Goal: Task Accomplishment & Management: Use online tool/utility

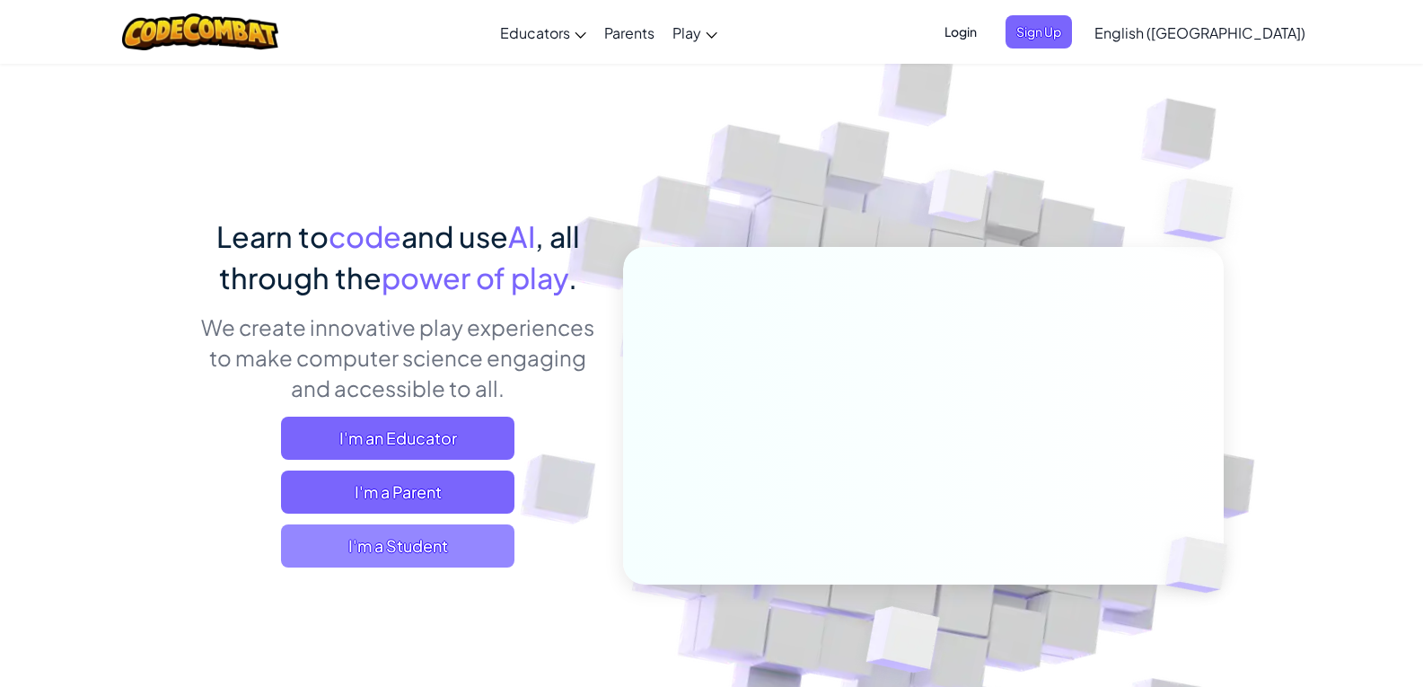
click at [401, 554] on span "I'm a Student" at bounding box center [397, 545] width 233 height 43
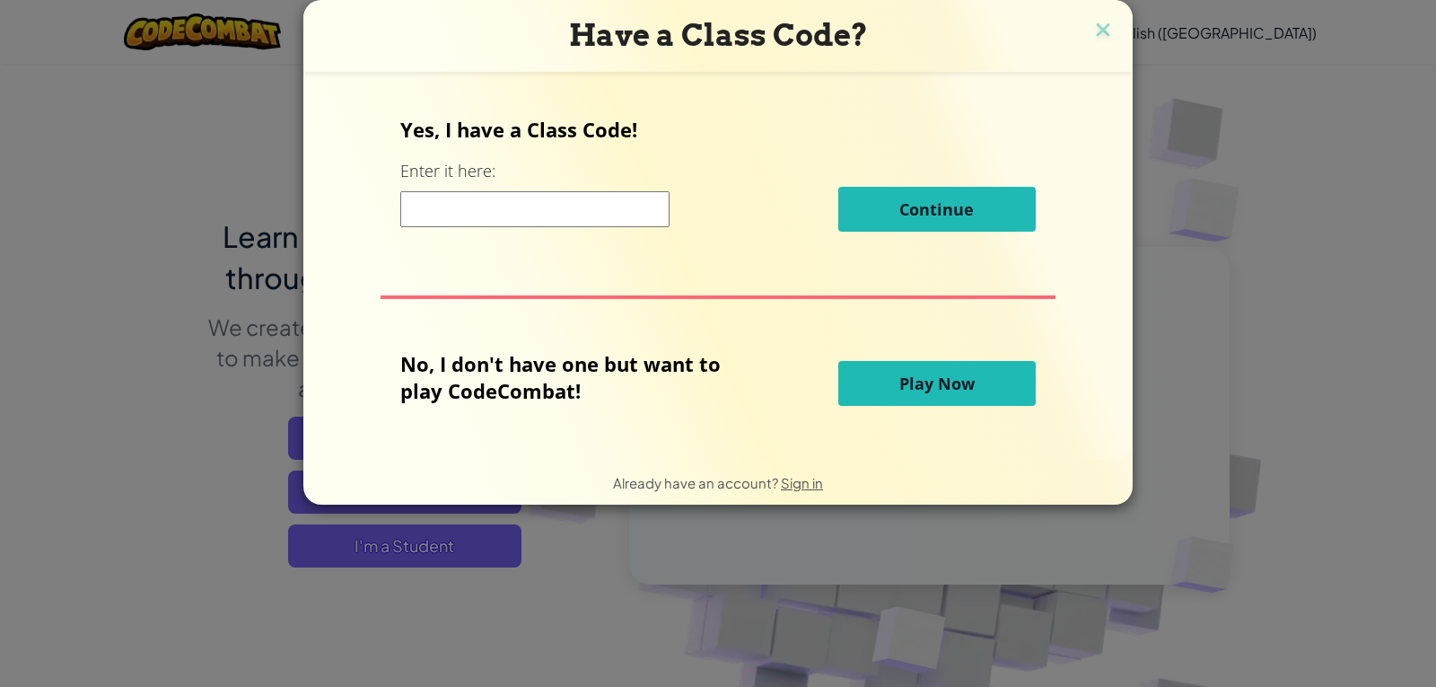
click at [894, 388] on button "Play Now" at bounding box center [938, 383] width 198 height 45
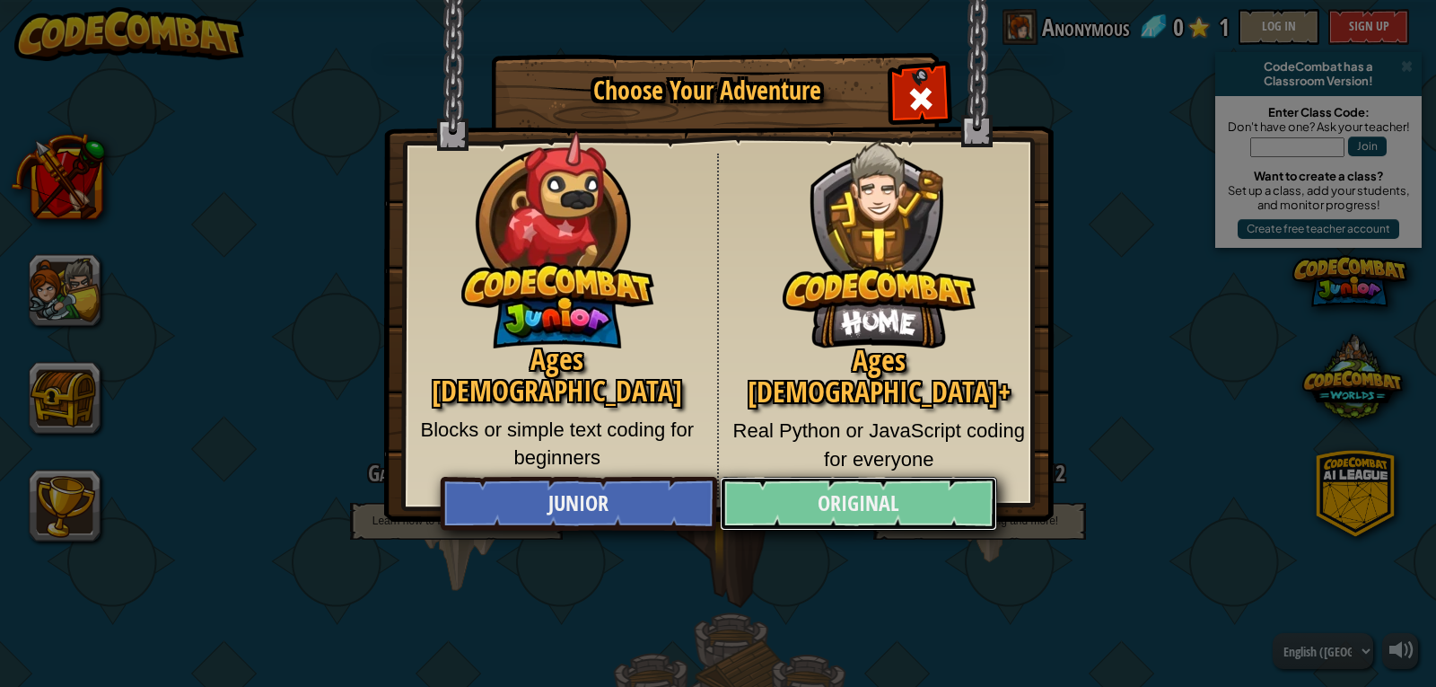
click at [859, 512] on link "Original" at bounding box center [858, 504] width 277 height 54
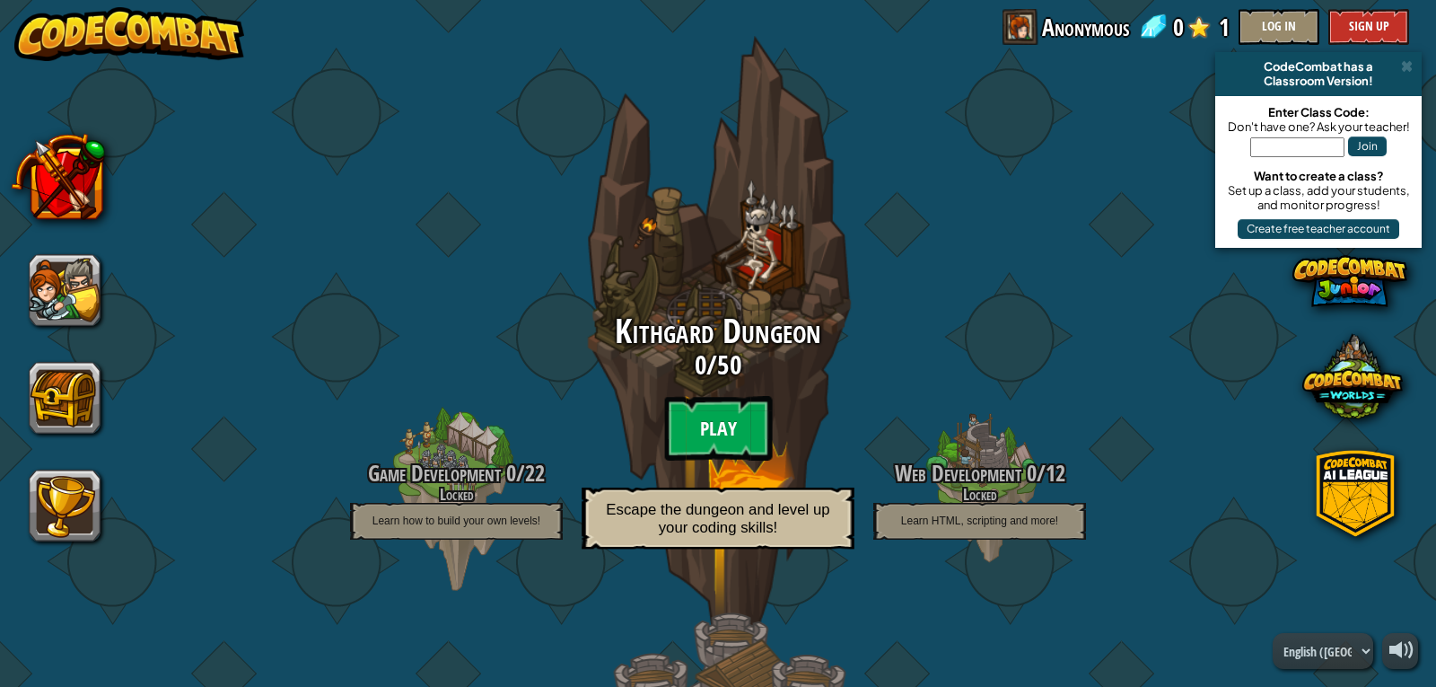
click at [730, 420] on btn "Play" at bounding box center [718, 428] width 108 height 65
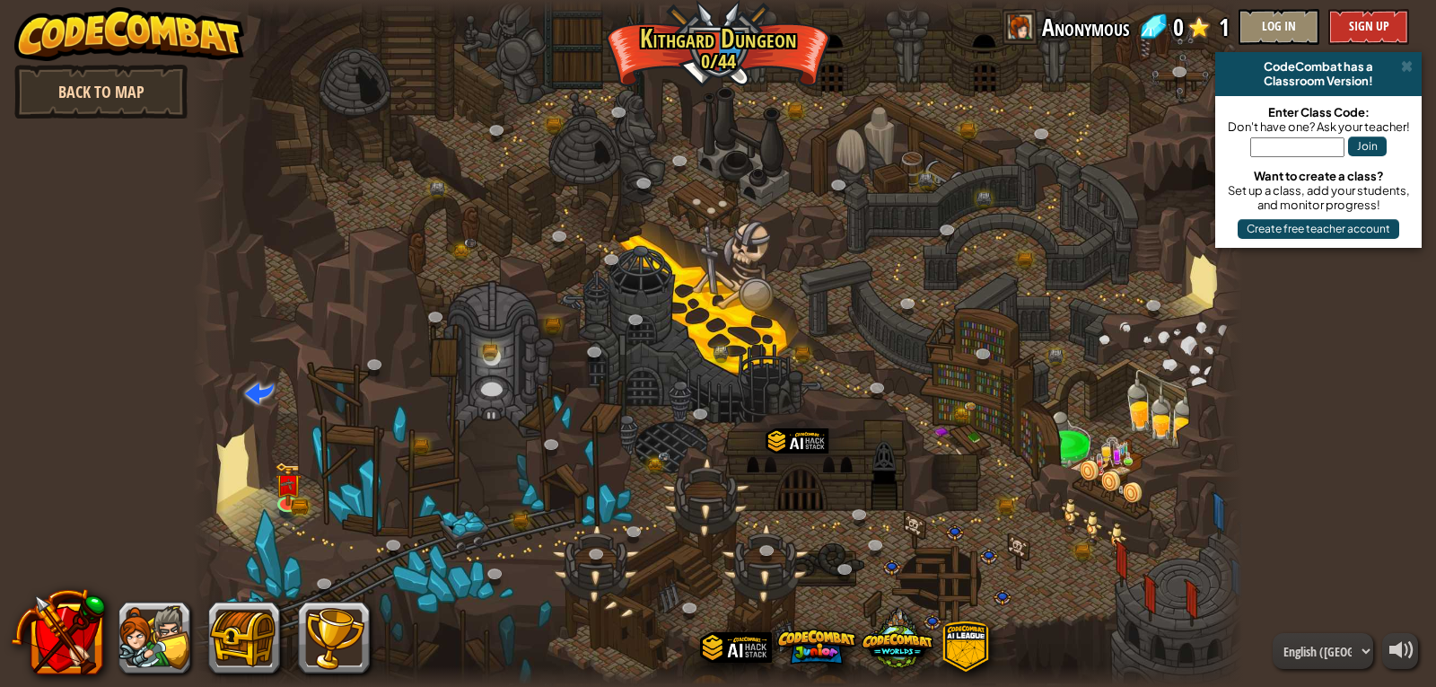
click at [92, 90] on link "Back to Map" at bounding box center [100, 92] width 173 height 54
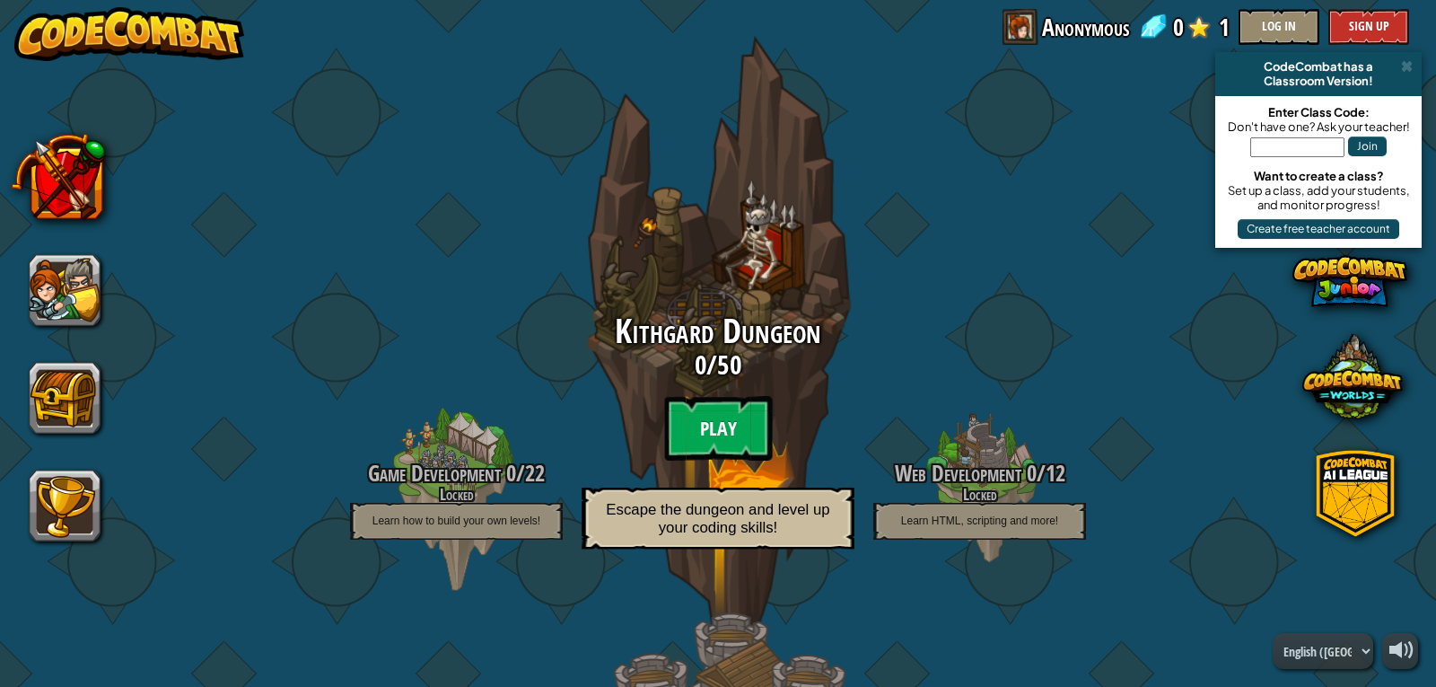
click at [698, 420] on btn "Play" at bounding box center [718, 428] width 108 height 65
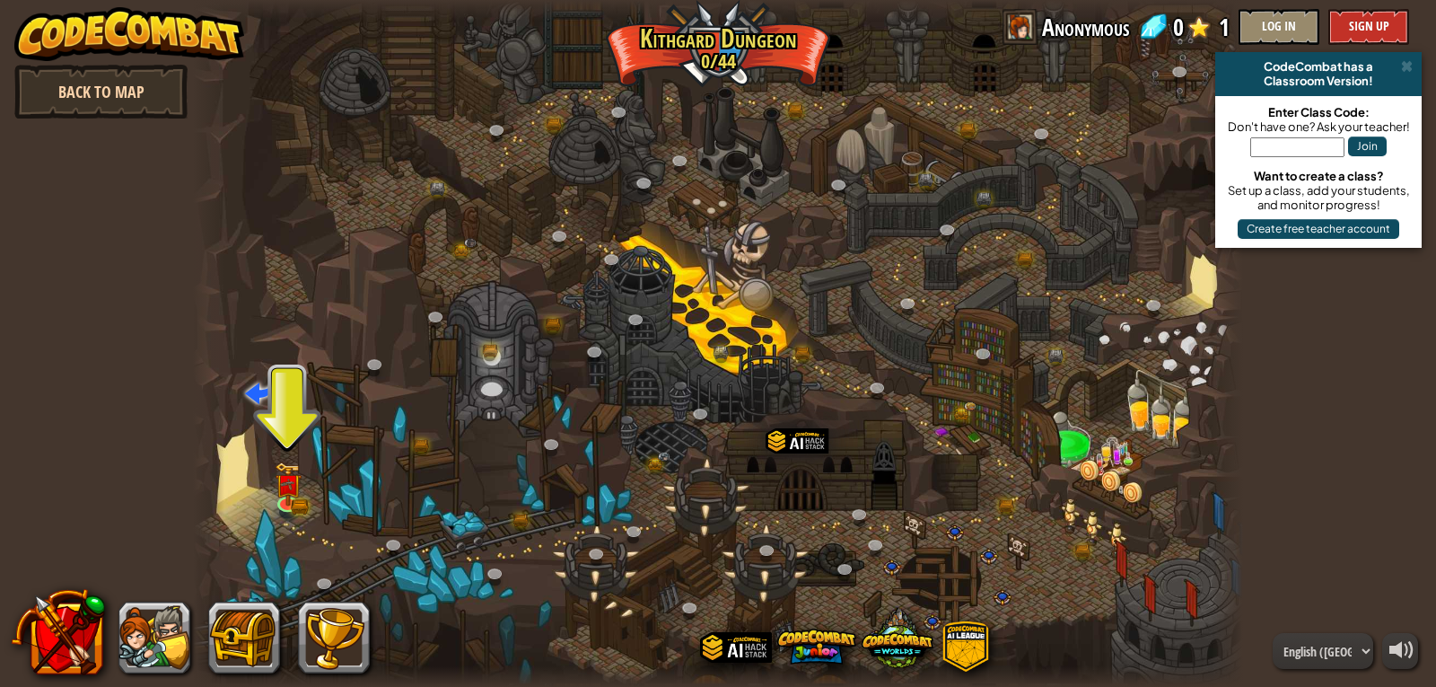
click at [80, 95] on link "Back to Map" at bounding box center [100, 92] width 173 height 54
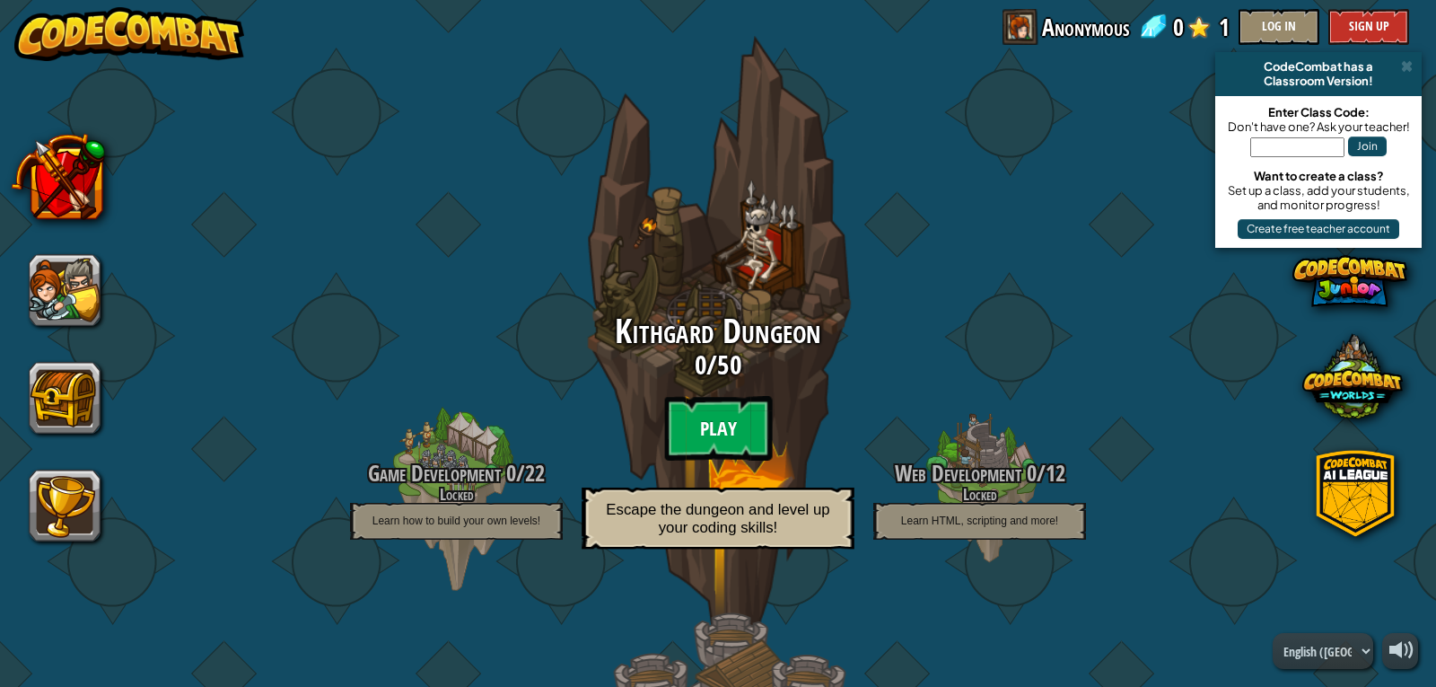
click at [708, 407] on btn "Play" at bounding box center [718, 428] width 108 height 65
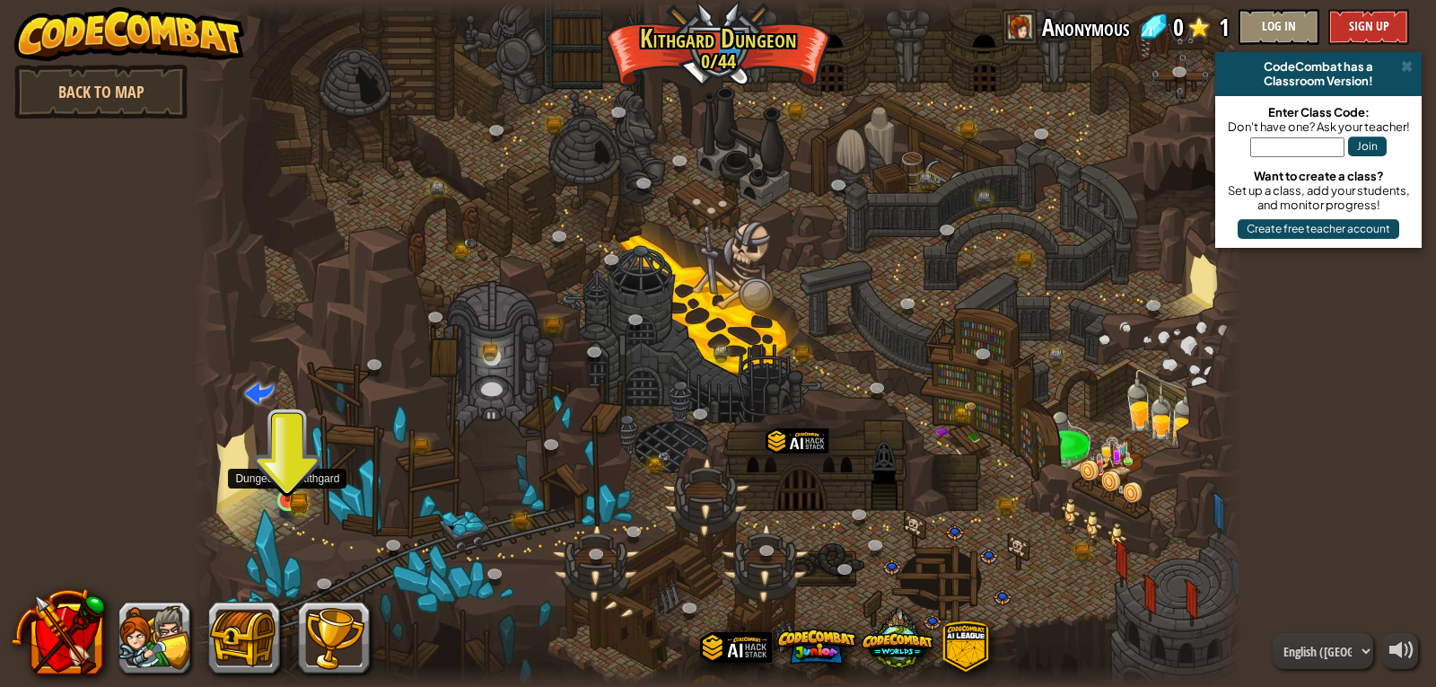
click at [279, 496] on img at bounding box center [288, 473] width 27 height 58
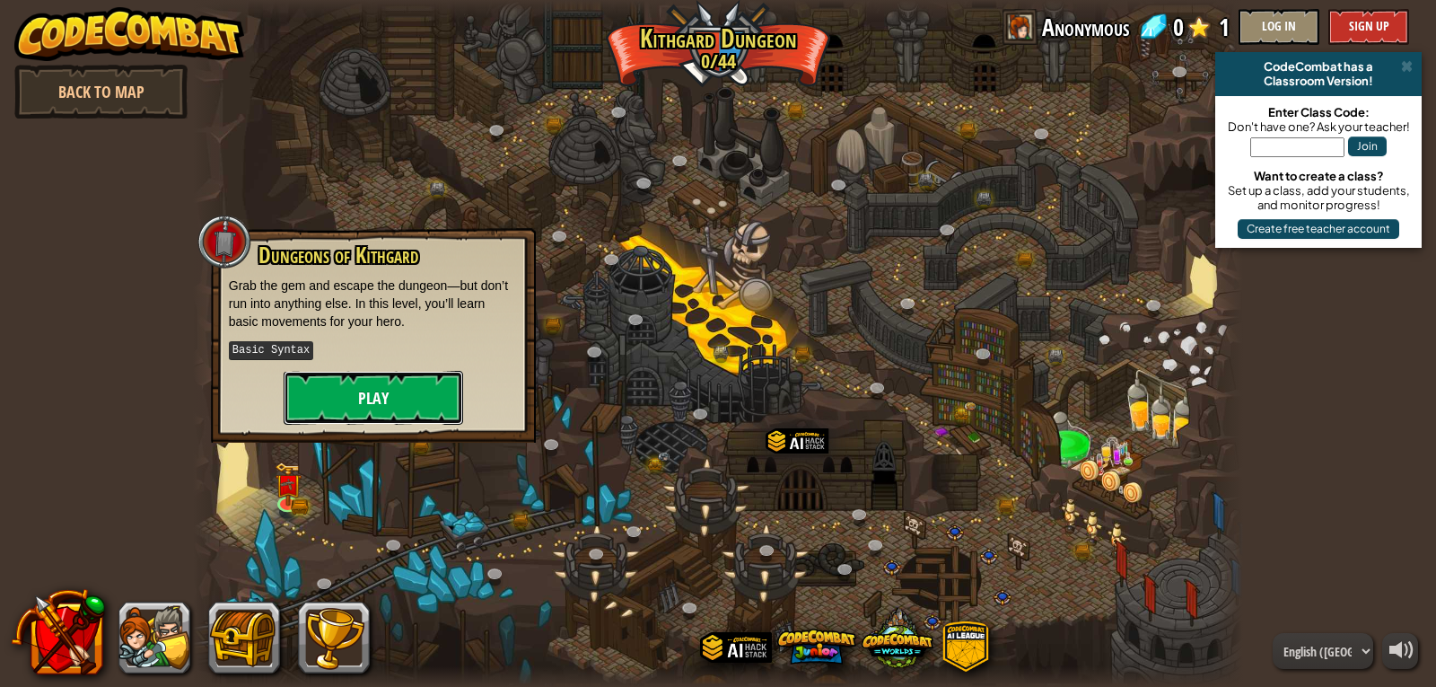
click at [347, 384] on button "Play" at bounding box center [374, 398] width 180 height 54
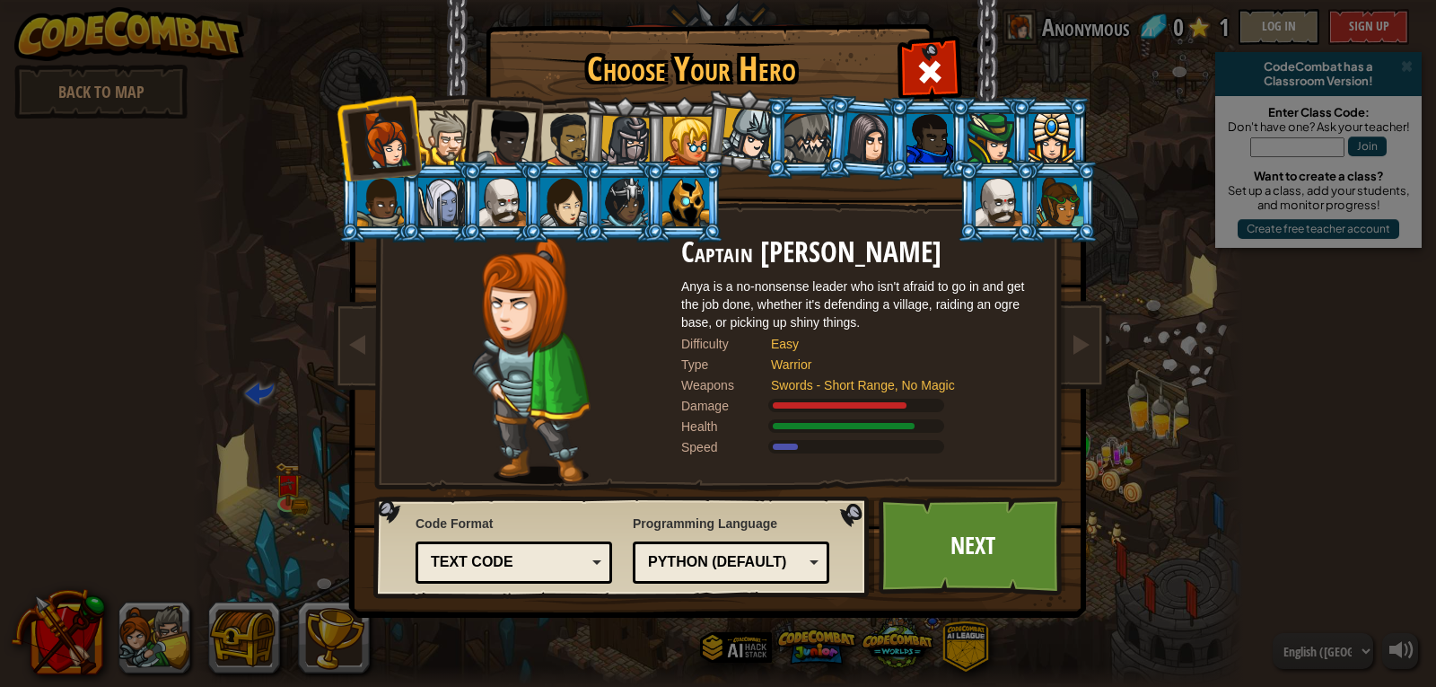
click at [445, 133] on div at bounding box center [445, 137] width 55 height 55
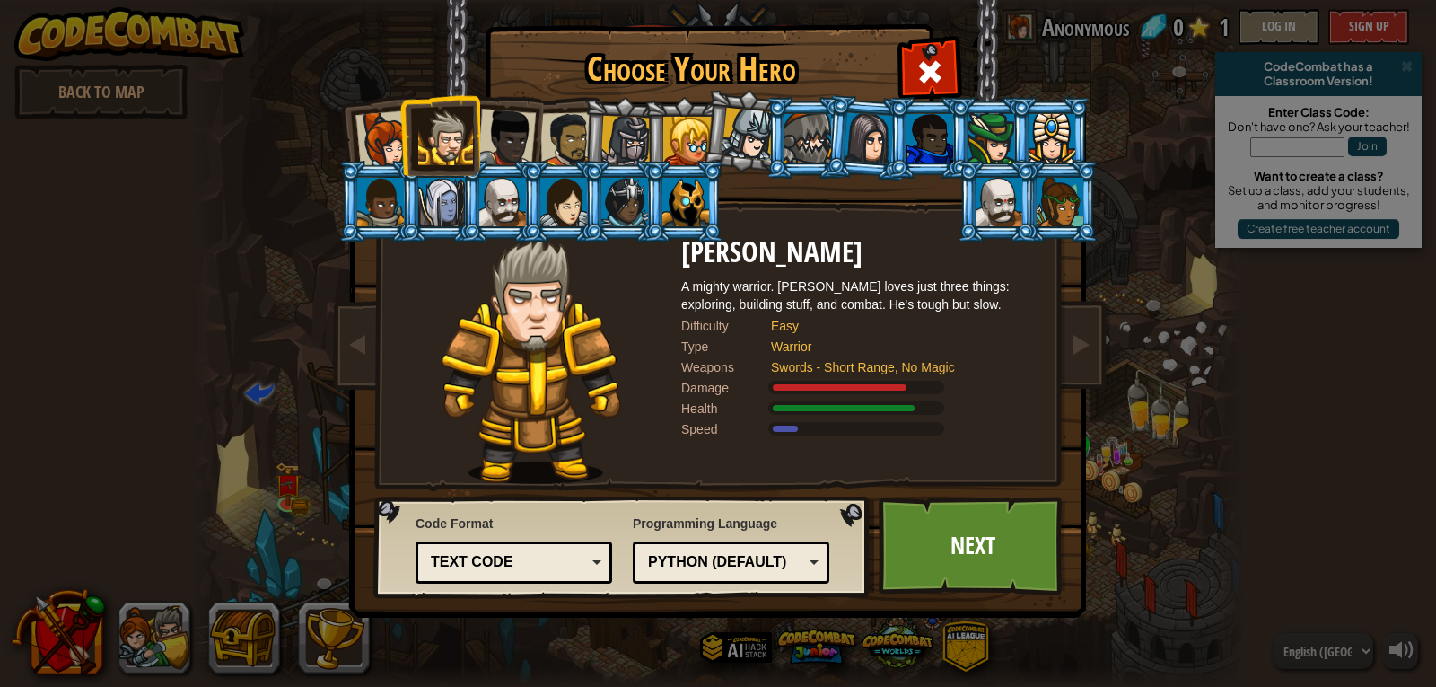
click at [504, 150] on div at bounding box center [506, 138] width 59 height 59
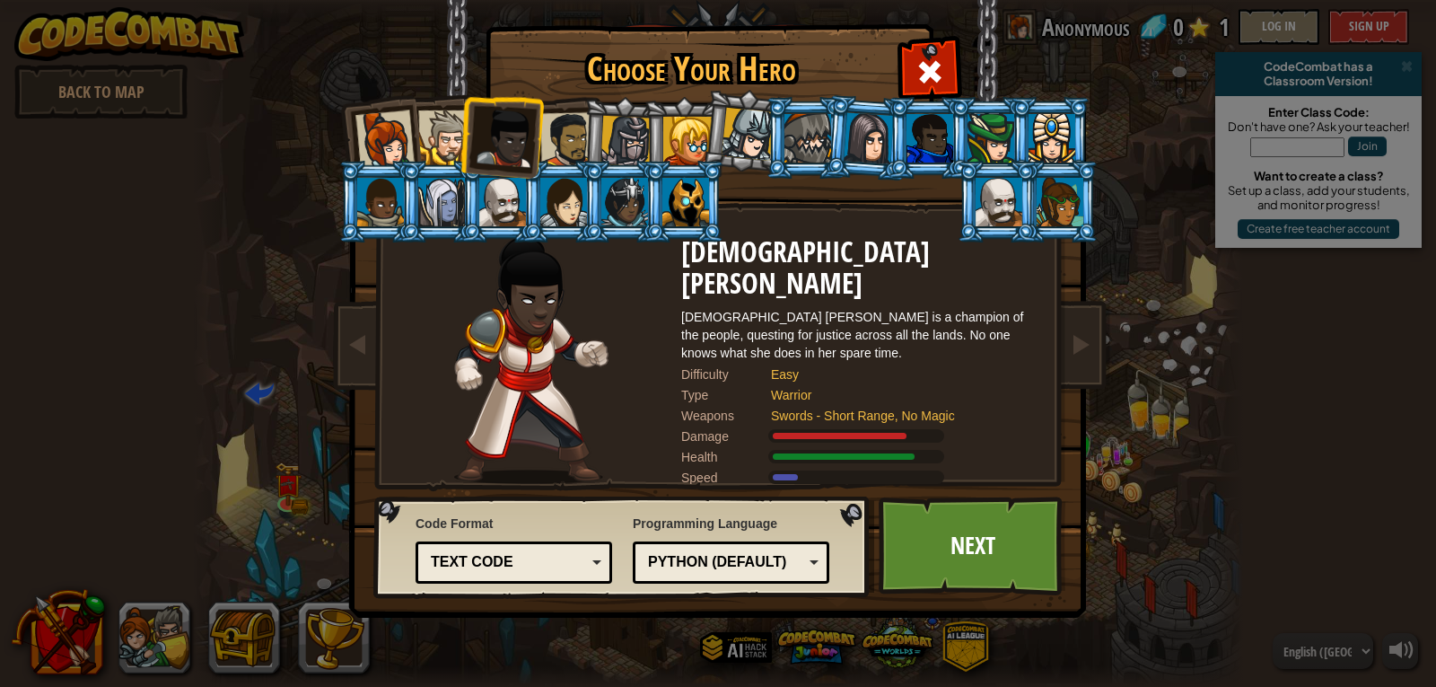
click at [568, 127] on div at bounding box center [568, 140] width 56 height 56
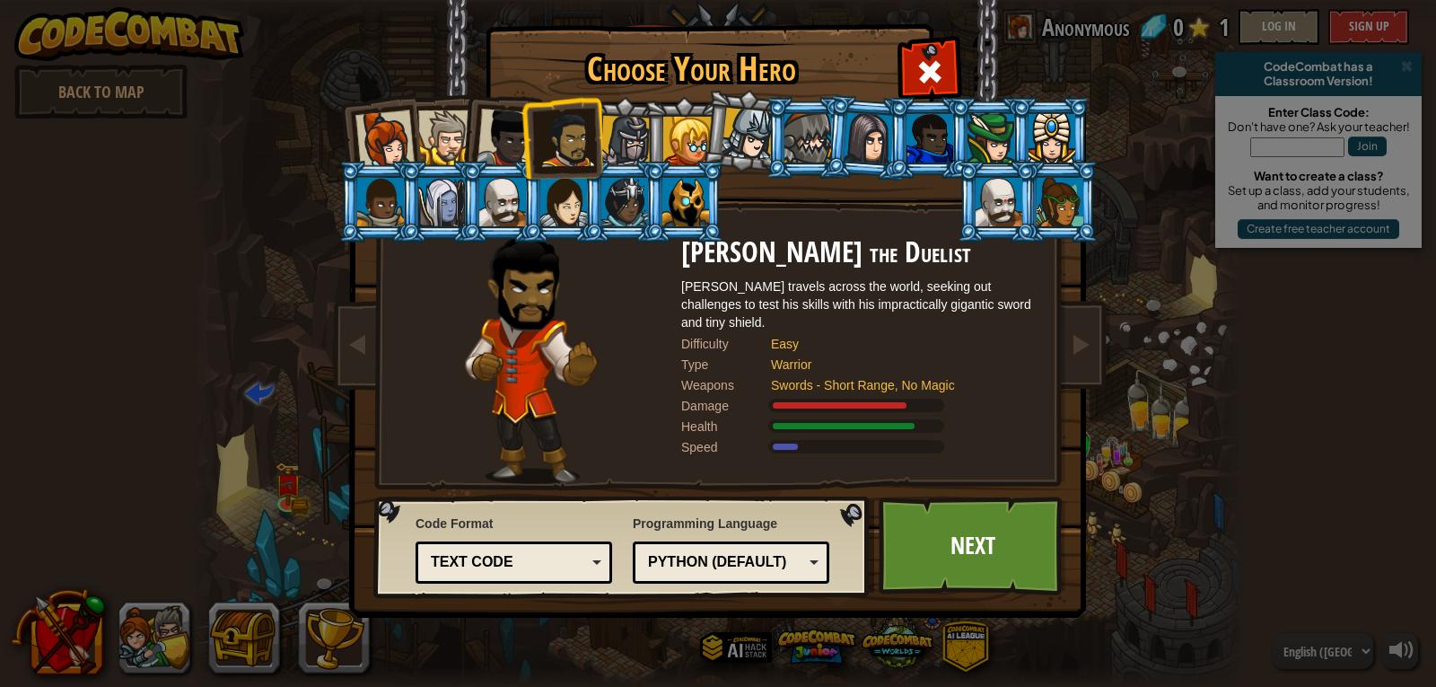
click at [628, 136] on div at bounding box center [626, 141] width 51 height 51
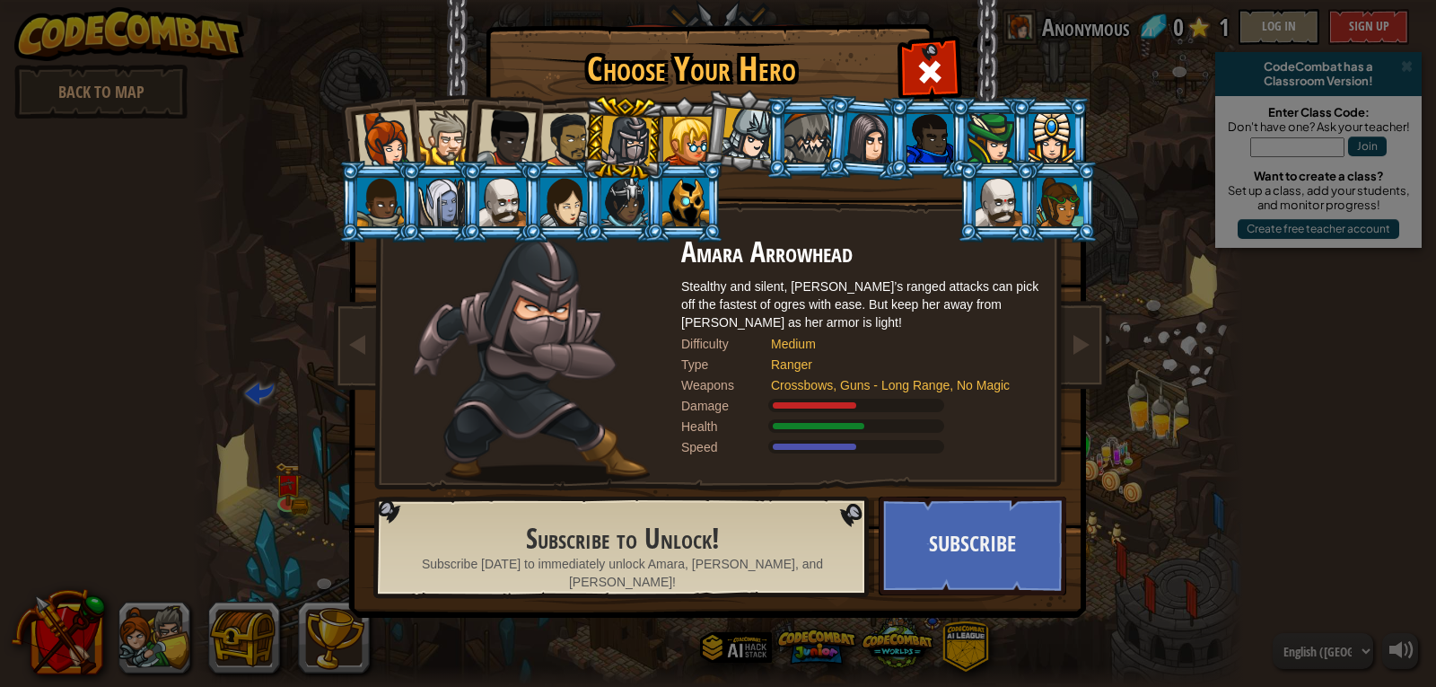
click at [677, 136] on div at bounding box center [687, 141] width 48 height 48
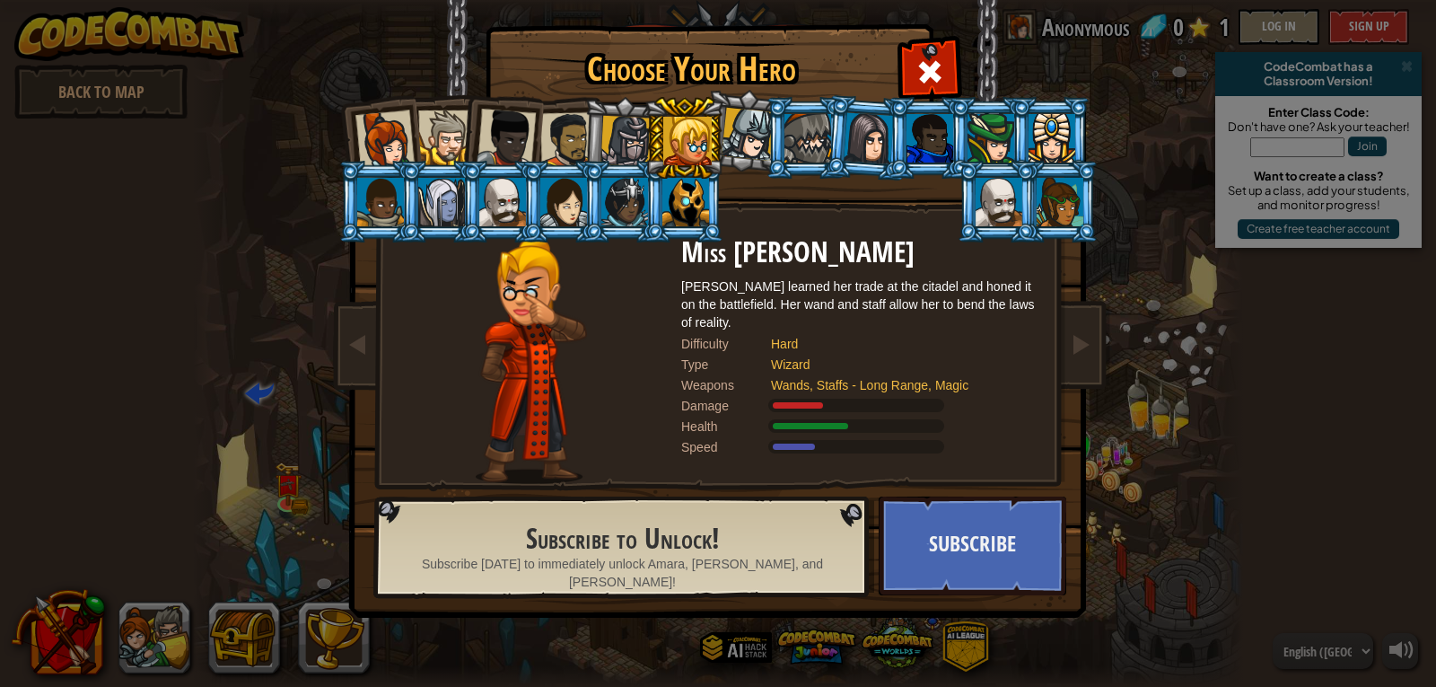
click at [769, 121] on li at bounding box center [806, 138] width 81 height 82
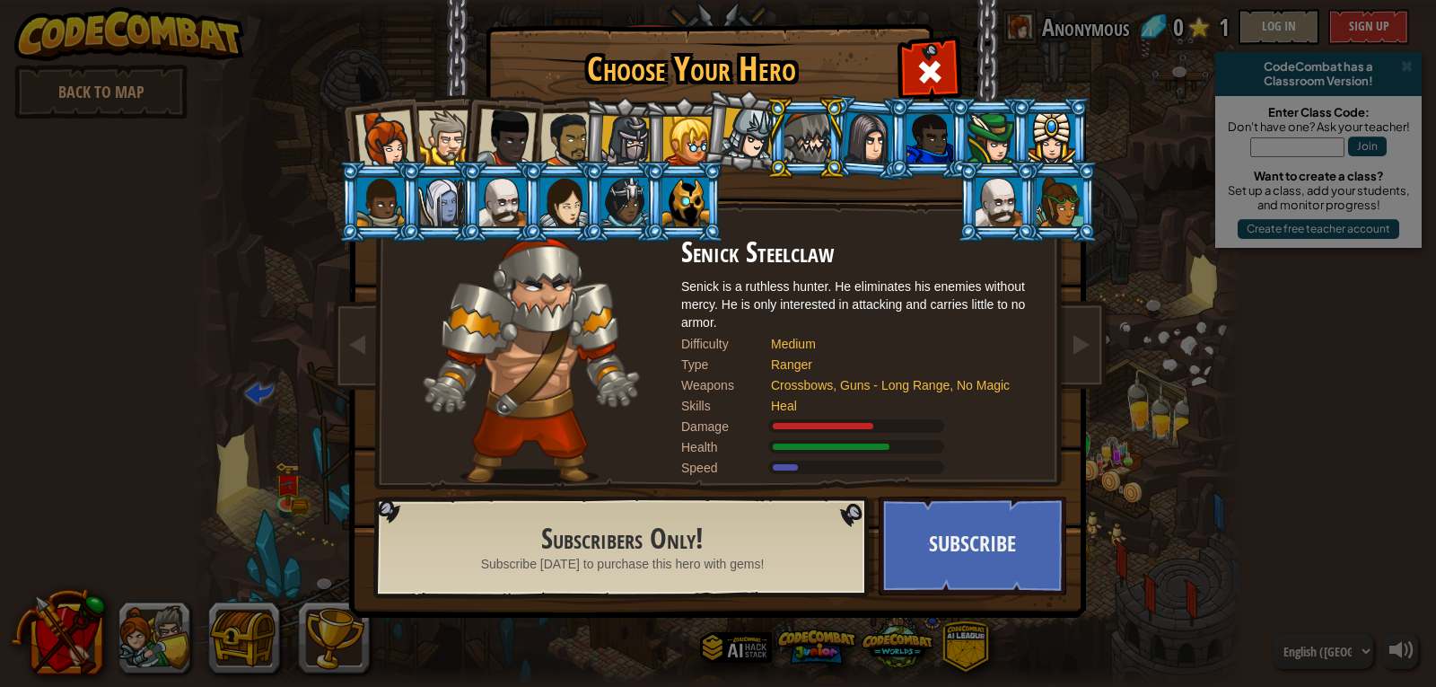
click at [802, 129] on div at bounding box center [808, 138] width 47 height 48
click at [770, 141] on li at bounding box center [806, 138] width 81 height 82
click at [760, 141] on div at bounding box center [748, 134] width 53 height 53
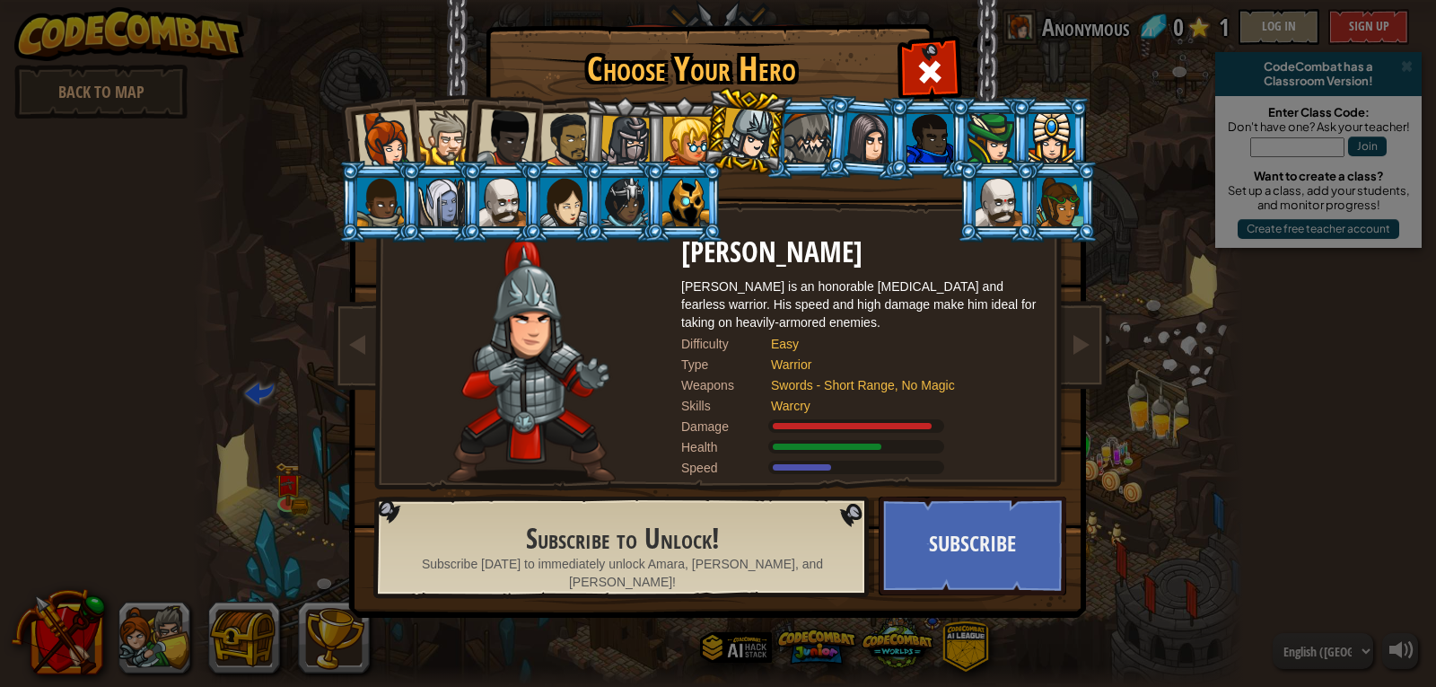
click at [874, 136] on div at bounding box center [869, 137] width 50 height 51
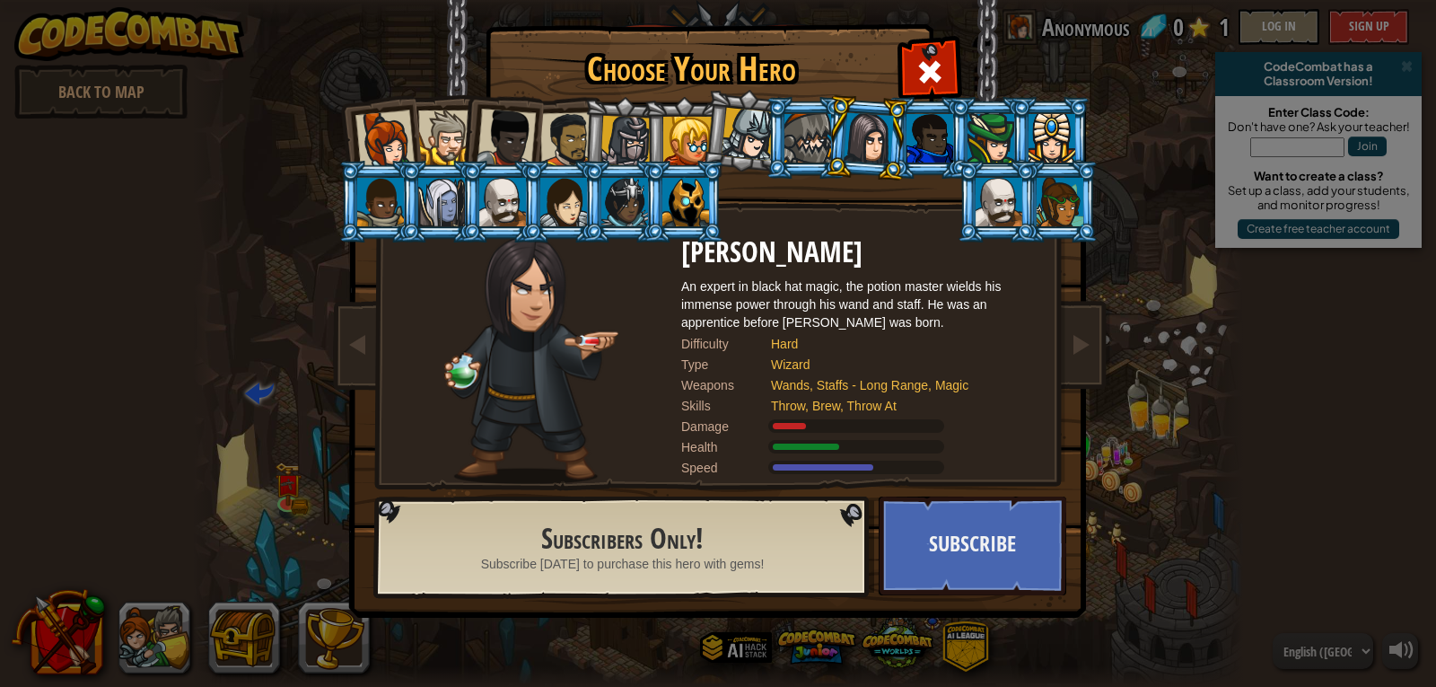
click at [932, 132] on div at bounding box center [930, 138] width 47 height 48
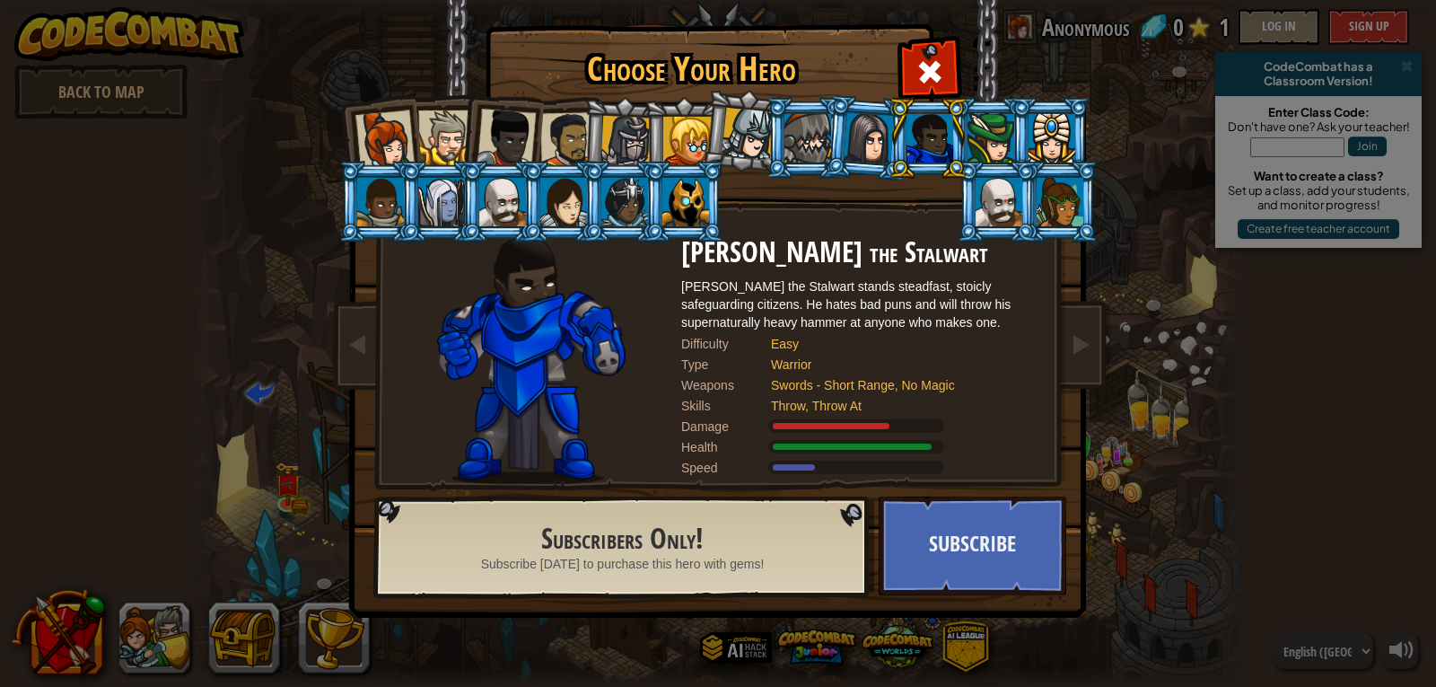
click at [878, 135] on div at bounding box center [869, 137] width 50 height 51
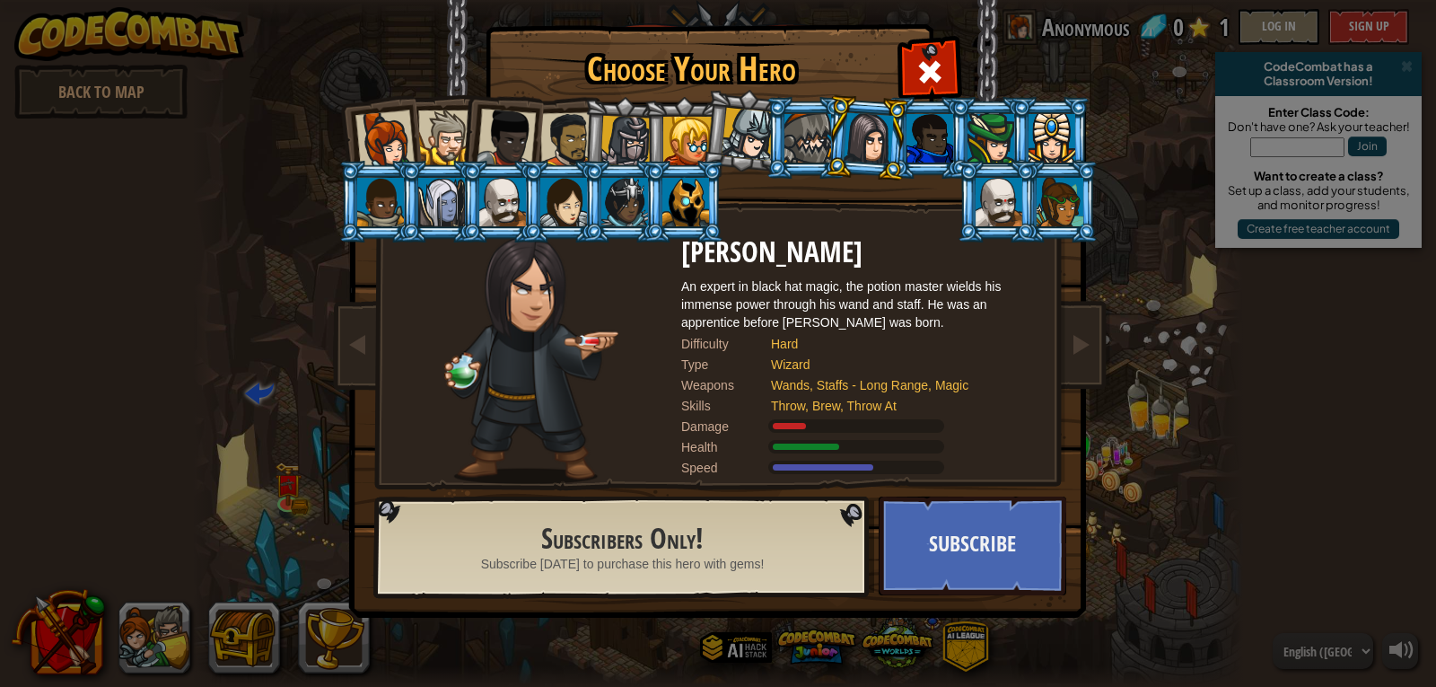
click at [939, 138] on div at bounding box center [930, 138] width 47 height 48
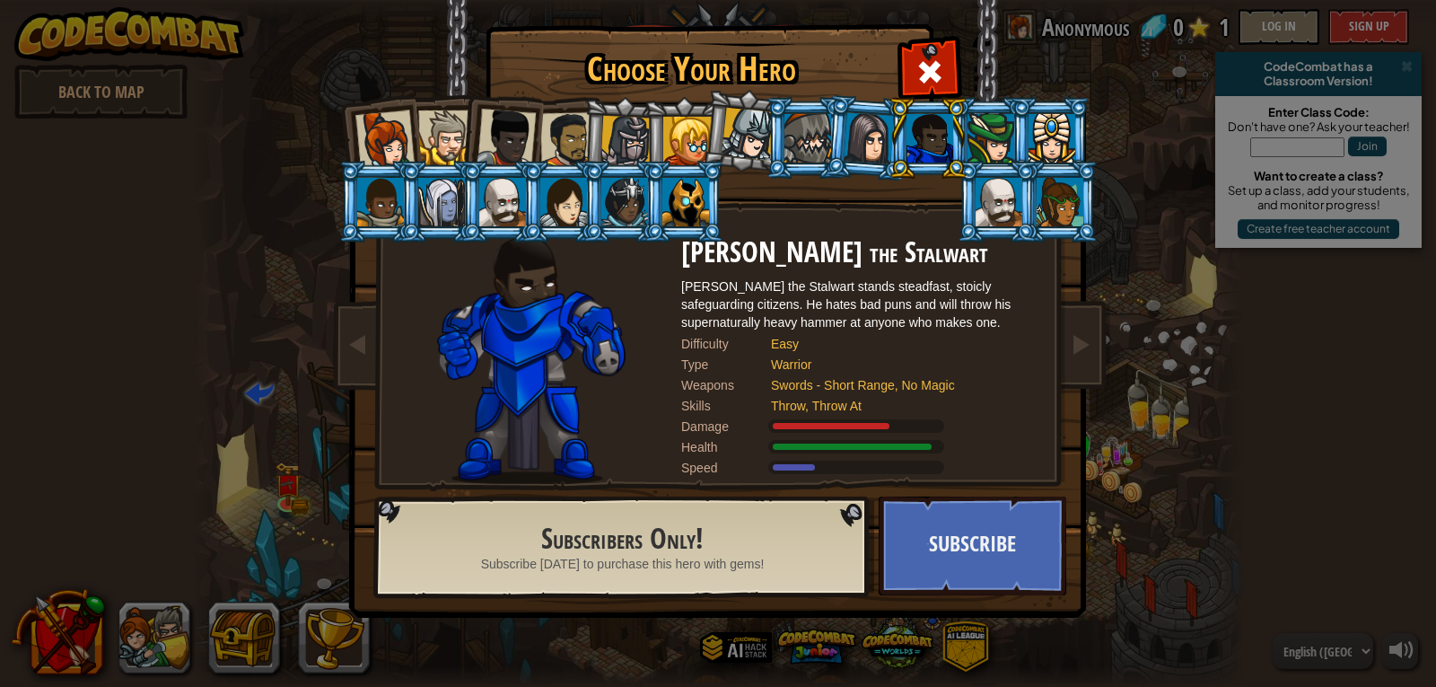
click at [996, 191] on div at bounding box center [999, 202] width 47 height 48
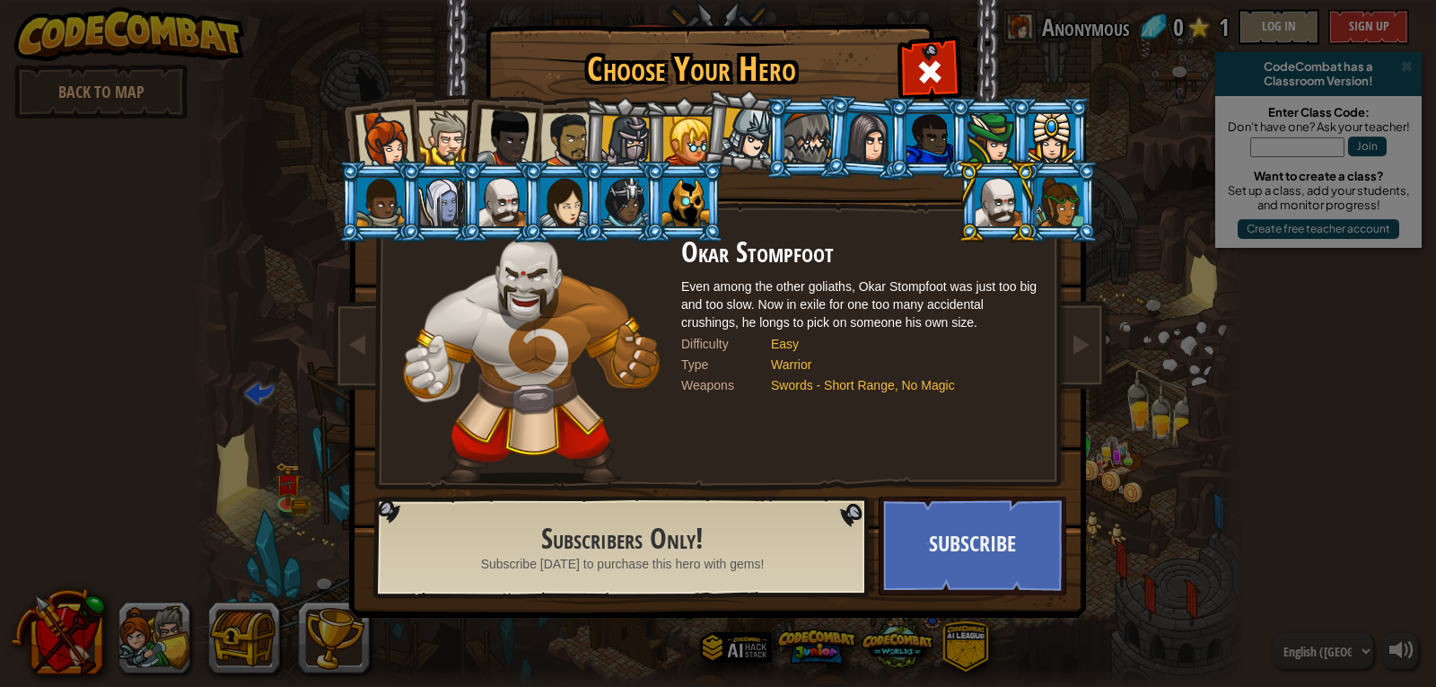
click at [1060, 114] on div at bounding box center [1052, 138] width 47 height 48
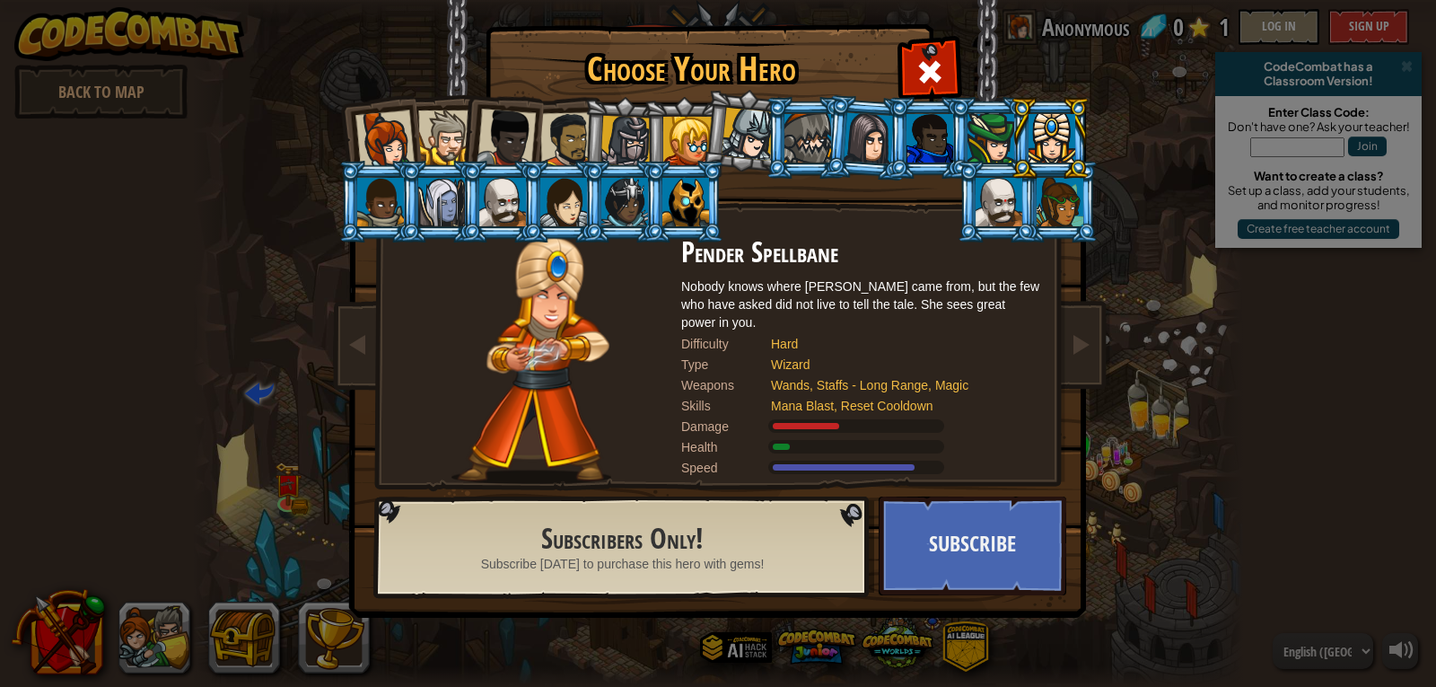
click at [1072, 193] on div at bounding box center [1060, 202] width 47 height 48
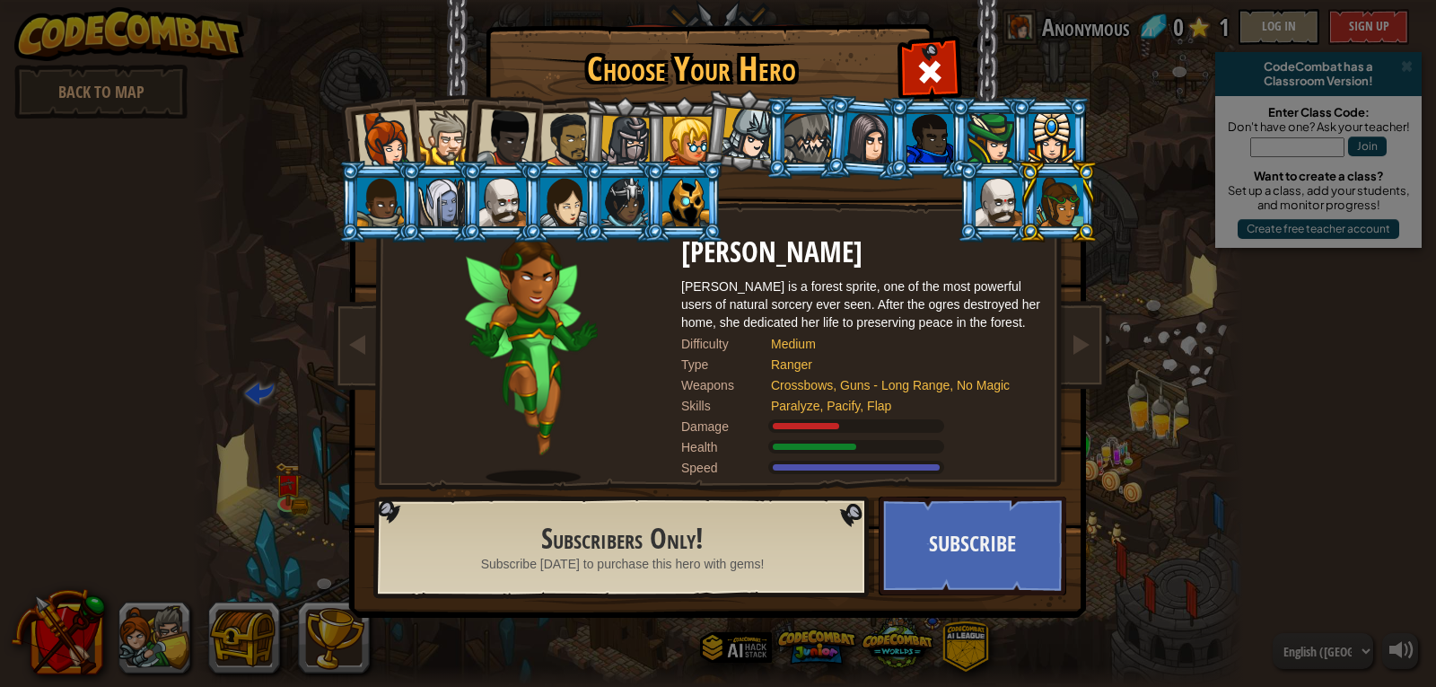
click at [1021, 206] on li at bounding box center [1058, 202] width 81 height 82
click at [912, 130] on div at bounding box center [930, 138] width 47 height 48
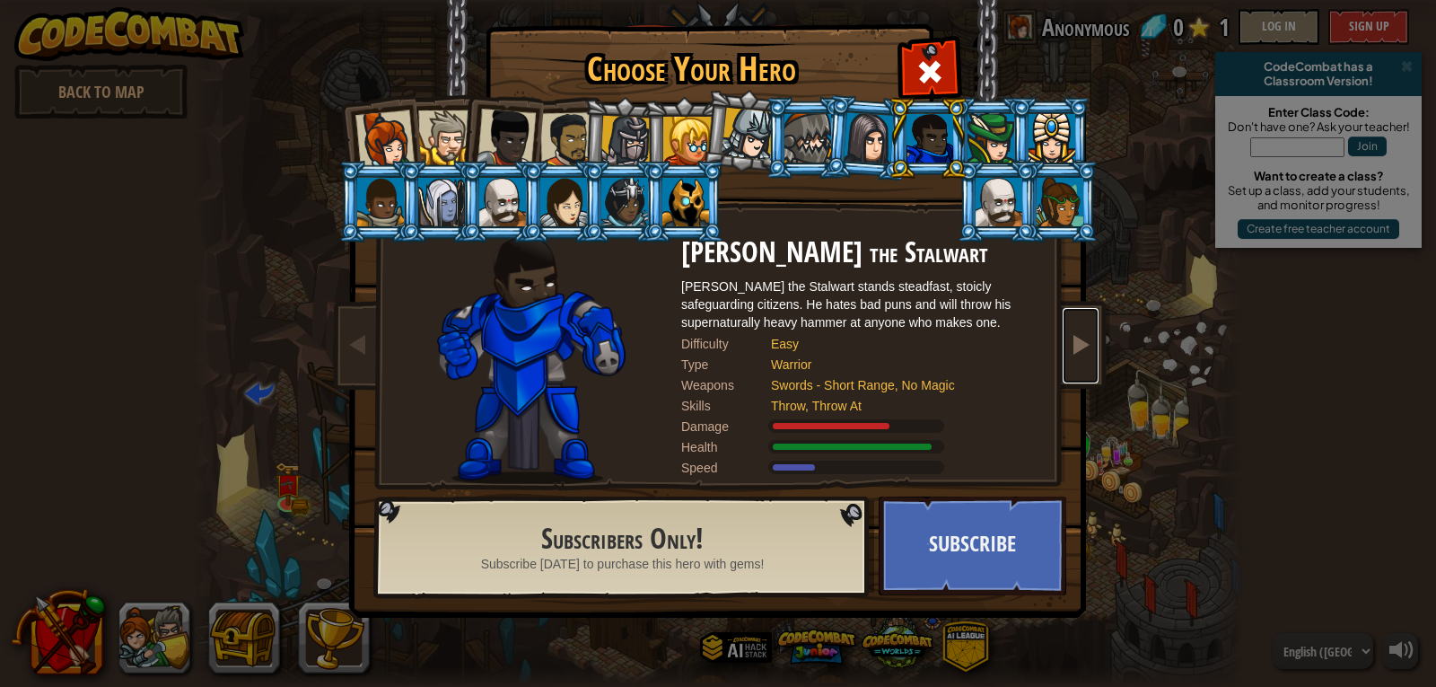
click at [1082, 347] on span at bounding box center [1081, 344] width 22 height 22
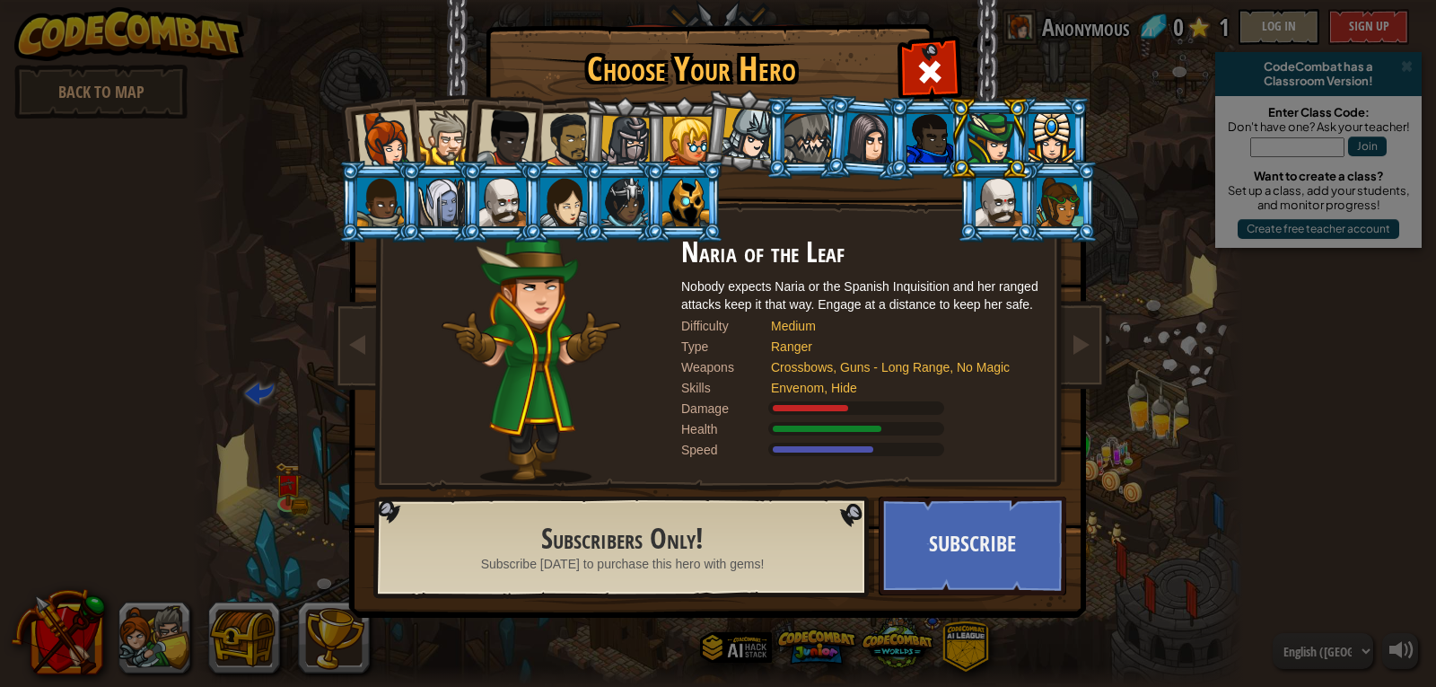
click at [1402, 644] on div "Choose Your Hero 0 Captain [PERSON_NAME] is a no-nonsense leader who isn't afra…" at bounding box center [718, 343] width 1436 height 687
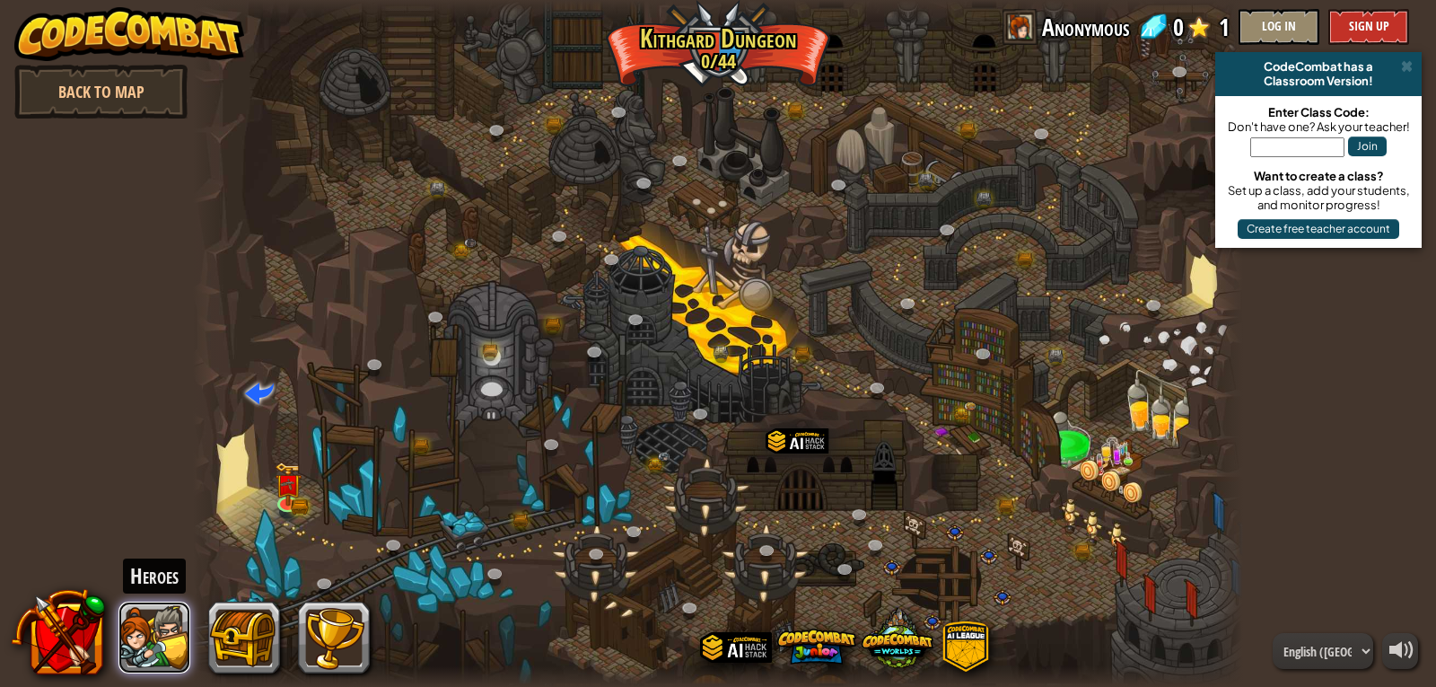
click at [147, 628] on button at bounding box center [155, 638] width 72 height 72
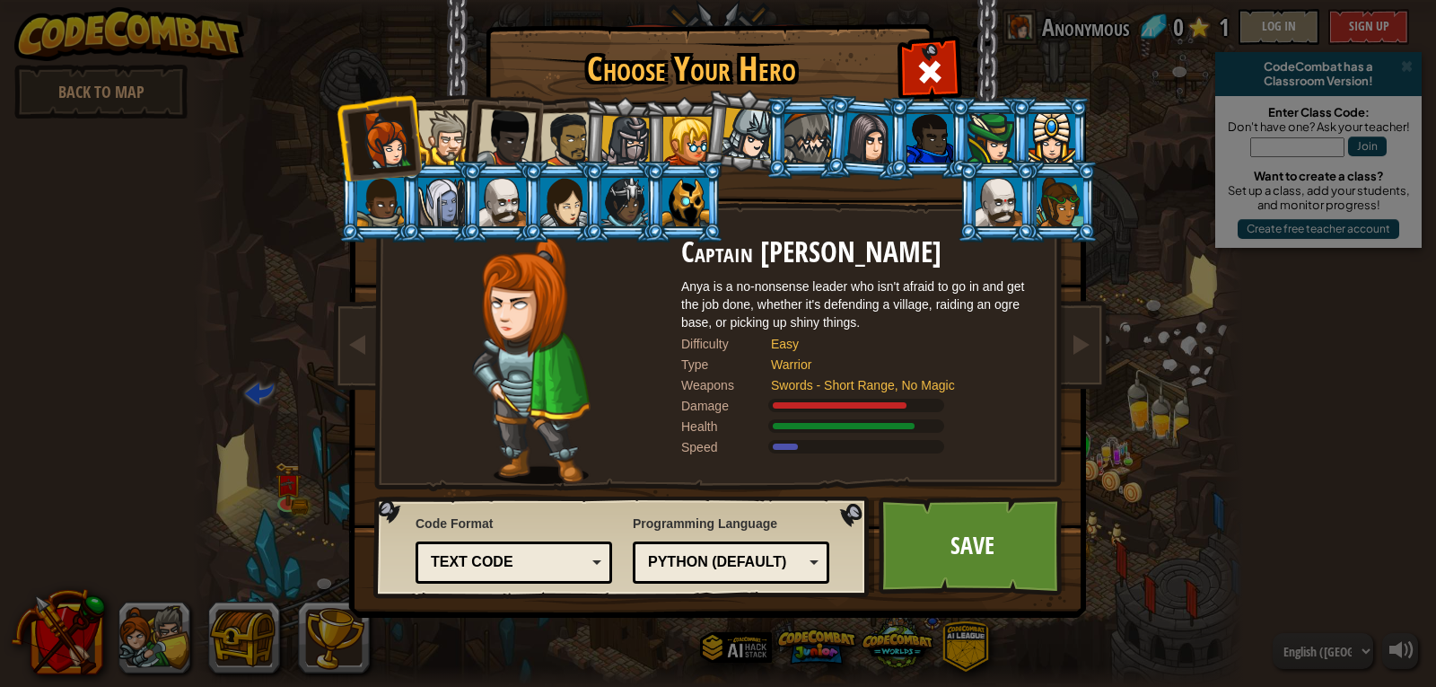
drag, startPoint x: 437, startPoint y: 157, endPoint x: 450, endPoint y: 161, distance: 13.1
click at [449, 97] on ol at bounding box center [718, 97] width 741 height 0
click at [452, 128] on div at bounding box center [445, 137] width 55 height 55
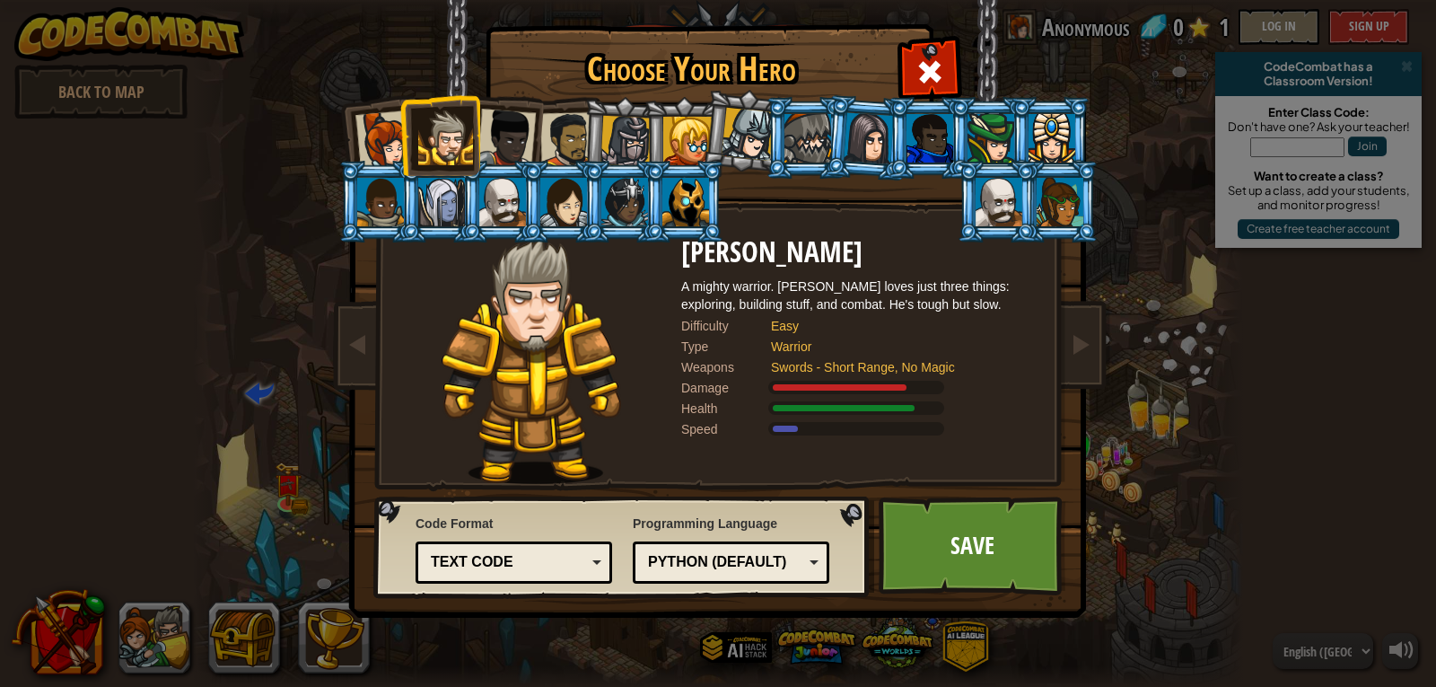
click at [510, 148] on div at bounding box center [506, 138] width 59 height 59
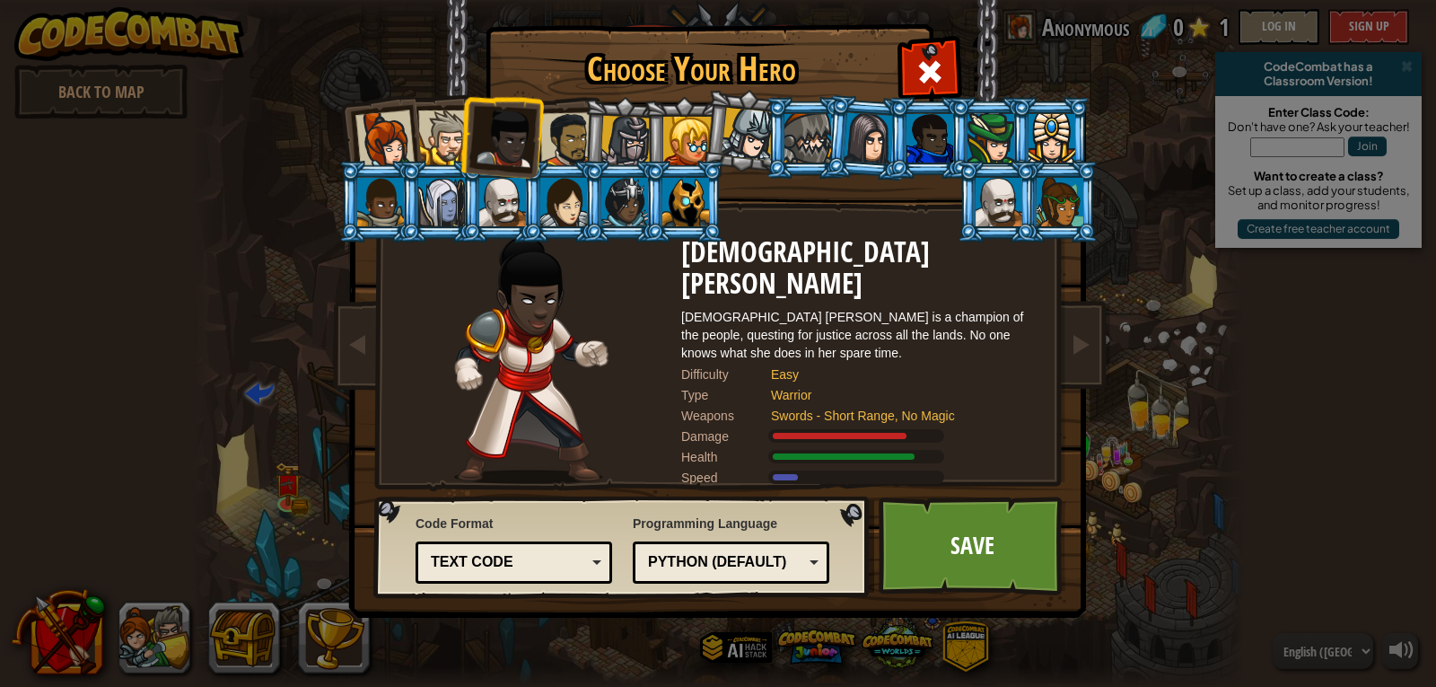
drag, startPoint x: 567, startPoint y: 154, endPoint x: 590, endPoint y: 154, distance: 23.3
click at [567, 154] on div at bounding box center [568, 140] width 56 height 56
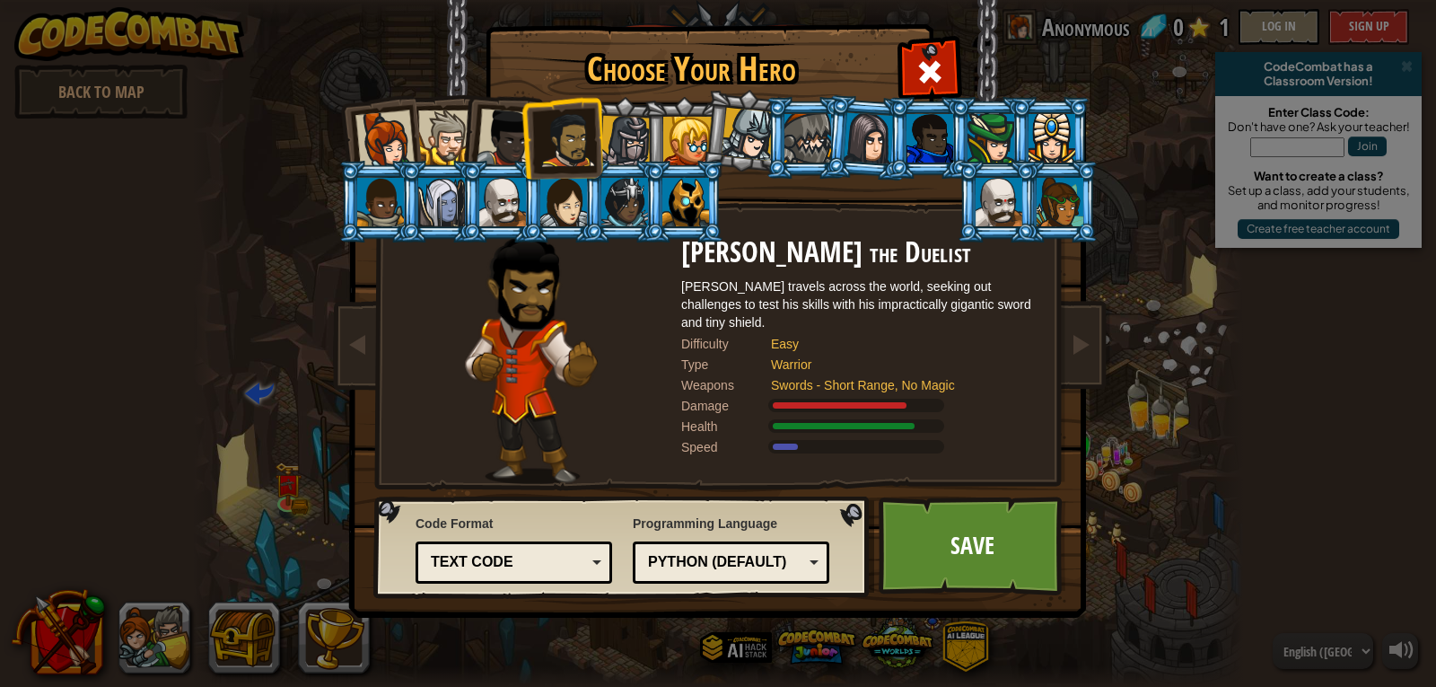
drag, startPoint x: 610, startPoint y: 154, endPoint x: 623, endPoint y: 152, distance: 13.7
click at [619, 154] on div at bounding box center [626, 141] width 51 height 51
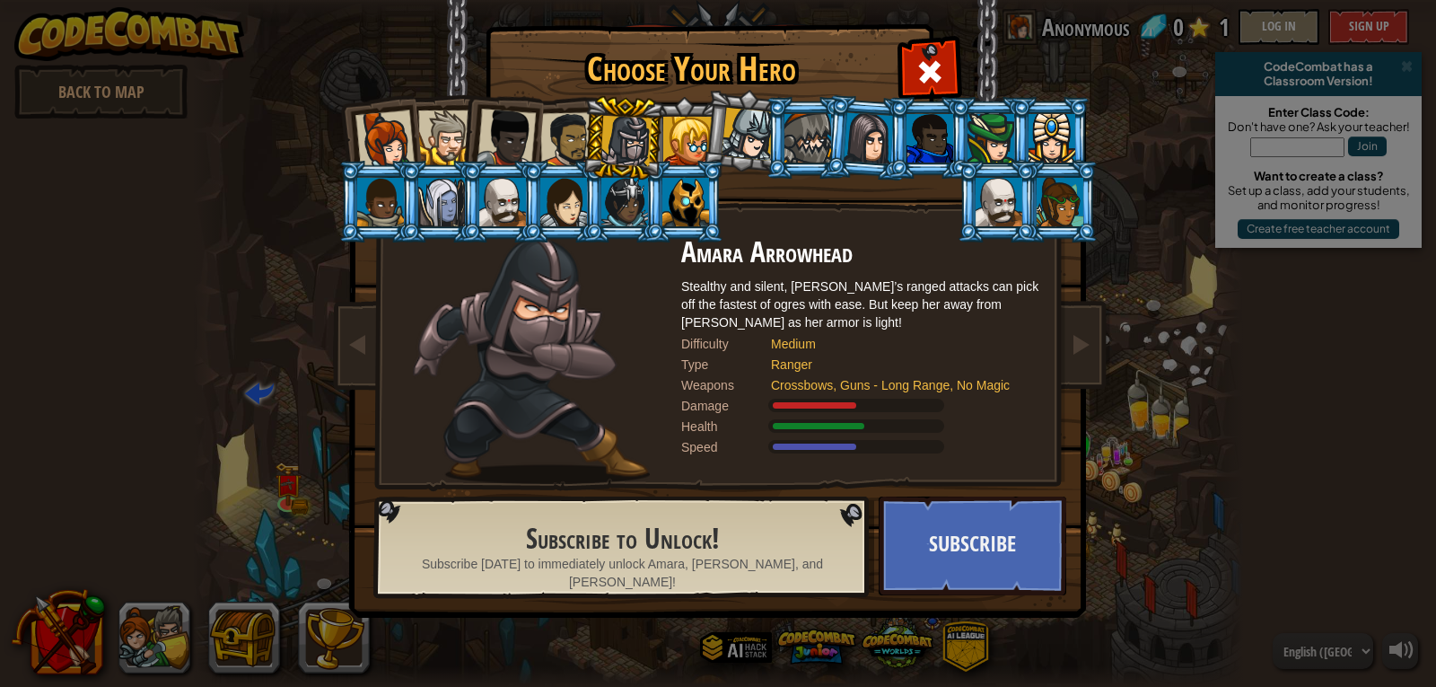
click at [707, 147] on li at bounding box center [744, 131] width 89 height 90
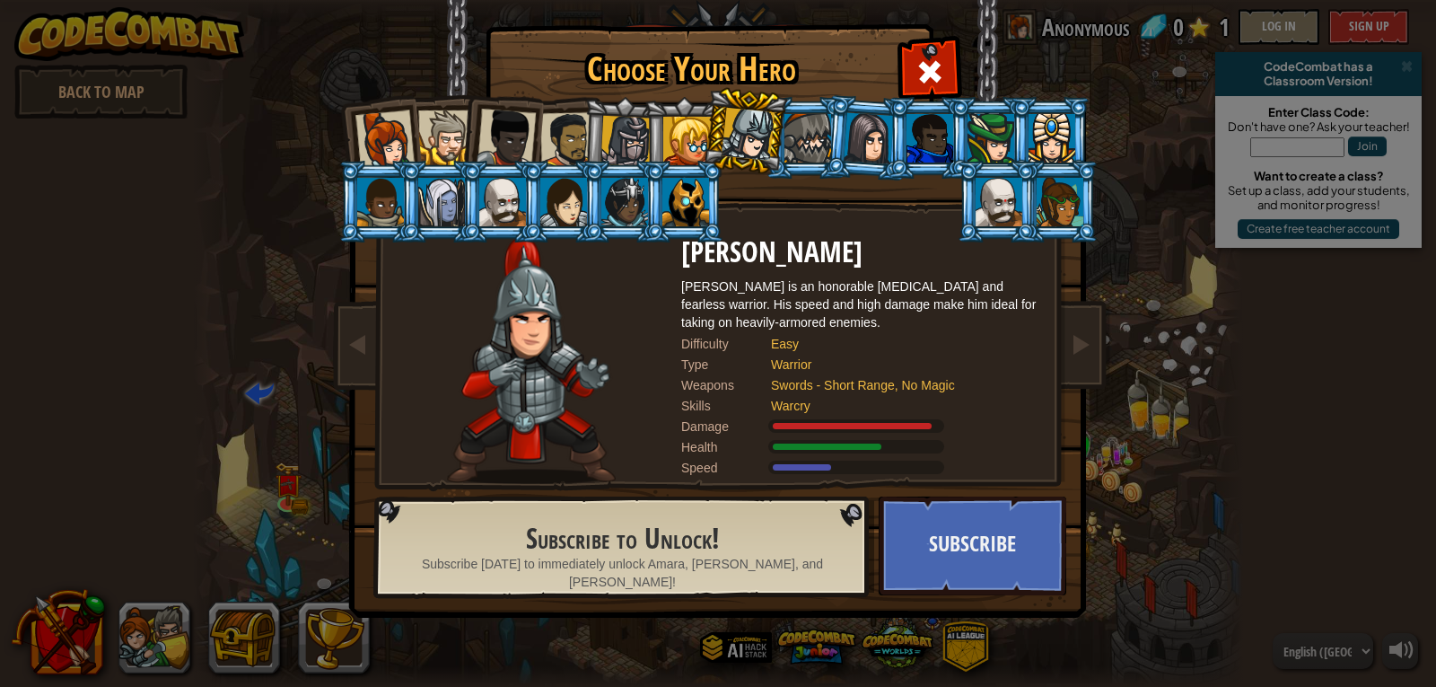
drag, startPoint x: 742, startPoint y: 147, endPoint x: 769, endPoint y: 147, distance: 26.9
click at [756, 147] on div at bounding box center [748, 134] width 53 height 53
drag, startPoint x: 826, startPoint y: 149, endPoint x: 839, endPoint y: 149, distance: 12.6
click at [831, 97] on ol at bounding box center [718, 97] width 741 height 0
drag, startPoint x: 877, startPoint y: 152, endPoint x: 905, endPoint y: 152, distance: 27.8
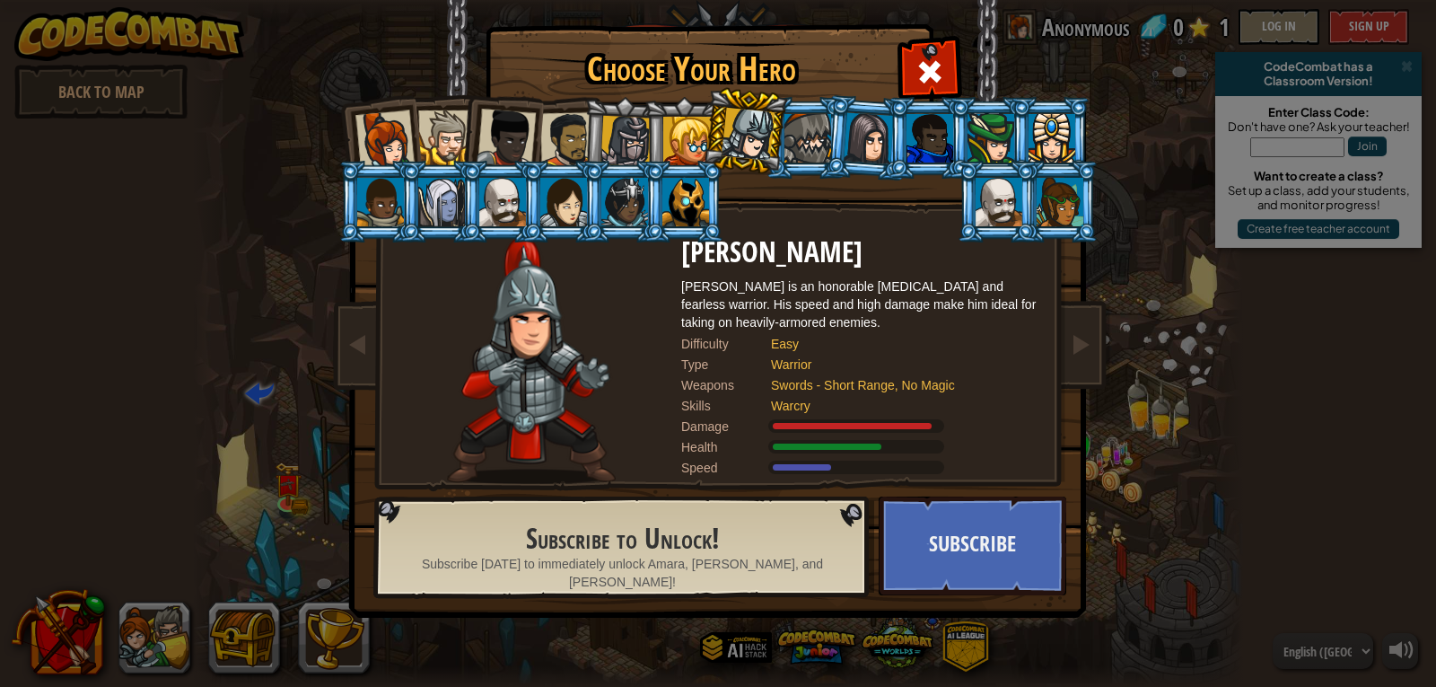
click at [881, 152] on div at bounding box center [869, 137] width 50 height 51
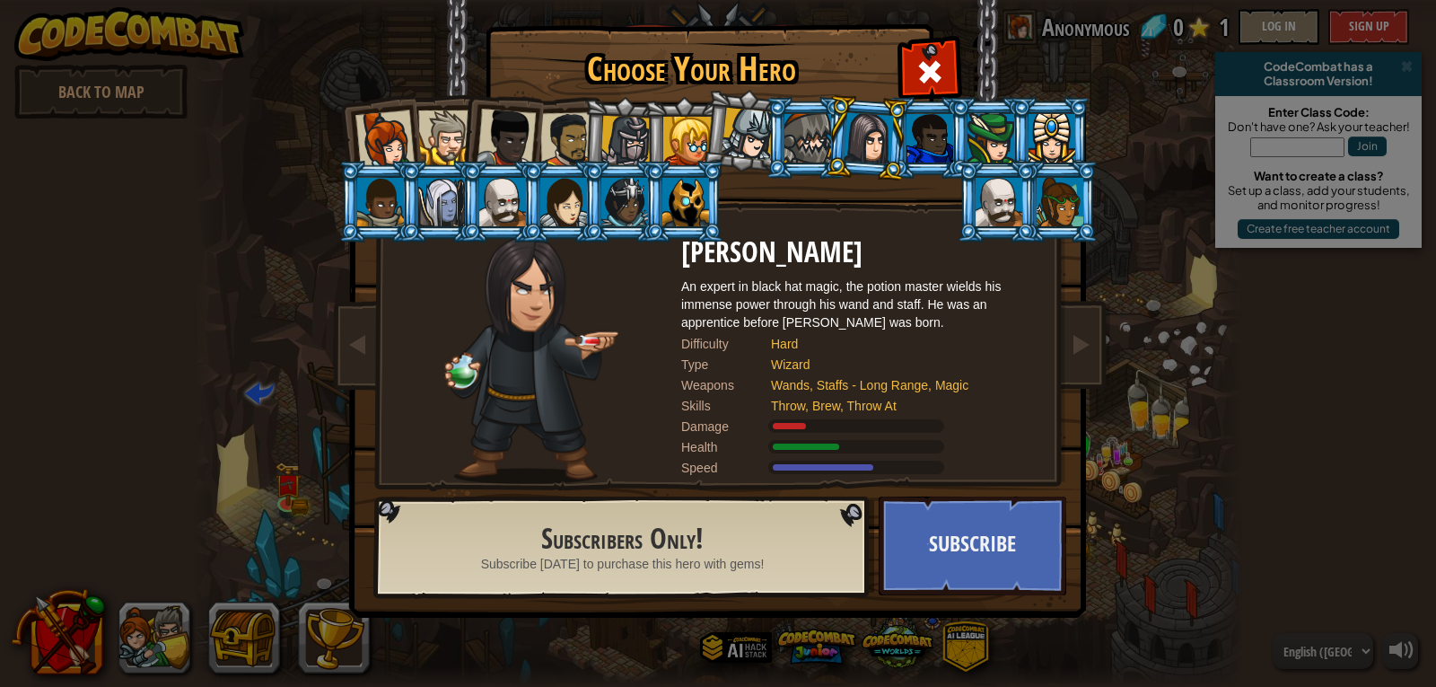
click at [948, 154] on div at bounding box center [930, 138] width 47 height 48
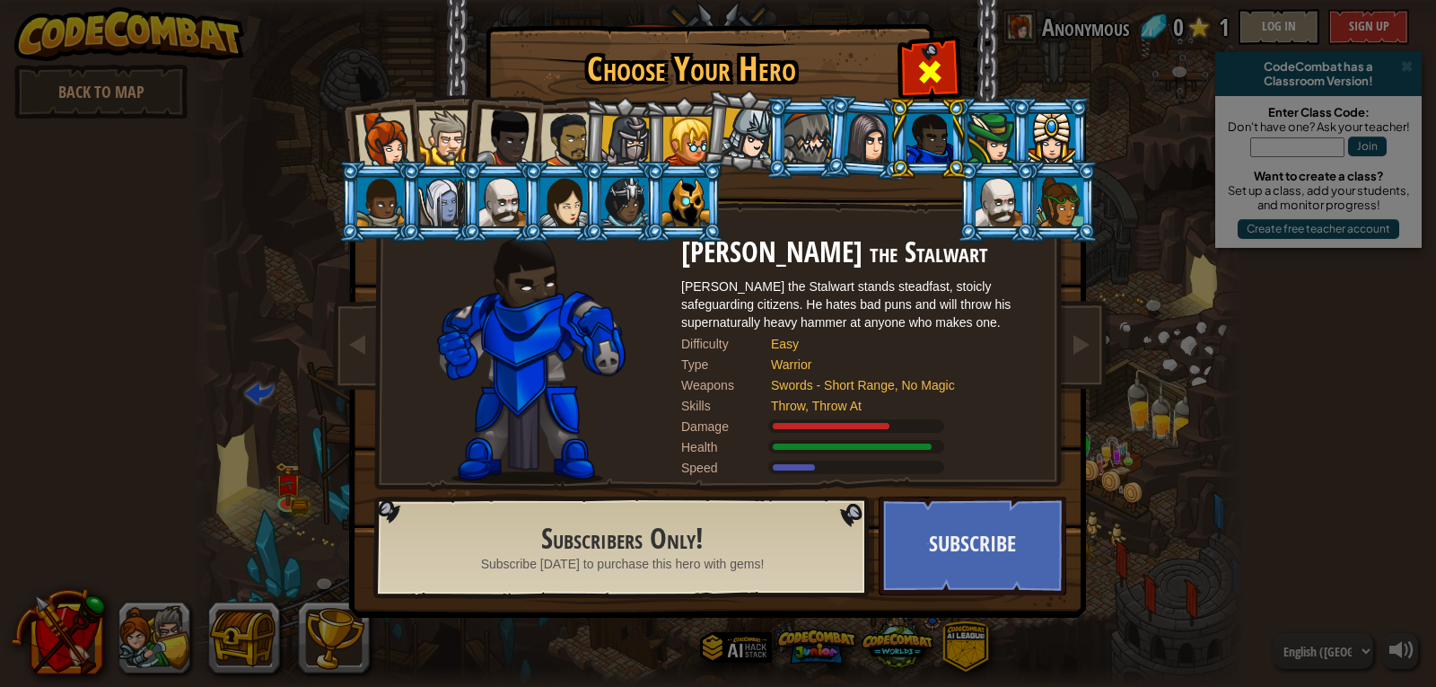
click at [939, 64] on span at bounding box center [930, 71] width 29 height 29
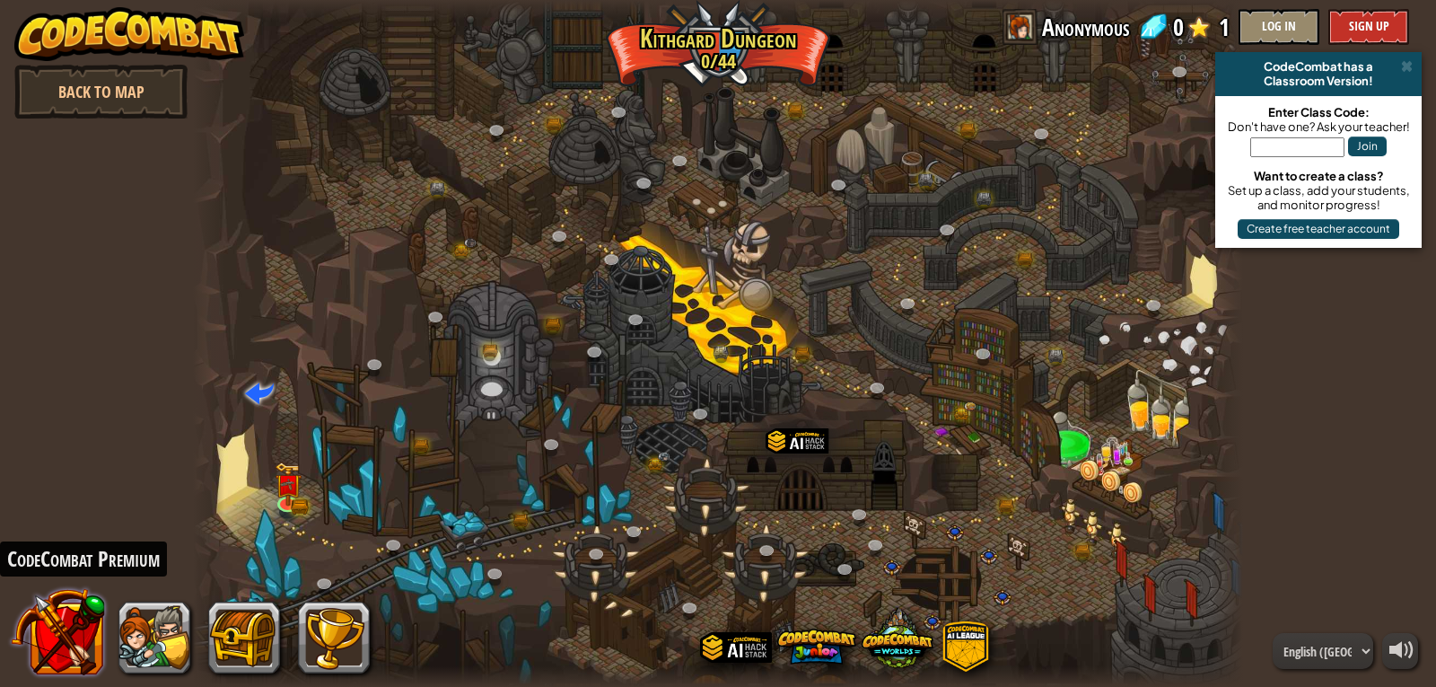
click at [92, 630] on button at bounding box center [58, 631] width 94 height 94
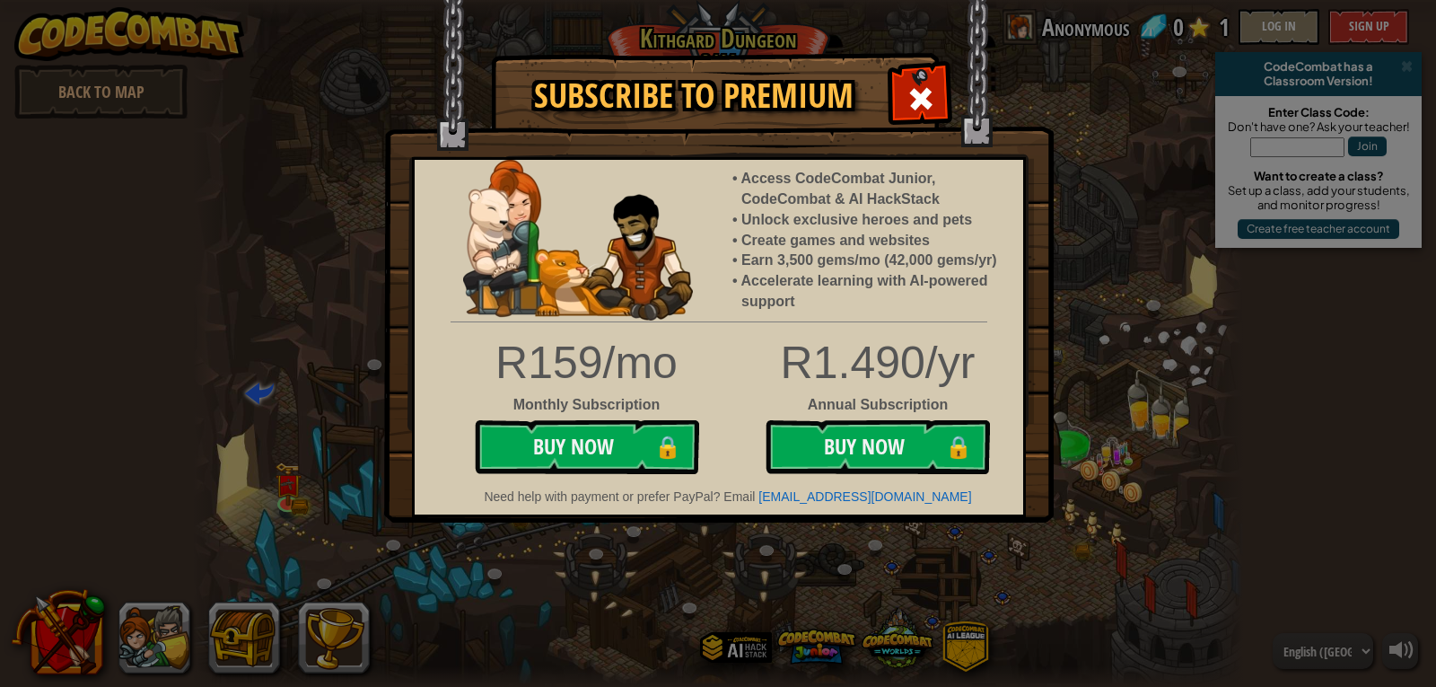
drag, startPoint x: 903, startPoint y: 69, endPoint x: 792, endPoint y: 167, distance: 148.2
click at [902, 56] on div "Subscribe to Premium Access CodeCombat Junior, CodeCombat & AI HackStack Unlock…" at bounding box center [718, 55] width 670 height 2
click at [920, 87] on span at bounding box center [921, 98] width 29 height 29
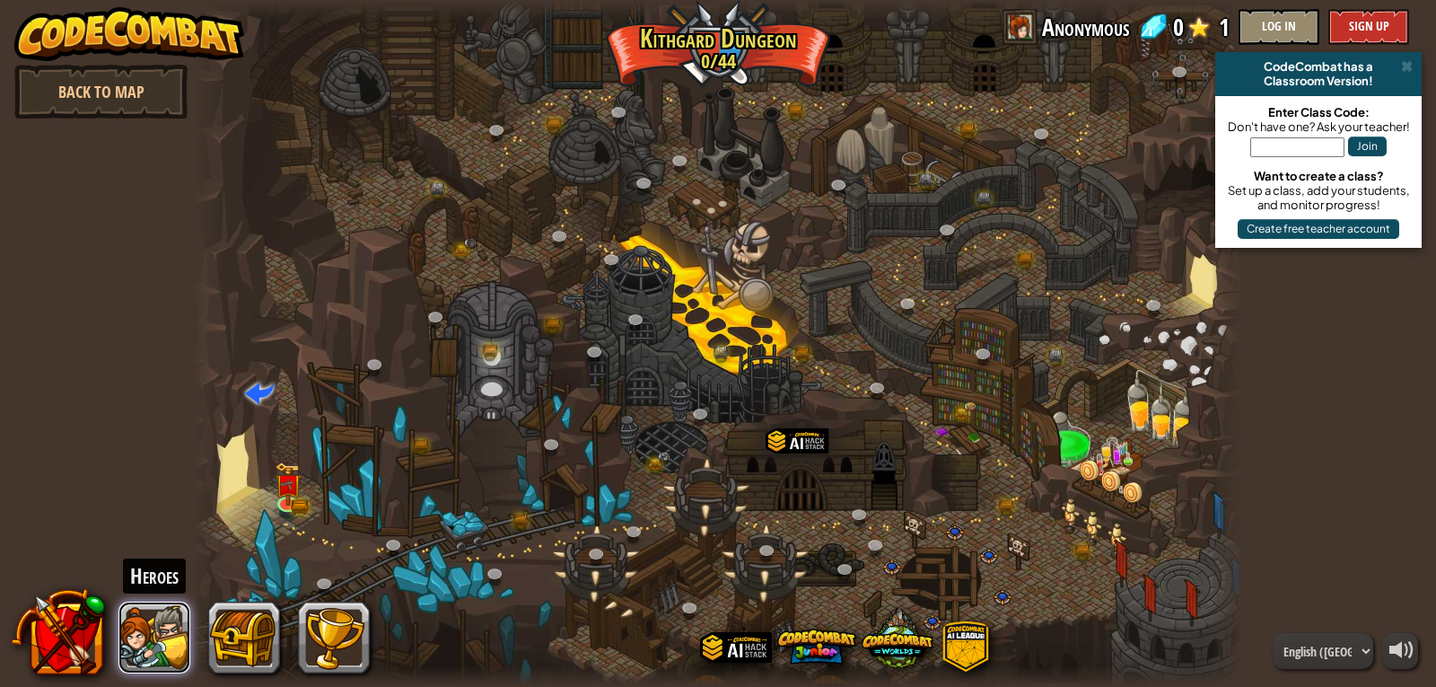
click at [177, 634] on button at bounding box center [155, 638] width 72 height 72
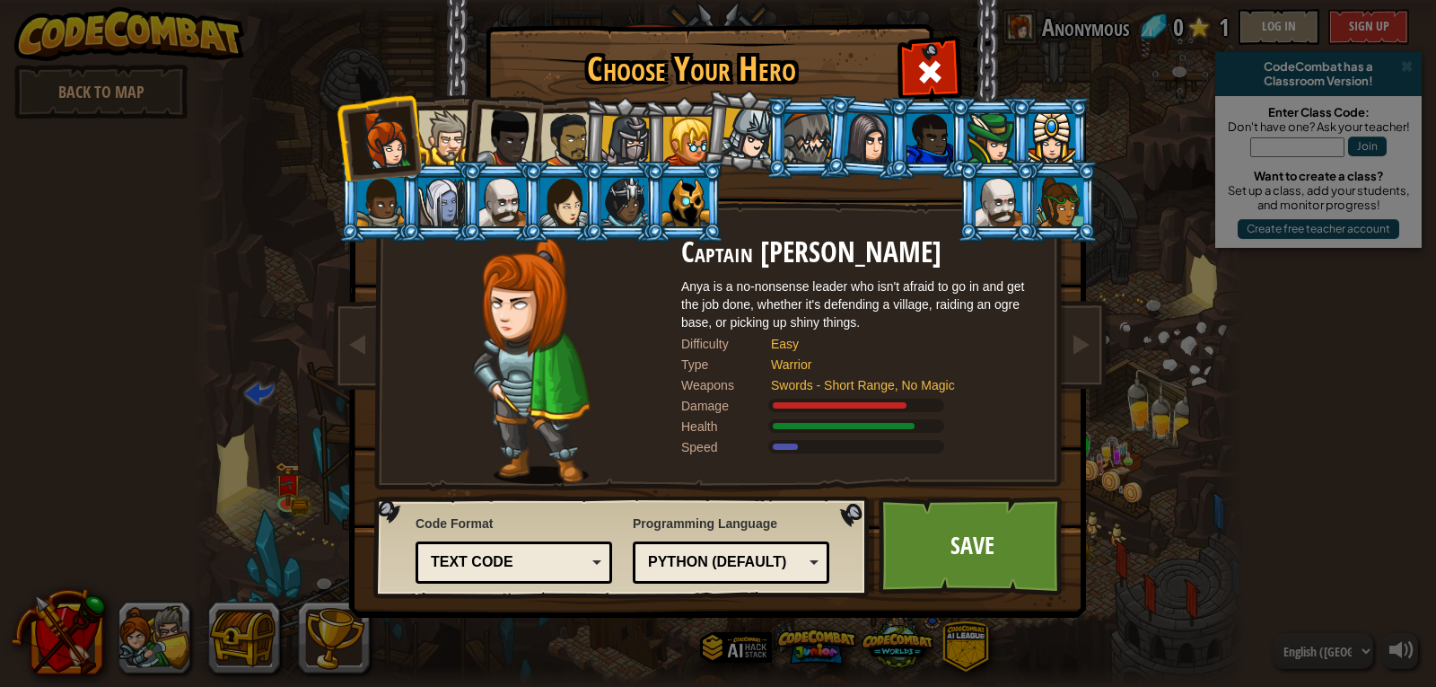
click at [914, 129] on div at bounding box center [930, 138] width 47 height 48
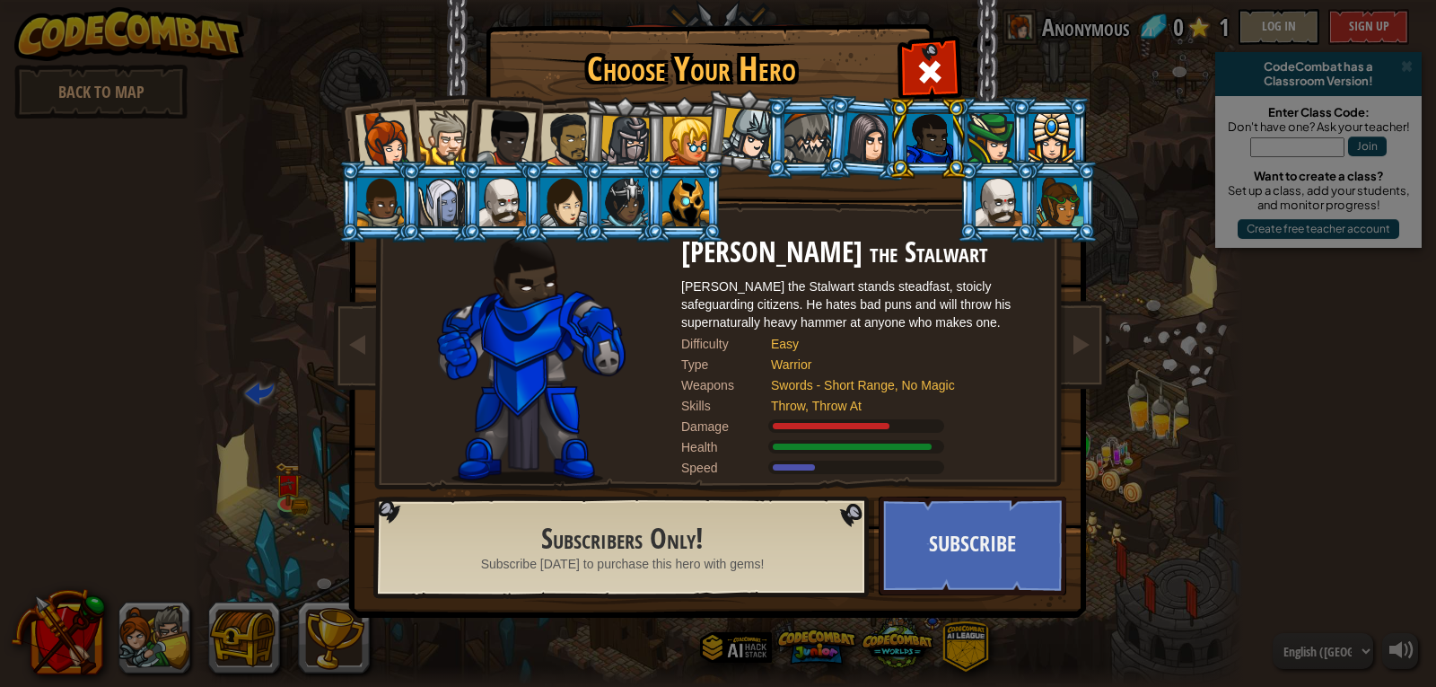
click at [639, 136] on div at bounding box center [626, 141] width 51 height 51
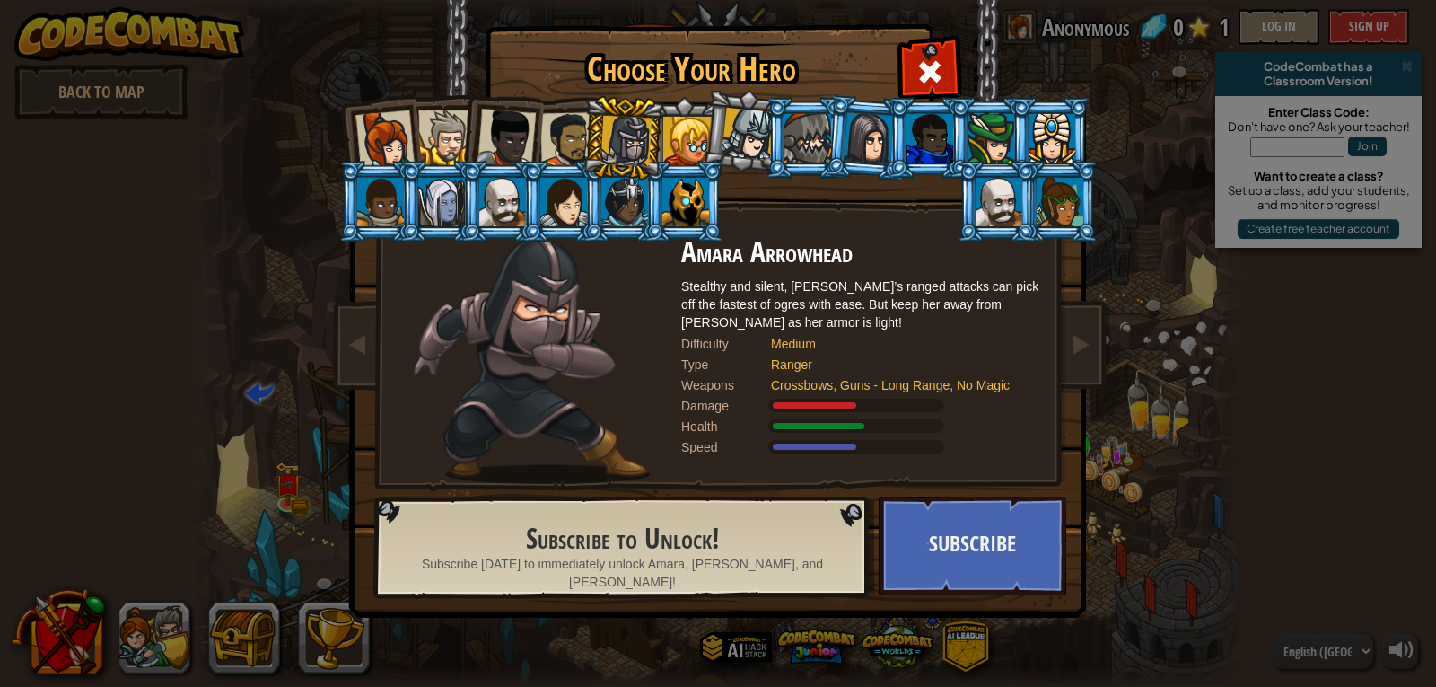
click at [570, 127] on div at bounding box center [568, 140] width 56 height 56
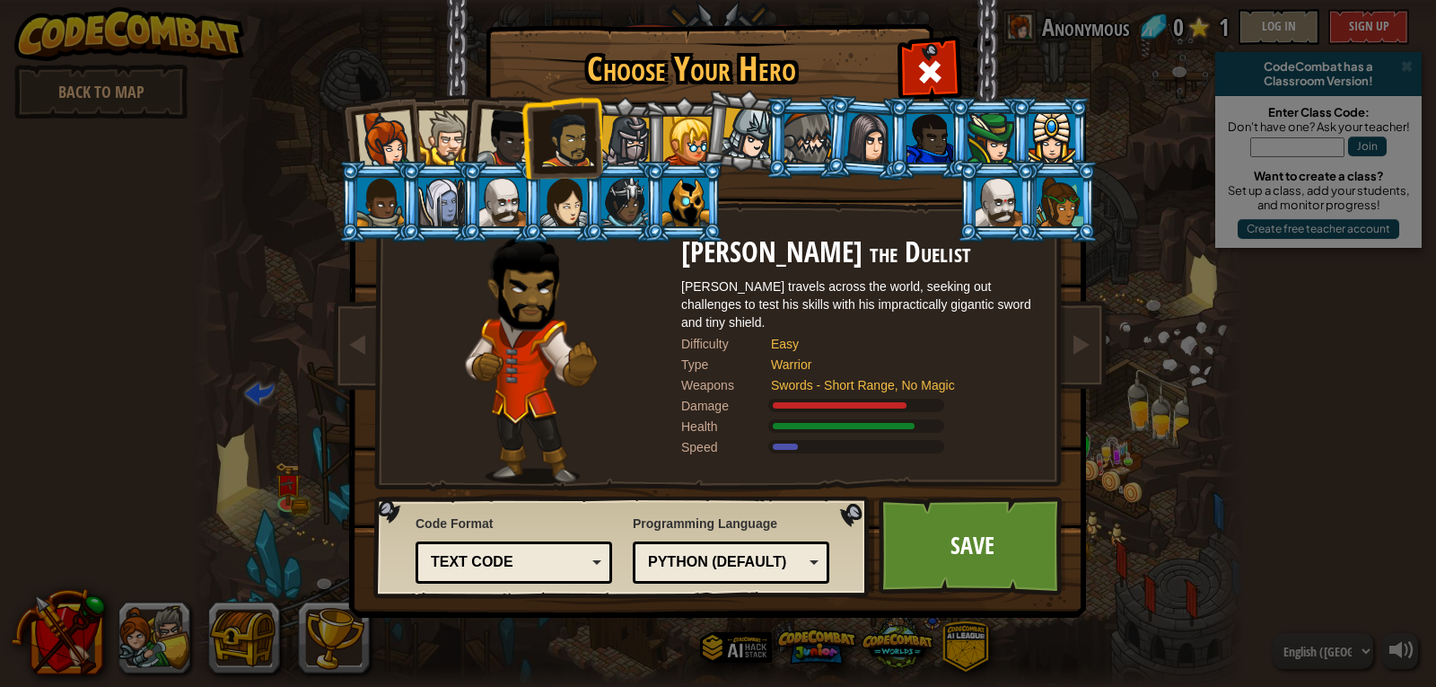
click at [458, 138] on div at bounding box center [445, 137] width 55 height 55
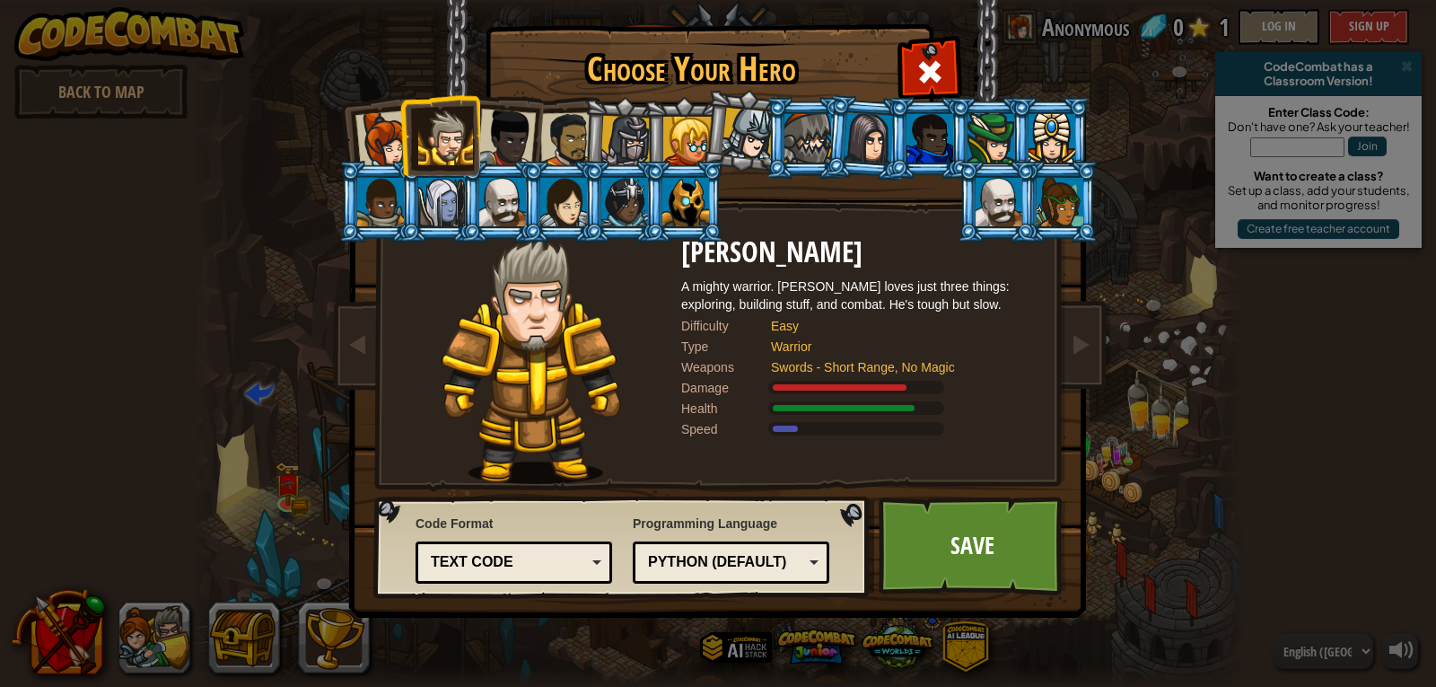
click at [568, 132] on div at bounding box center [568, 140] width 56 height 56
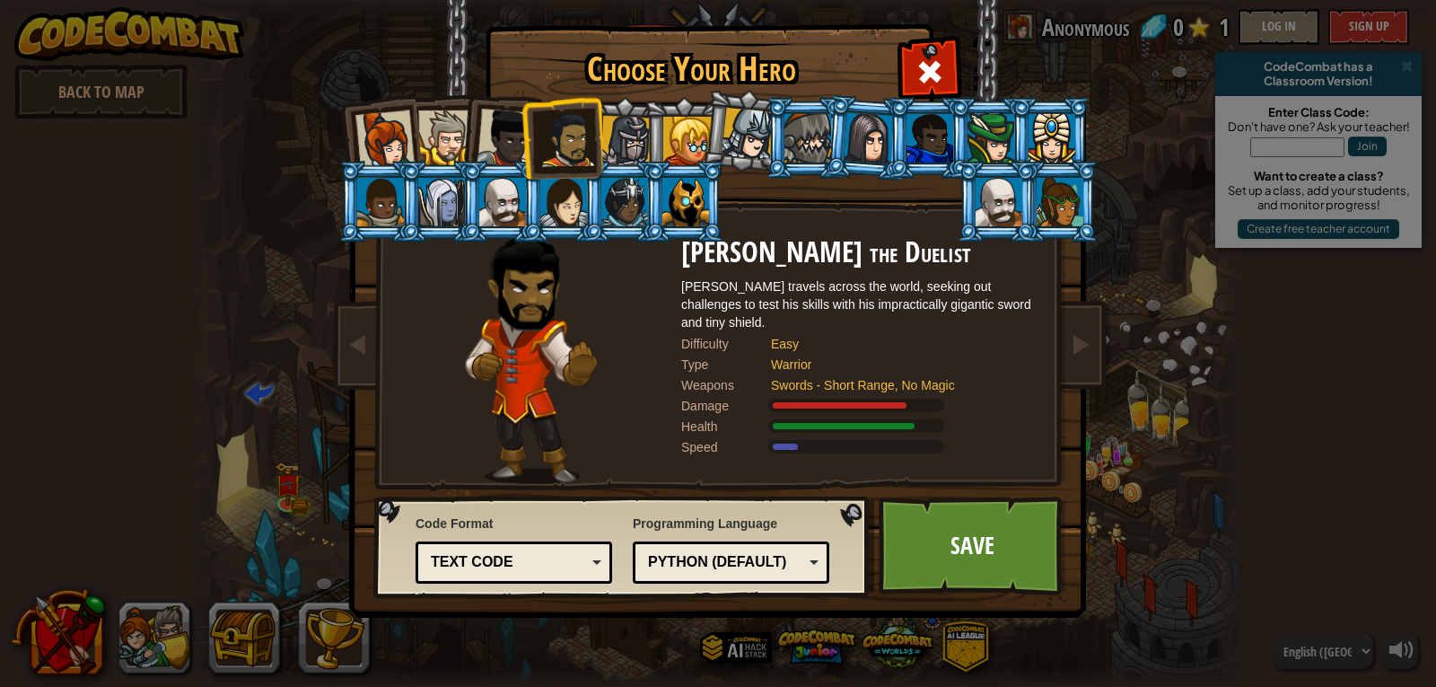
click at [430, 150] on div at bounding box center [445, 137] width 55 height 55
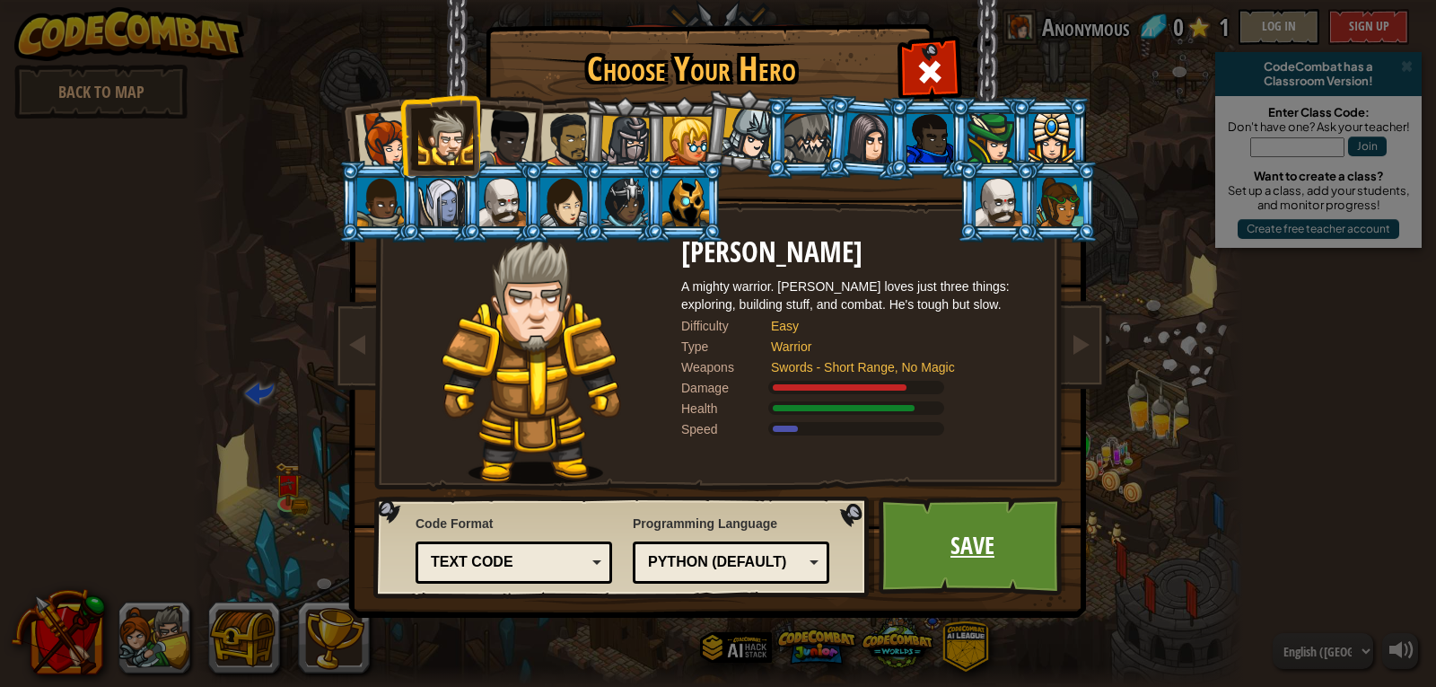
click at [1004, 557] on link "Save" at bounding box center [973, 545] width 188 height 99
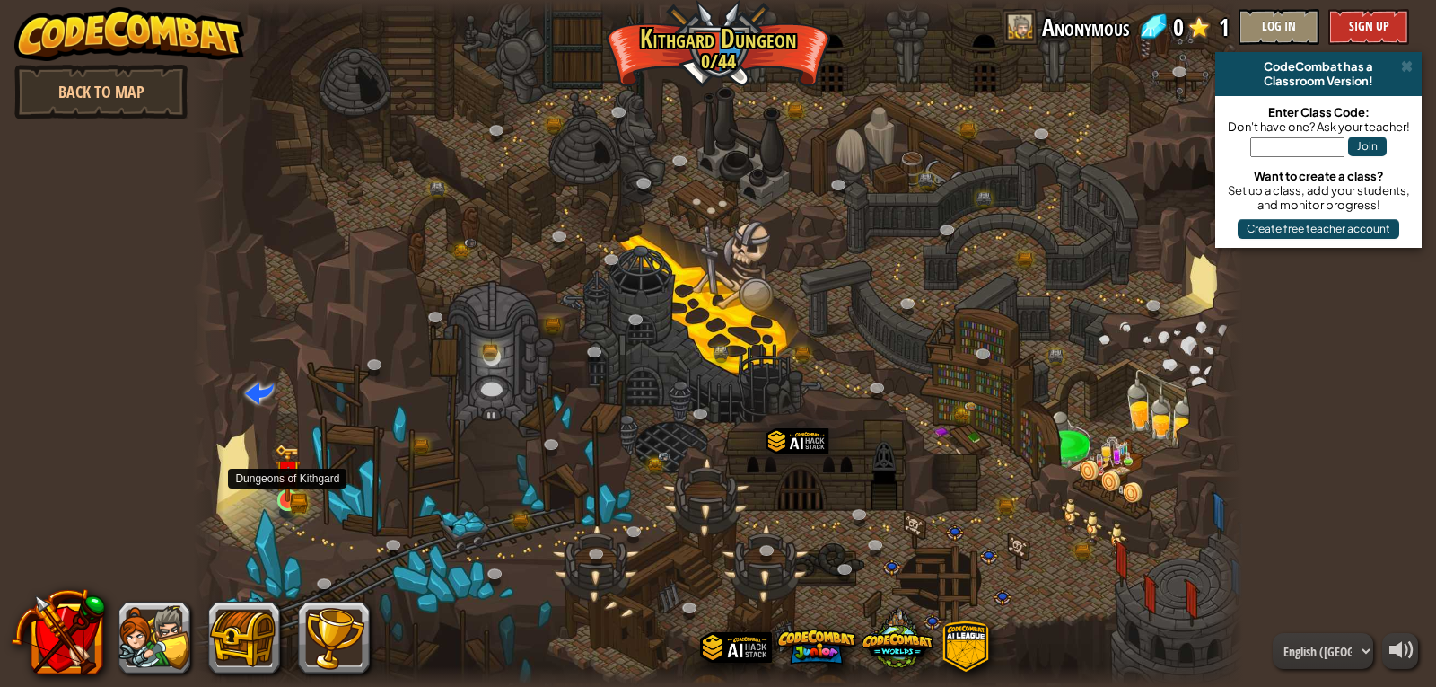
click at [277, 480] on img at bounding box center [288, 473] width 27 height 58
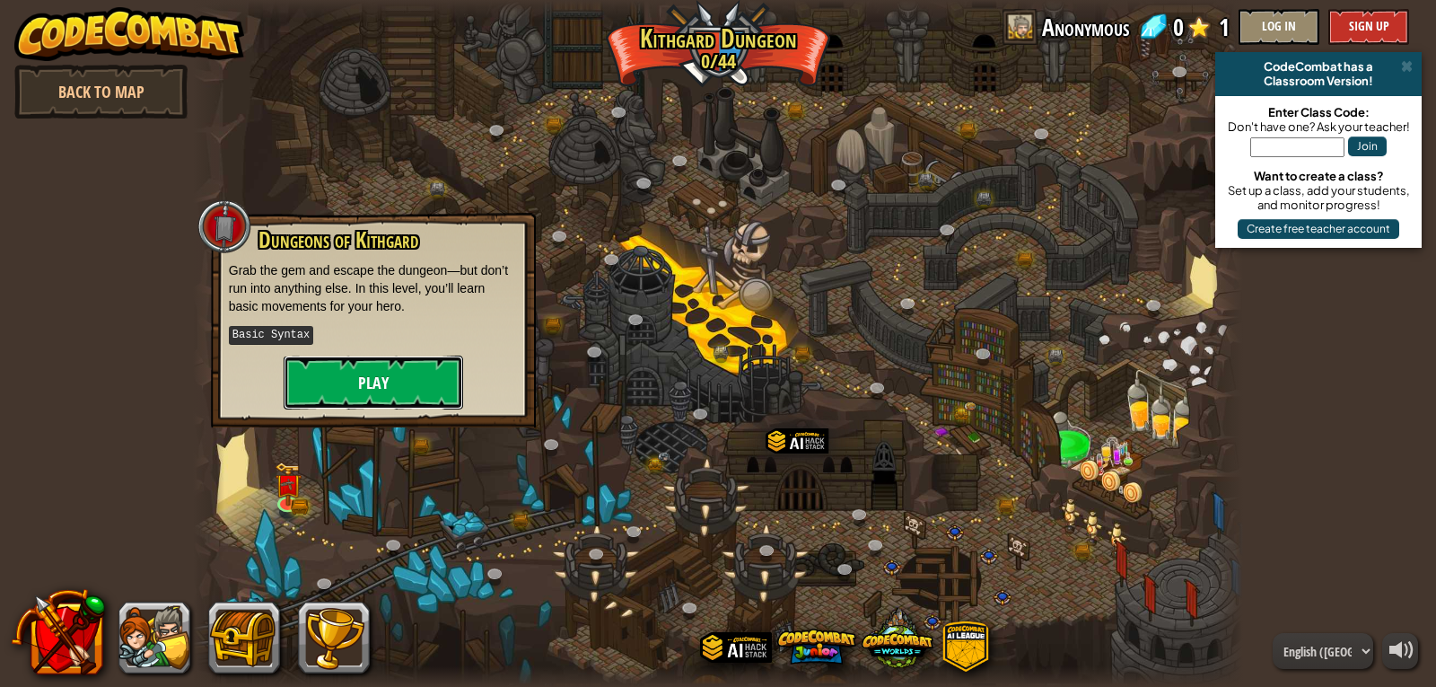
click at [374, 377] on button "Play" at bounding box center [374, 383] width 180 height 54
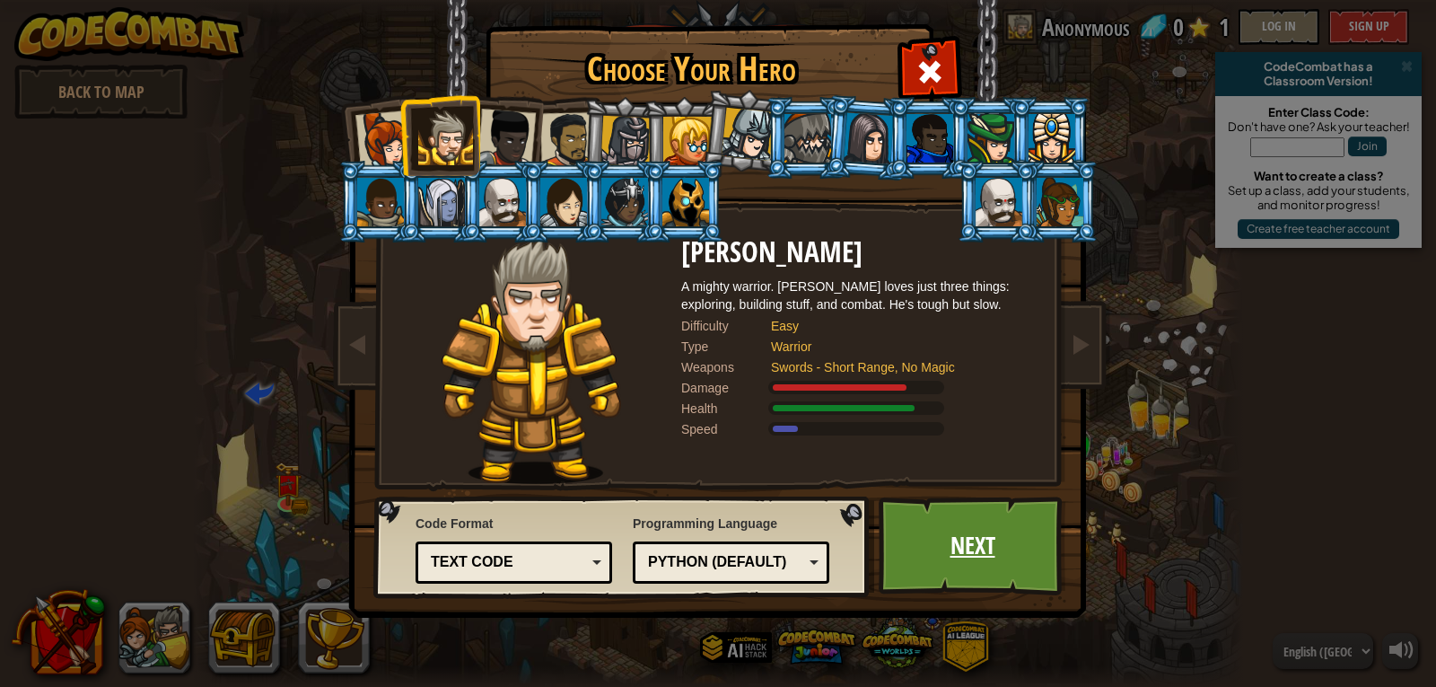
click at [951, 521] on link "Next" at bounding box center [973, 545] width 188 height 99
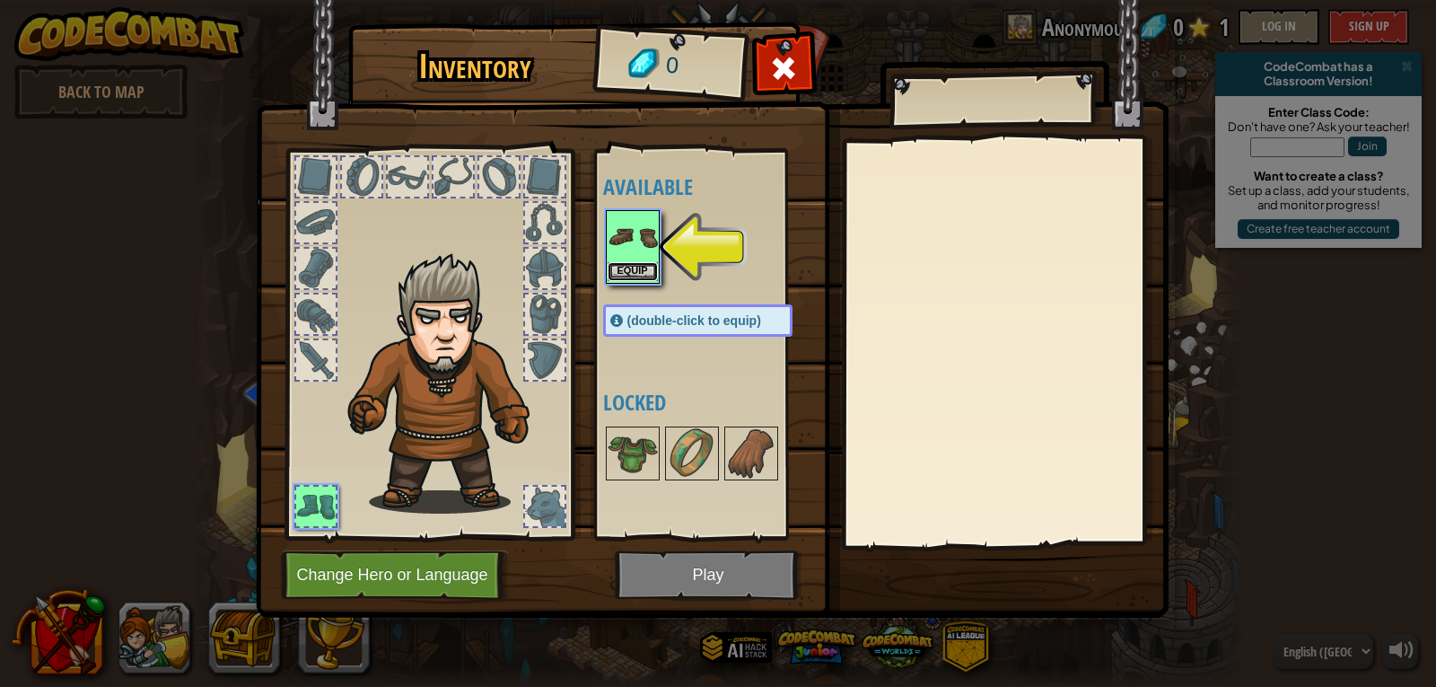
click at [639, 270] on button "Equip" at bounding box center [633, 271] width 50 height 19
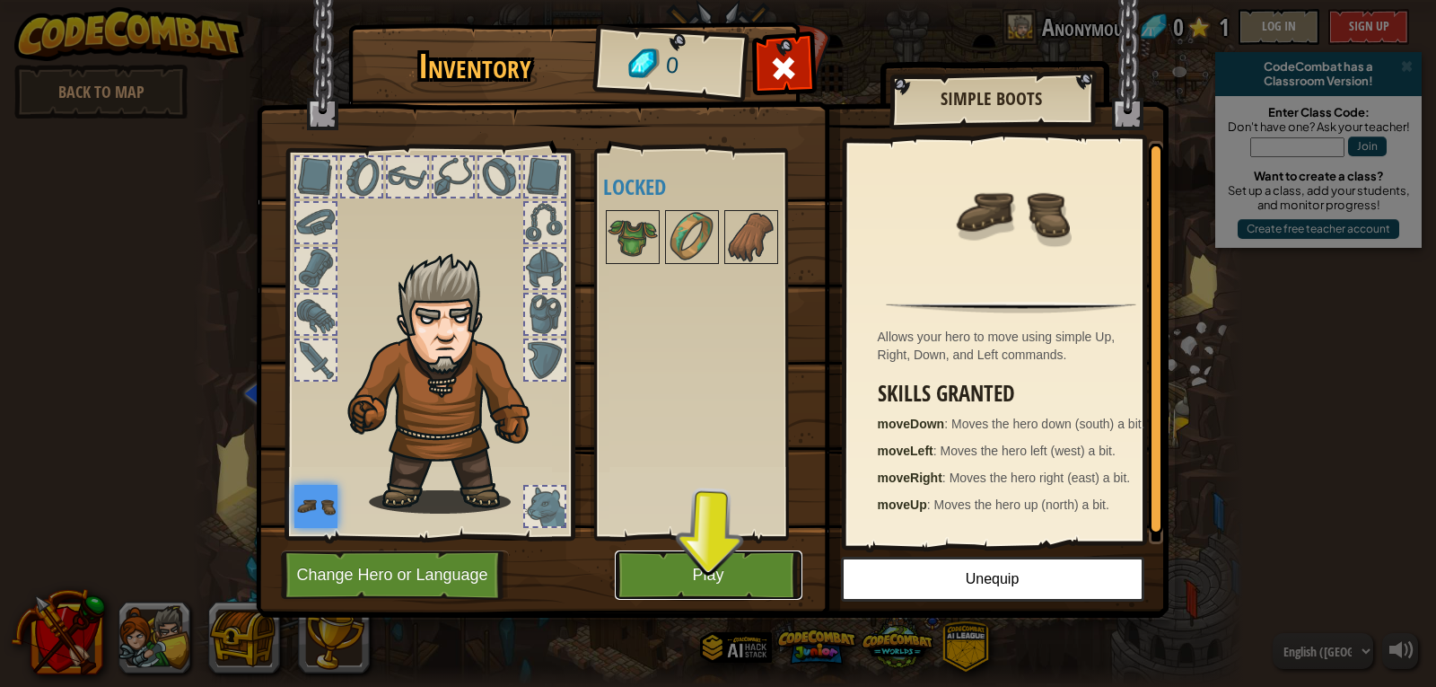
click at [689, 551] on button "Play" at bounding box center [709, 574] width 188 height 49
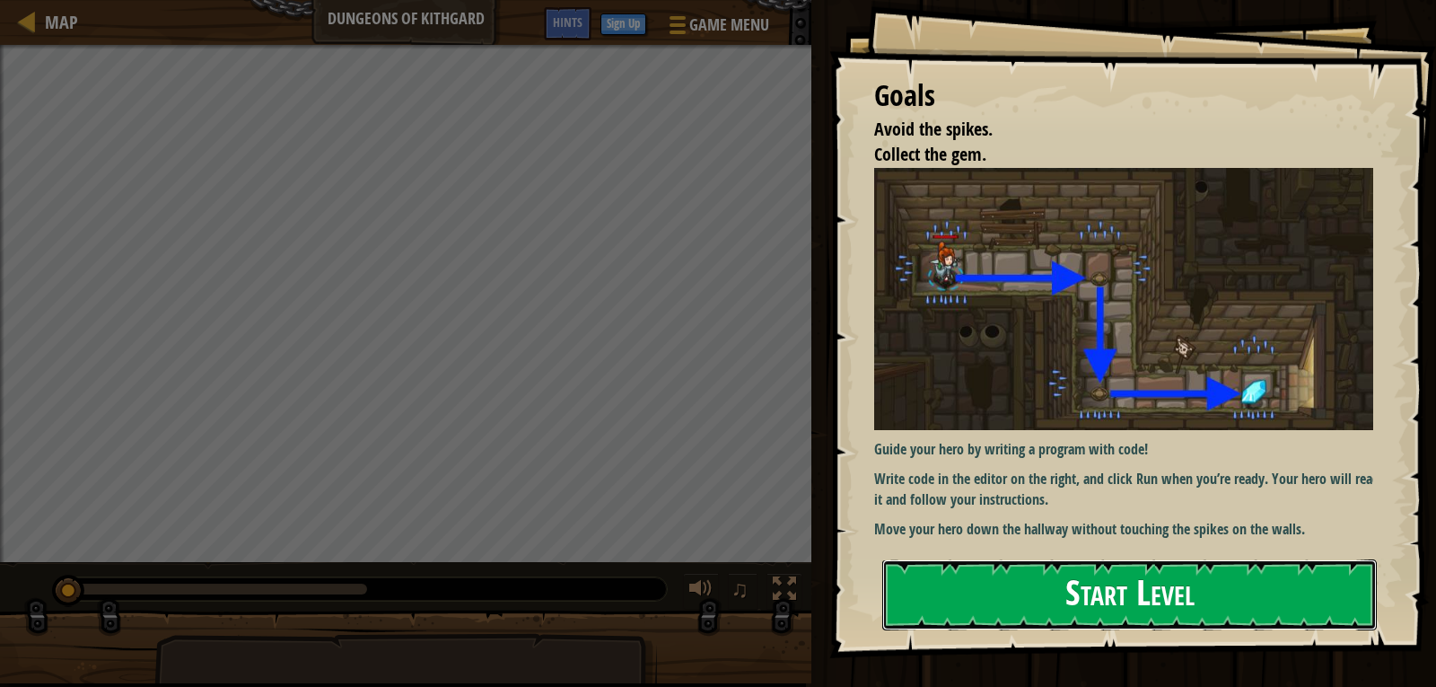
click at [1141, 566] on button "Start Level" at bounding box center [1130, 594] width 495 height 71
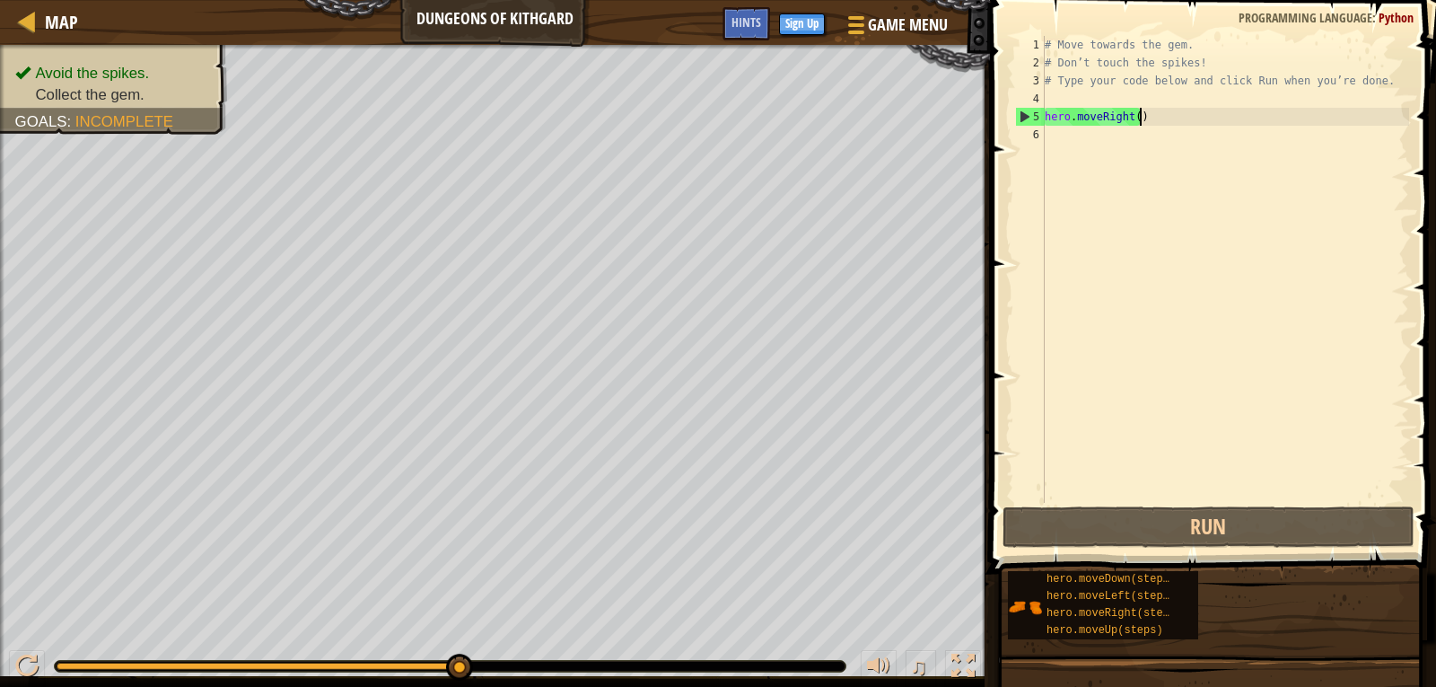
click at [1143, 111] on div "# Move towards the gem. # Don’t touch the spikes! # Type your code below and cl…" at bounding box center [1225, 287] width 368 height 503
type textarea "hero.moveRight()"
click at [1094, 110] on div "# Move towards the gem. # Don’t touch the spikes! # Type your code below and cl…" at bounding box center [1225, 287] width 368 height 503
click at [1143, 121] on div "# Move towards the gem. # Don’t touch the spikes! # Type your code below and cl…" at bounding box center [1225, 287] width 368 height 503
click at [1067, 136] on div "# Move towards the gem. # Don’t touch the spikes! # Type your code below and cl…" at bounding box center [1225, 287] width 368 height 503
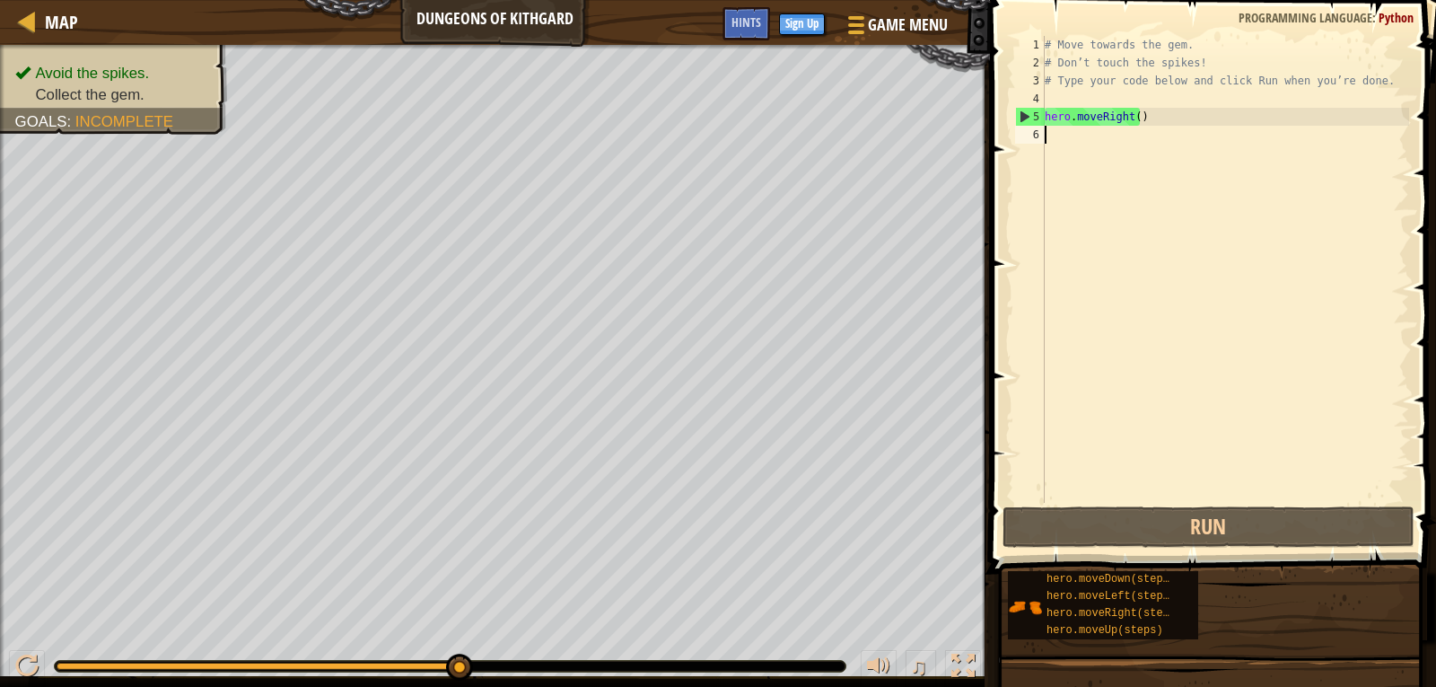
type textarea "H"
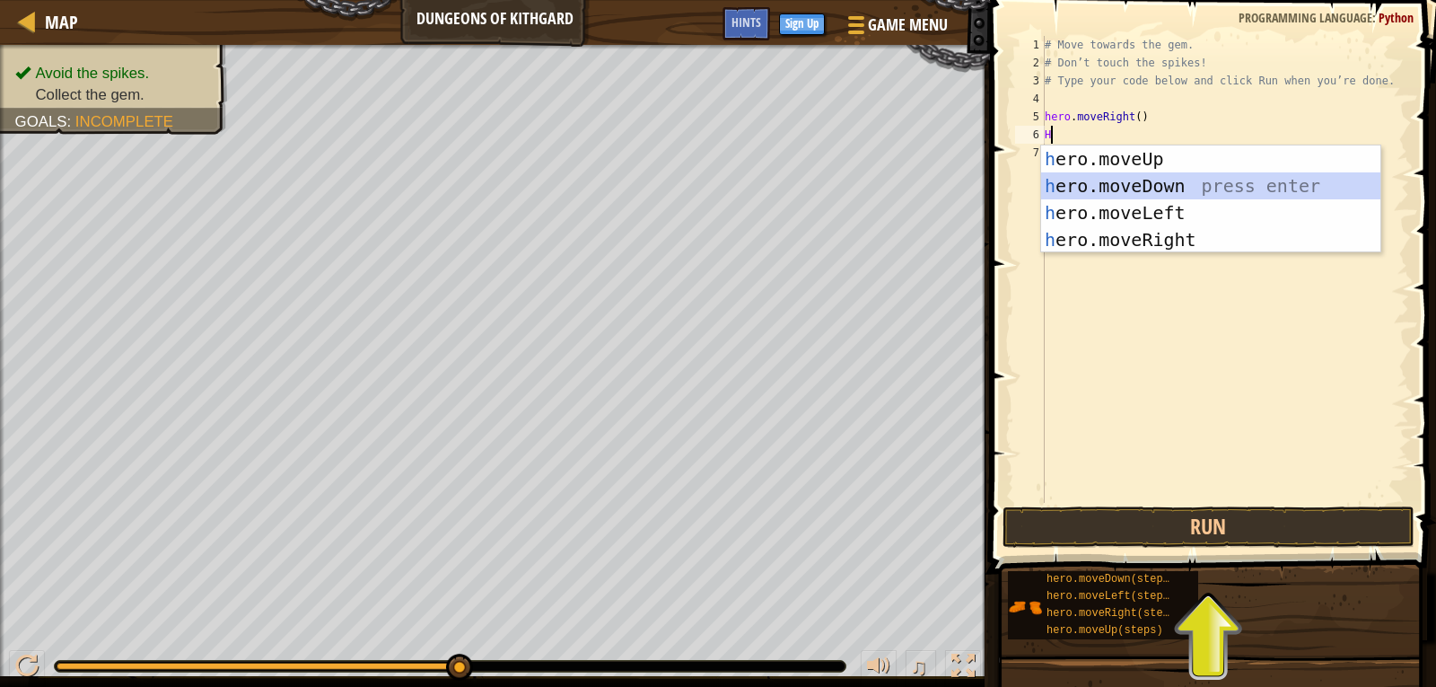
click at [1115, 172] on div "h ero.moveUp press enter h ero.moveDown press enter h ero.moveLeft press enter …" at bounding box center [1210, 226] width 339 height 162
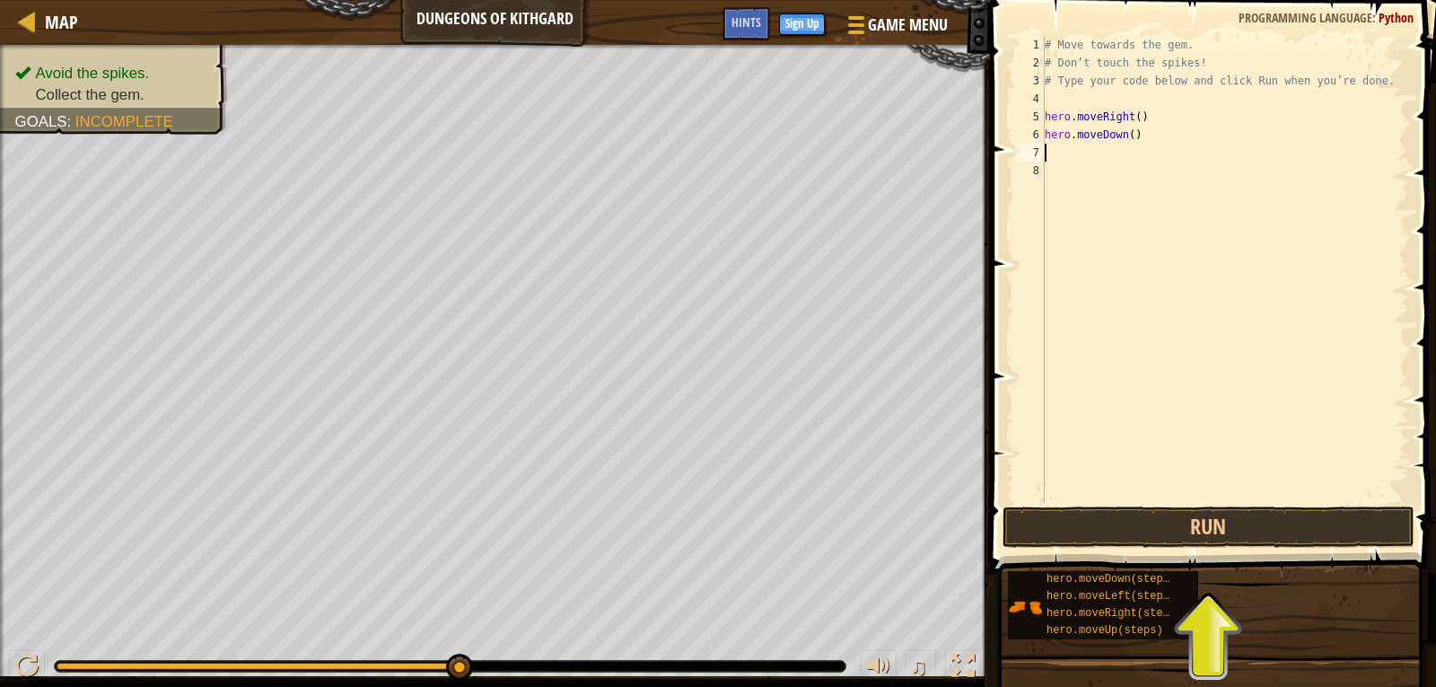
click at [1131, 144] on div "# Move towards the gem. # Don’t touch the spikes! # Type your code below and cl…" at bounding box center [1225, 287] width 368 height 503
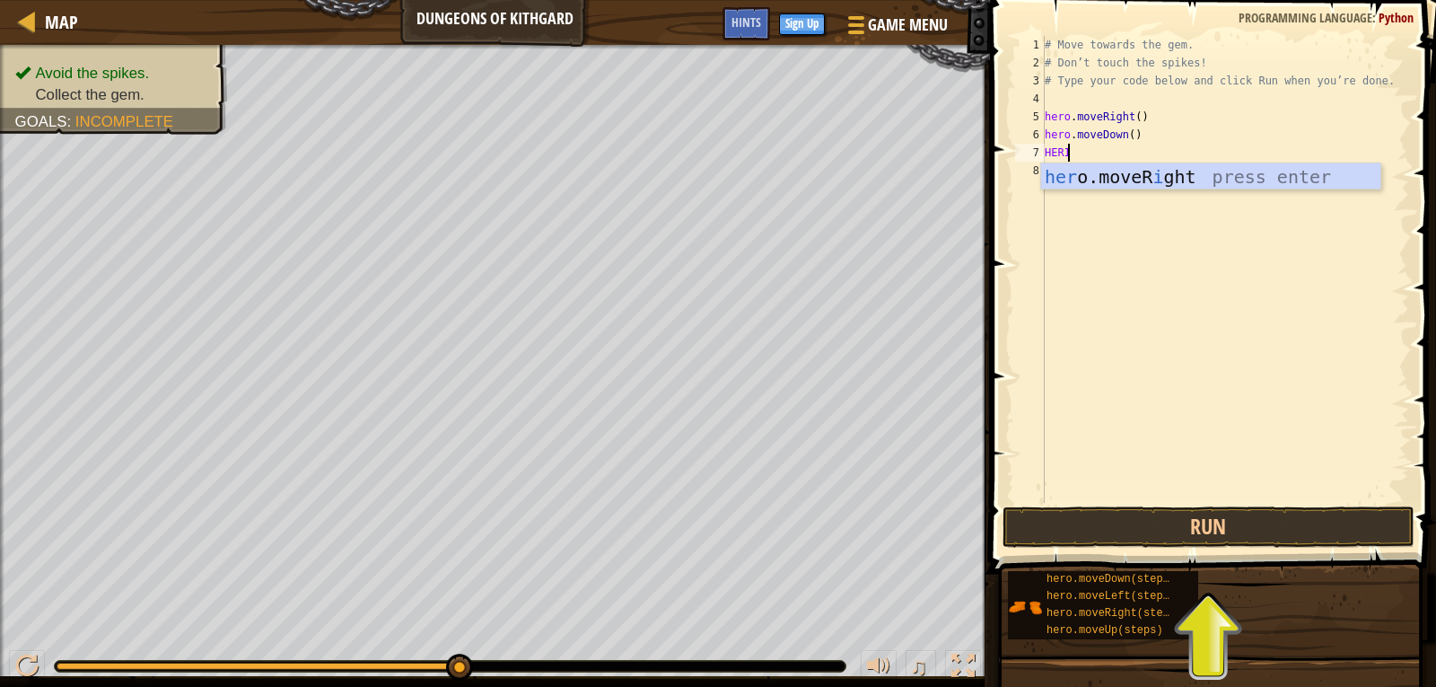
scroll to position [8, 1]
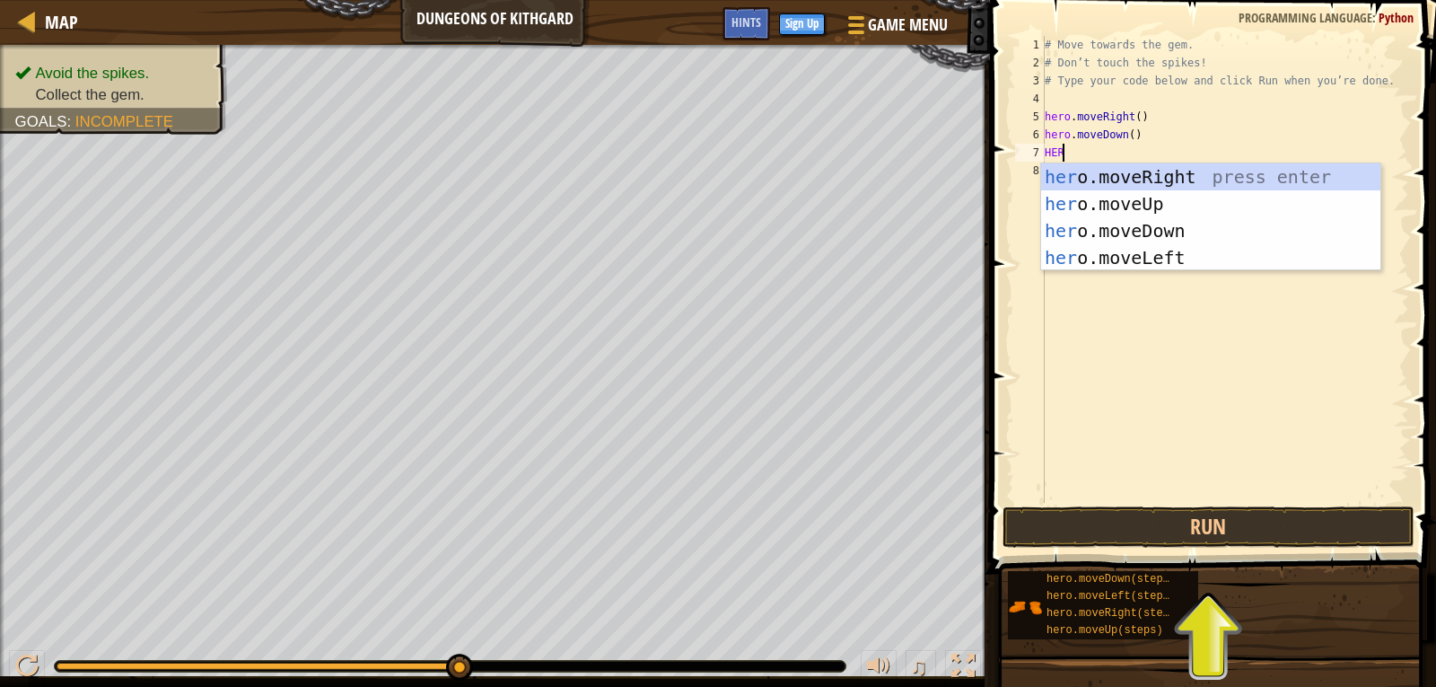
type textarea "HERO"
click at [1125, 245] on div "hero .moveUp press enter hero .moveDown press enter hero .moveLeft press enter …" at bounding box center [1210, 244] width 339 height 162
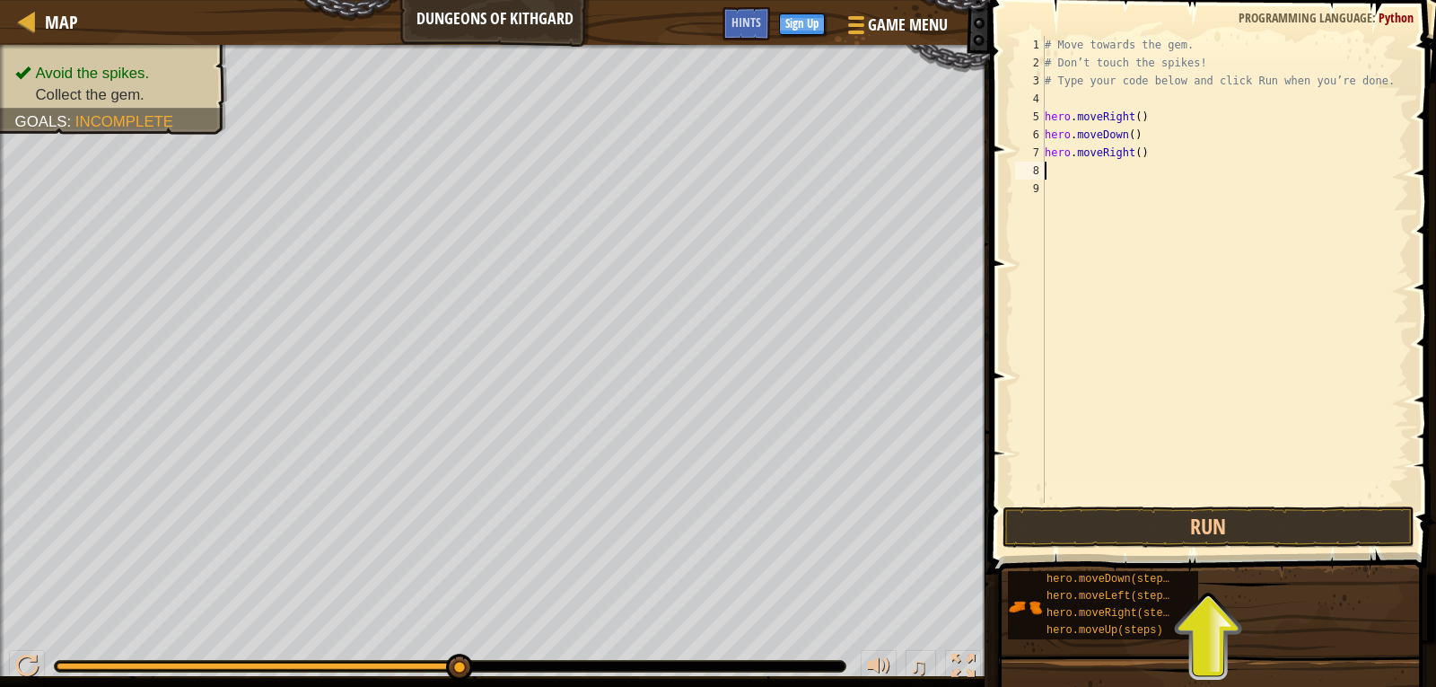
scroll to position [8, 0]
click at [1120, 171] on div "# Move towards the gem. # Don’t touch the spikes! # Type your code below and cl…" at bounding box center [1225, 287] width 368 height 503
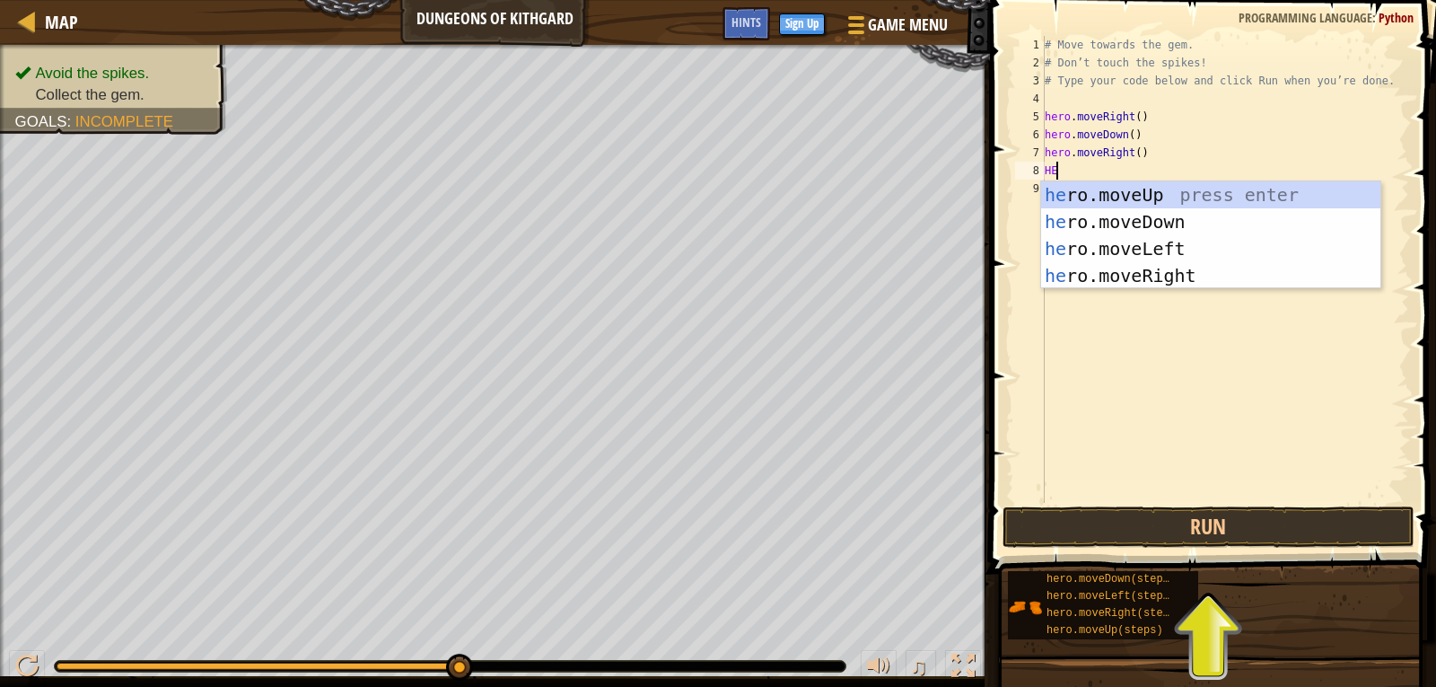
type textarea "H"
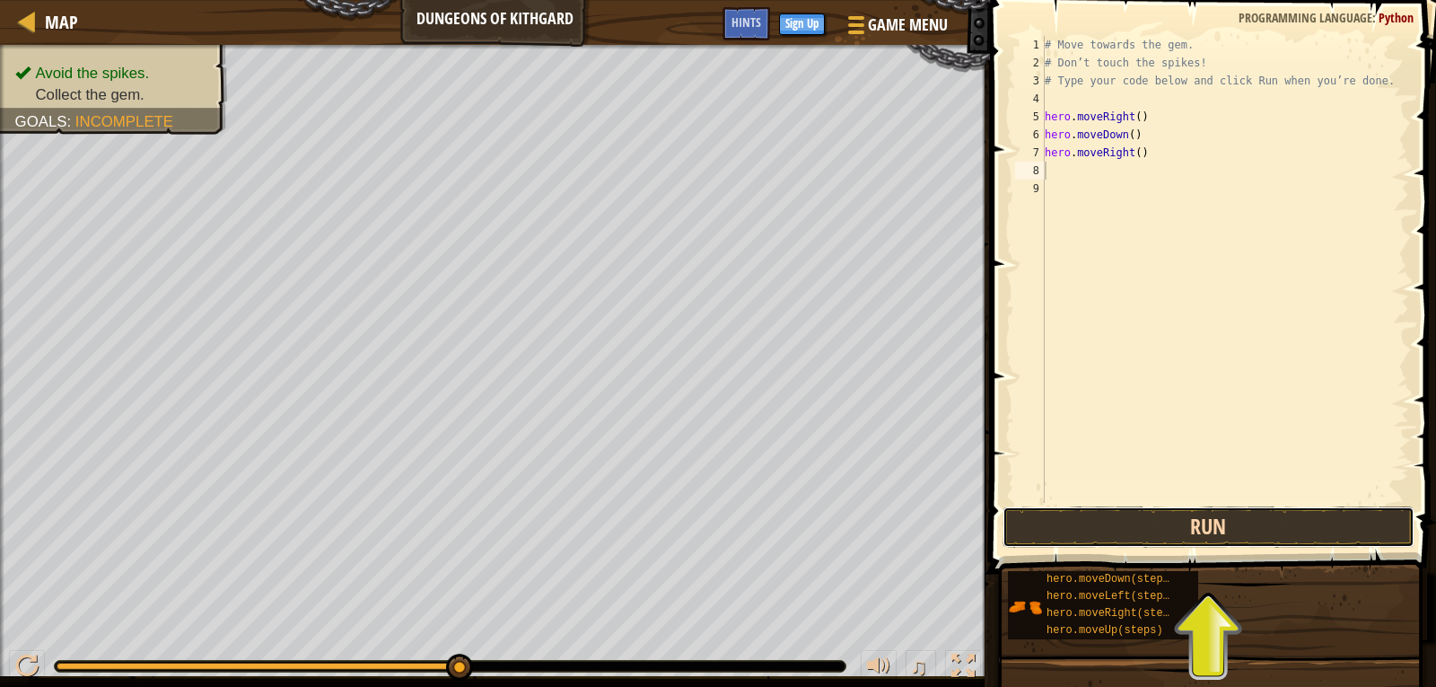
click at [1226, 528] on button "Run" at bounding box center [1209, 526] width 412 height 41
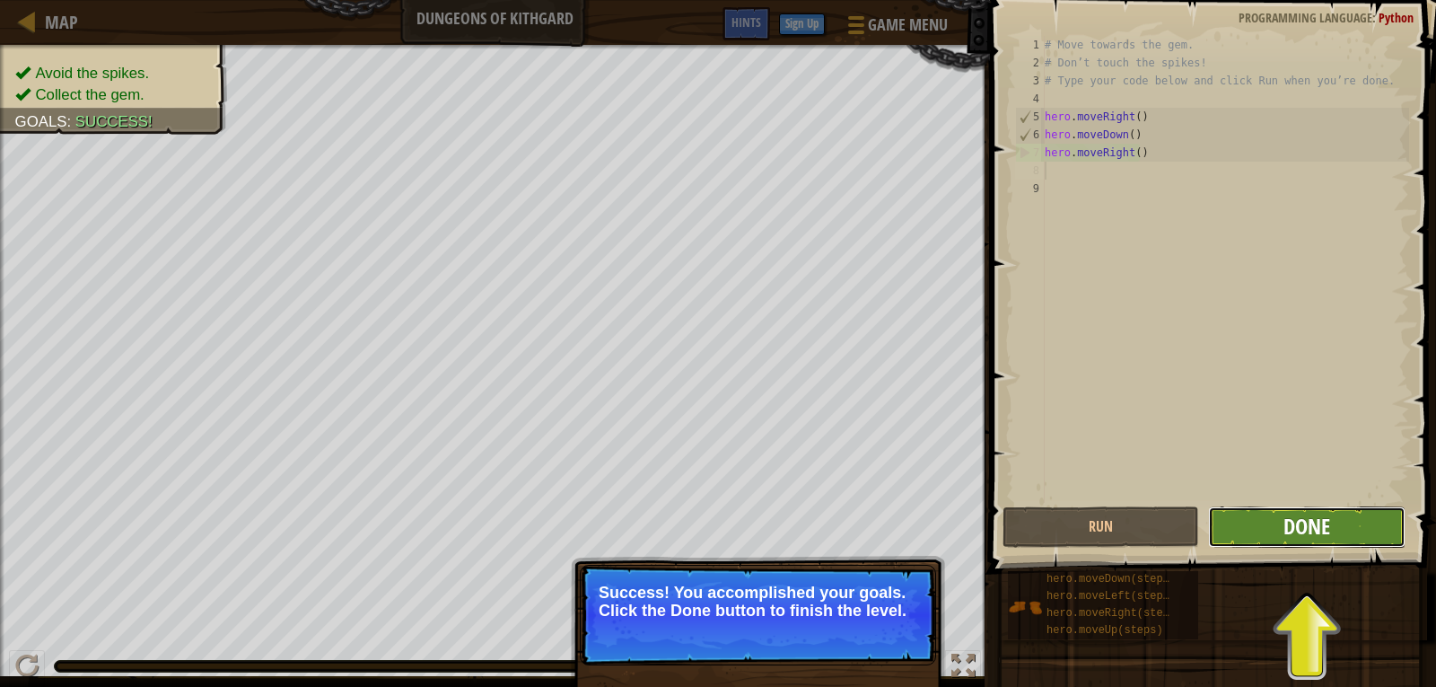
click at [1323, 523] on span "Done" at bounding box center [1307, 526] width 47 height 29
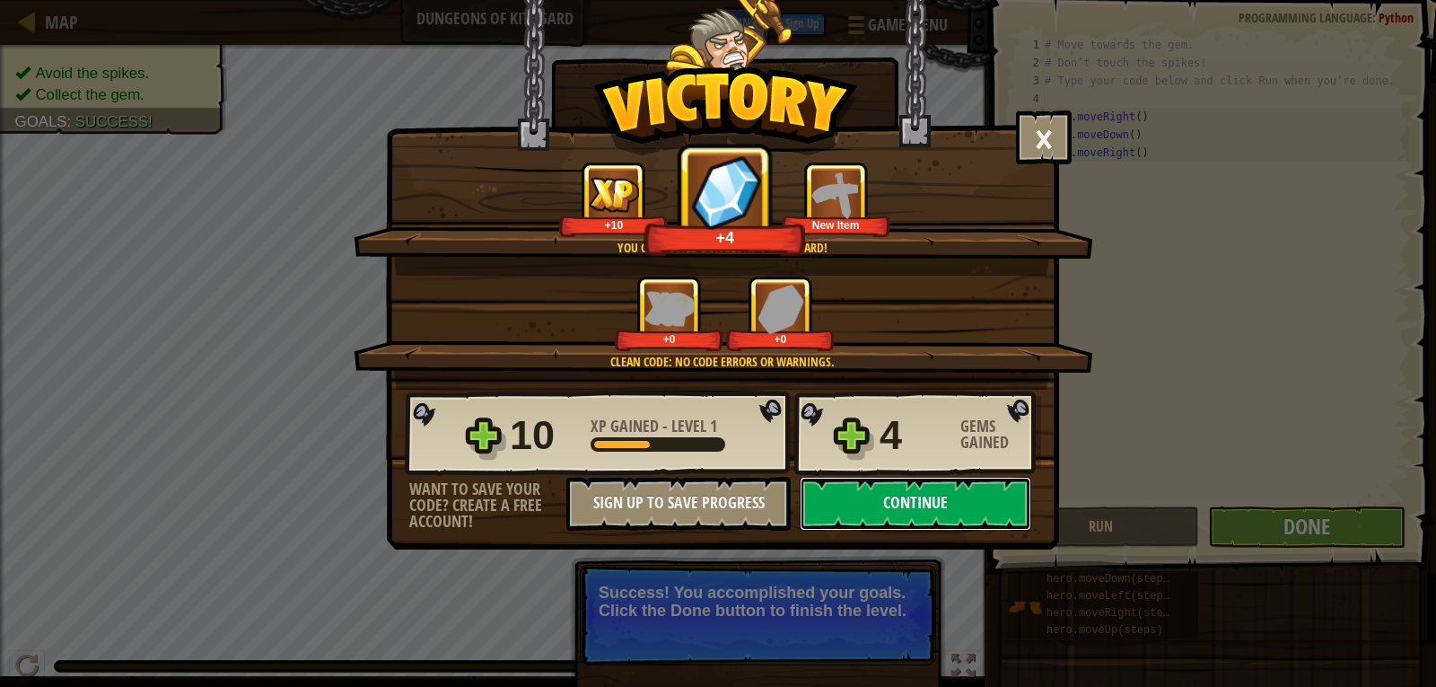
click at [894, 490] on button "Continue" at bounding box center [916, 504] width 232 height 54
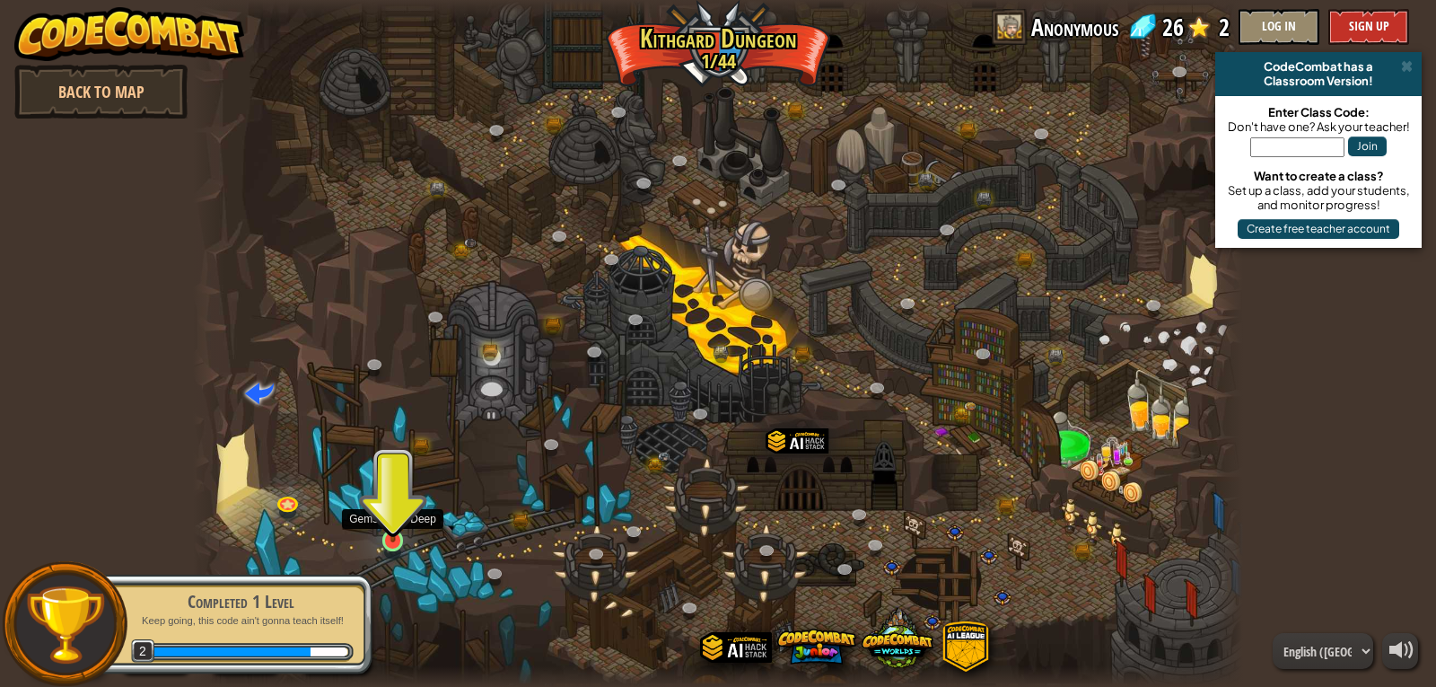
click at [385, 517] on img at bounding box center [393, 511] width 27 height 61
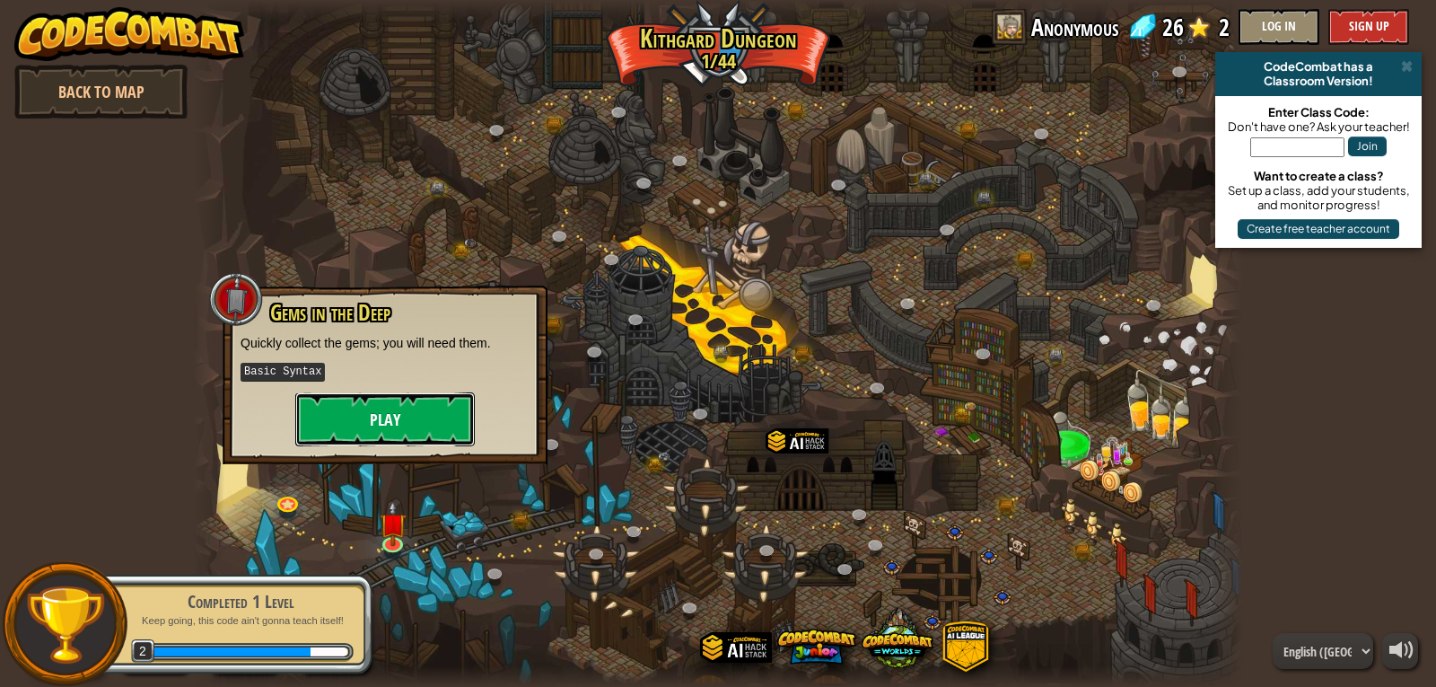
click at [393, 407] on button "Play" at bounding box center [385, 419] width 180 height 54
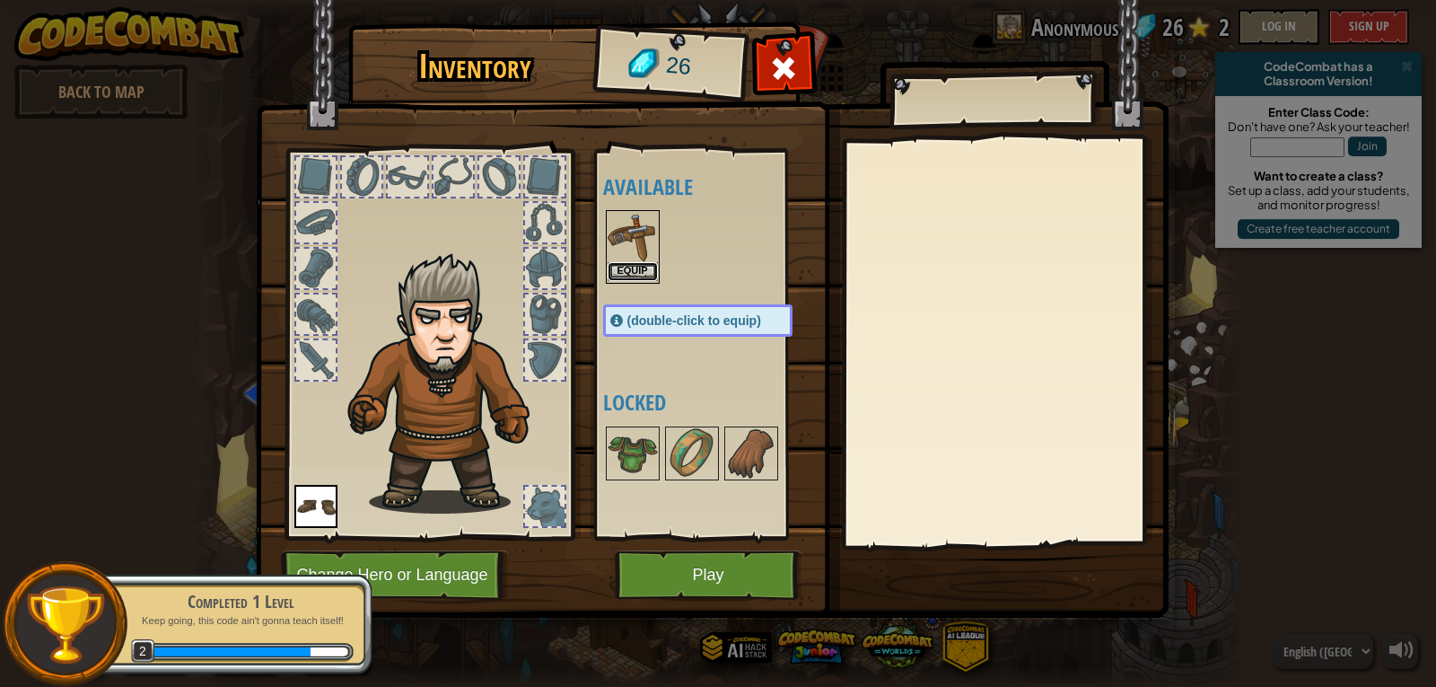
click at [637, 271] on button "Equip" at bounding box center [633, 271] width 50 height 19
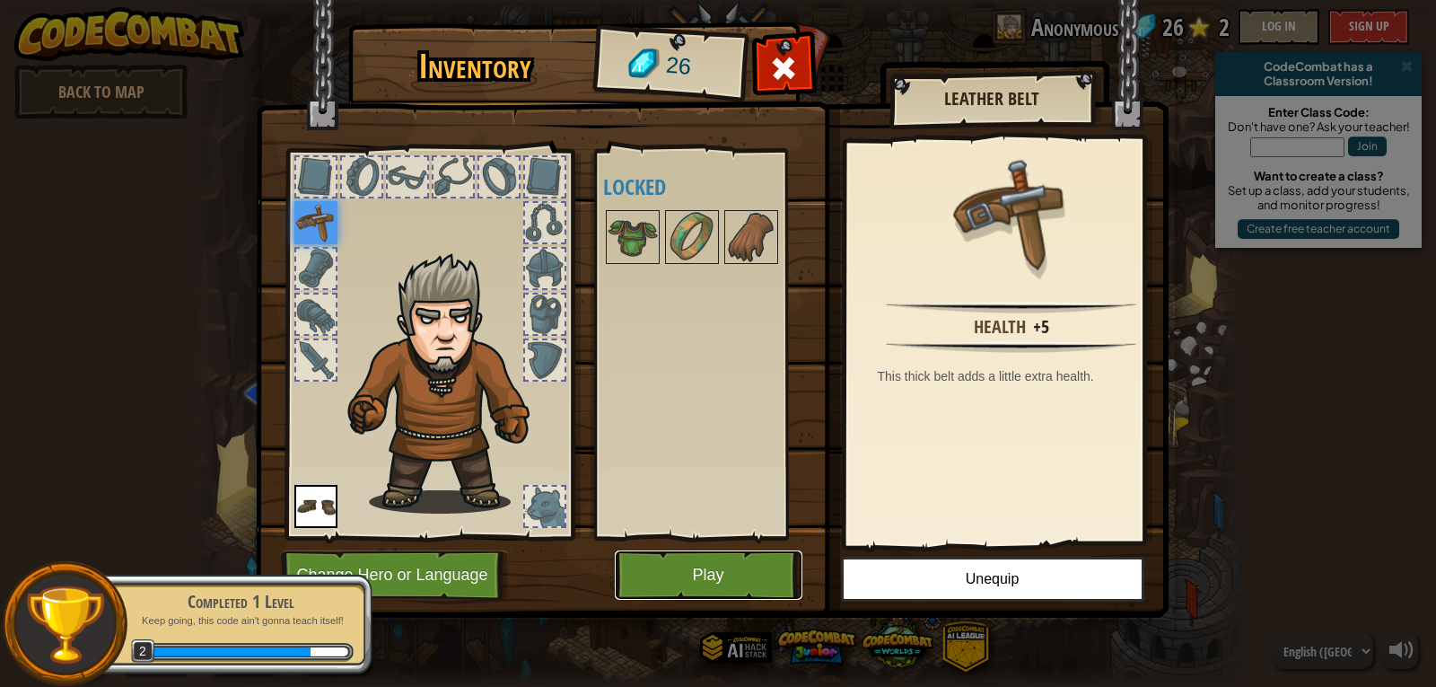
click at [673, 576] on button "Play" at bounding box center [709, 574] width 188 height 49
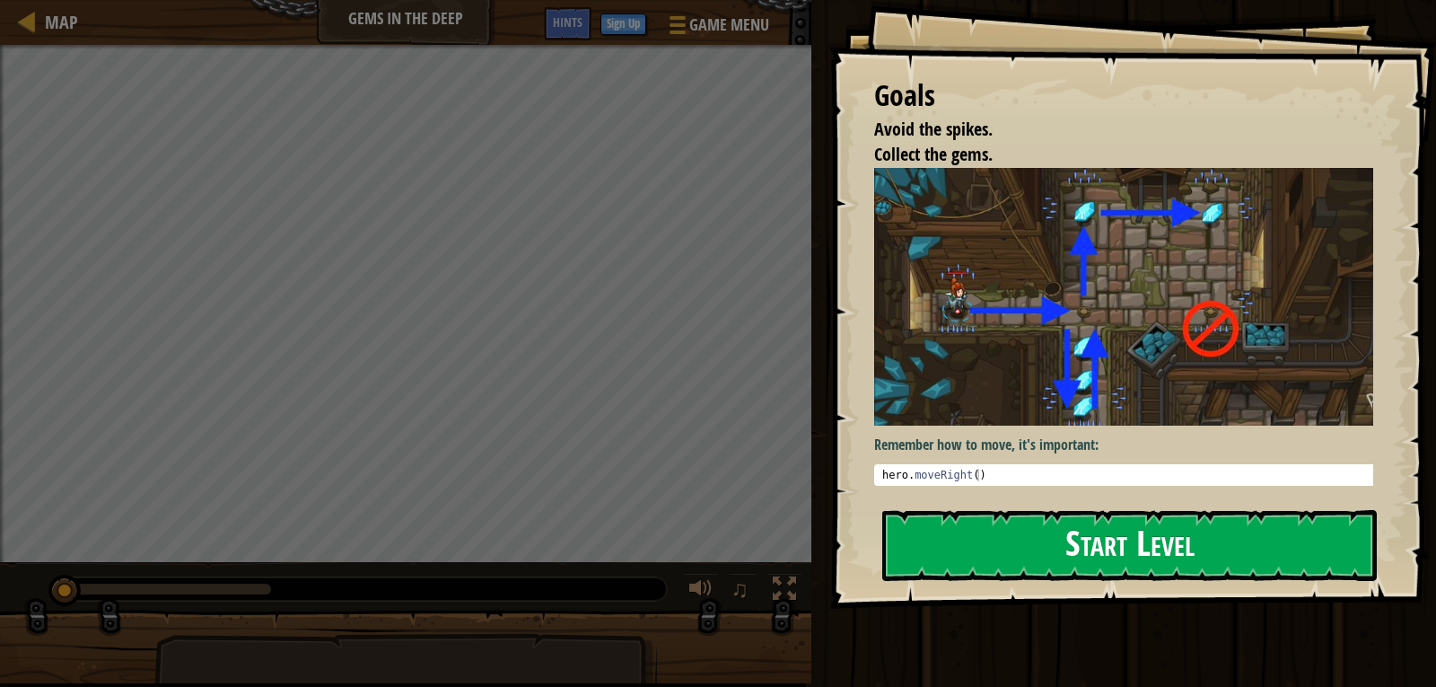
click at [941, 549] on button "Start Level" at bounding box center [1130, 545] width 495 height 71
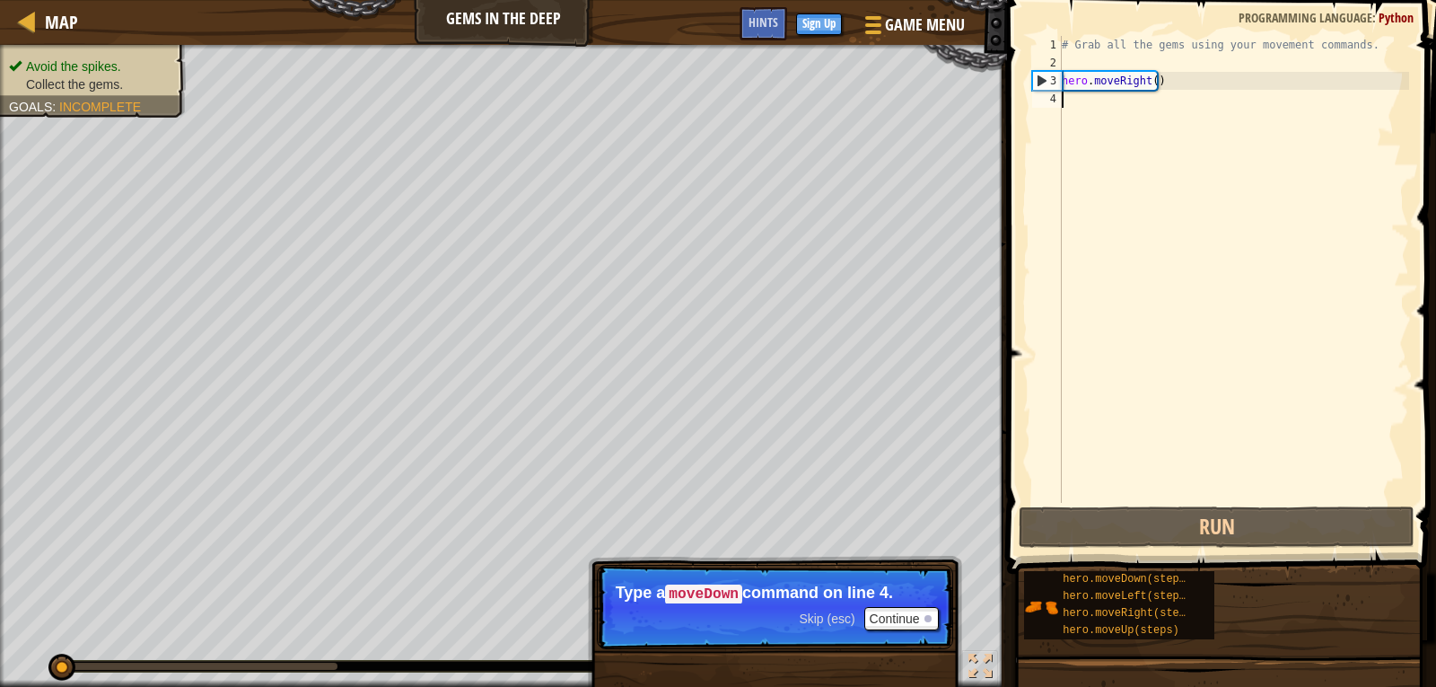
click at [1071, 109] on div "# Grab all the gems using your movement commands. hero . moveRight ( )" at bounding box center [1234, 287] width 351 height 503
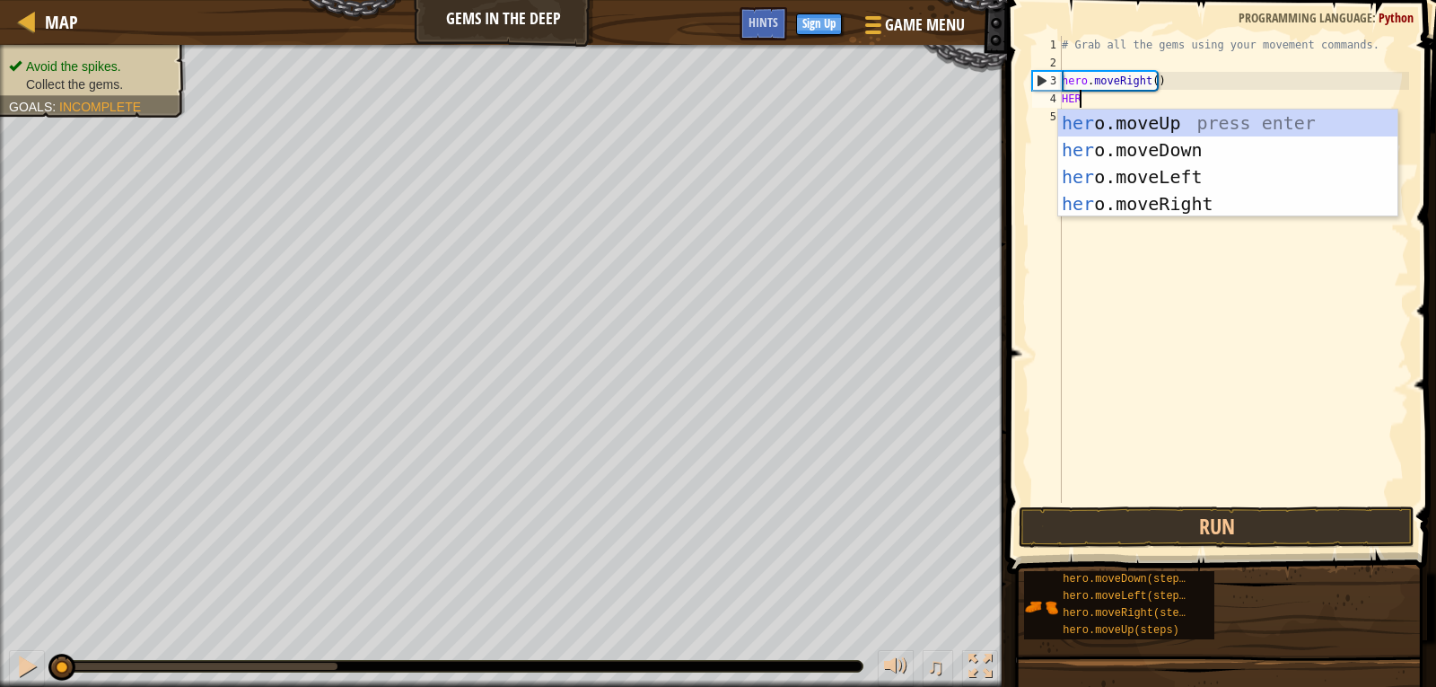
type textarea "HERO"
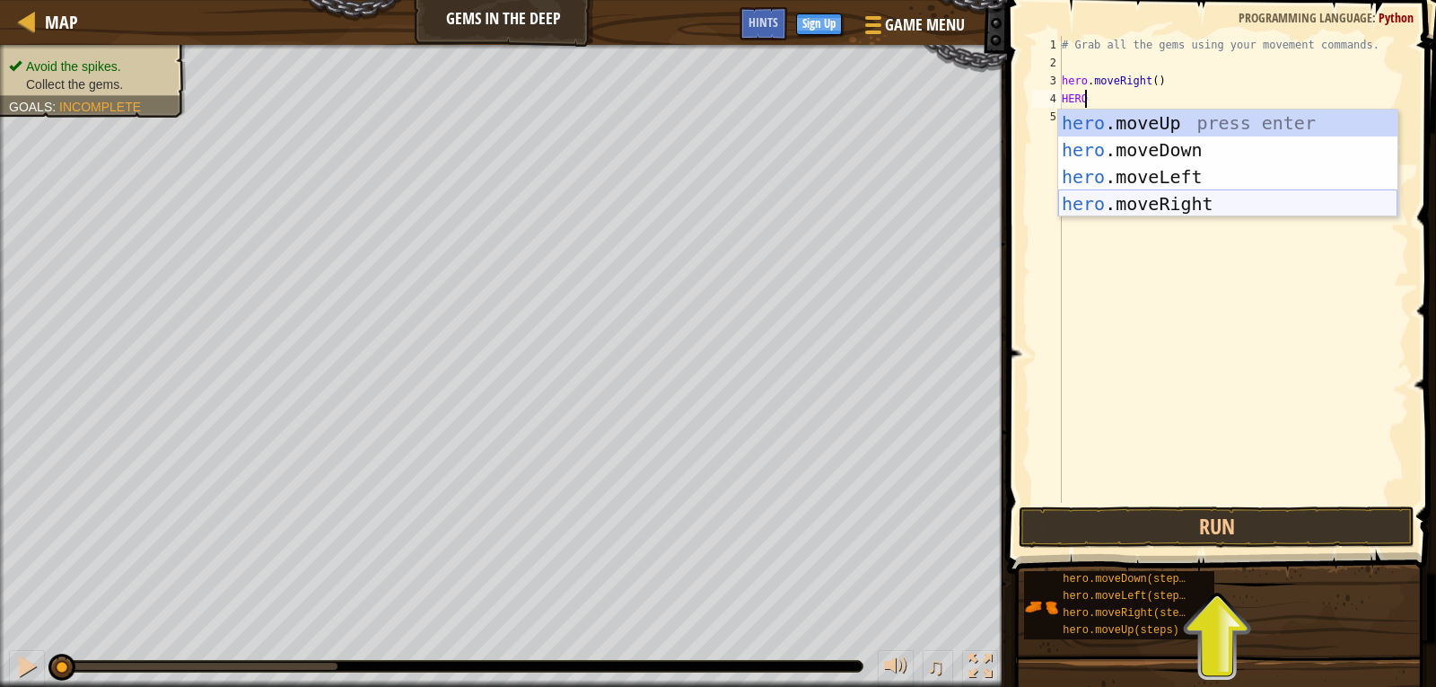
click at [1129, 196] on div "hero .moveUp press enter hero .moveDown press enter hero .moveLeft press enter …" at bounding box center [1228, 191] width 339 height 162
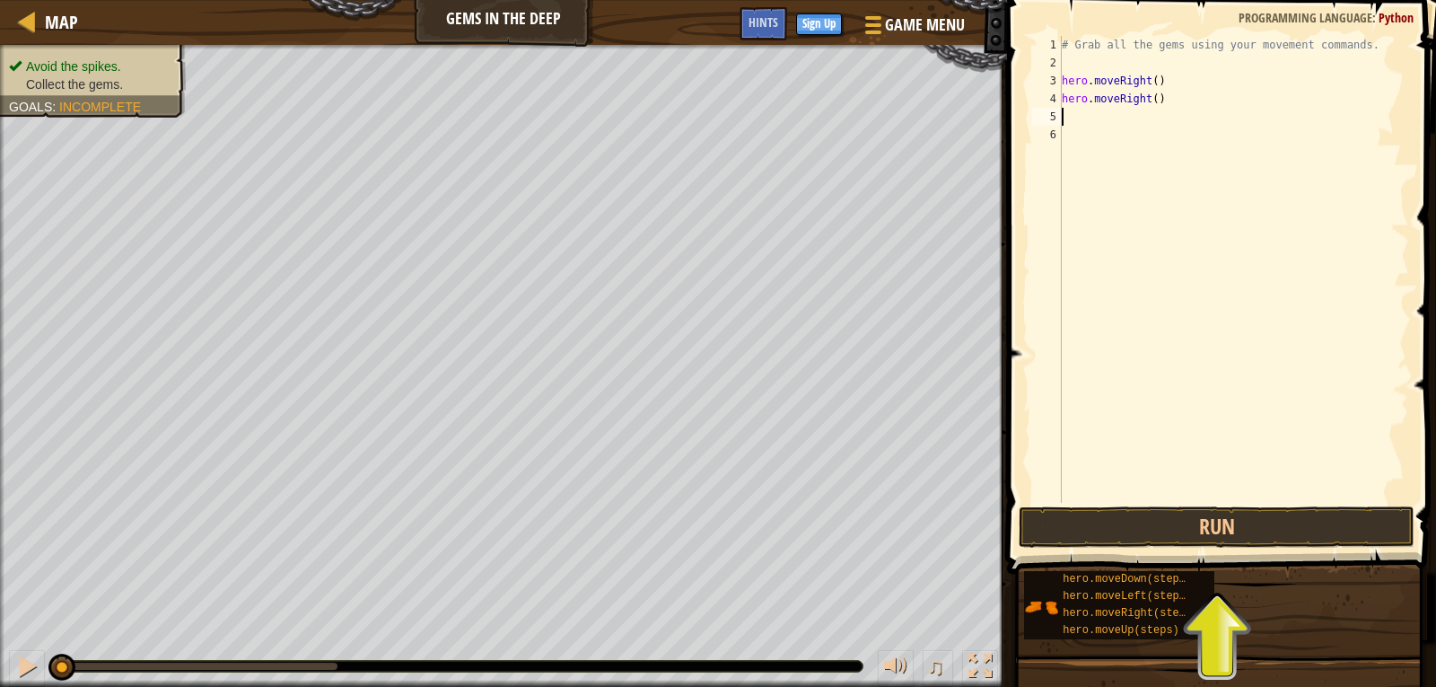
scroll to position [8, 0]
click at [1112, 116] on div "# Grab all the gems using your movement commands. hero . moveRight ( ) hero . m…" at bounding box center [1234, 287] width 351 height 503
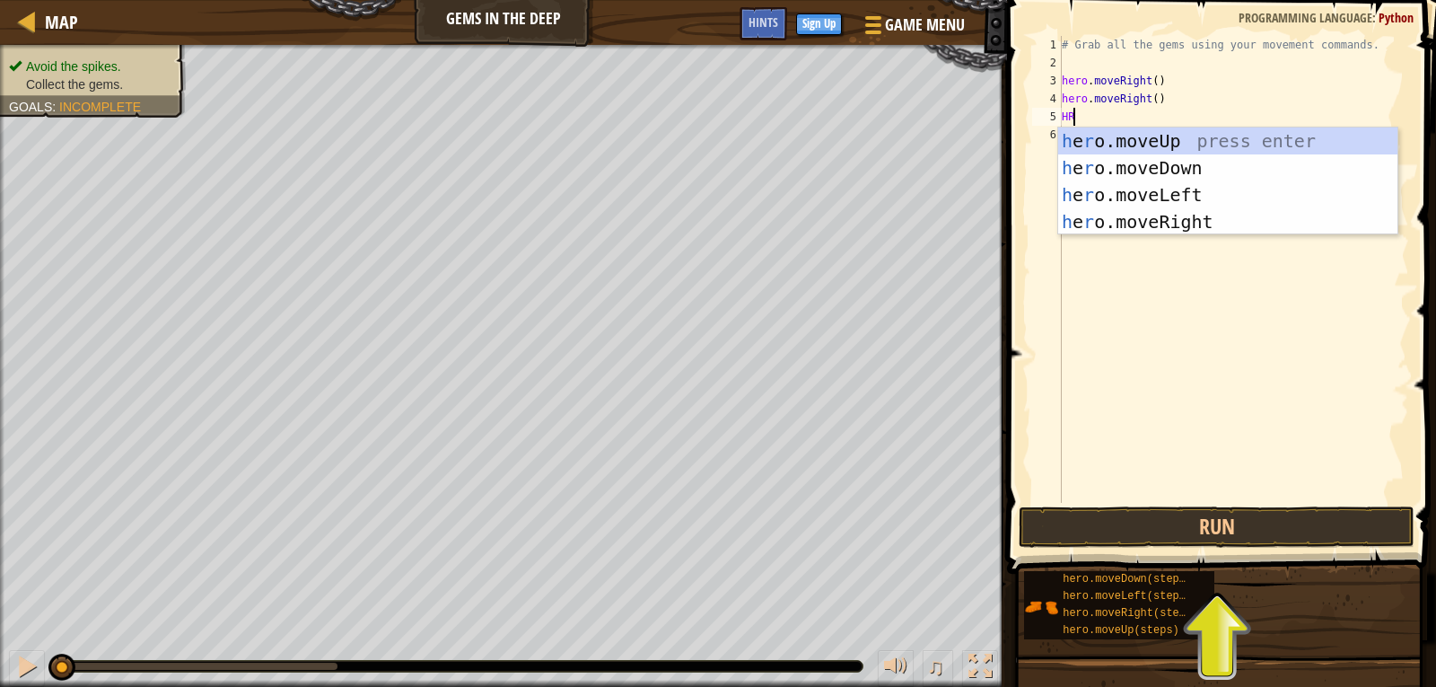
type textarea "HRO"
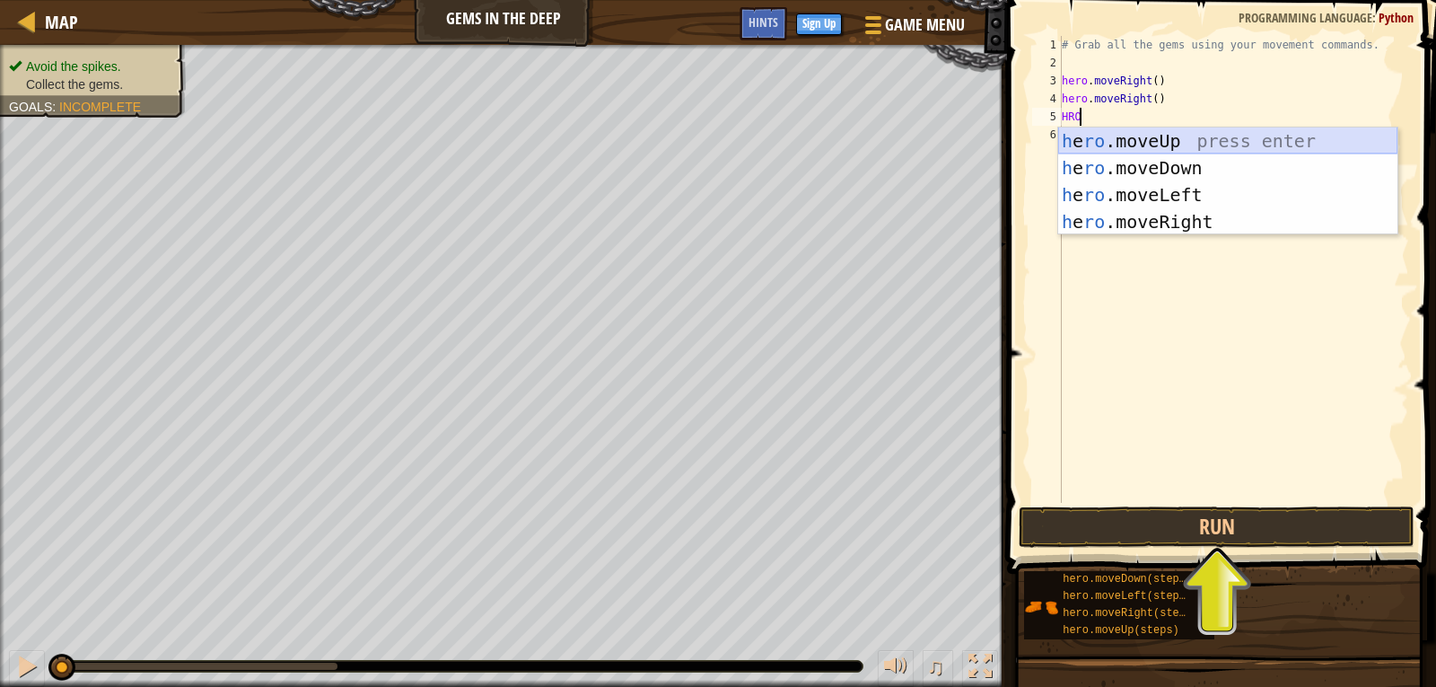
click at [1148, 152] on div "h e ro .moveUp press enter h e ro .moveDown press enter h e ro .moveLeft press …" at bounding box center [1228, 208] width 339 height 162
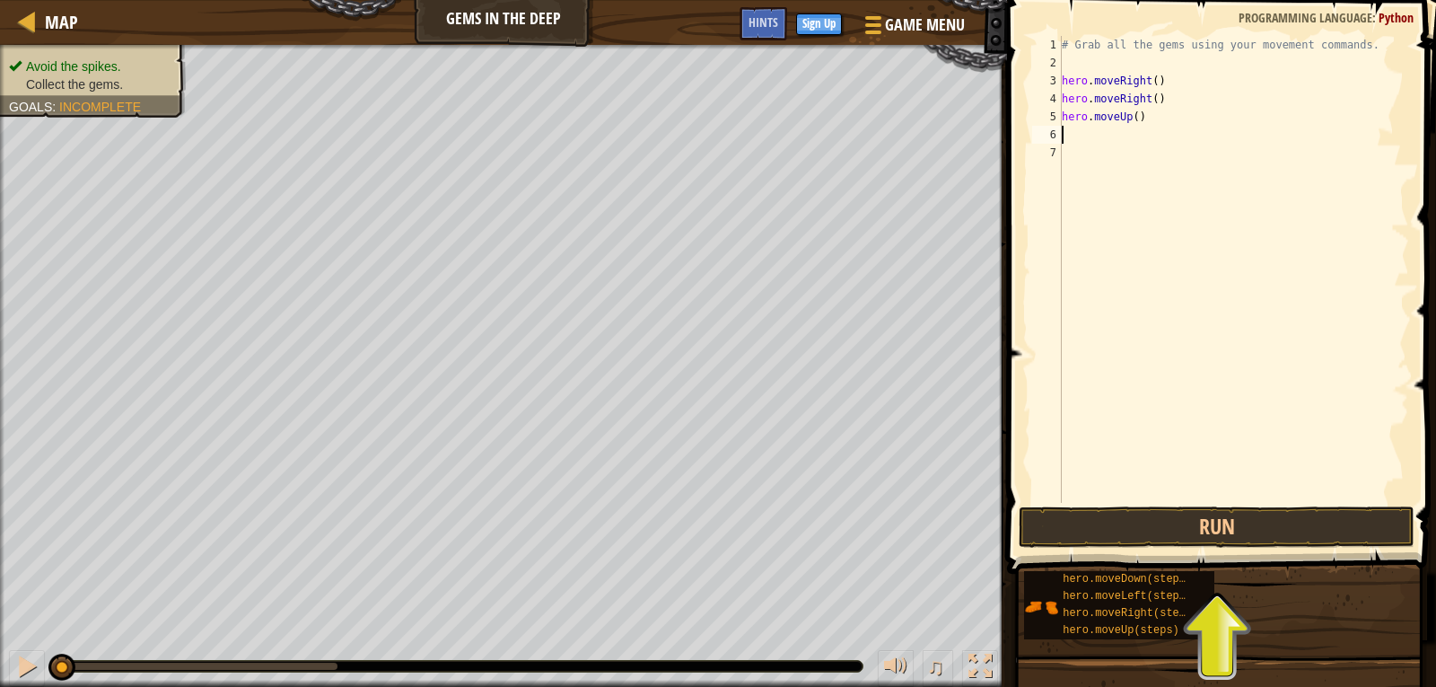
click at [1102, 127] on div "# Grab all the gems using your movement commands. hero . moveRight ( ) hero . m…" at bounding box center [1234, 287] width 351 height 503
click at [1105, 112] on div "# Grab all the gems using your movement commands. hero . moveRight ( ) hero . m…" at bounding box center [1234, 287] width 351 height 503
type textarea "hero.moveUp()"
click at [1058, 136] on div "6" at bounding box center [1047, 135] width 30 height 18
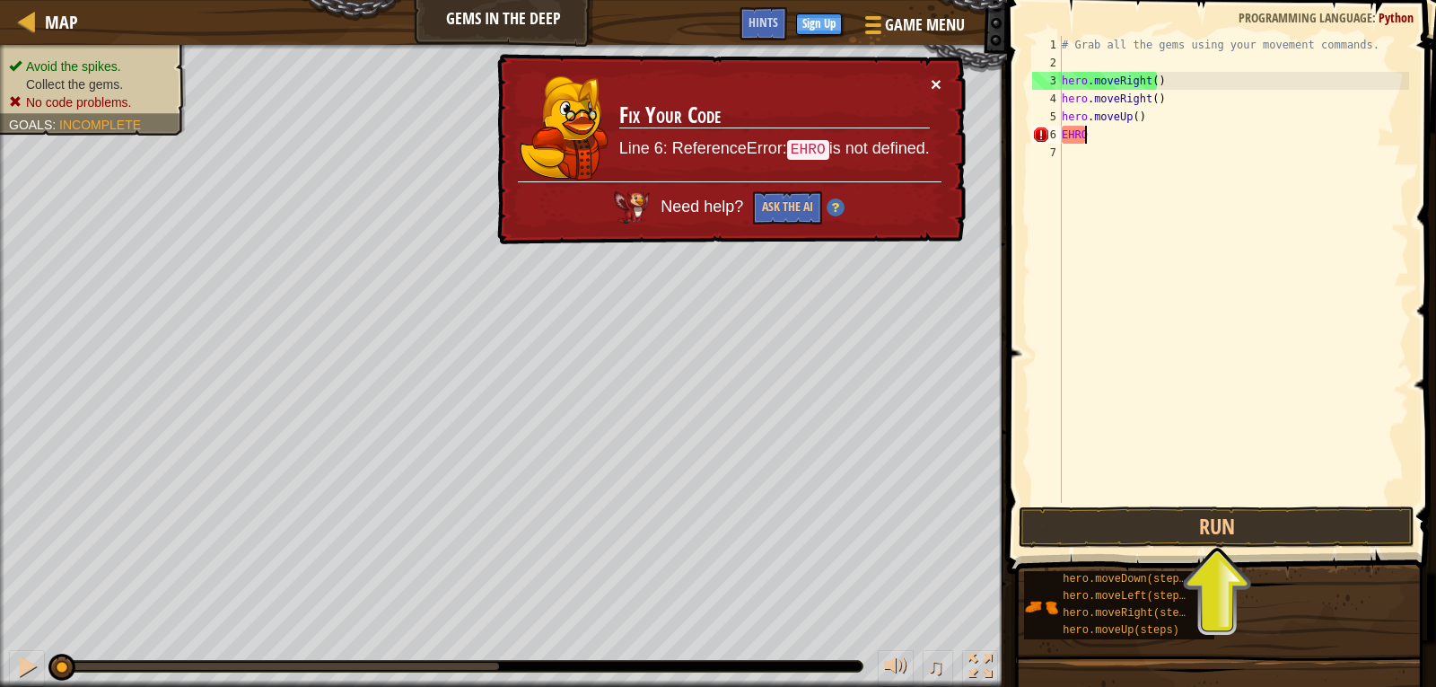
click at [936, 78] on button "×" at bounding box center [936, 84] width 11 height 19
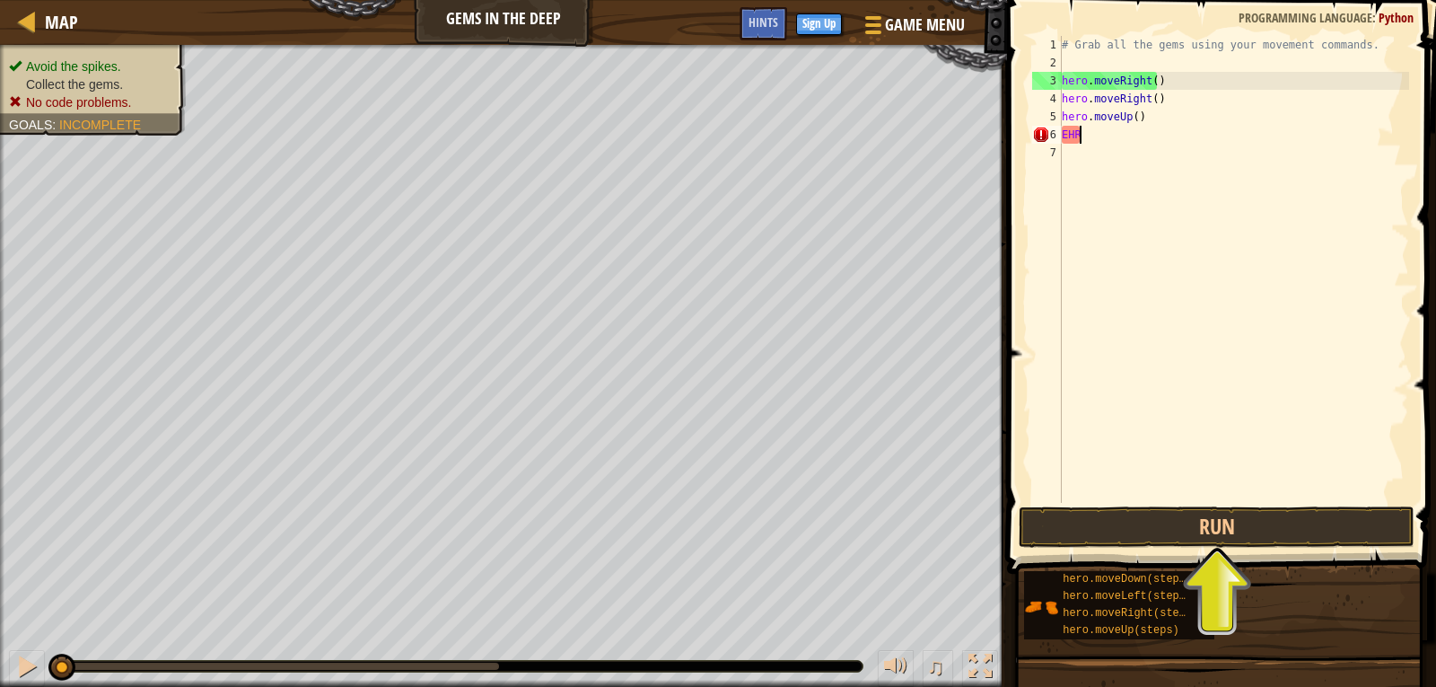
scroll to position [8, 0]
type textarea "E"
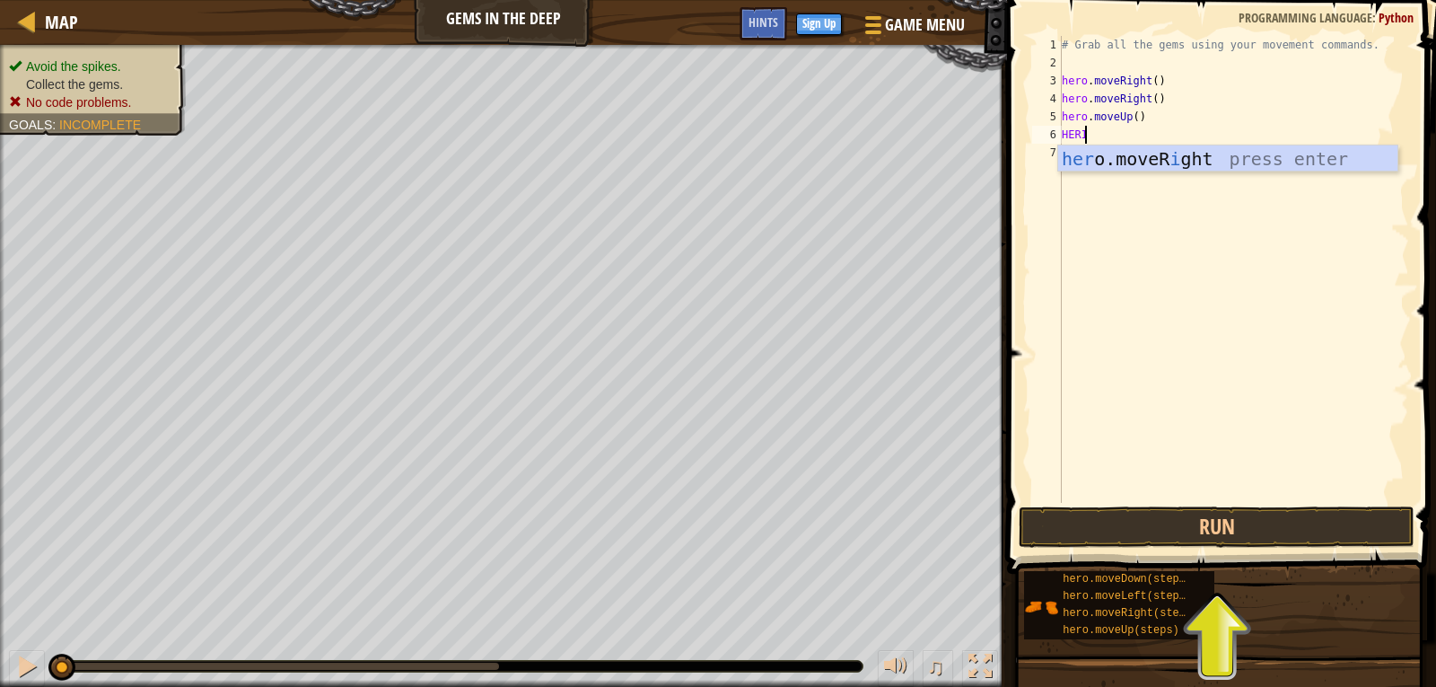
scroll to position [8, 1]
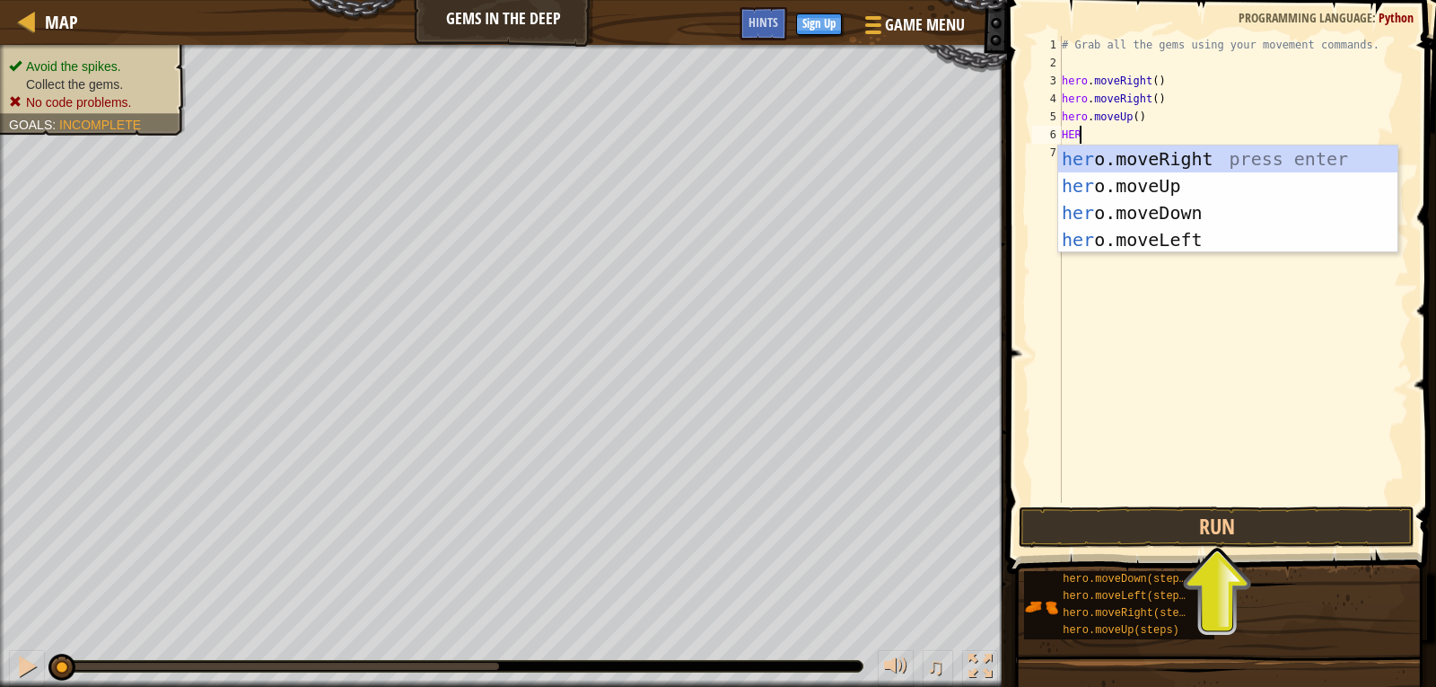
type textarea "HERO"
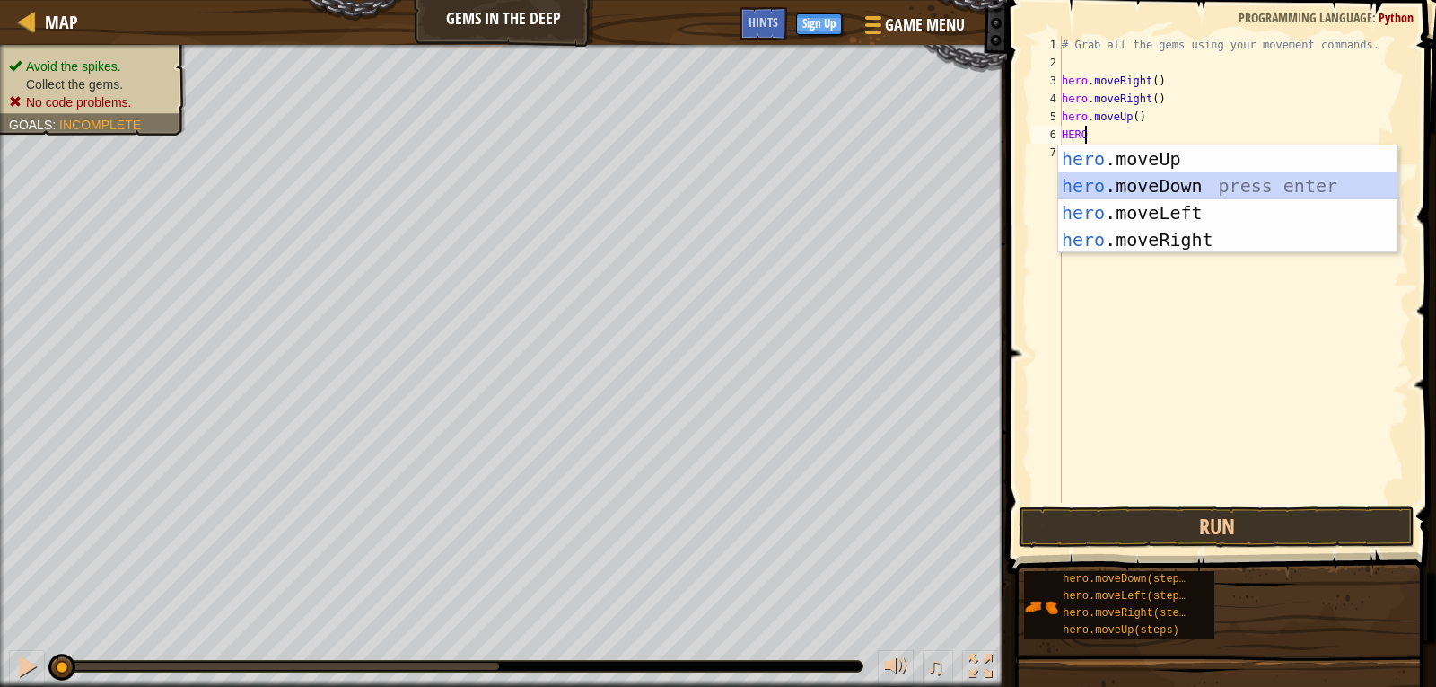
click at [1179, 188] on div "hero .moveUp press enter hero .moveDown press enter hero .moveLeft press enter …" at bounding box center [1228, 226] width 339 height 162
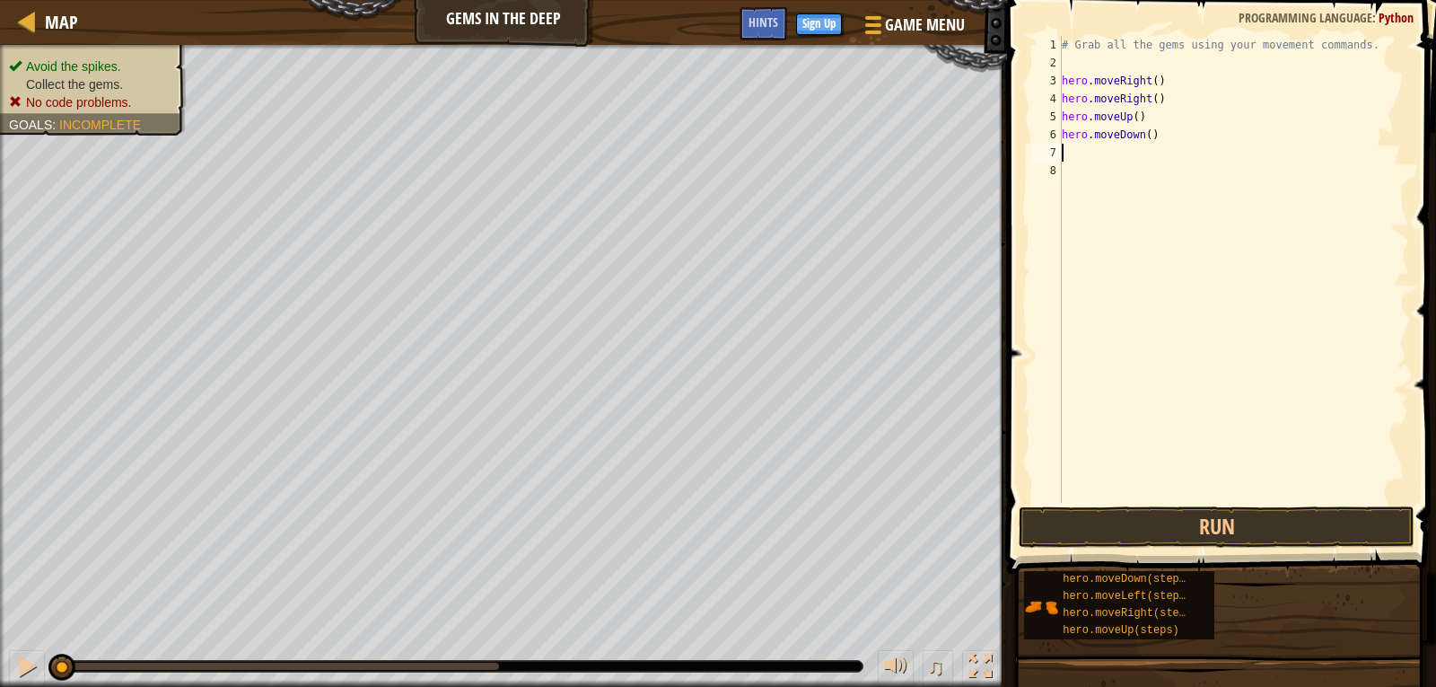
click at [1098, 146] on div "# Grab all the gems using your movement commands. hero . moveRight ( ) hero . m…" at bounding box center [1234, 287] width 351 height 503
type textarea "E"
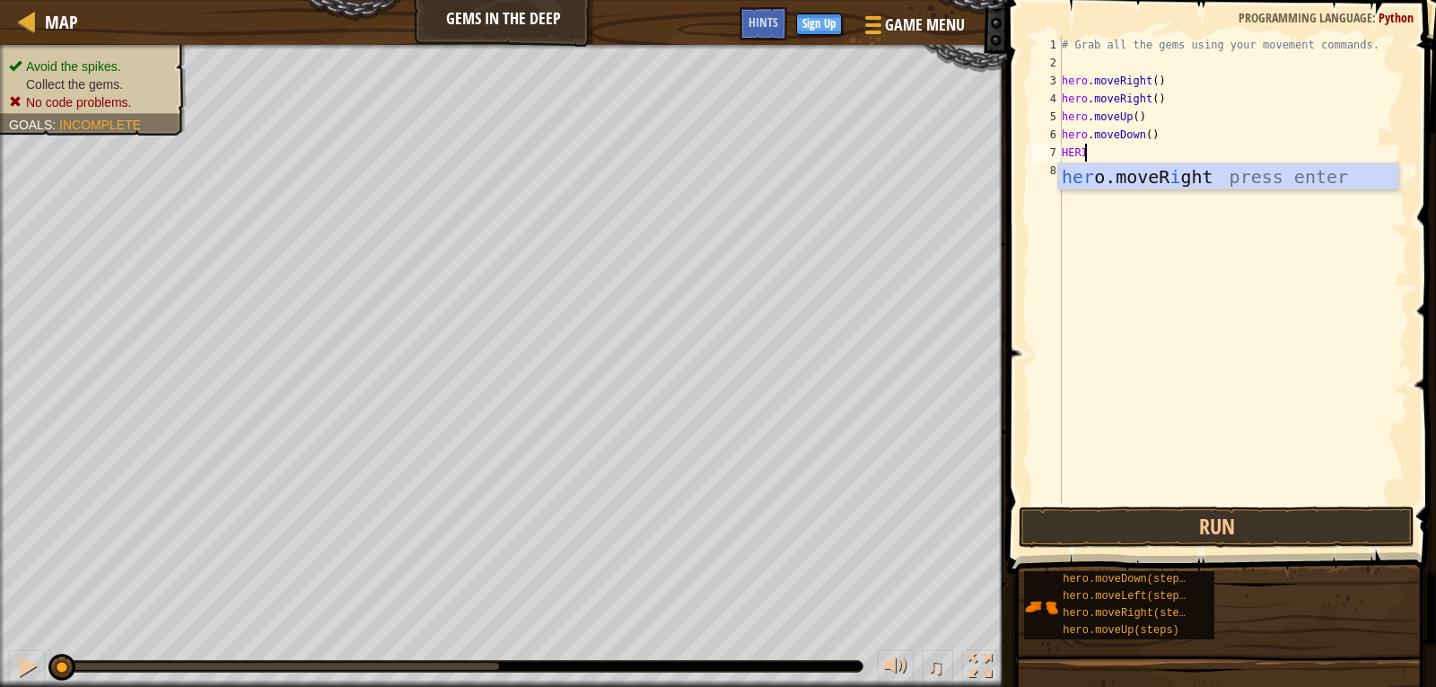
scroll to position [8, 1]
type textarea "HER"
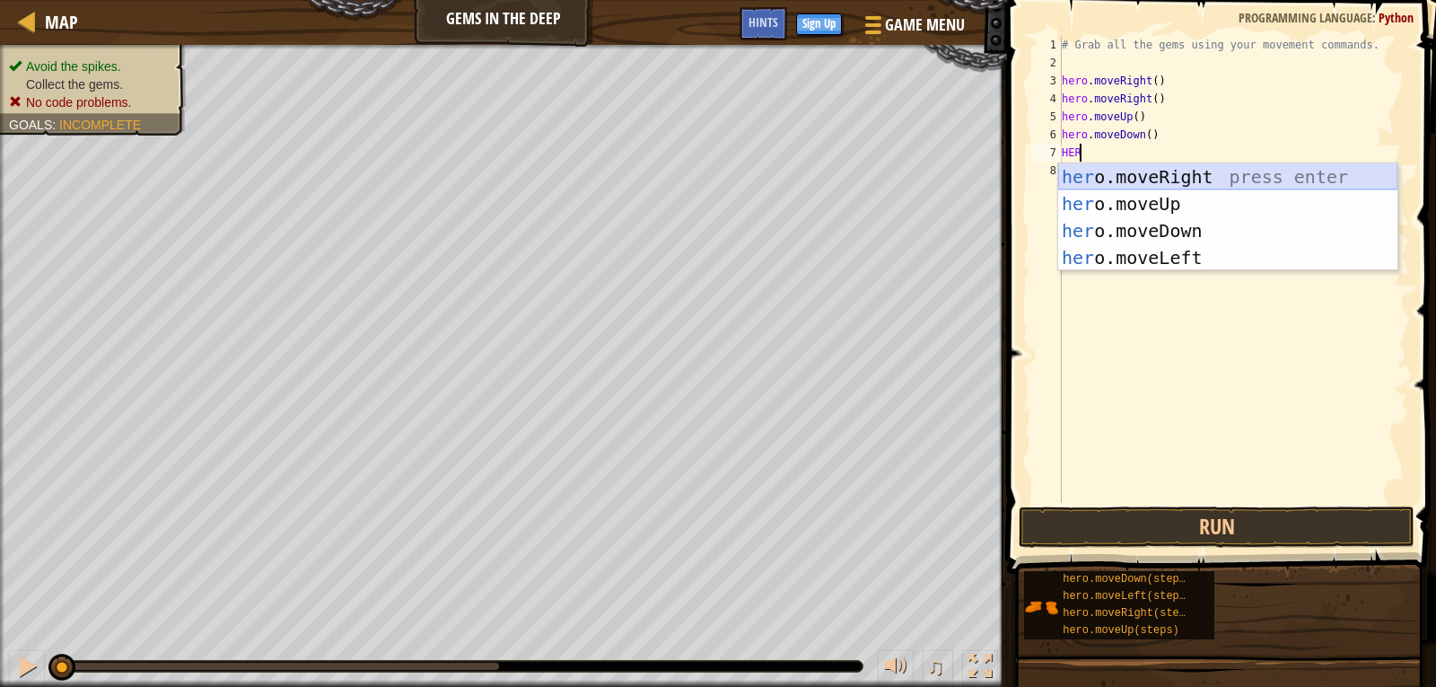
click at [1155, 176] on div "her o.moveRight press enter her o.moveUp press enter her o.moveDown press enter…" at bounding box center [1228, 244] width 339 height 162
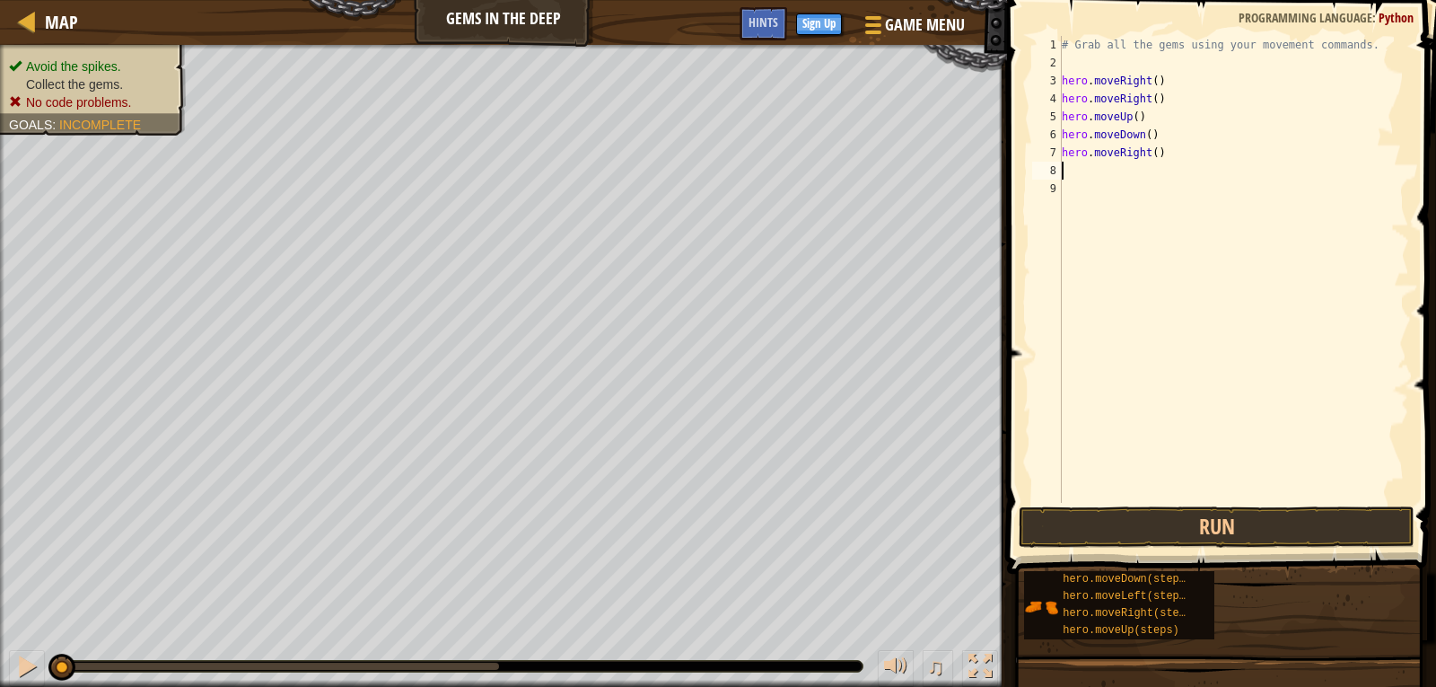
scroll to position [8, 0]
click at [1114, 171] on div "# Grab all the gems using your movement commands. hero . moveRight ( ) hero . m…" at bounding box center [1234, 287] width 351 height 503
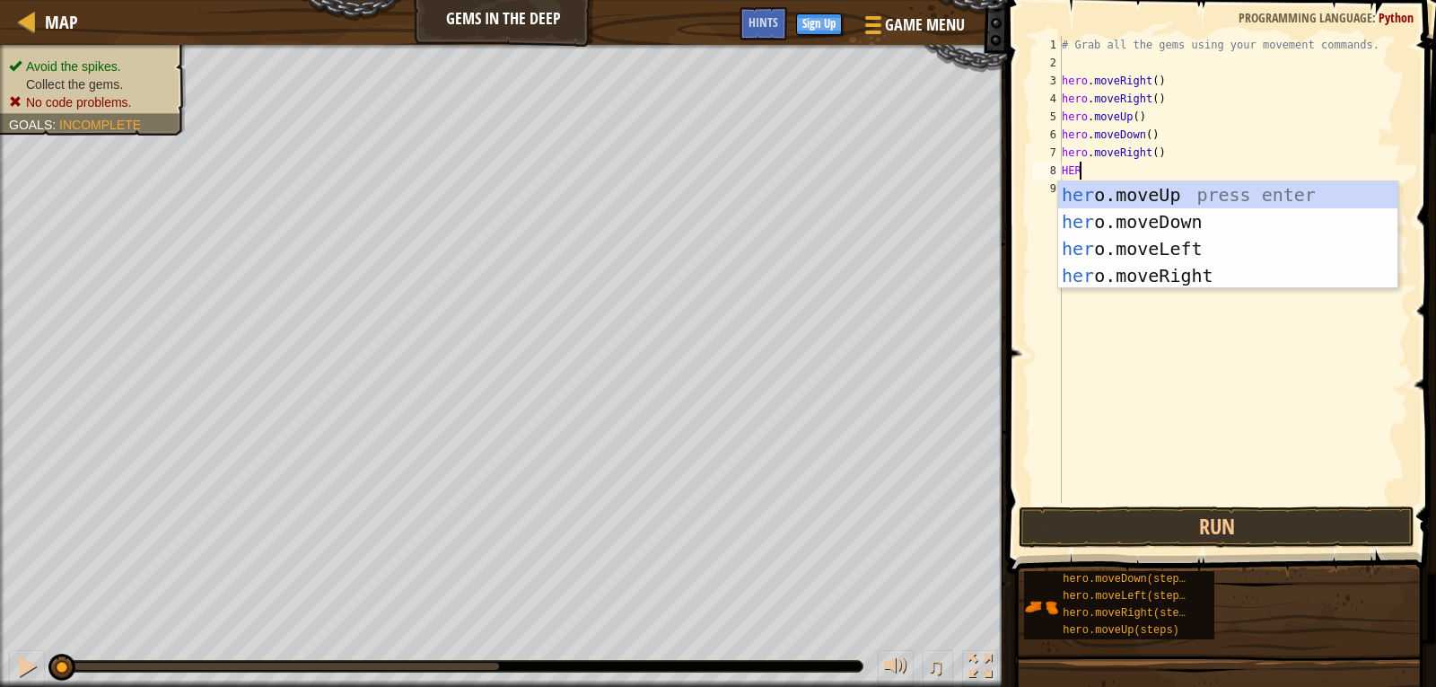
type textarea "HERO"
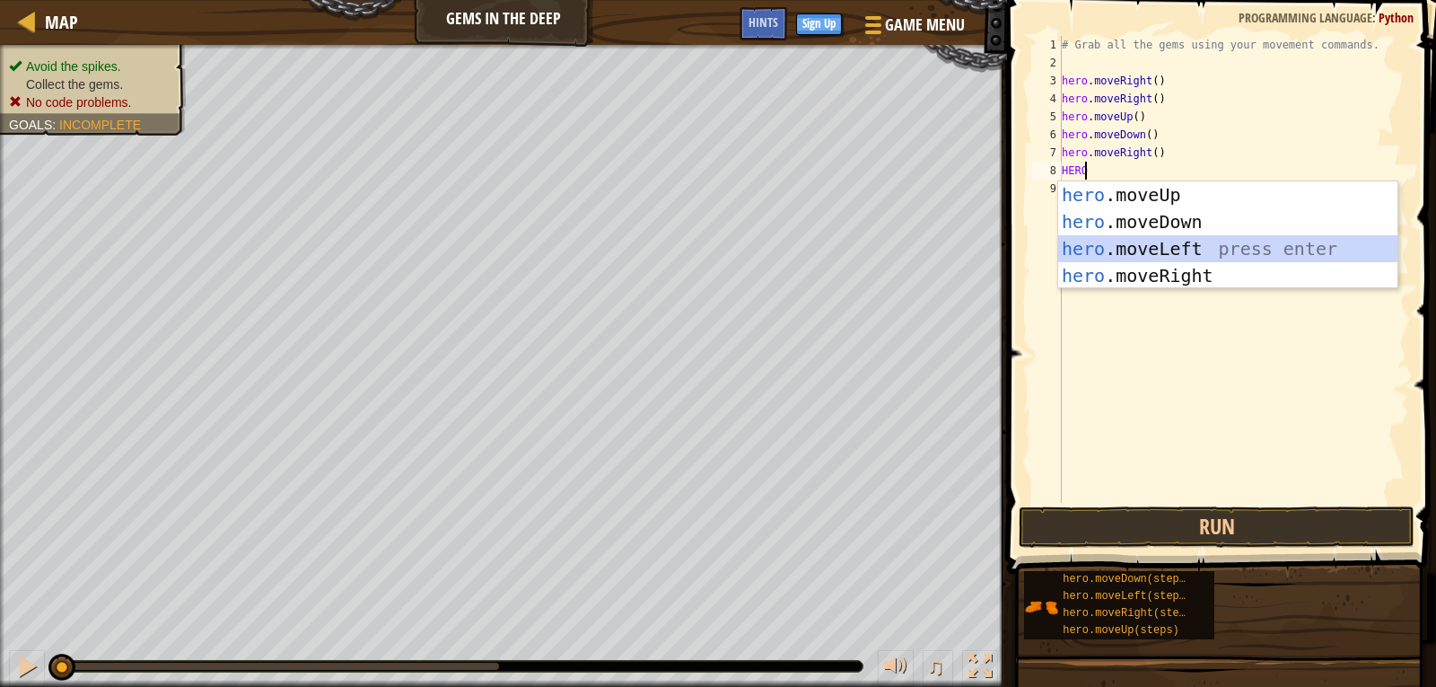
click at [1162, 248] on div "hero .moveUp press enter hero .moveDown press enter hero .moveLeft press enter …" at bounding box center [1228, 262] width 339 height 162
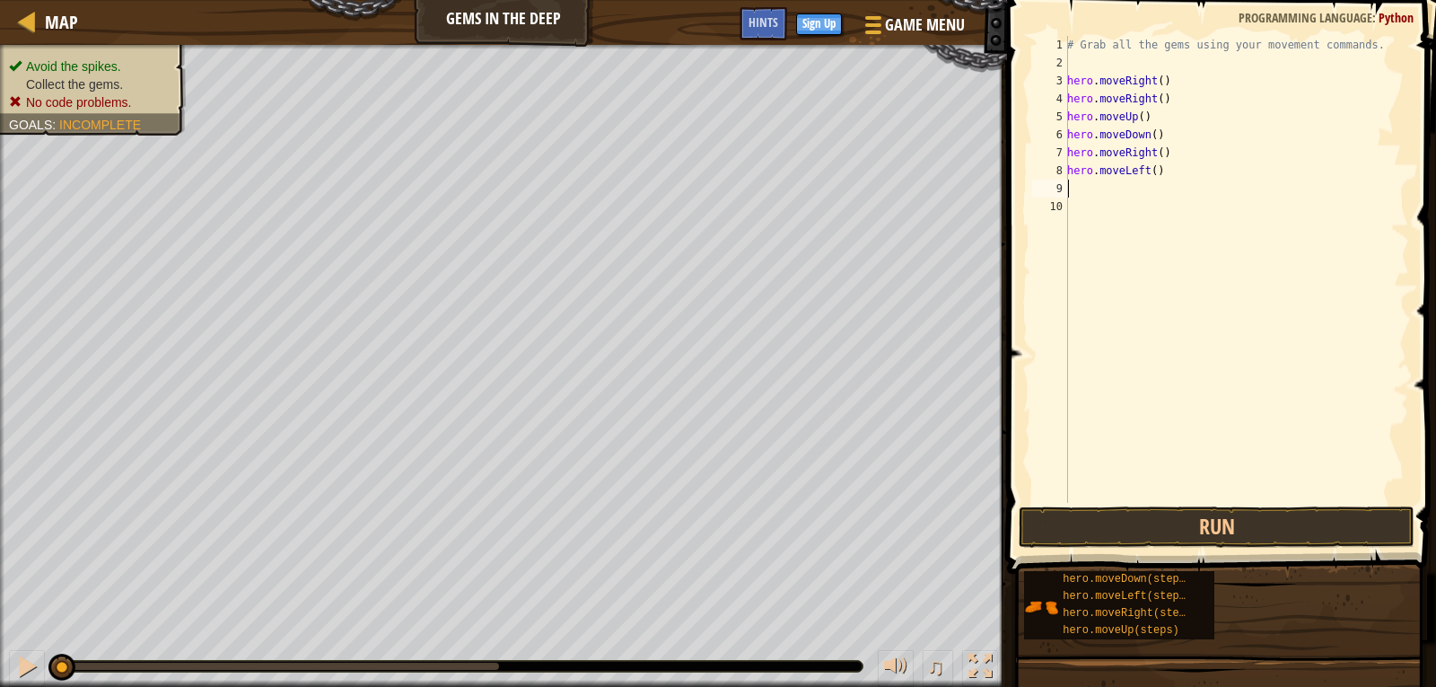
click at [1123, 189] on div "# Grab all the gems using your movement commands. hero . moveRight ( ) hero . m…" at bounding box center [1237, 287] width 346 height 503
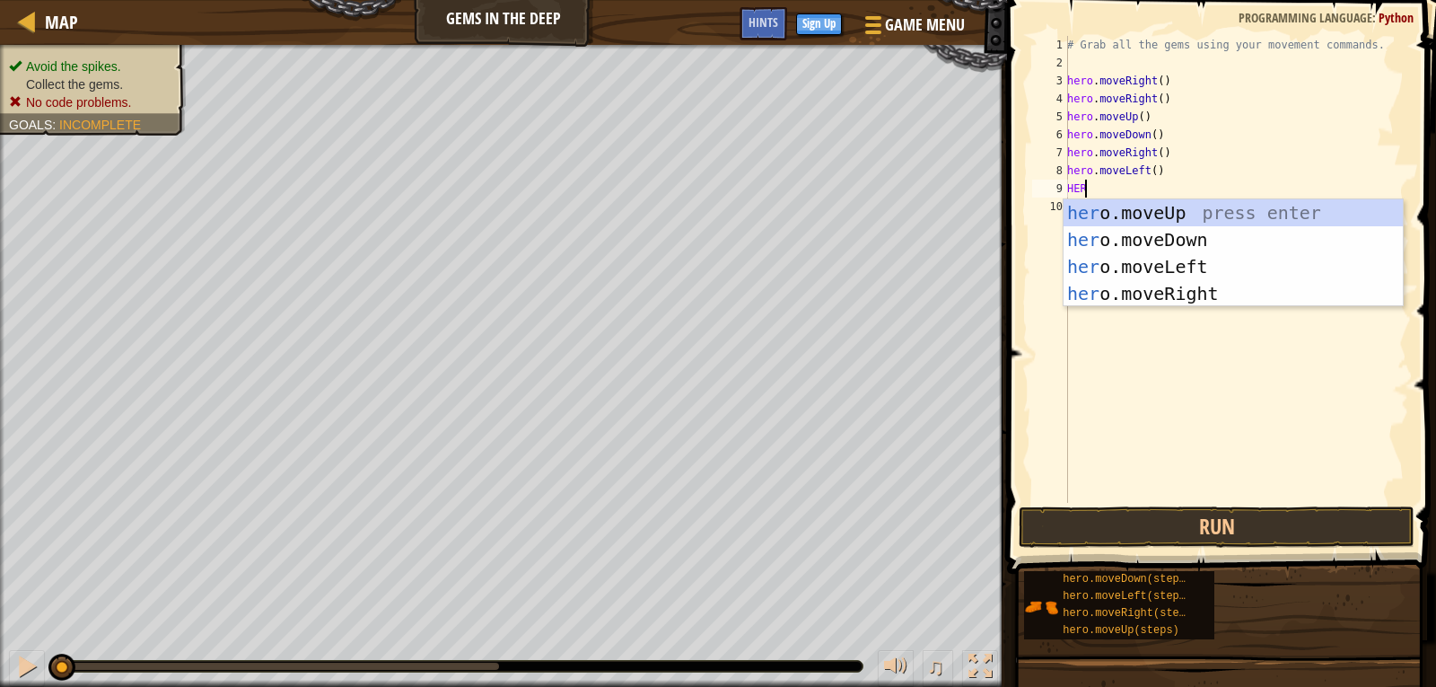
type textarea "HERO"
click at [1200, 300] on div "hero .moveUp press enter hero .moveDown press enter hero .moveLeft press enter …" at bounding box center [1233, 280] width 339 height 162
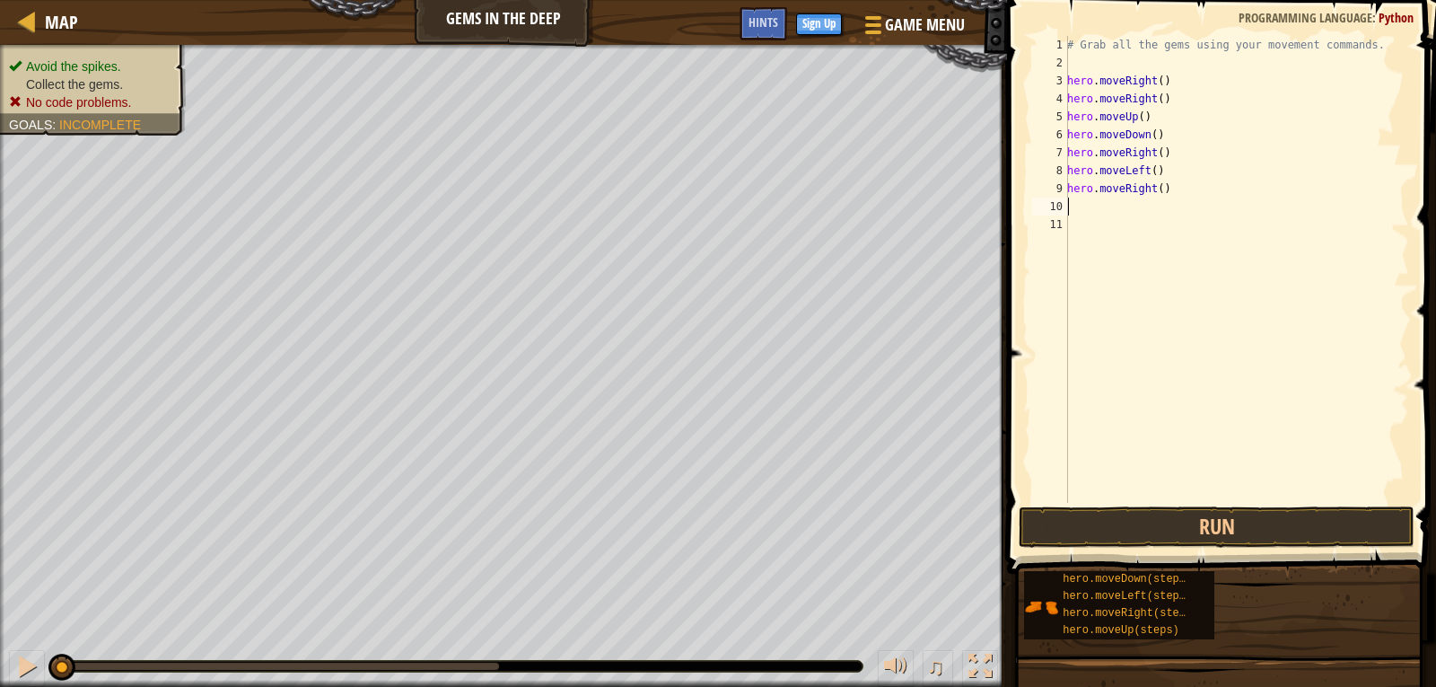
scroll to position [8, 0]
click at [1115, 221] on div "# Grab all the gems using your movement commands. hero . moveRight ( ) hero . m…" at bounding box center [1237, 287] width 346 height 503
click at [1070, 201] on div "# Grab all the gems using your movement commands. hero . moveRight ( ) hero . m…" at bounding box center [1237, 287] width 346 height 503
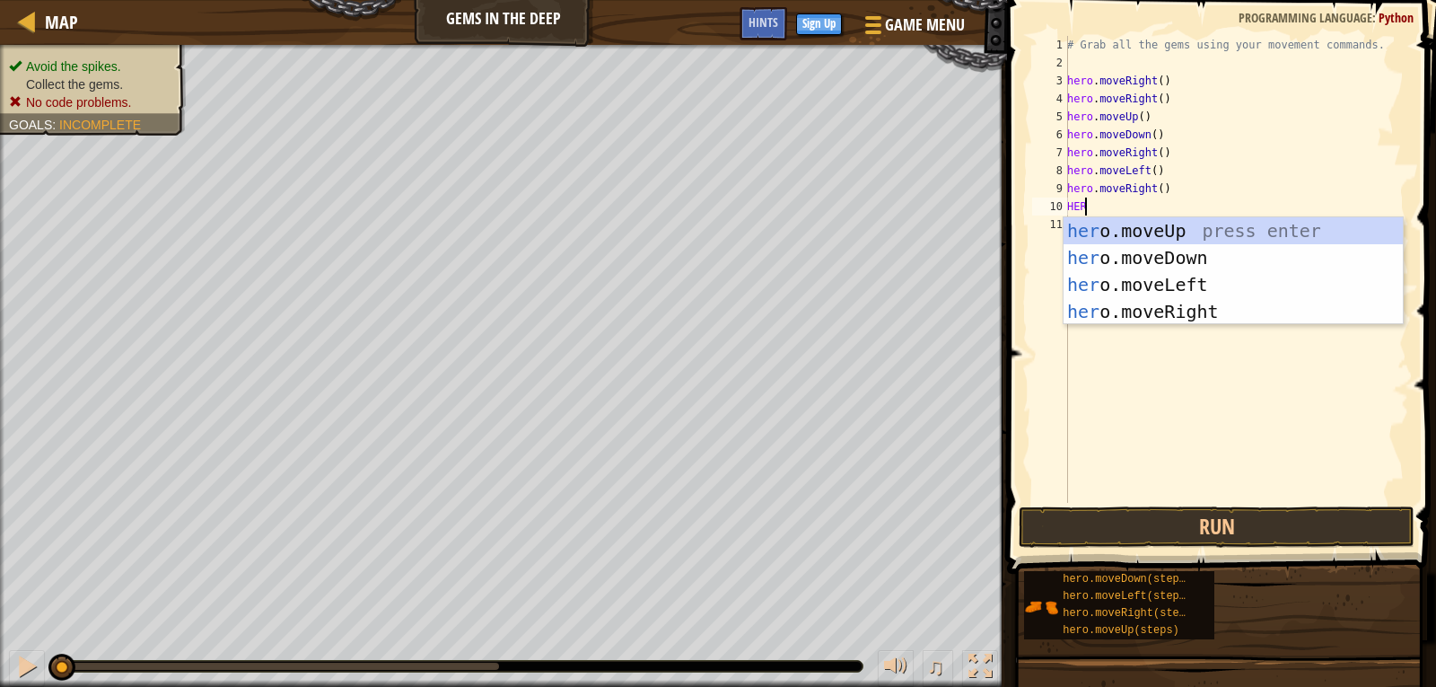
type textarea "HERO"
click at [1104, 252] on div "hero .moveUp press enter hero .moveDown press enter hero .moveLeft press enter …" at bounding box center [1233, 298] width 339 height 162
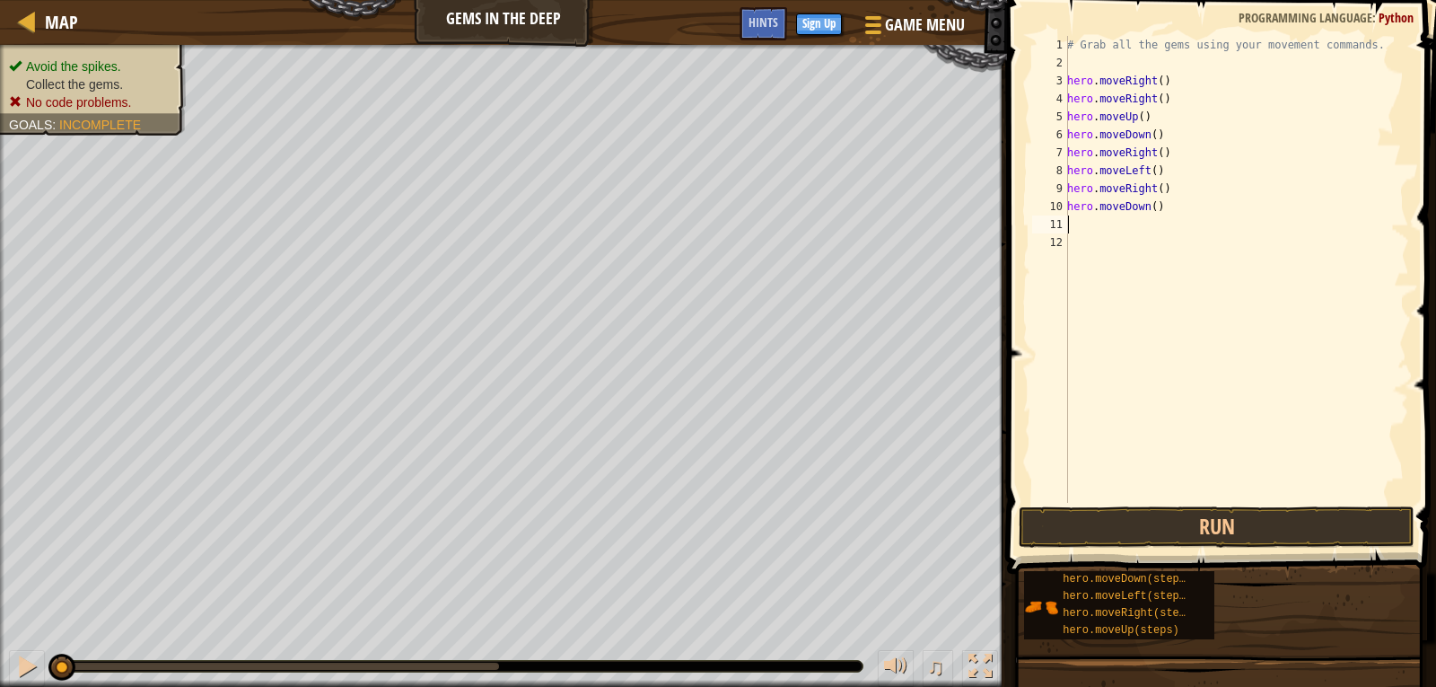
scroll to position [8, 0]
click at [1106, 231] on div "# Grab all the gems using your movement commands. hero . moveRight ( ) hero . m…" at bounding box center [1237, 287] width 346 height 503
click at [1182, 510] on button "Run" at bounding box center [1217, 526] width 396 height 41
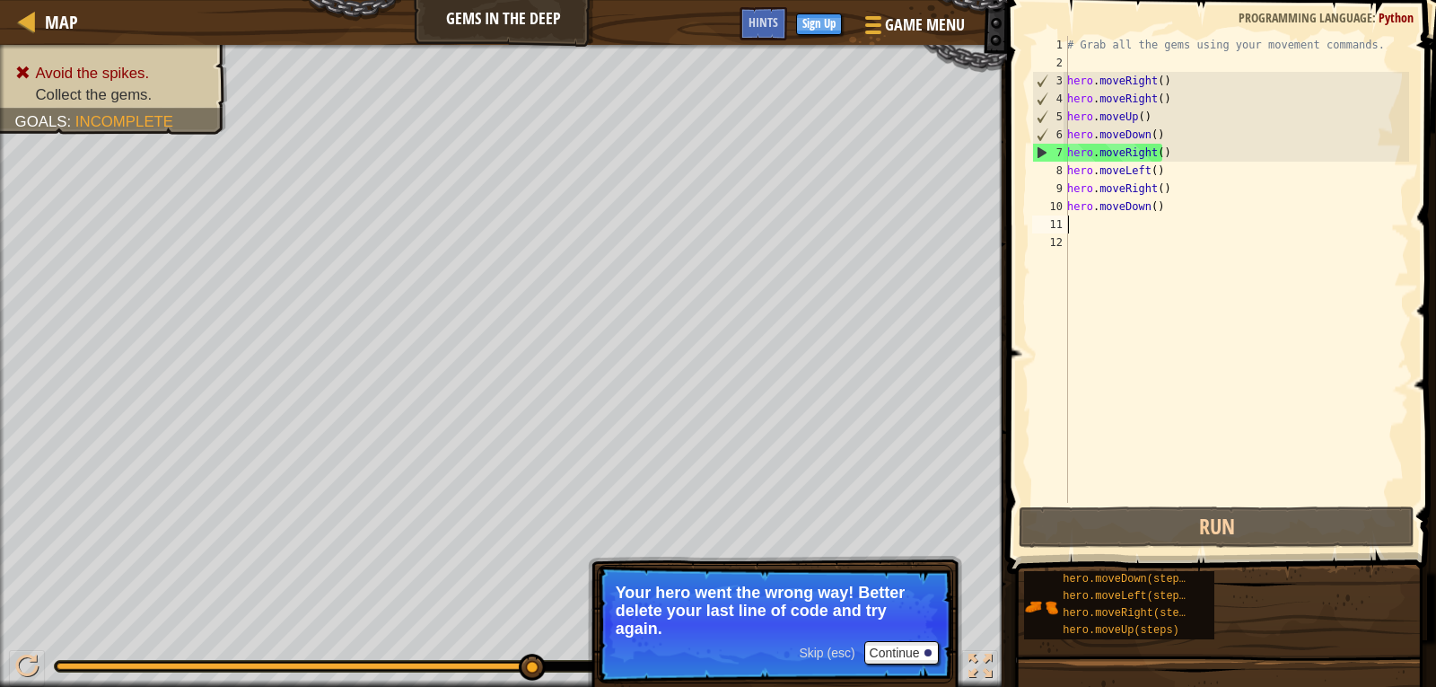
click at [1164, 211] on div "# Grab all the gems using your movement commands. hero . moveRight ( ) hero . m…" at bounding box center [1237, 287] width 346 height 503
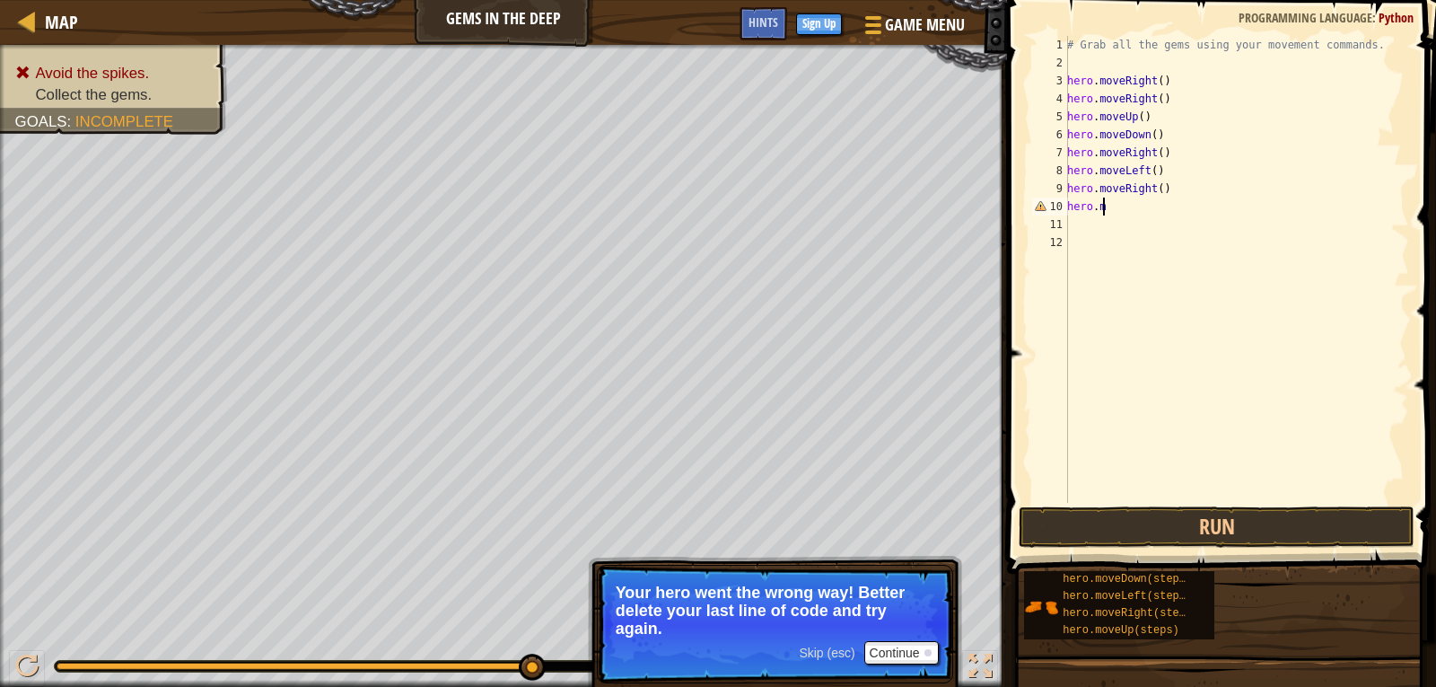
click at [1162, 188] on div "# Grab all the gems using your movement commands. hero . moveRight ( ) hero . m…" at bounding box center [1237, 287] width 346 height 503
type textarea "h"
click at [1084, 182] on div "# Grab all the gems using your movement commands. hero . moveRight ( ) hero . m…" at bounding box center [1237, 287] width 346 height 503
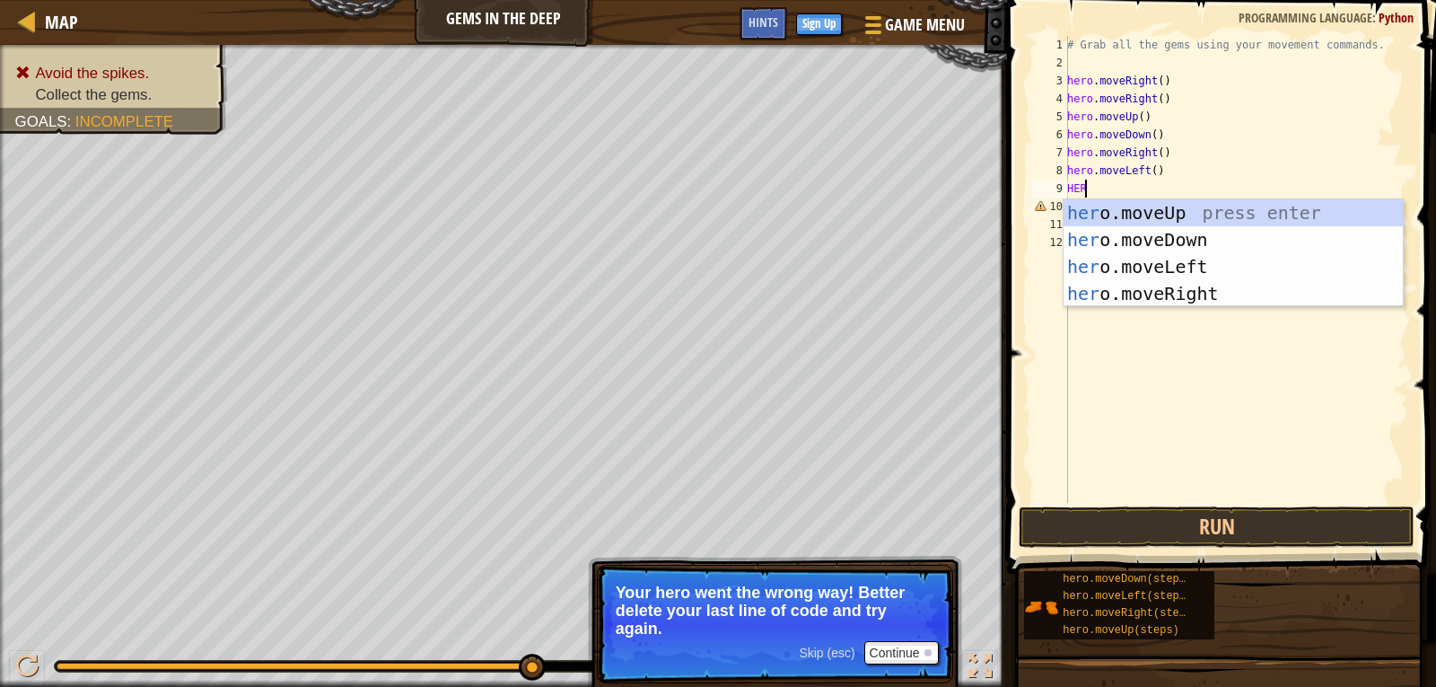
type textarea "HERO"
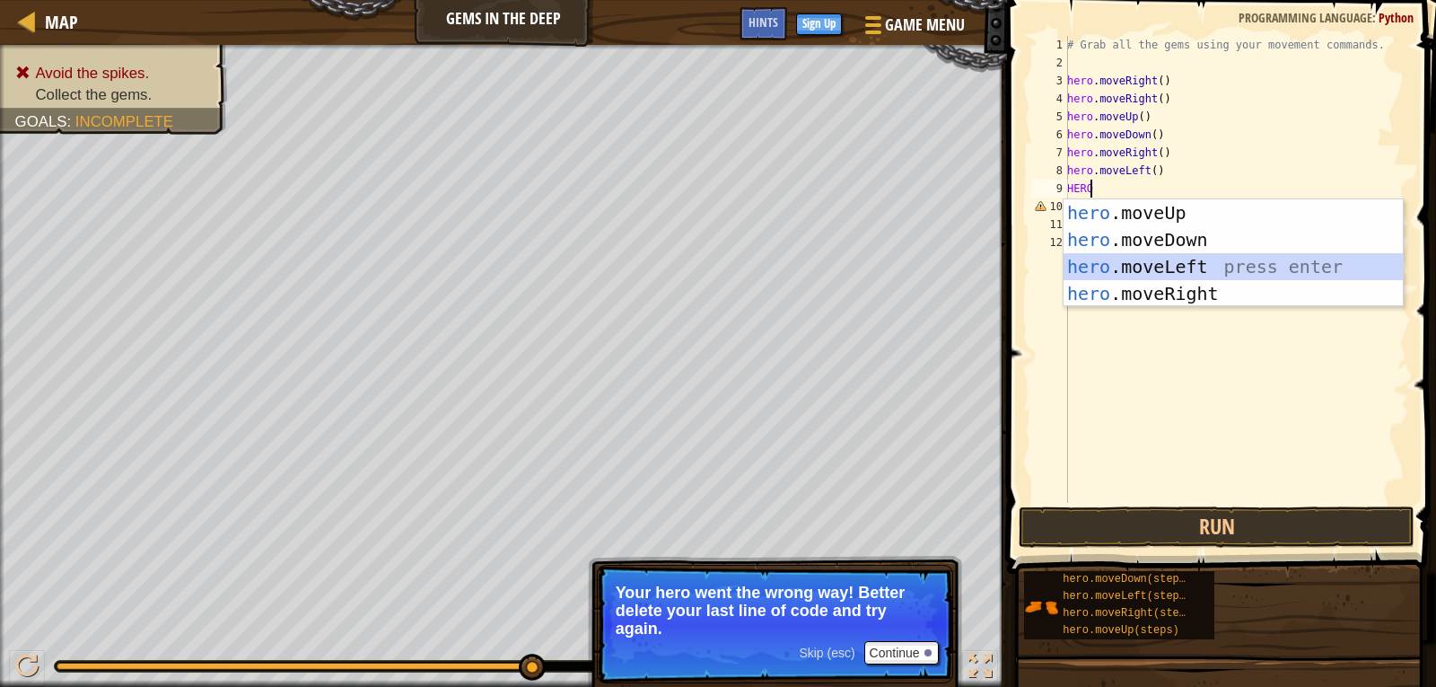
click at [1132, 261] on div "hero .moveUp press enter hero .moveDown press enter hero .moveLeft press enter …" at bounding box center [1233, 280] width 339 height 162
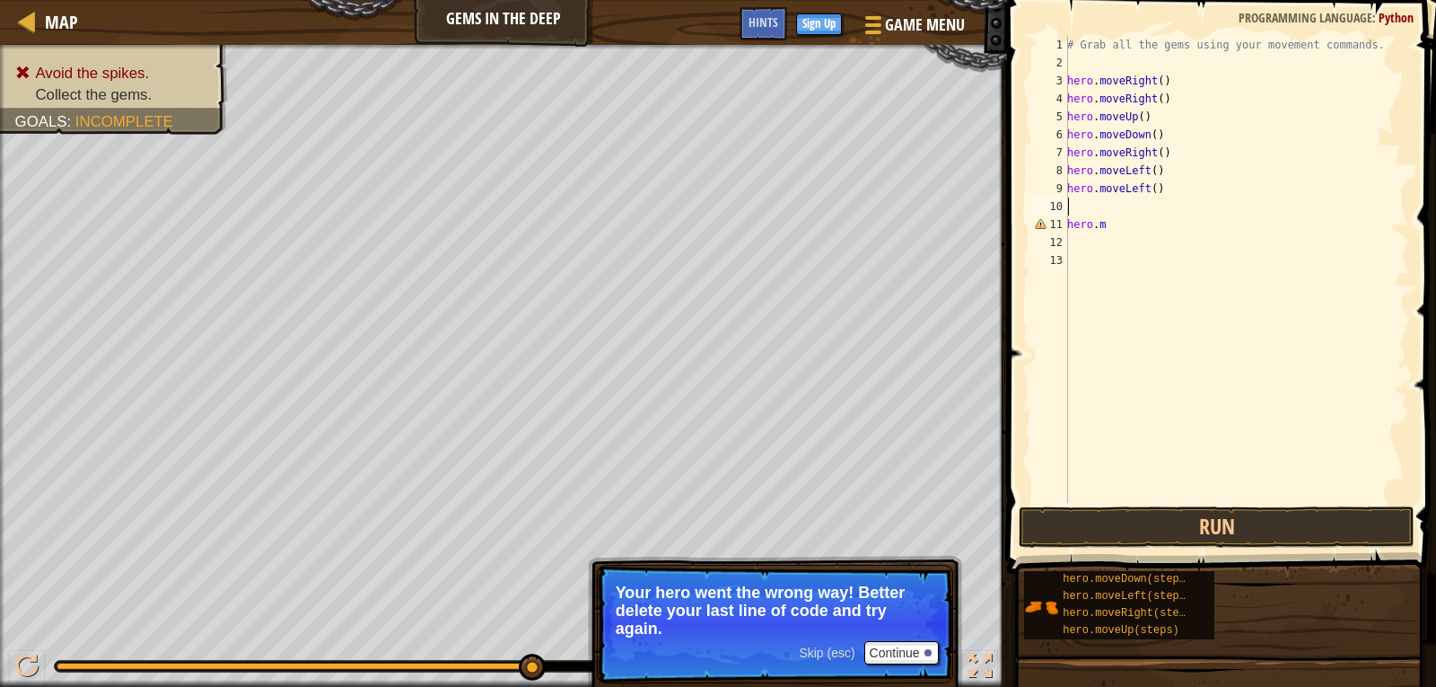
click at [1078, 200] on div "# Grab all the gems using your movement commands. hero . moveRight ( ) hero . m…" at bounding box center [1237, 287] width 346 height 503
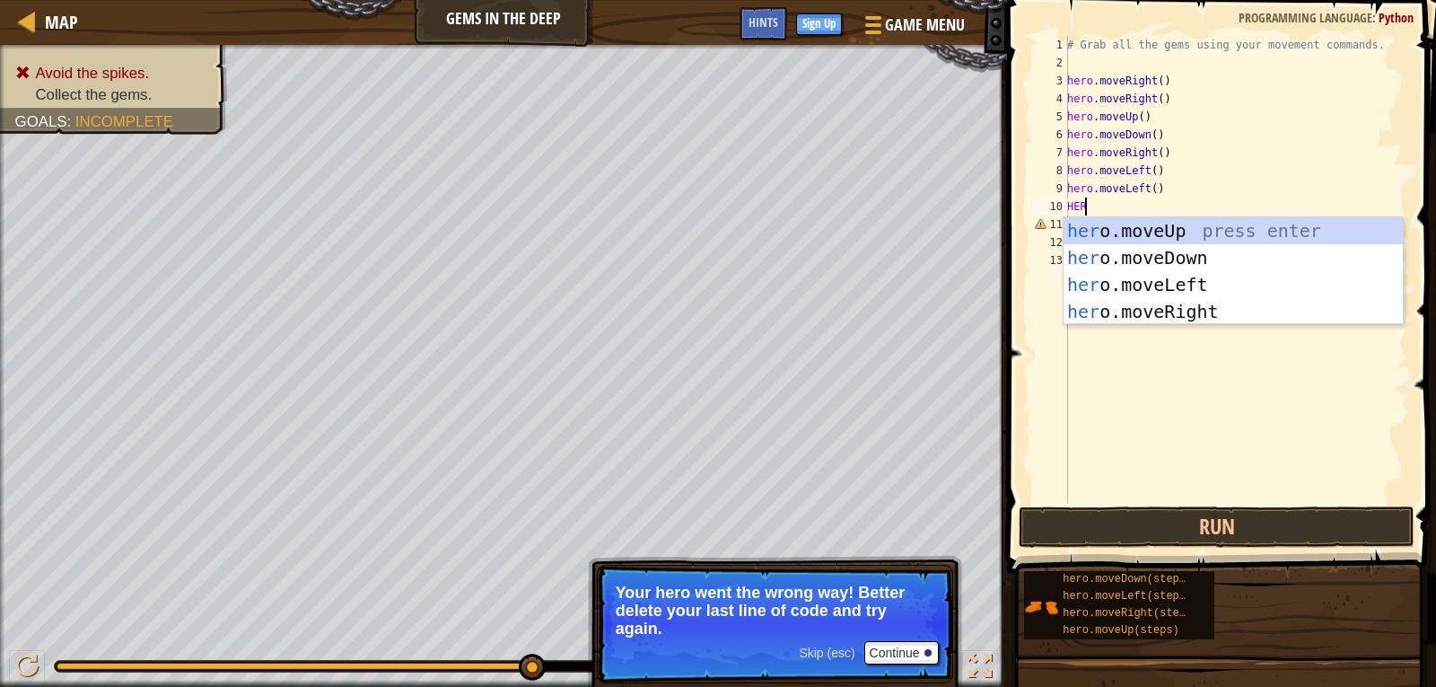
type textarea "HERO"
click at [1129, 259] on div "hero .moveUp press enter hero .moveDown press enter hero .moveLeft press enter …" at bounding box center [1233, 298] width 339 height 162
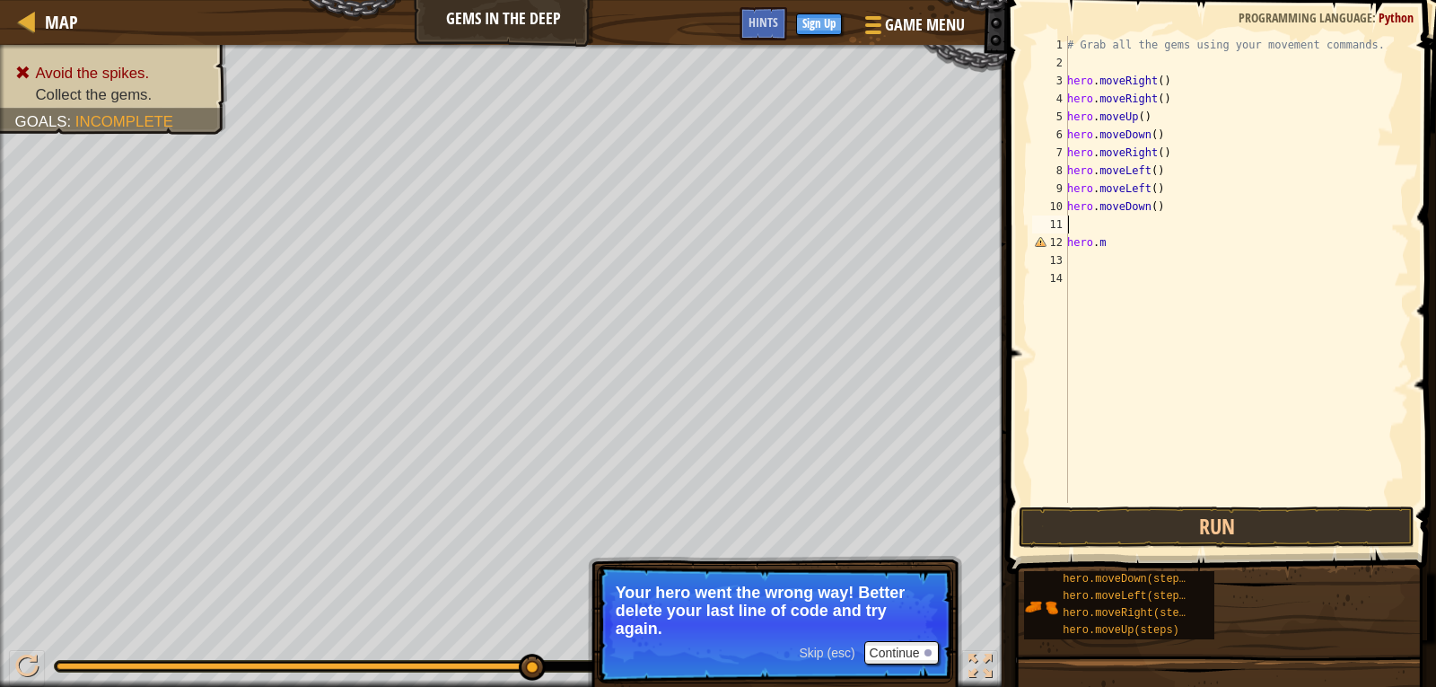
scroll to position [8, 0]
click at [1138, 246] on div "# Grab all the gems using your movement commands. hero . moveRight ( ) hero . m…" at bounding box center [1237, 287] width 346 height 503
type textarea "h"
click at [1154, 508] on button "Run" at bounding box center [1217, 526] width 396 height 41
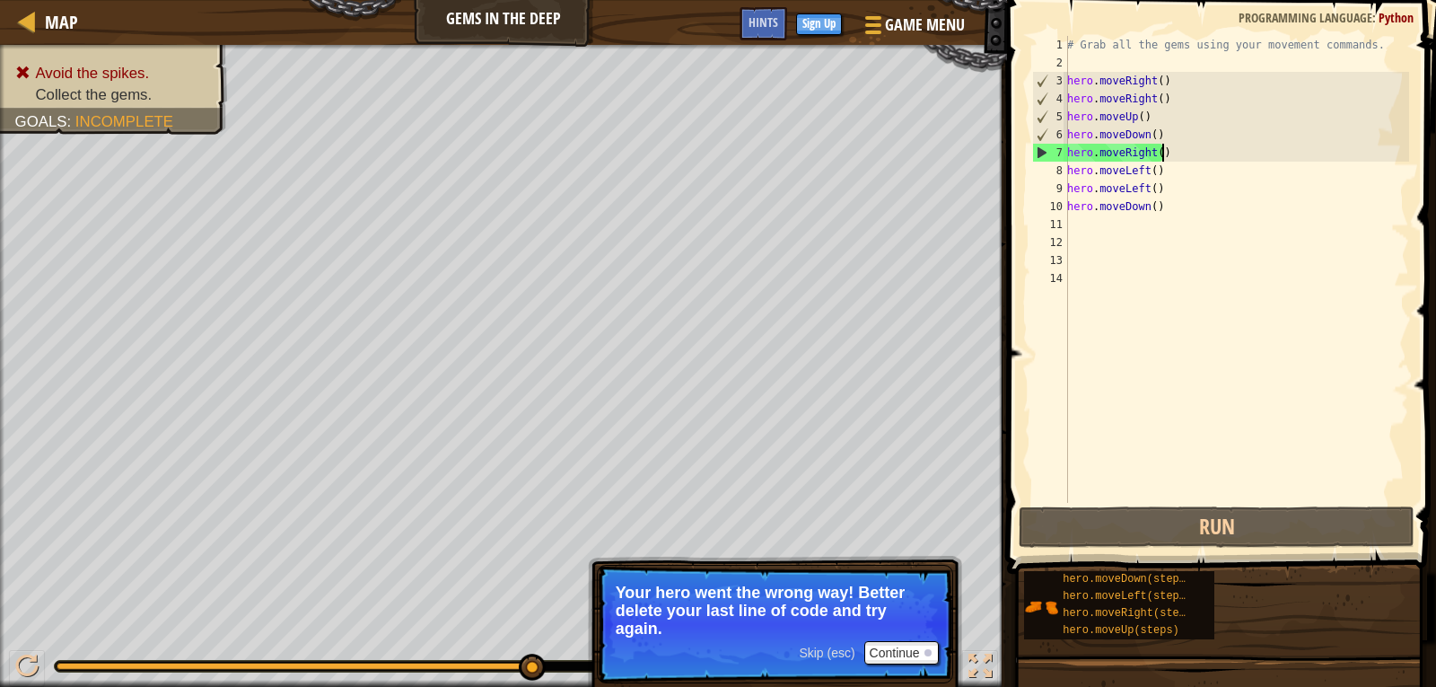
click at [1182, 152] on div "# Grab all the gems using your movement commands. hero . moveRight ( ) hero . m…" at bounding box center [1237, 287] width 346 height 503
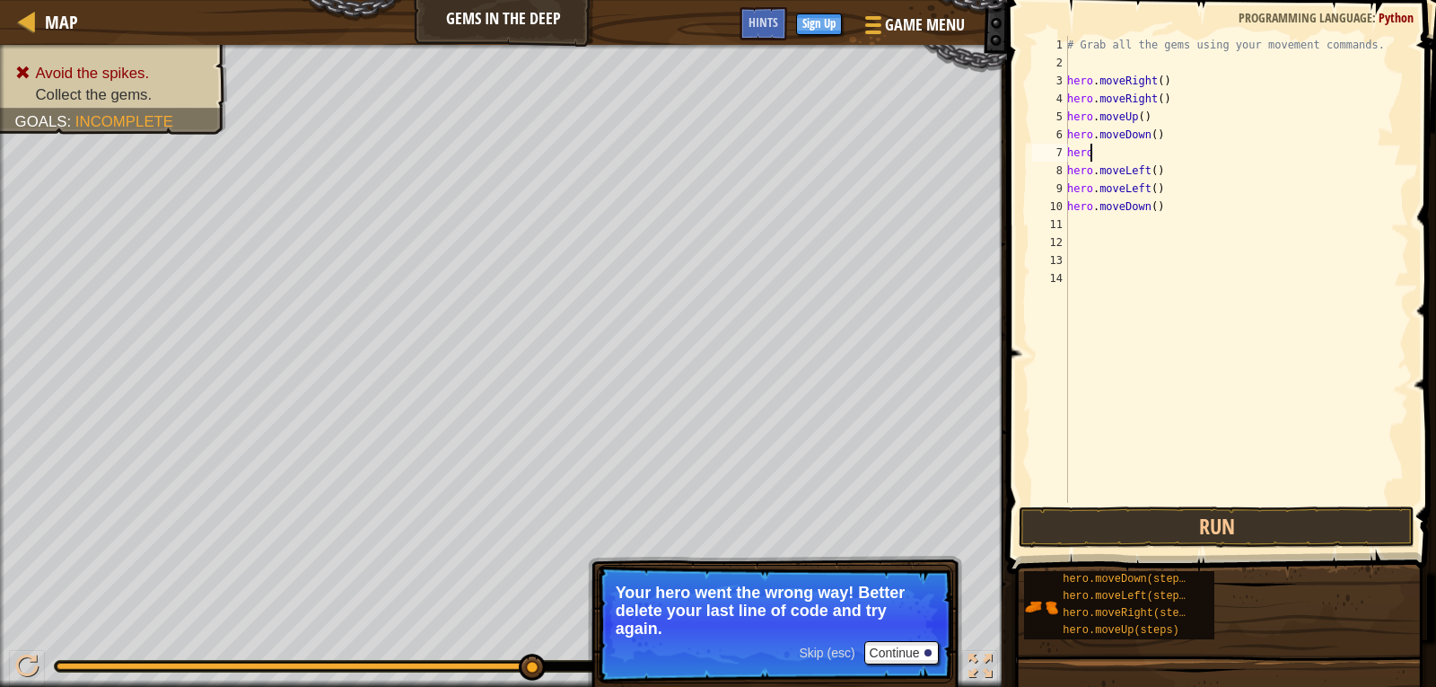
click at [1095, 160] on div "# Grab all the gems using your movement commands. hero . moveRight ( ) hero . m…" at bounding box center [1237, 287] width 346 height 503
type textarea "h"
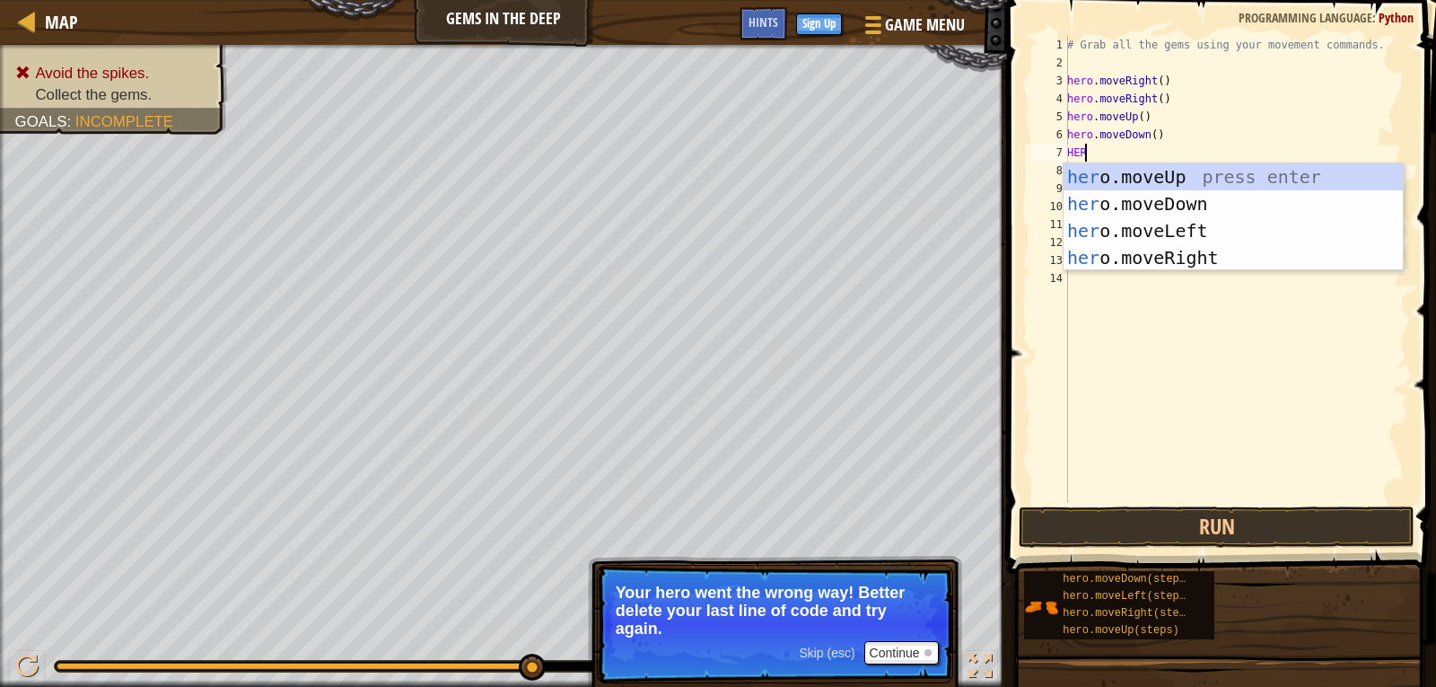
scroll to position [8, 1]
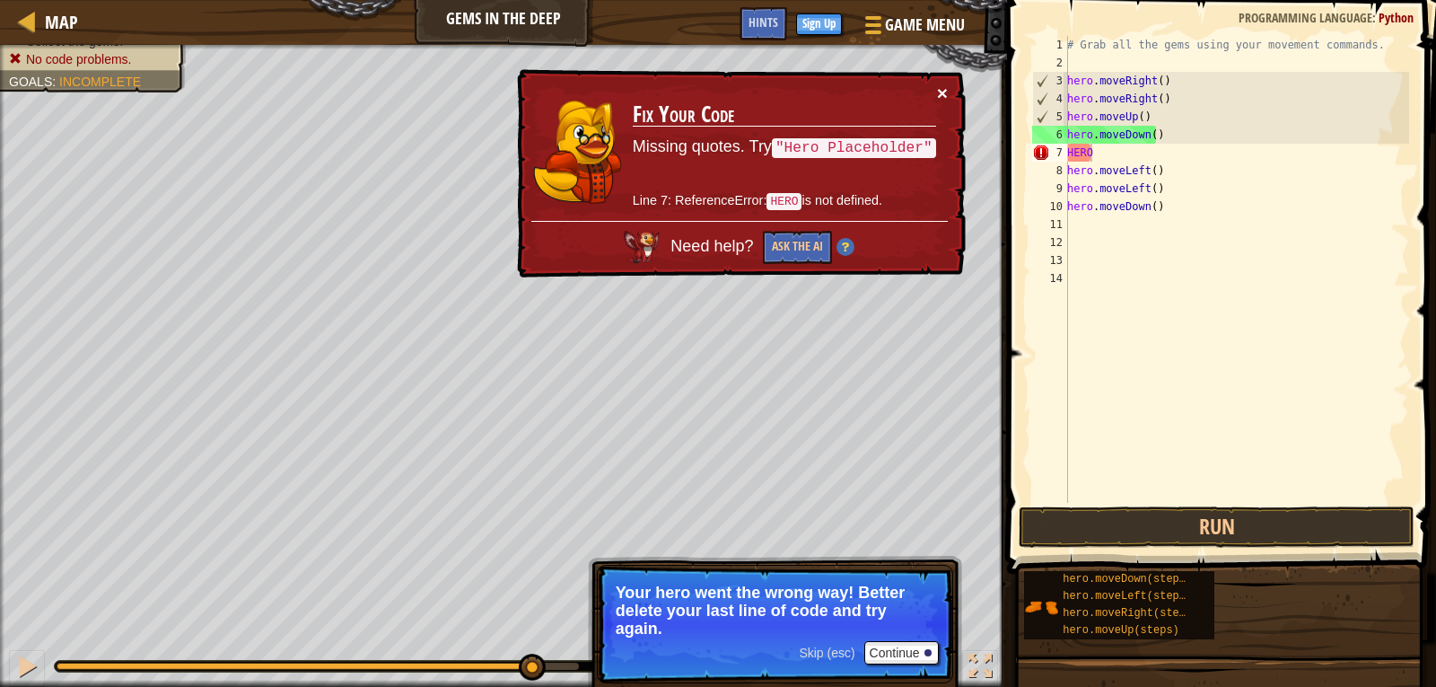
click at [943, 88] on button "×" at bounding box center [942, 92] width 11 height 19
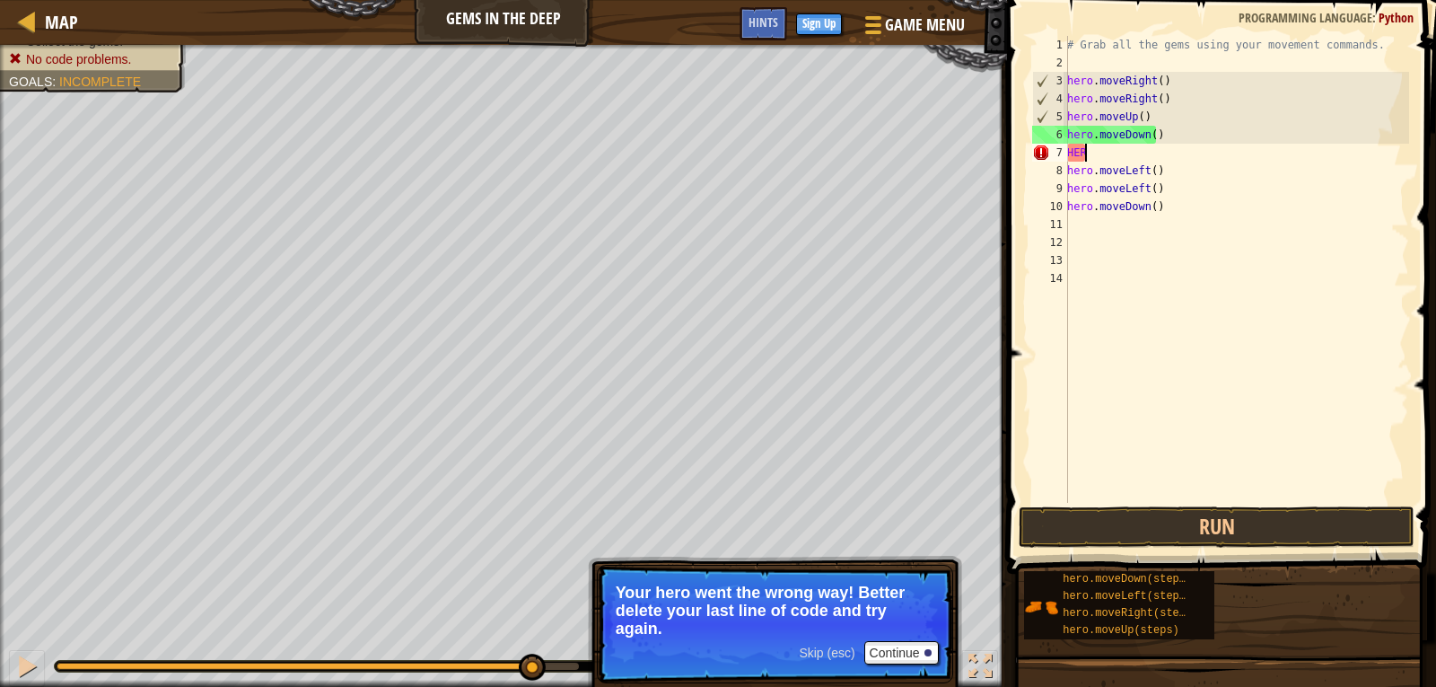
type textarea "H"
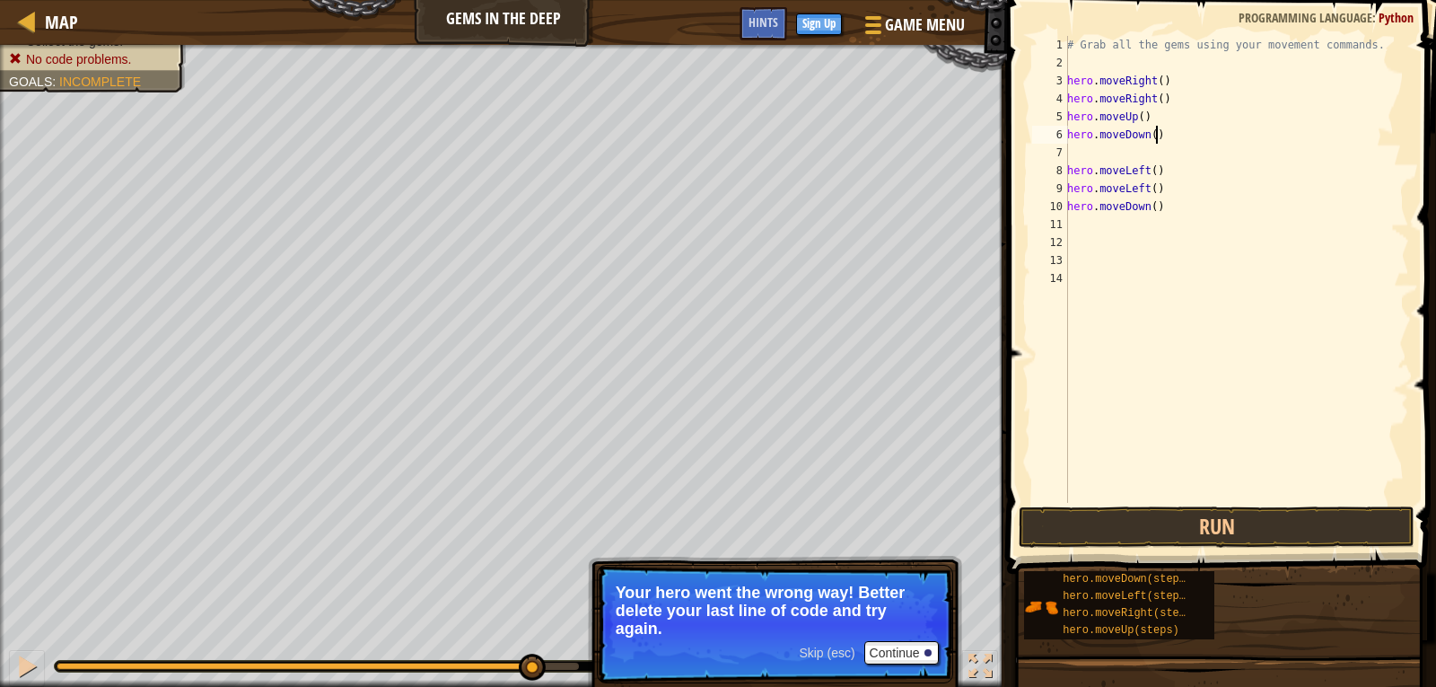
click at [1165, 132] on div "# Grab all the gems using your movement commands. hero . moveRight ( ) hero . m…" at bounding box center [1237, 287] width 346 height 503
type textarea "h"
click at [1162, 168] on div "# Grab all the gems using your movement commands. hero . moveRight ( ) hero . m…" at bounding box center [1237, 287] width 346 height 503
type textarea "h"
click at [1114, 189] on div "# Grab all the gems using your movement commands. hero . moveRight ( ) hero . m…" at bounding box center [1237, 287] width 346 height 503
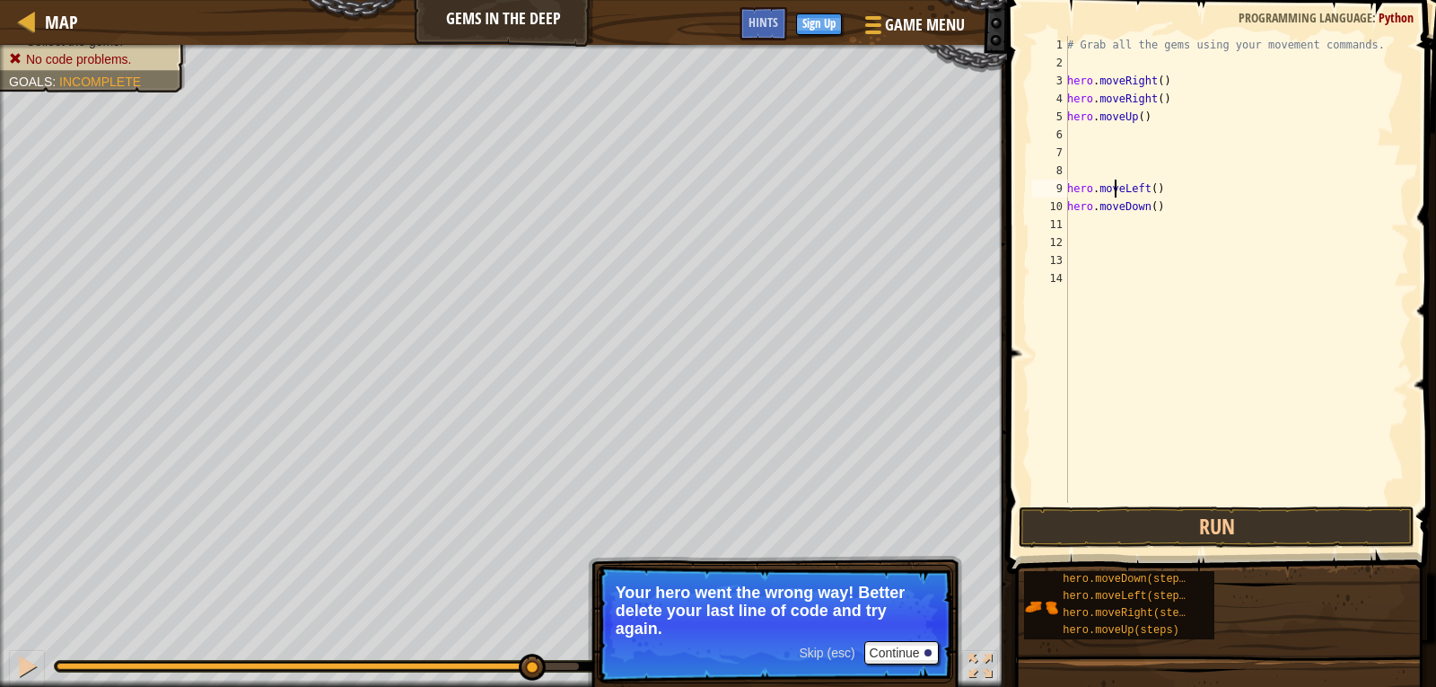
click at [1144, 190] on div "# Grab all the gems using your movement commands. hero . moveRight ( ) hero . m…" at bounding box center [1237, 287] width 346 height 503
click at [1158, 202] on div "# Grab all the gems using your movement commands. hero . moveRight ( ) hero . m…" at bounding box center [1237, 287] width 346 height 503
type textarea "h"
click at [1217, 525] on button "Run" at bounding box center [1217, 526] width 396 height 41
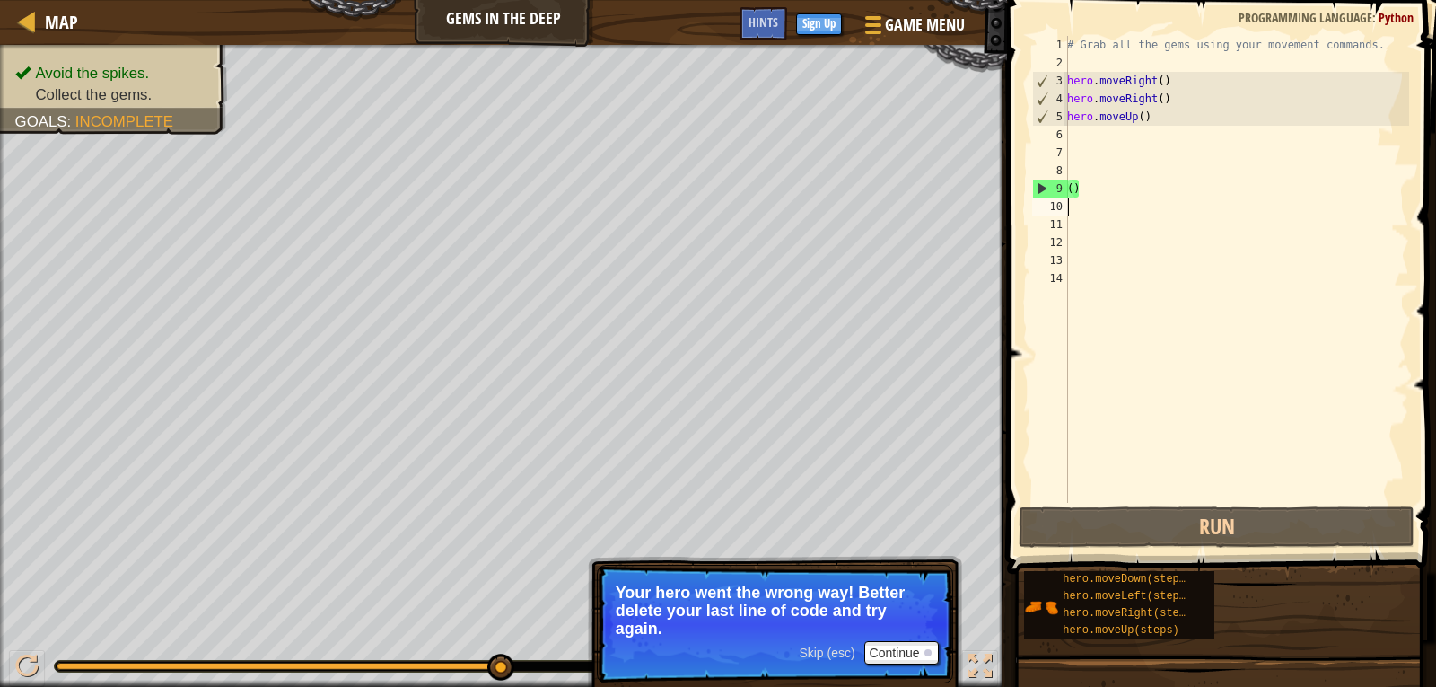
click at [1175, 81] on div "# Grab all the gems using your movement commands. hero . moveRight ( ) hero . m…" at bounding box center [1237, 287] width 346 height 503
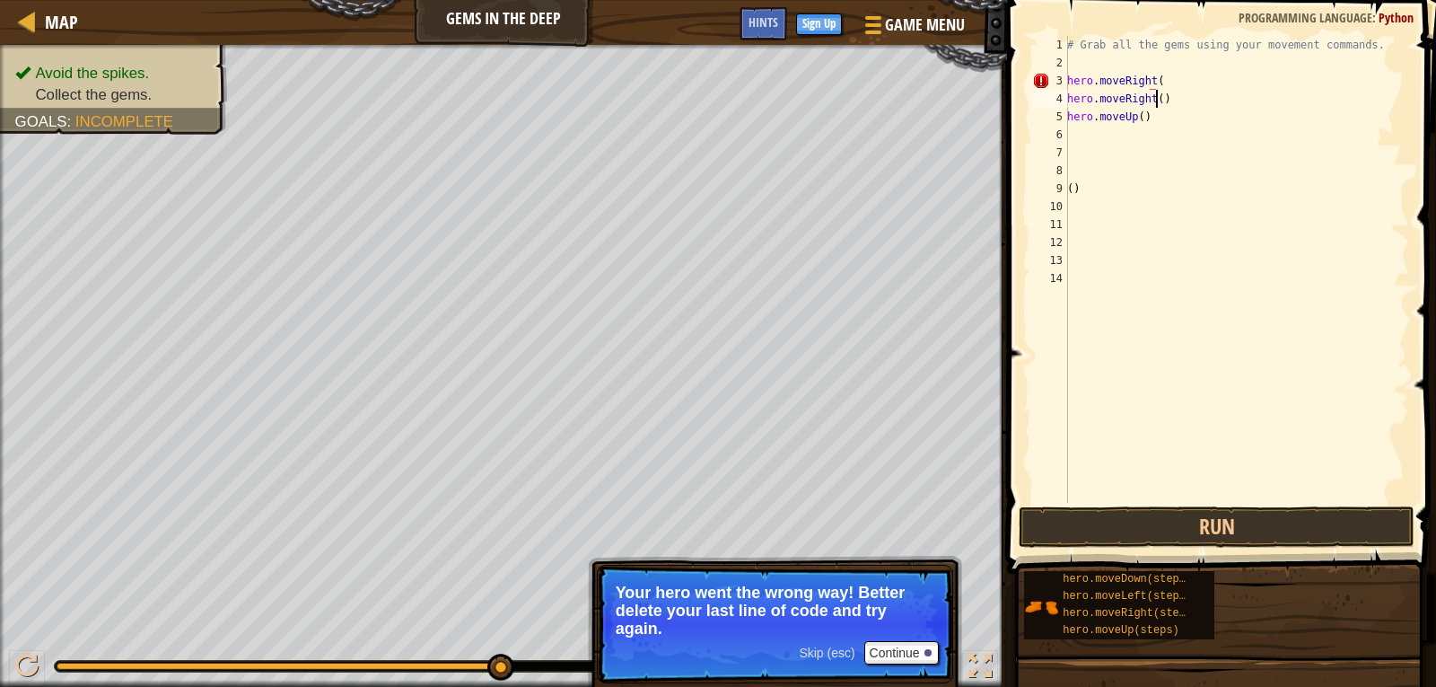
click at [1158, 107] on div "# Grab all the gems using your movement commands. hero . moveRight ( hero . mov…" at bounding box center [1237, 287] width 346 height 503
click at [1097, 103] on div "# Grab all the gems using your movement commands. hero . moveRight ( h ) hero .…" at bounding box center [1237, 287] width 346 height 503
type textarea "h"
click at [1153, 125] on div "# Grab all the gems using your movement commands. hero . moveRight ( hero . mov…" at bounding box center [1237, 287] width 346 height 503
type textarea "h"
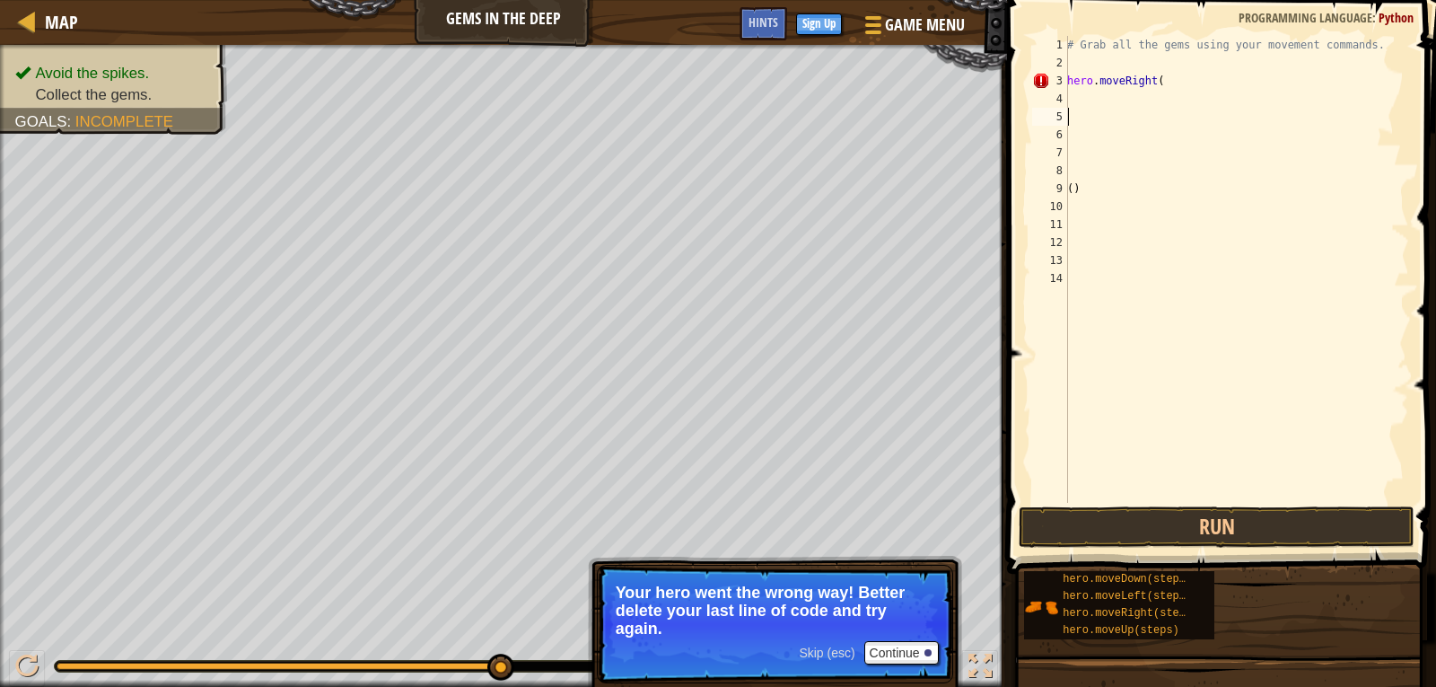
click at [1078, 48] on div "# Grab all the gems using your movement commands. hero . moveRight ( ( )" at bounding box center [1237, 287] width 346 height 503
click at [1153, 83] on div "# Grab all the gems using your movement commands. hero . moveRight ( ( )" at bounding box center [1237, 287] width 346 height 503
type textarea "# Grab all the gems using your movement ("
click at [1083, 51] on div "# Grab all the gems using your movement ( ( )" at bounding box center [1237, 287] width 345 height 503
click at [1075, 68] on div "# Grab all the gems using your movement ( ( )" at bounding box center [1237, 287] width 345 height 503
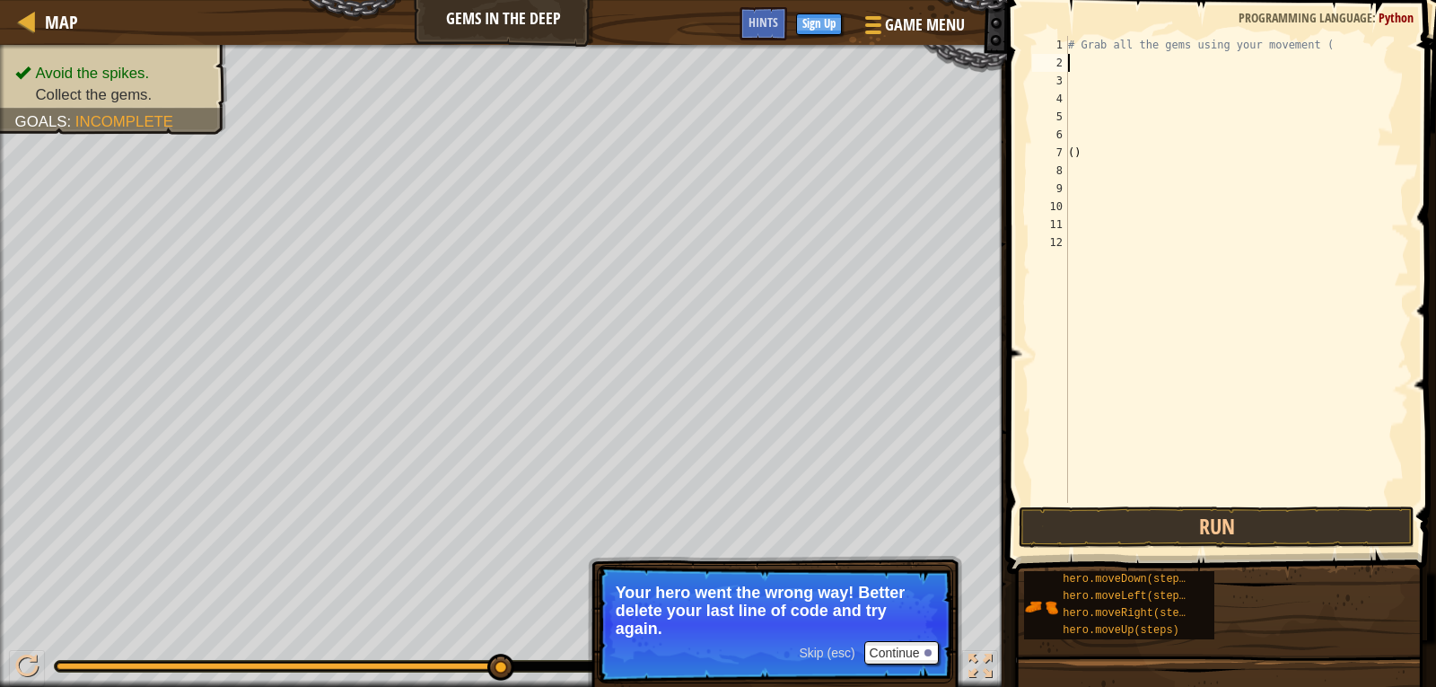
click at [1081, 43] on div "# Grab all the gems using your movement ( ( )" at bounding box center [1237, 287] width 345 height 503
click at [1336, 43] on div "# HEROGrab all the gems using your movement ( ( )" at bounding box center [1237, 287] width 345 height 503
type textarea "#"
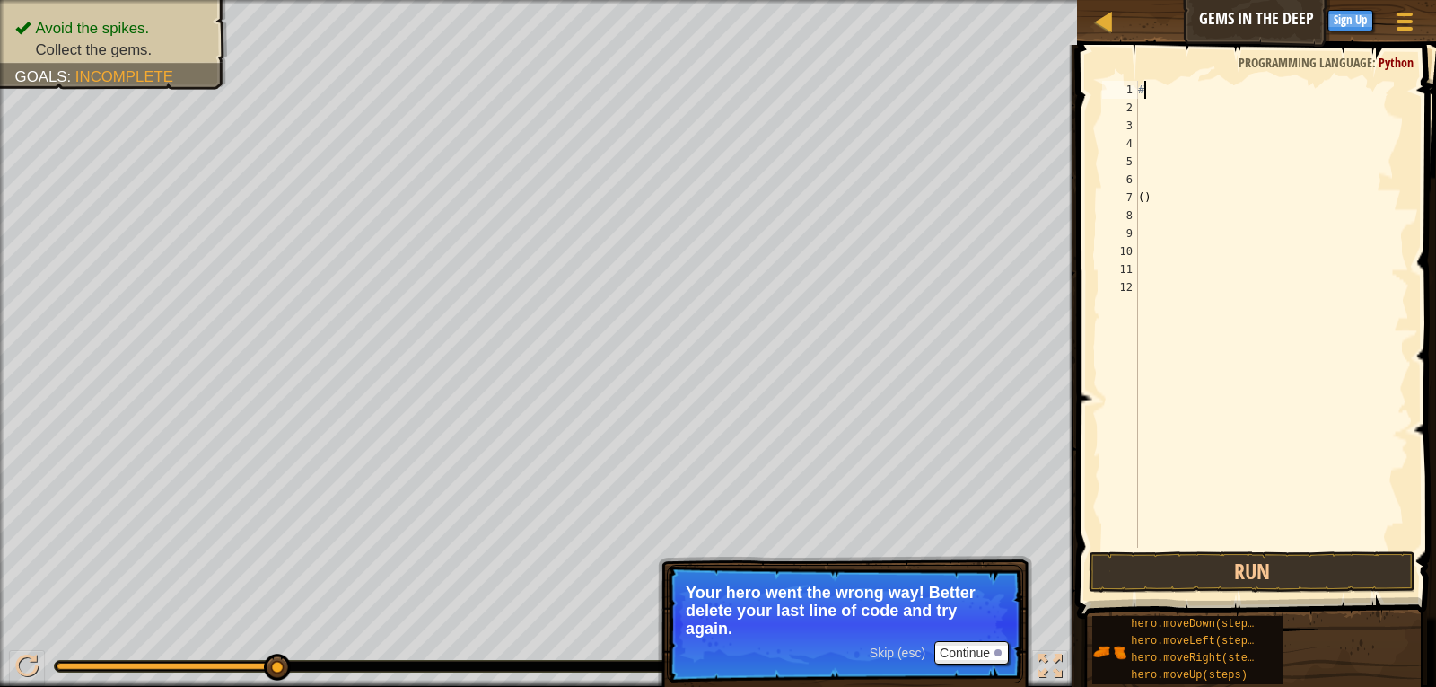
scroll to position [8, 0]
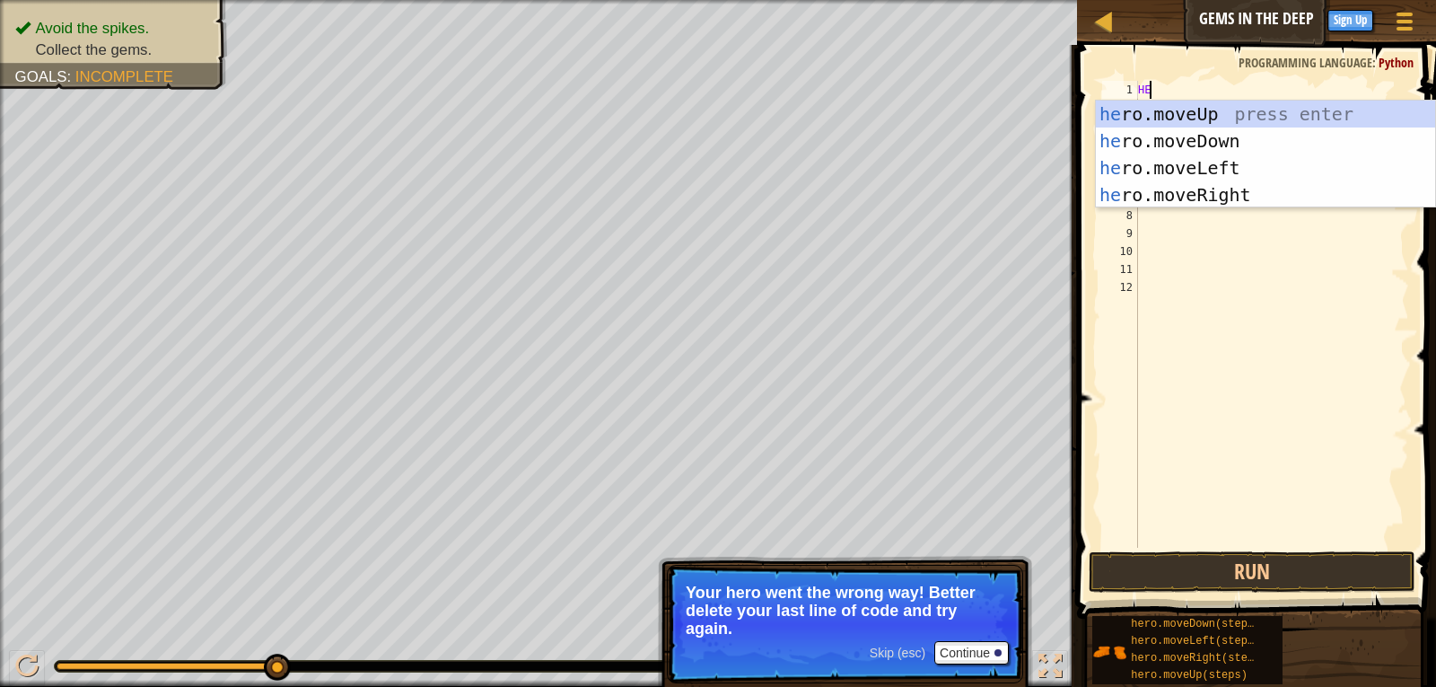
type textarea "HEO"
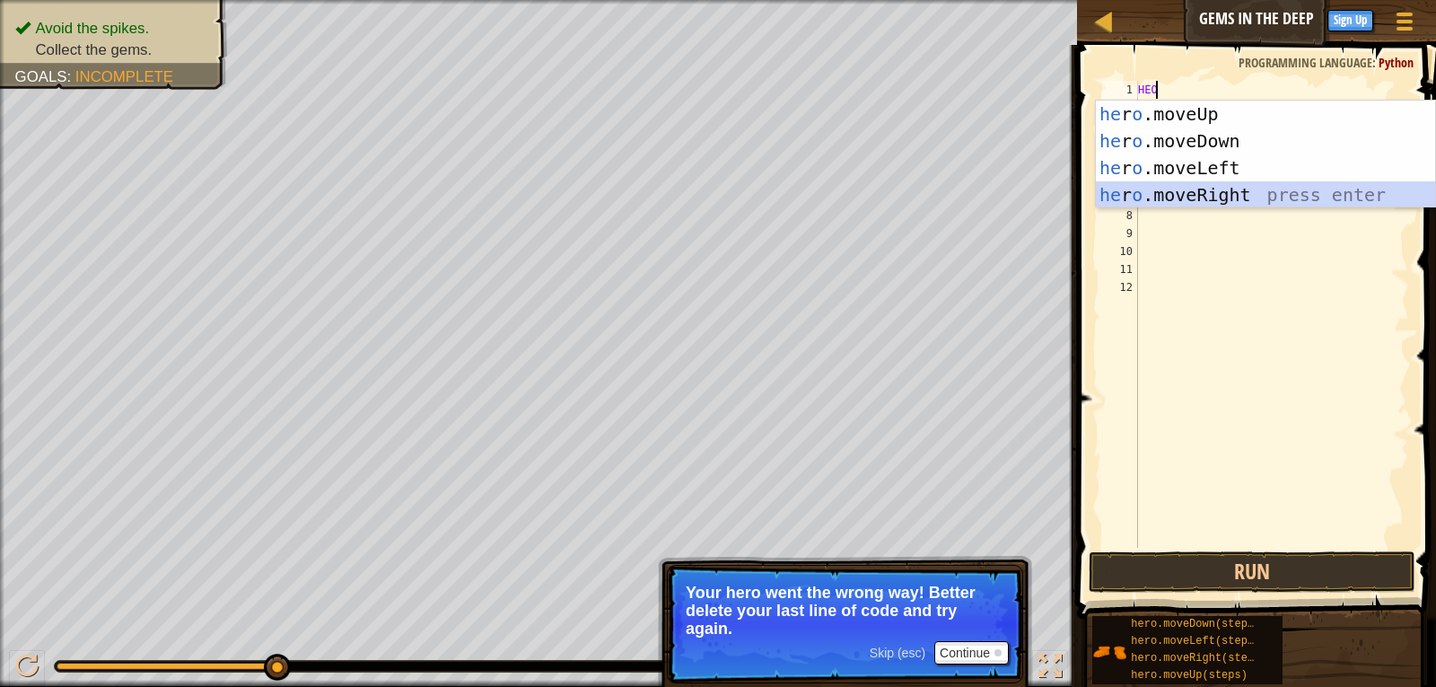
click at [1234, 188] on div "he r o .moveUp press enter he r o .moveDown press enter he r o .moveLeft press …" at bounding box center [1265, 182] width 339 height 162
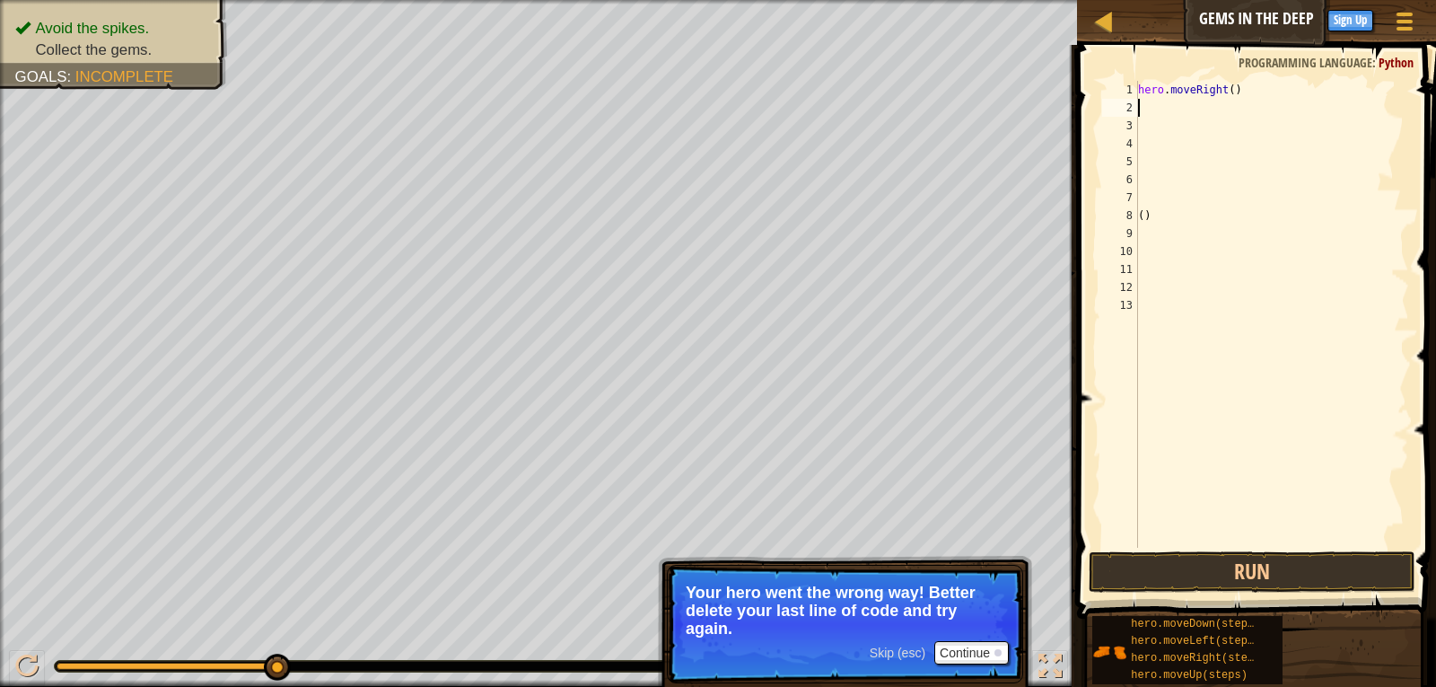
click at [1146, 110] on div "hero . moveRight ( ) ( )" at bounding box center [1272, 332] width 275 height 503
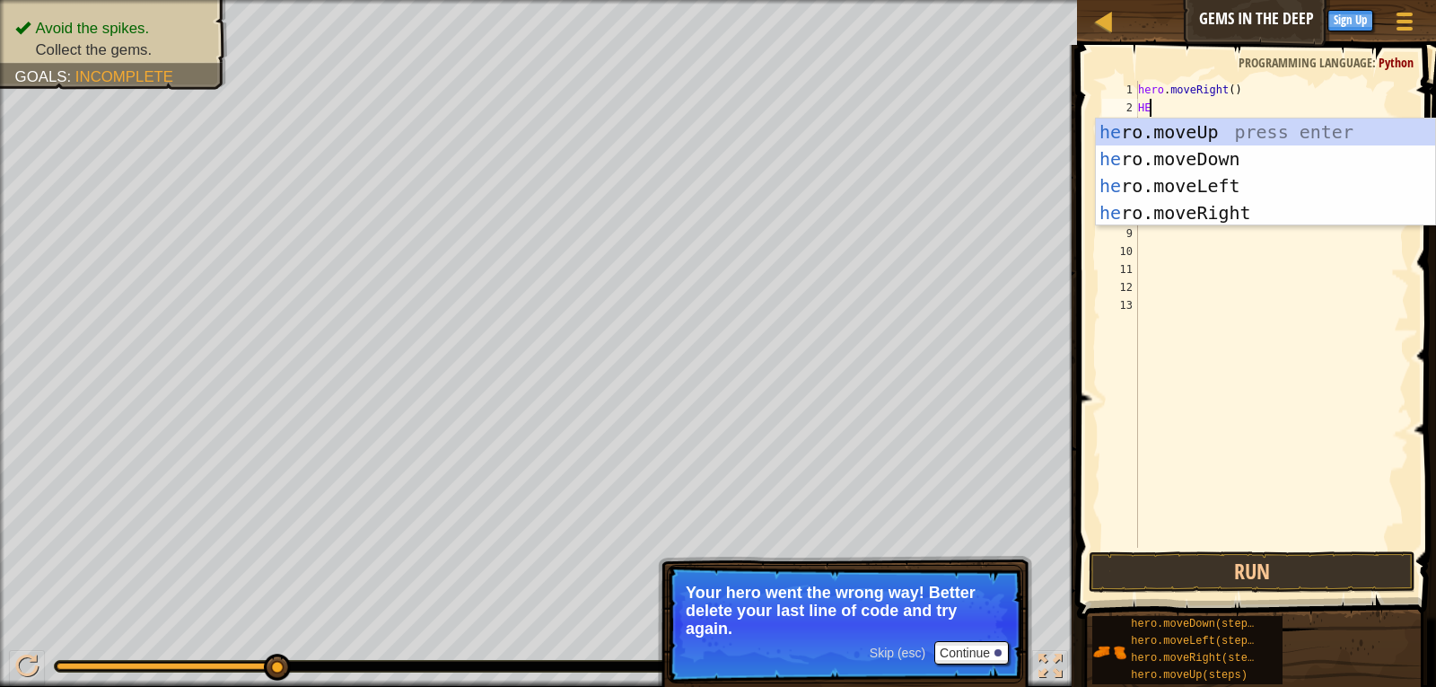
scroll to position [8, 1]
type textarea "HERO"
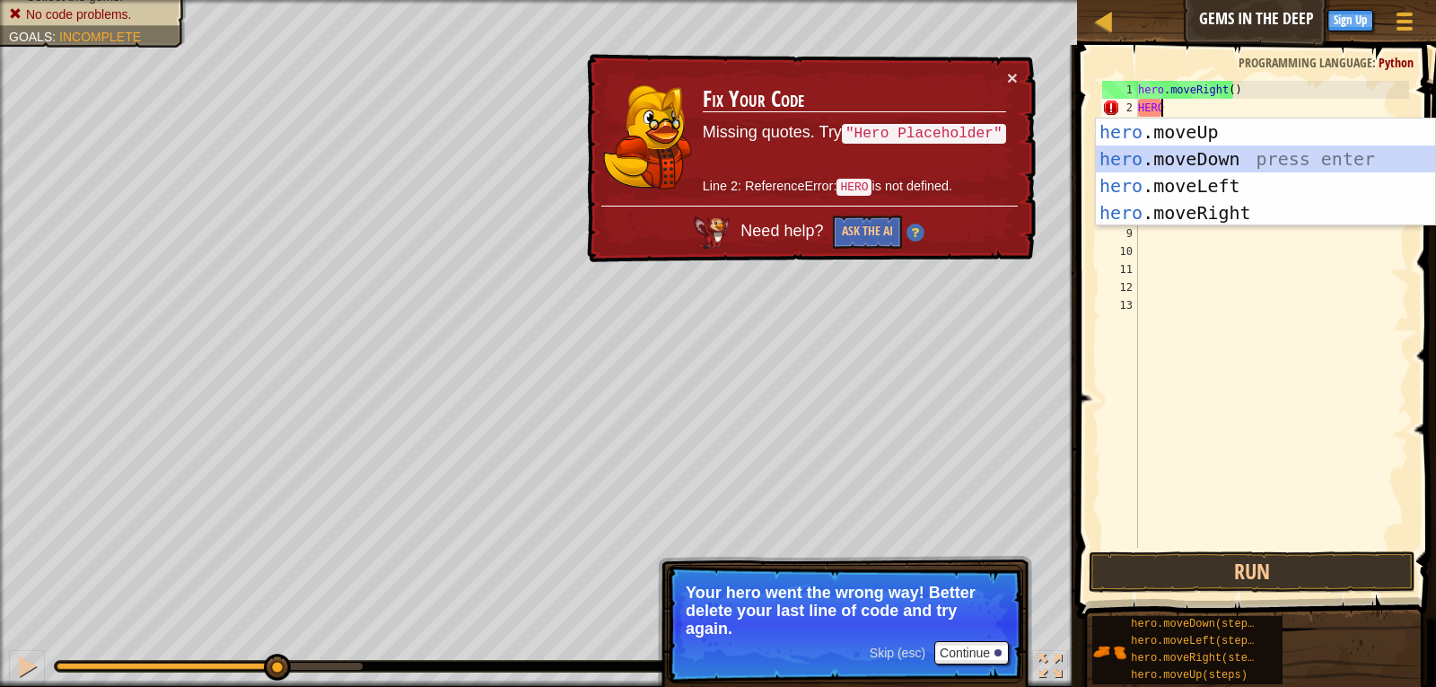
click at [1213, 157] on div "hero .moveUp press enter hero .moveDown press enter hero .moveLeft press enter …" at bounding box center [1265, 200] width 339 height 162
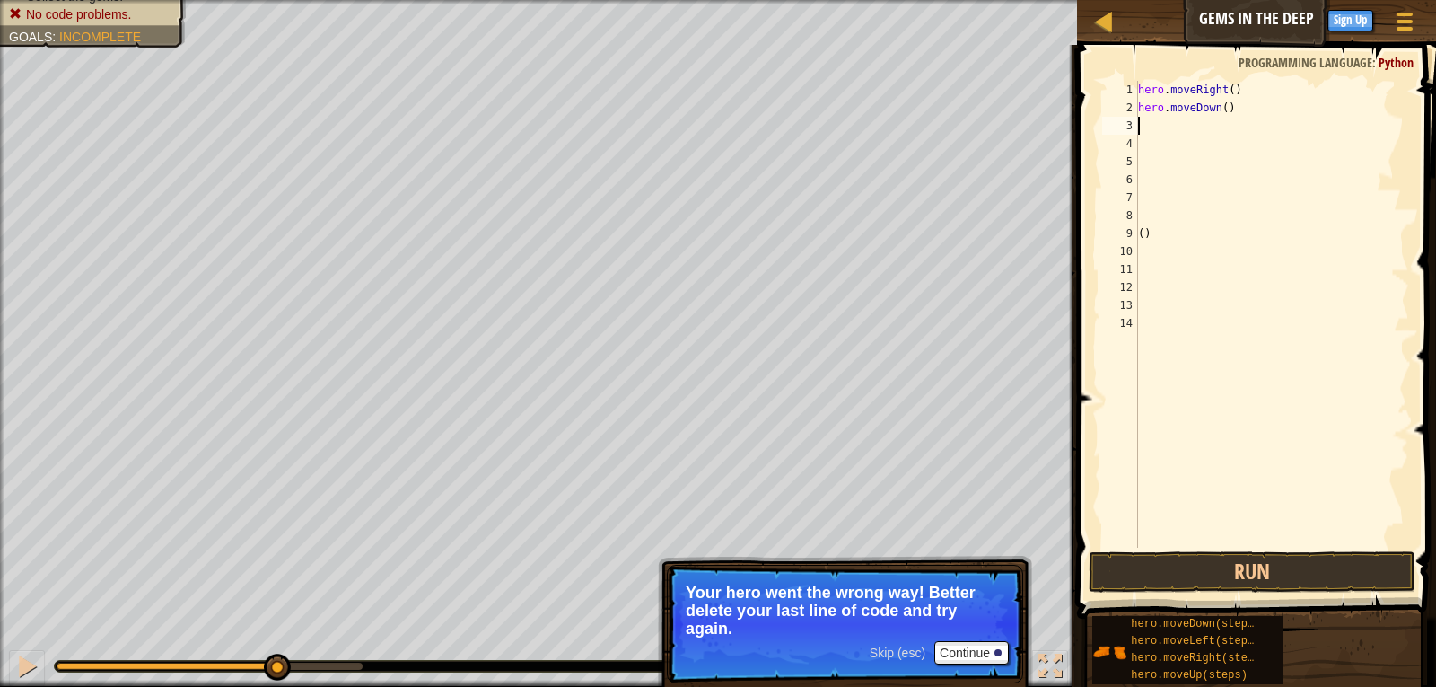
click at [1149, 125] on div "hero . moveRight ( ) hero . moveDown ( ) ( )" at bounding box center [1272, 332] width 275 height 503
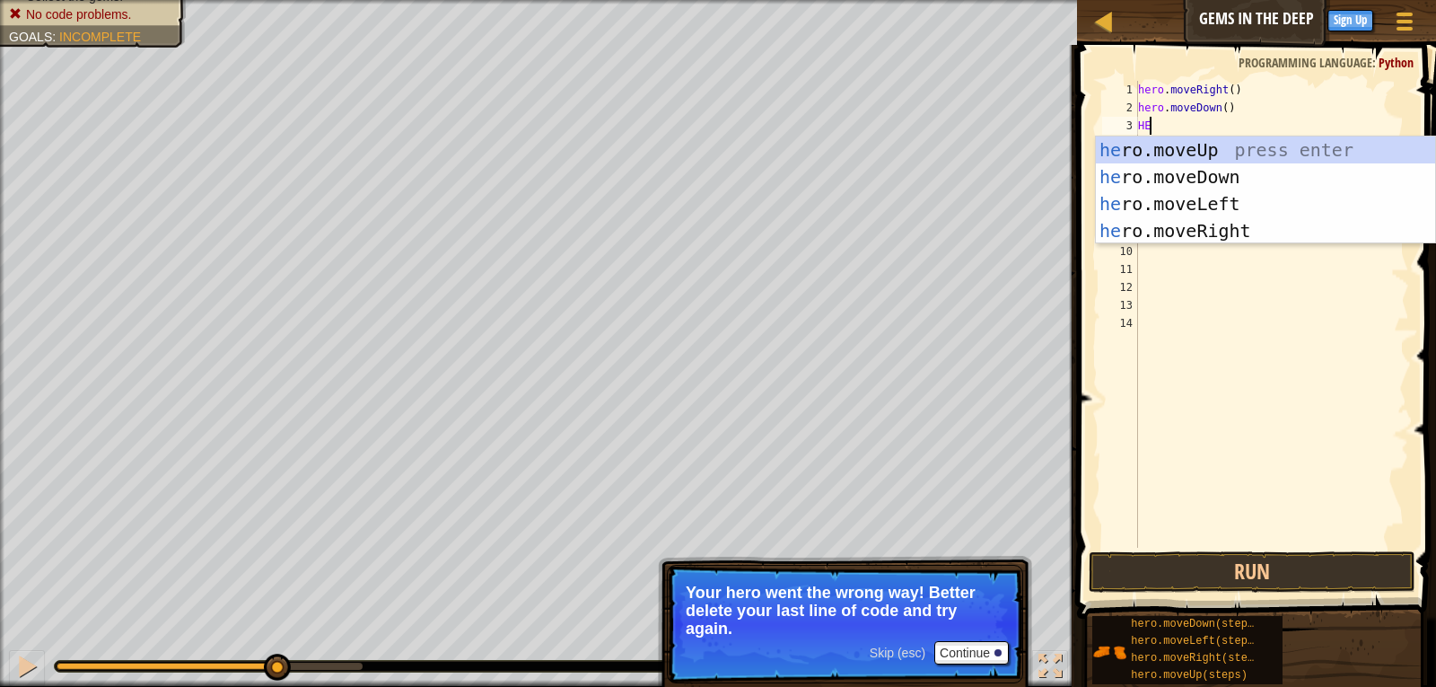
type textarea "HER"
click at [1215, 136] on div "her o.moveUp press enter her o.moveDown press enter her o.moveLeft press enter …" at bounding box center [1265, 217] width 339 height 162
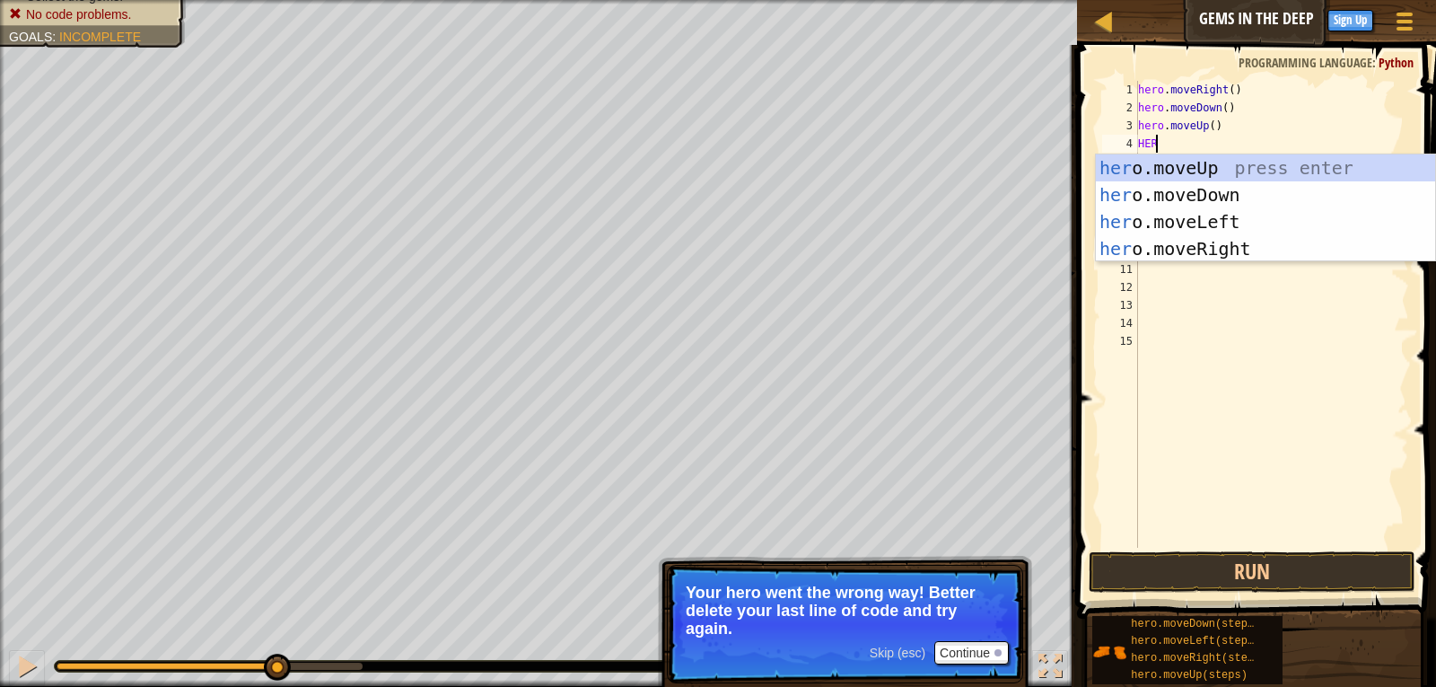
type textarea "HERO"
click at [1188, 170] on div "hero .moveUp press enter hero .moveDown press enter hero .moveLeft press enter …" at bounding box center [1265, 235] width 339 height 162
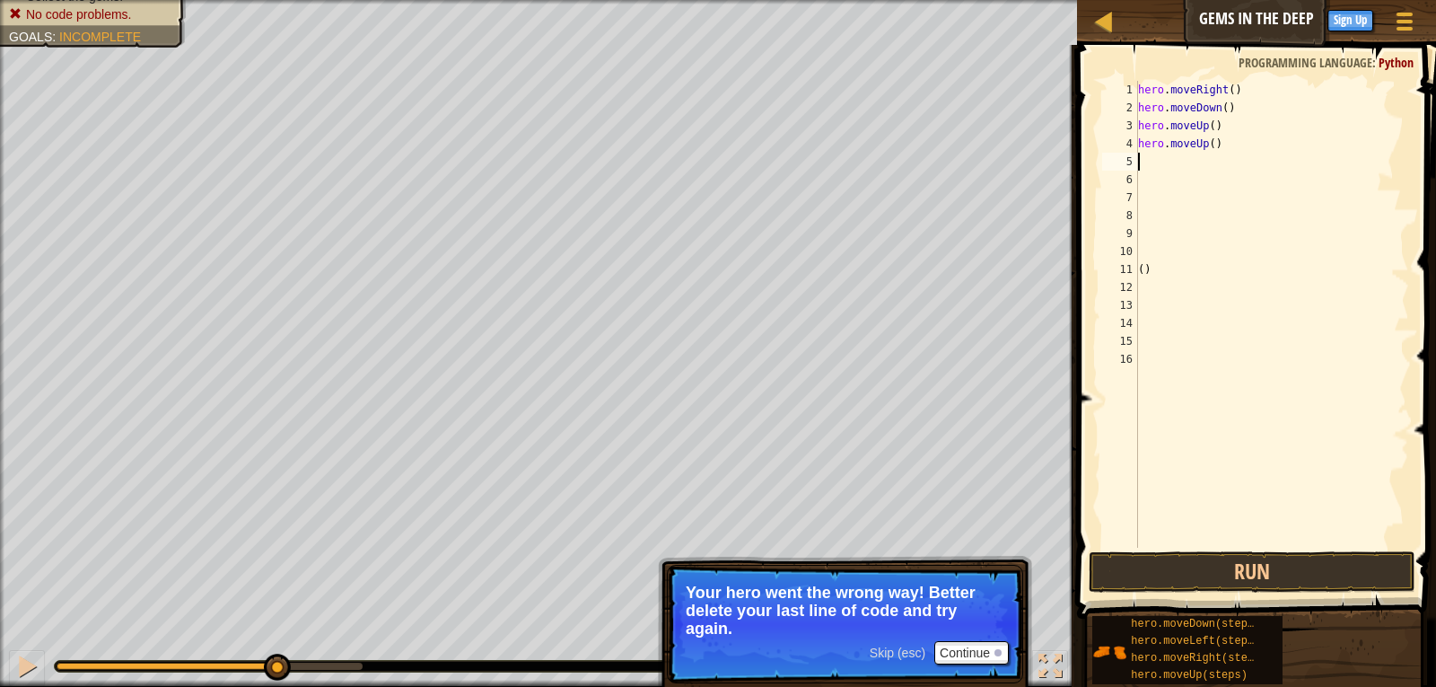
scroll to position [8, 0]
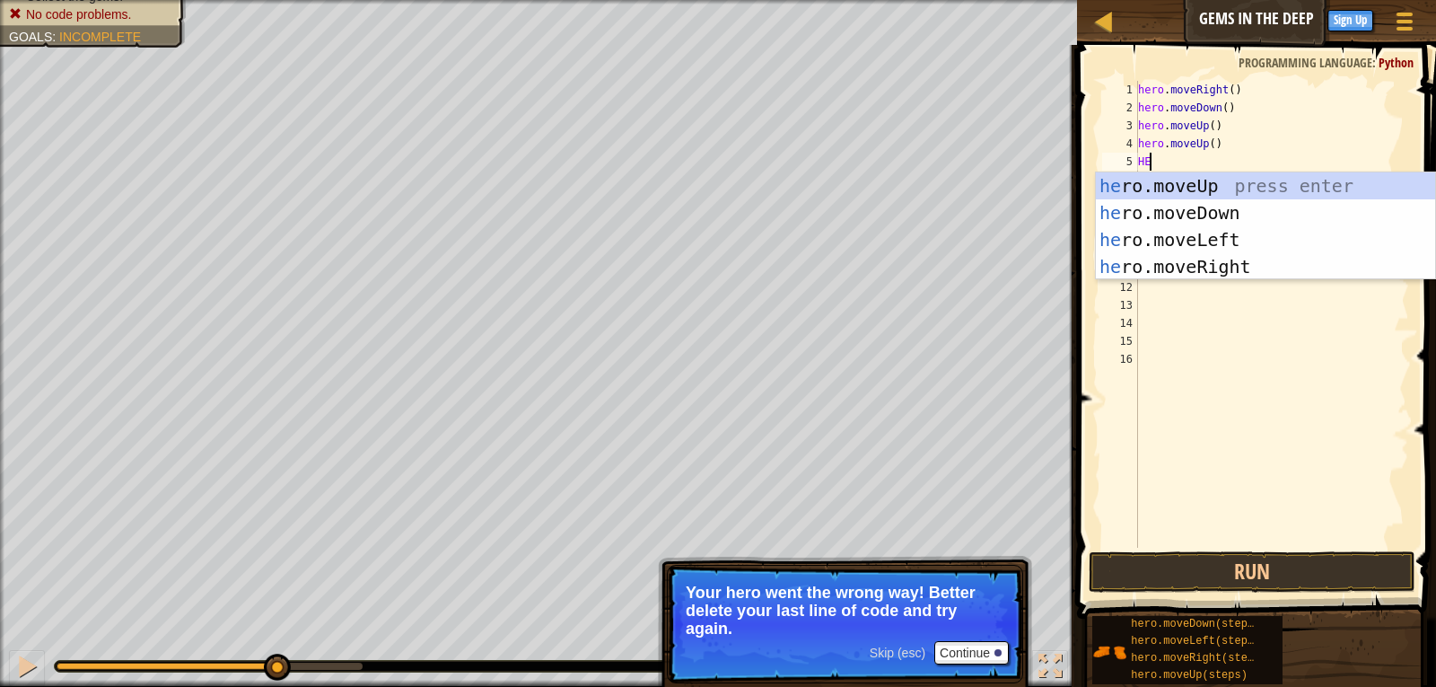
type textarea "HER"
click at [1201, 270] on div "her o.moveUp press enter her o.moveDown press enter her o.moveLeft press enter …" at bounding box center [1265, 253] width 339 height 162
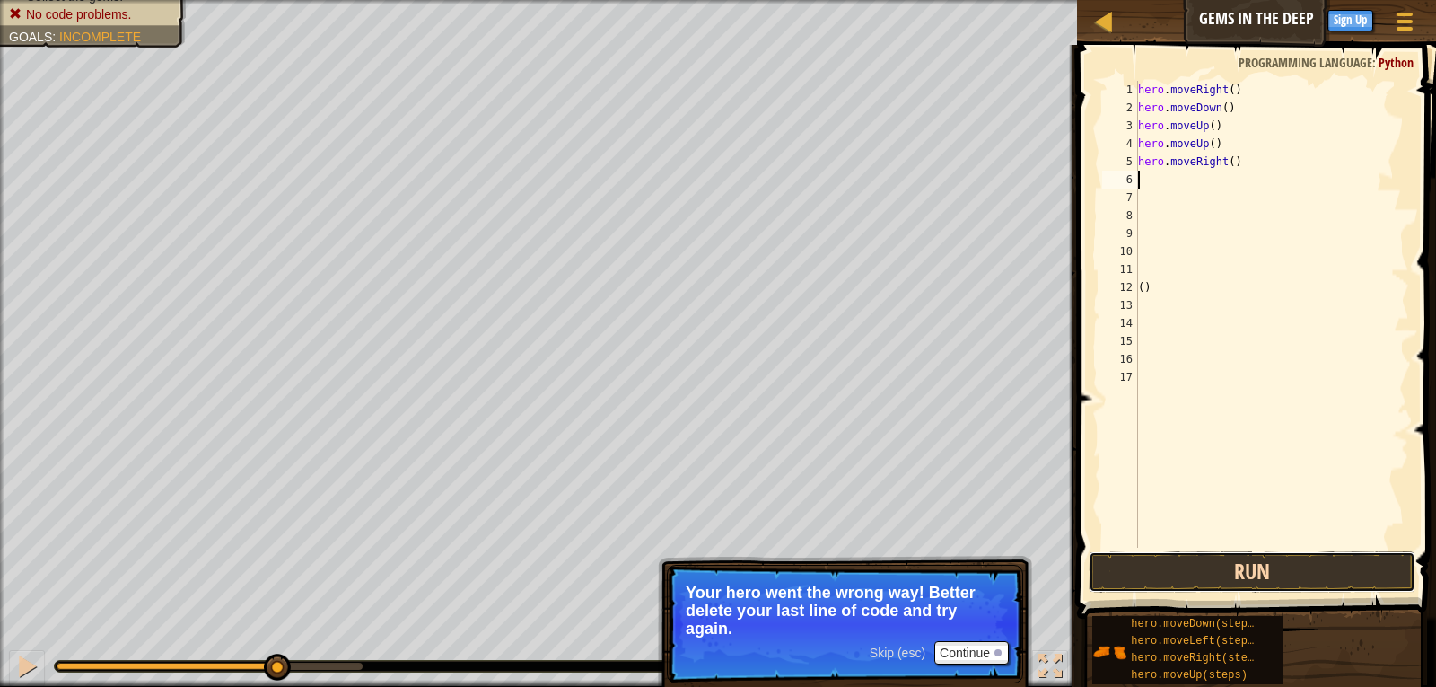
click at [1242, 566] on button "Run" at bounding box center [1253, 571] width 328 height 41
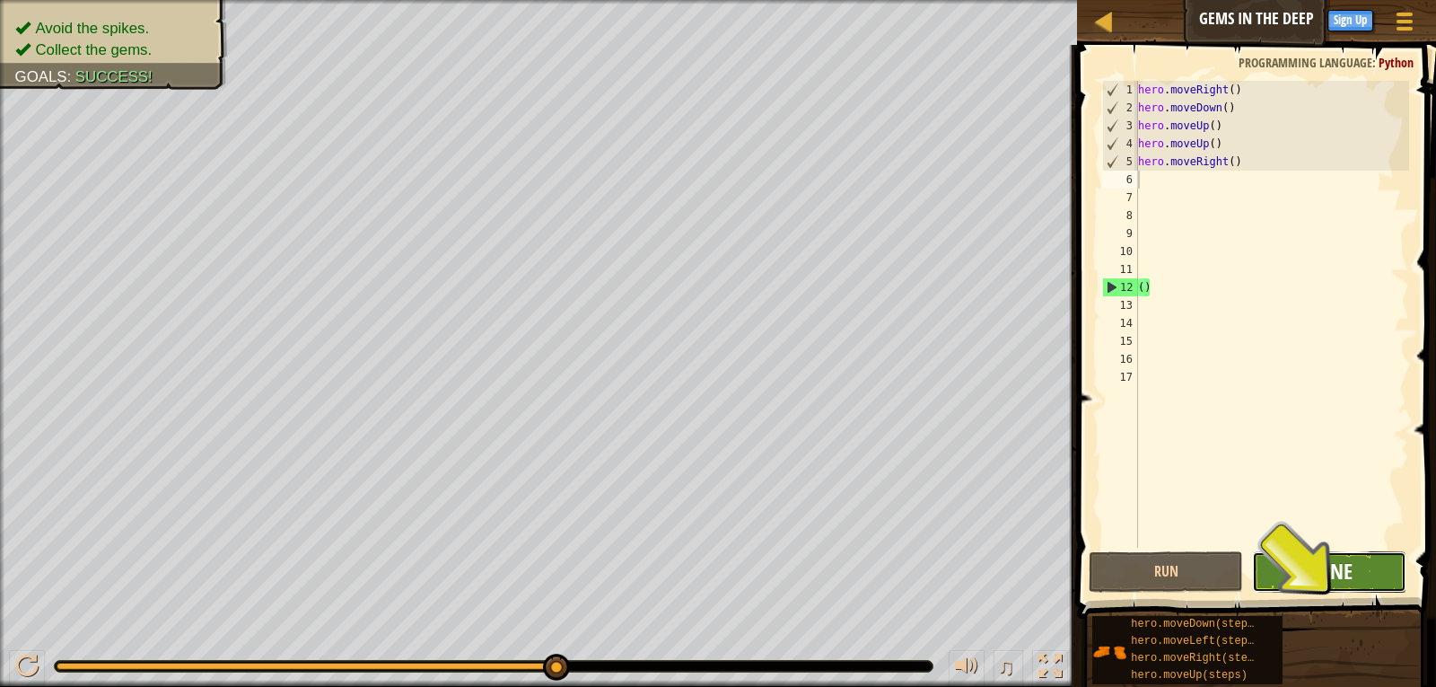
click at [1349, 580] on span "Done" at bounding box center [1329, 571] width 47 height 29
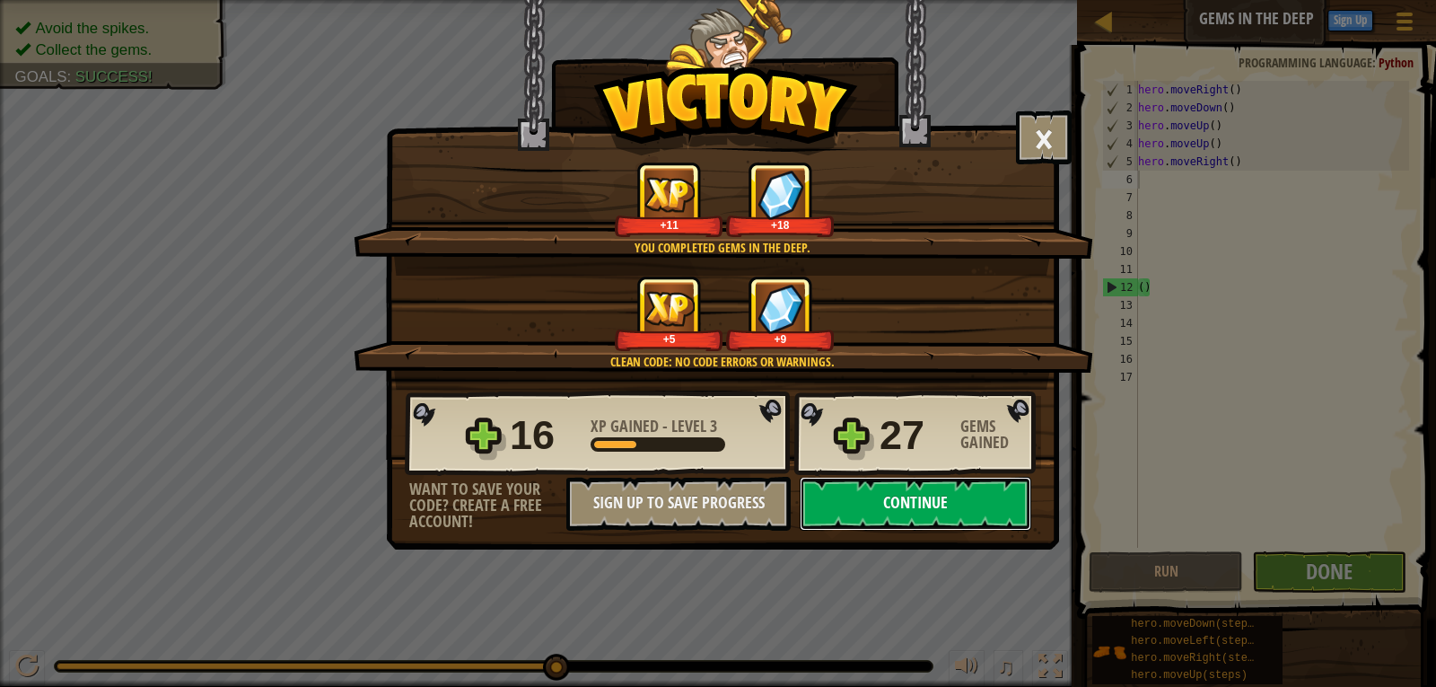
click at [924, 487] on button "Continue" at bounding box center [916, 504] width 232 height 54
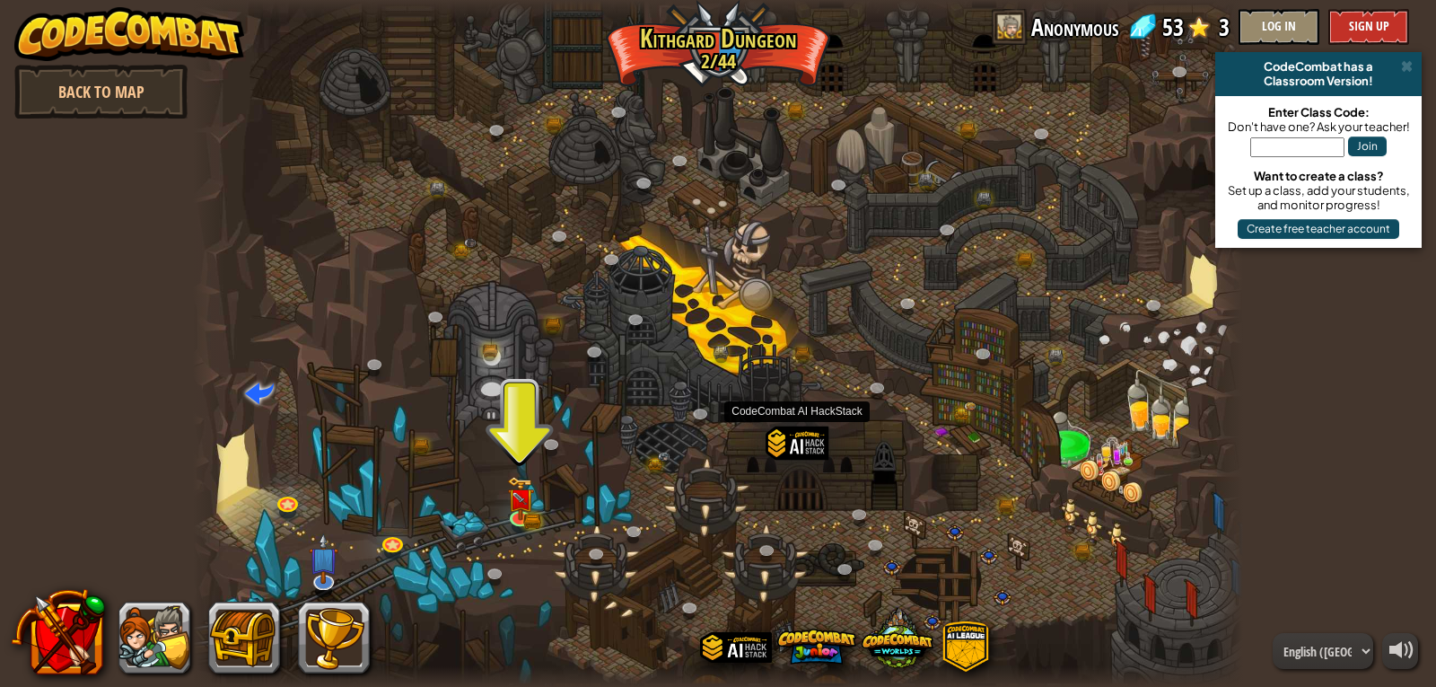
click at [790, 441] on div at bounding box center [797, 467] width 63 height 82
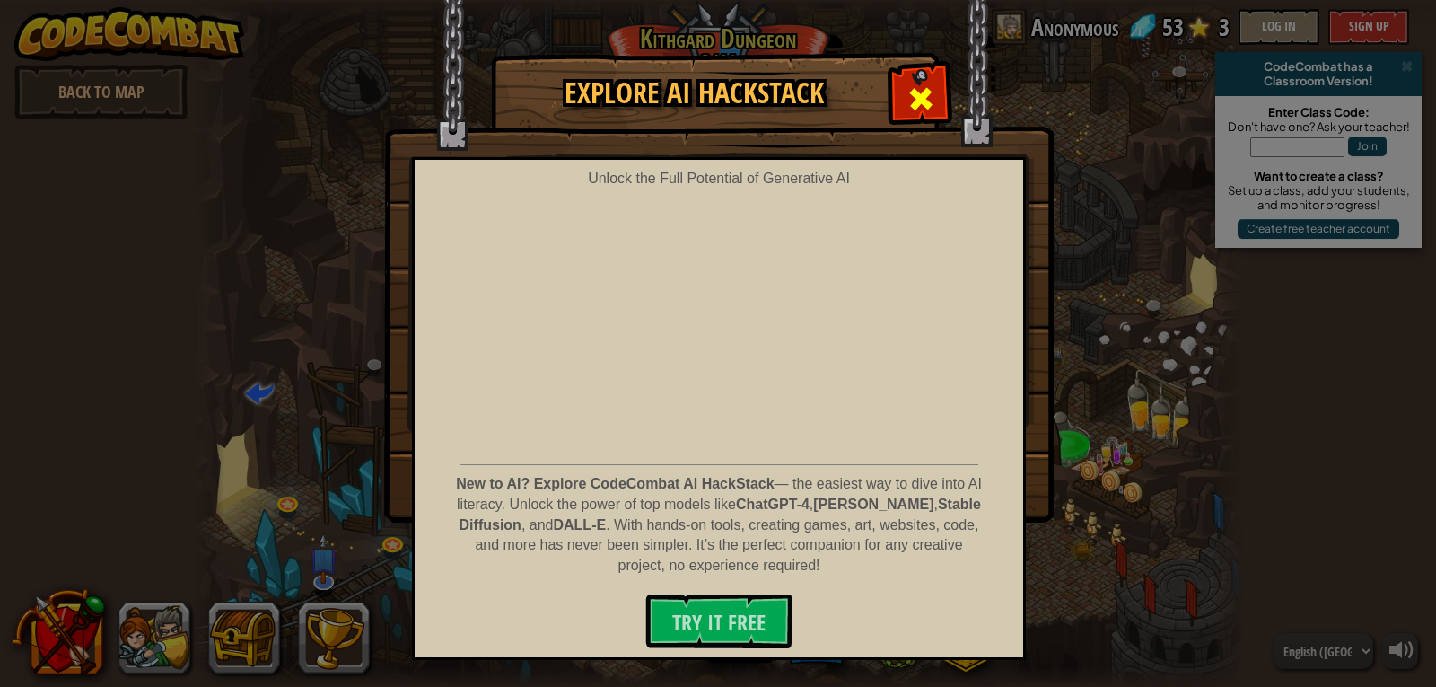
click at [931, 89] on span at bounding box center [921, 98] width 29 height 29
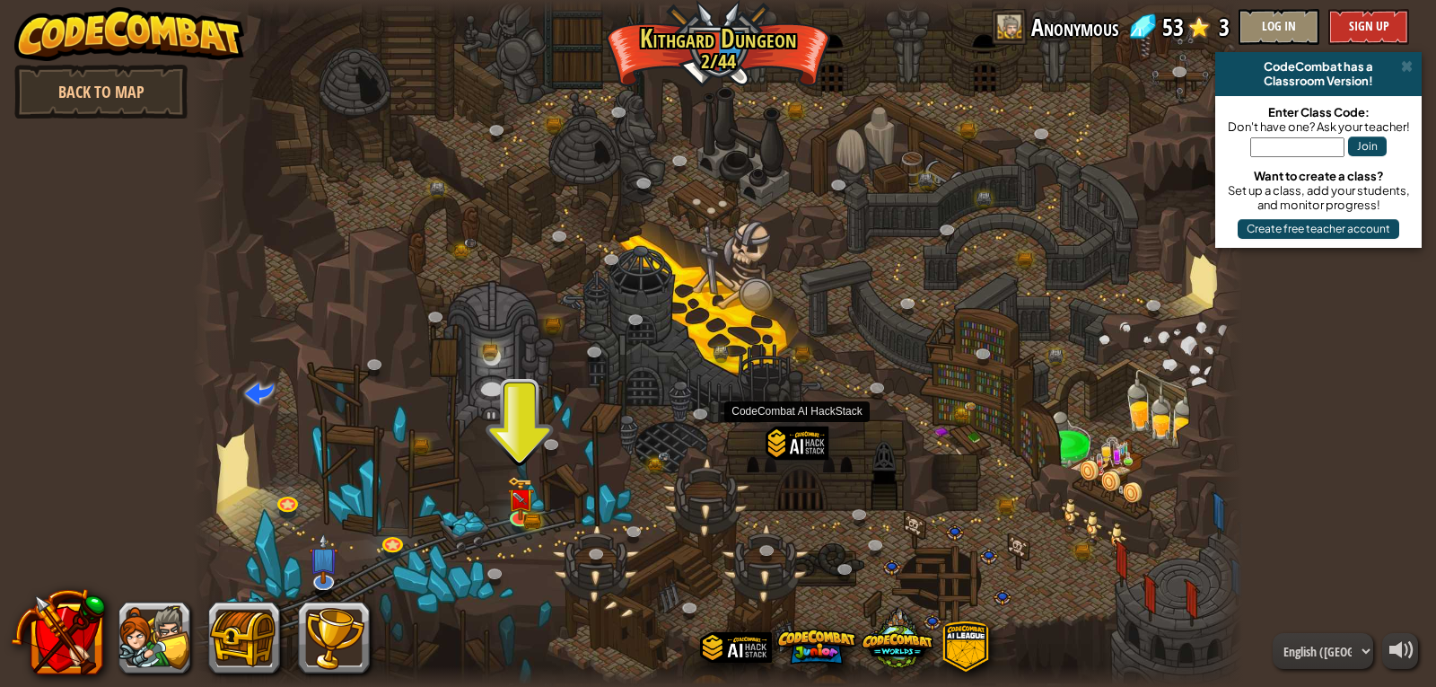
click at [789, 452] on div at bounding box center [797, 467] width 63 height 82
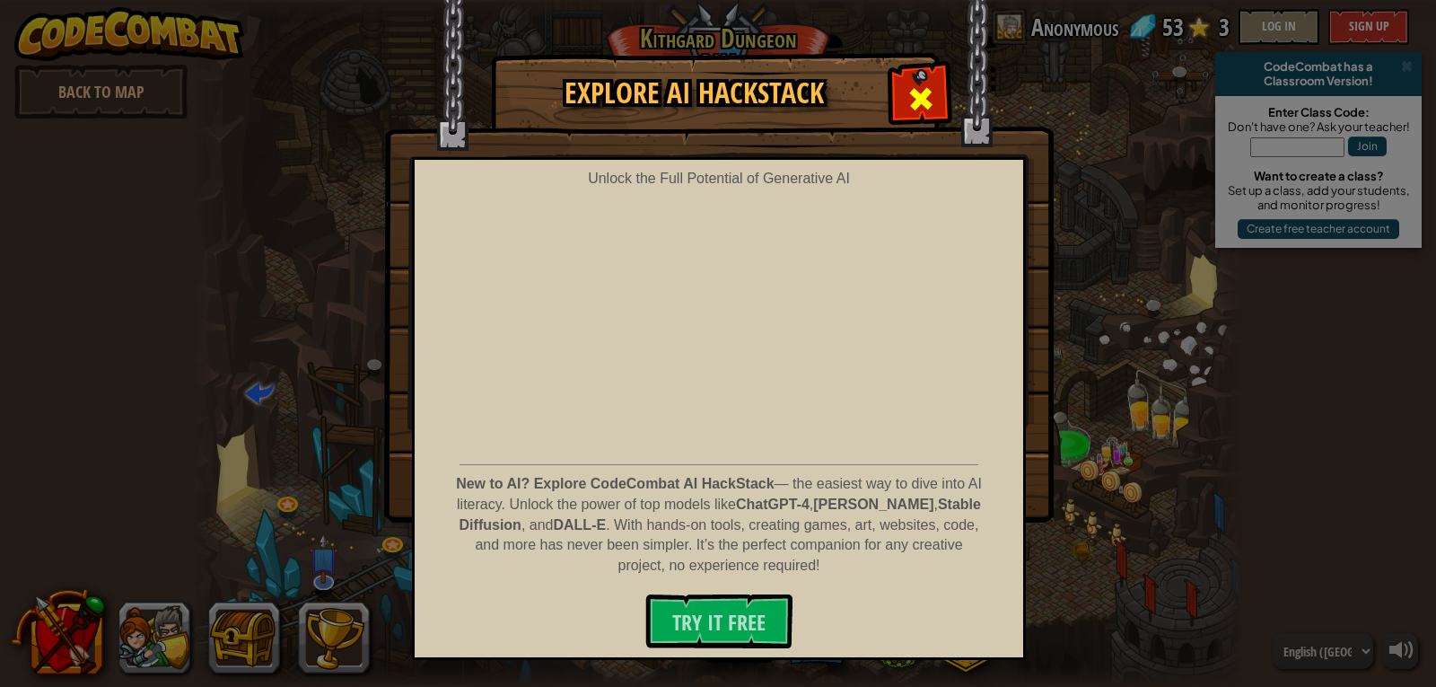
click at [919, 101] on span at bounding box center [921, 98] width 29 height 29
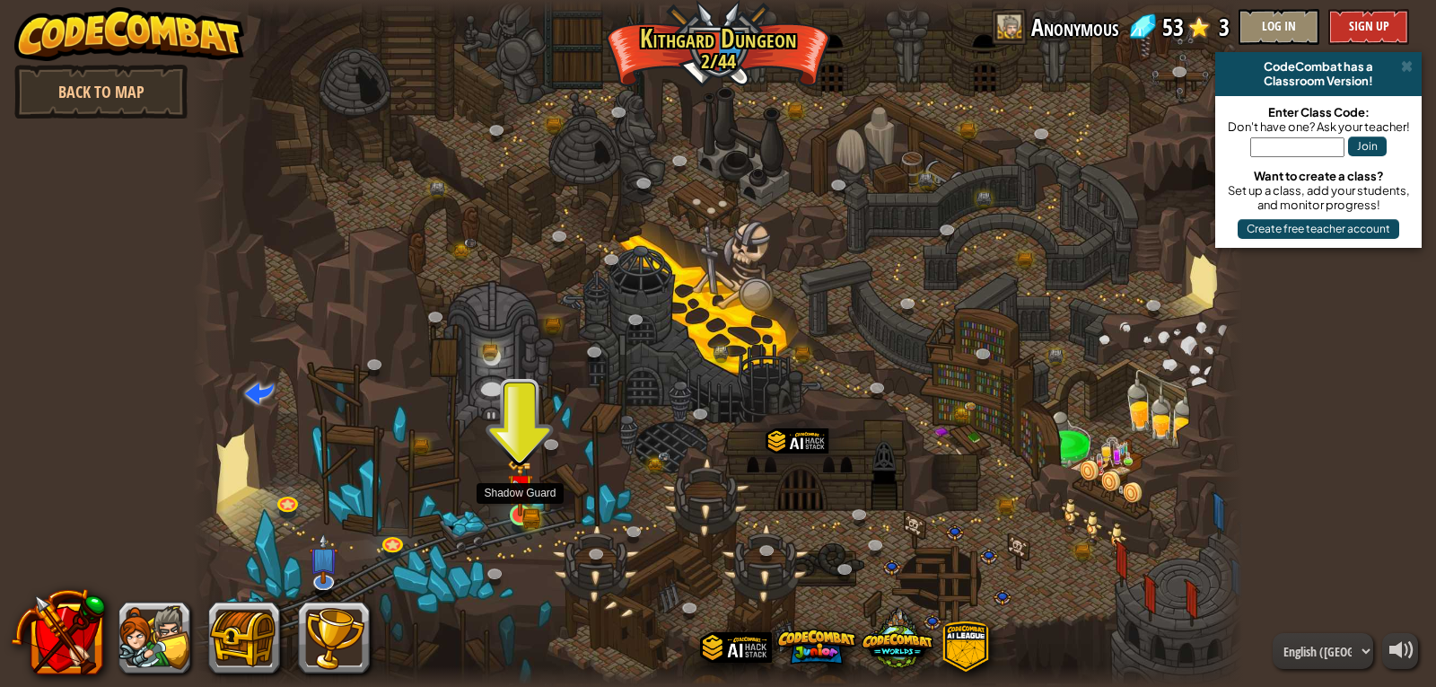
click at [523, 512] on img at bounding box center [520, 487] width 27 height 58
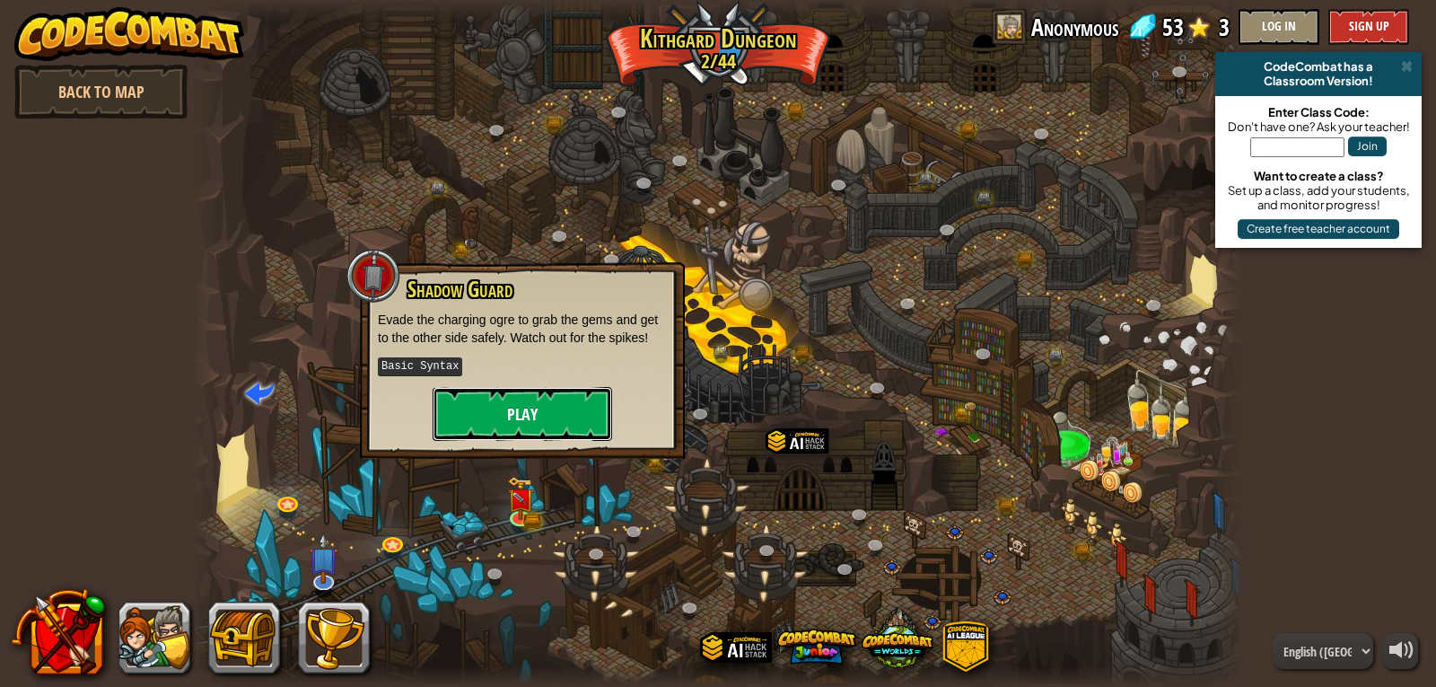
click at [562, 408] on button "Play" at bounding box center [523, 414] width 180 height 54
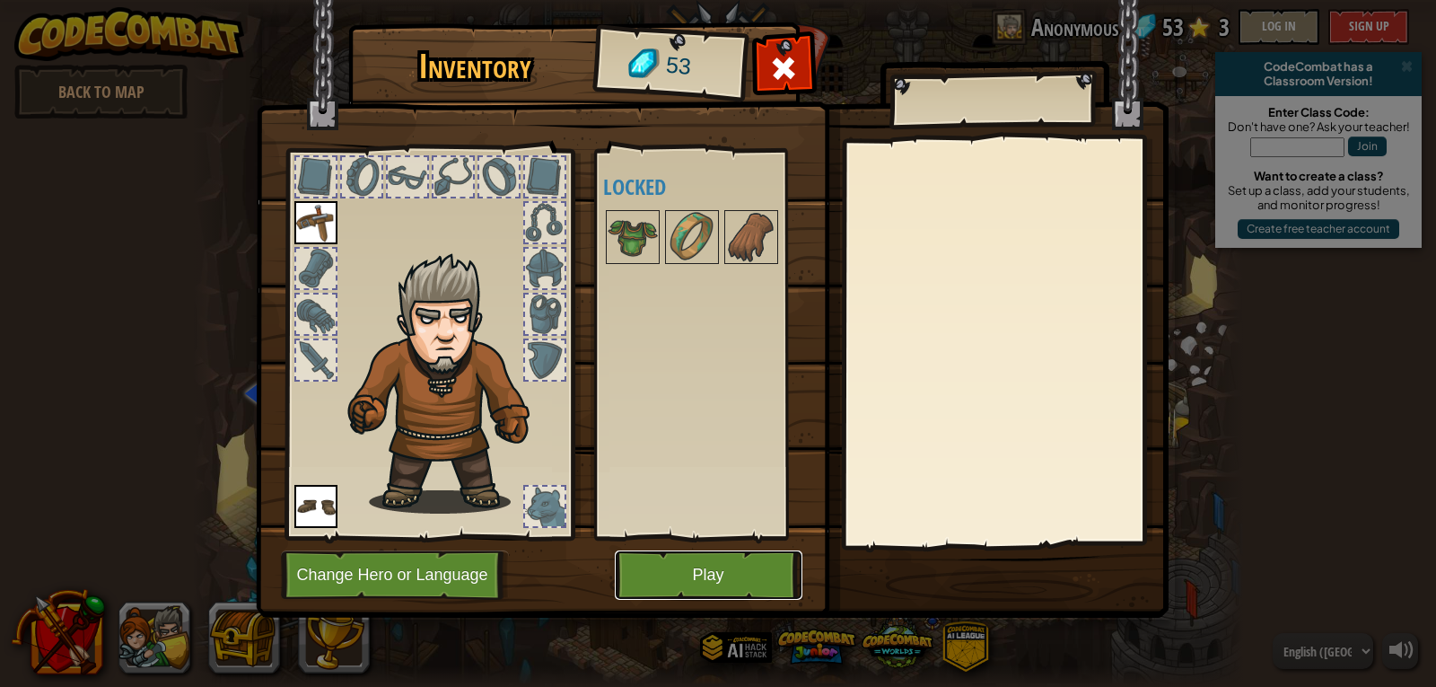
click at [728, 571] on button "Play" at bounding box center [709, 574] width 188 height 49
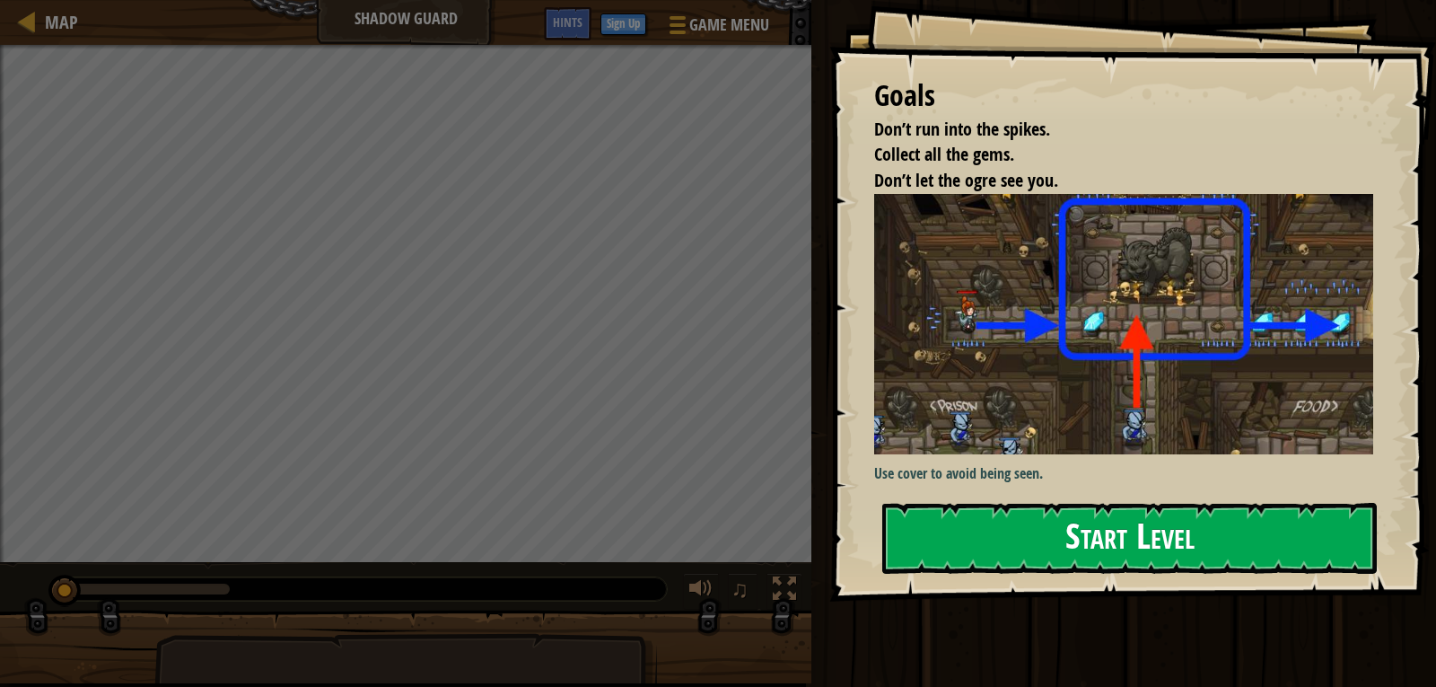
click at [992, 538] on button "Start Level" at bounding box center [1130, 538] width 495 height 71
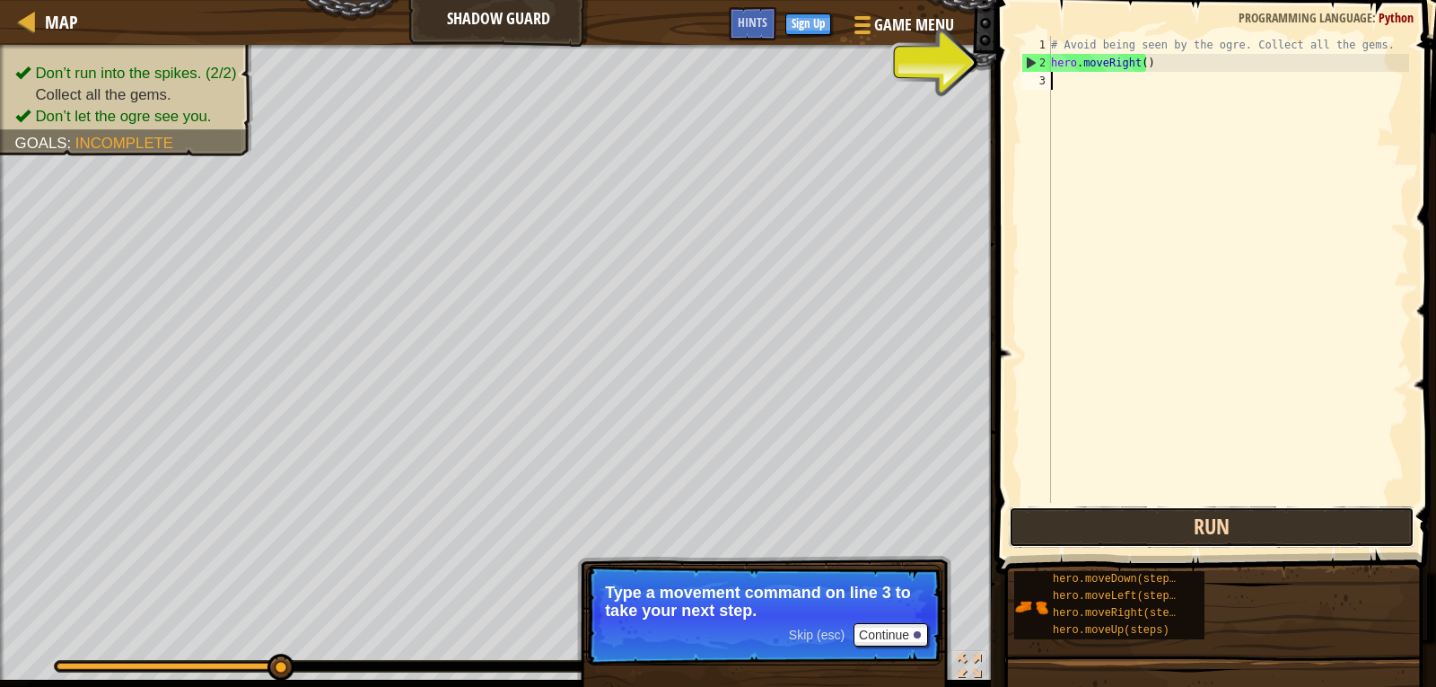
click at [1223, 525] on button "Run" at bounding box center [1212, 526] width 406 height 41
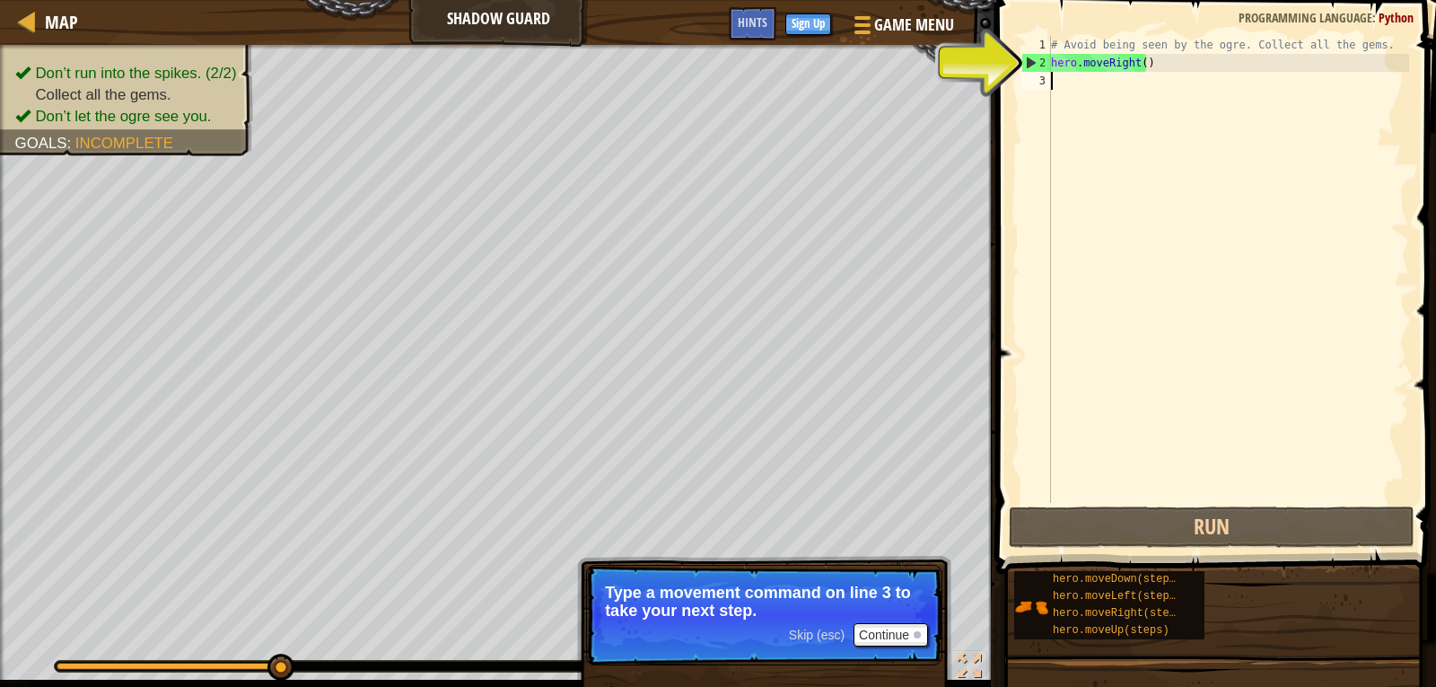
click at [1094, 92] on div "# Avoid being seen by the ogre. Collect all the gems. hero . moveRight ( )" at bounding box center [1229, 287] width 362 height 503
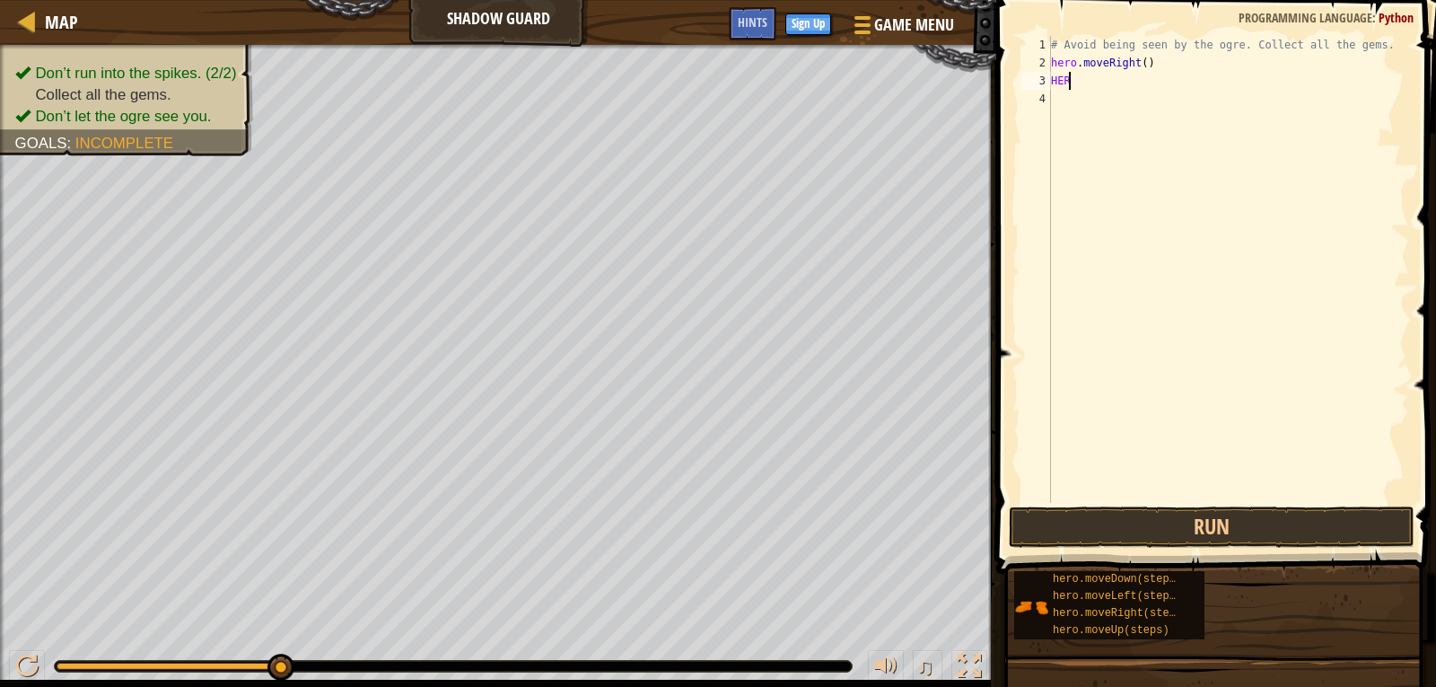
scroll to position [8, 0]
type textarea "H"
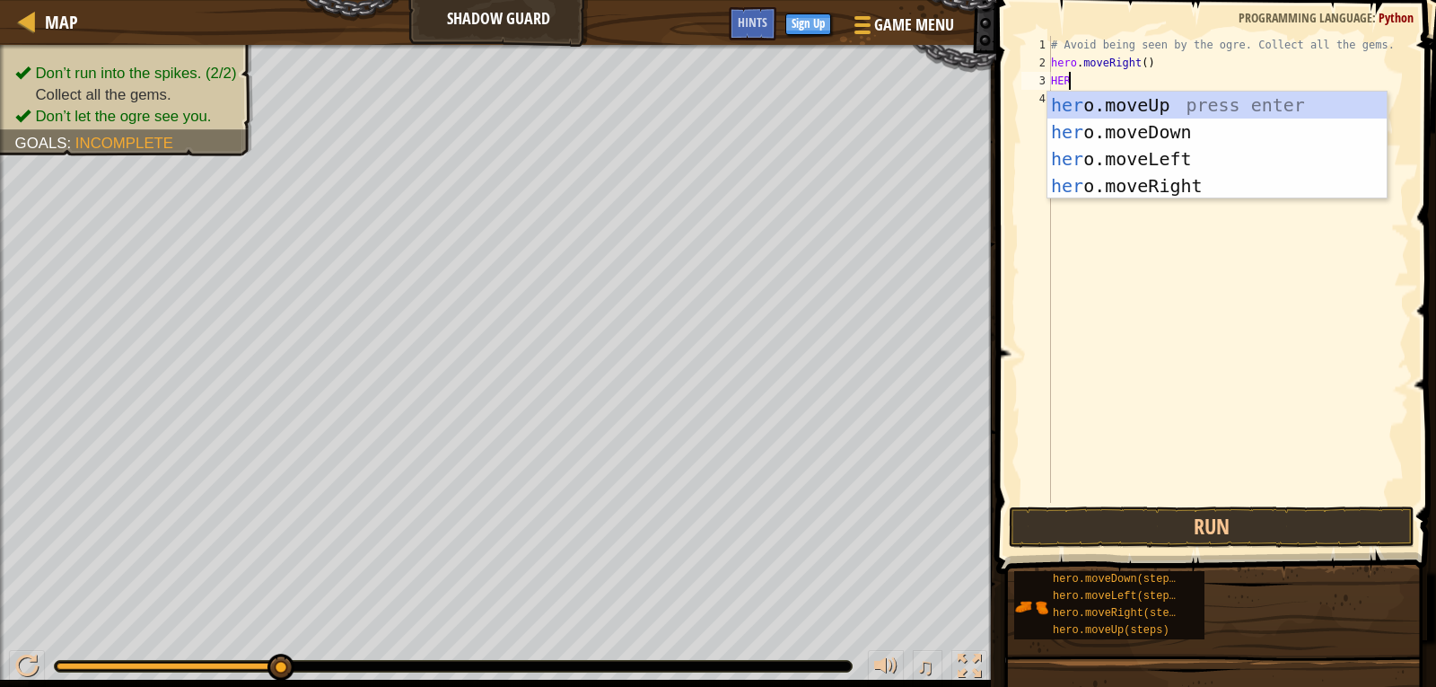
scroll to position [8, 1]
type textarea "HERO"
click at [1128, 100] on div "hero .moveUp press enter hero .moveDown press enter hero .moveLeft press enter …" at bounding box center [1217, 173] width 339 height 162
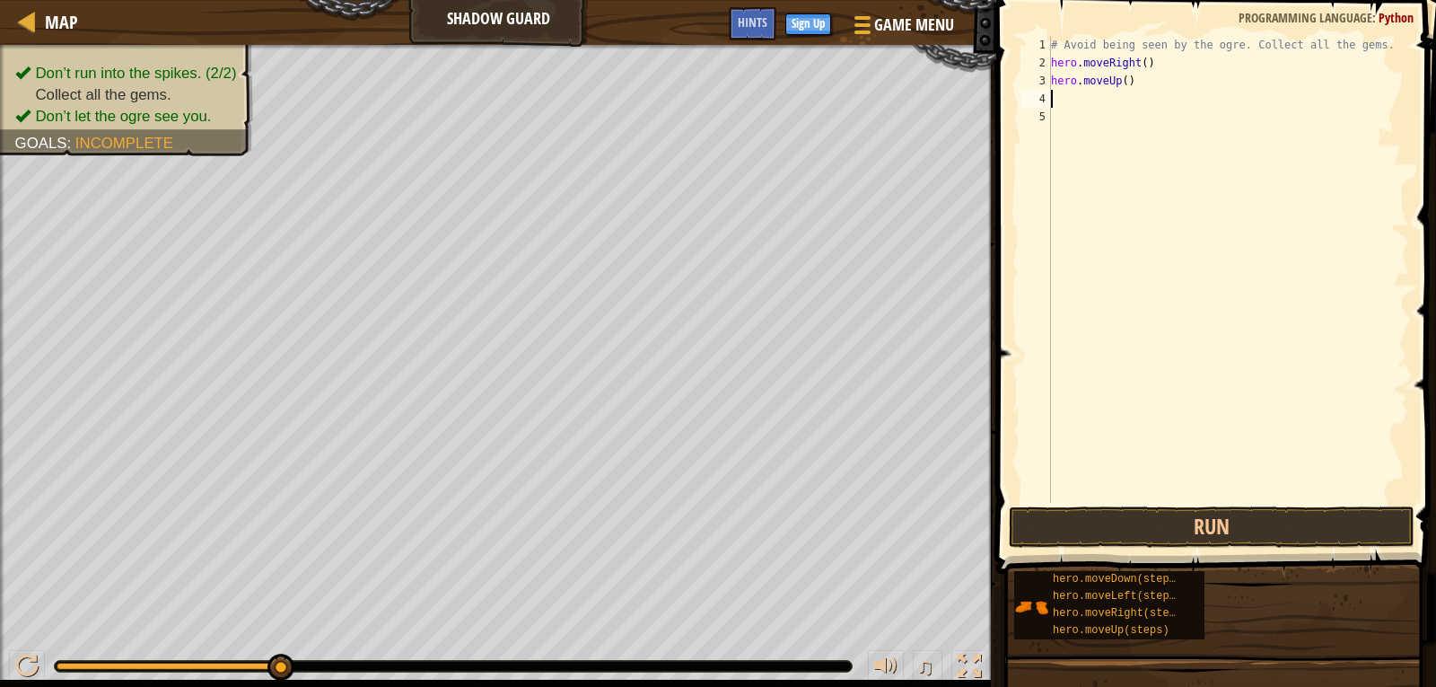
scroll to position [8, 0]
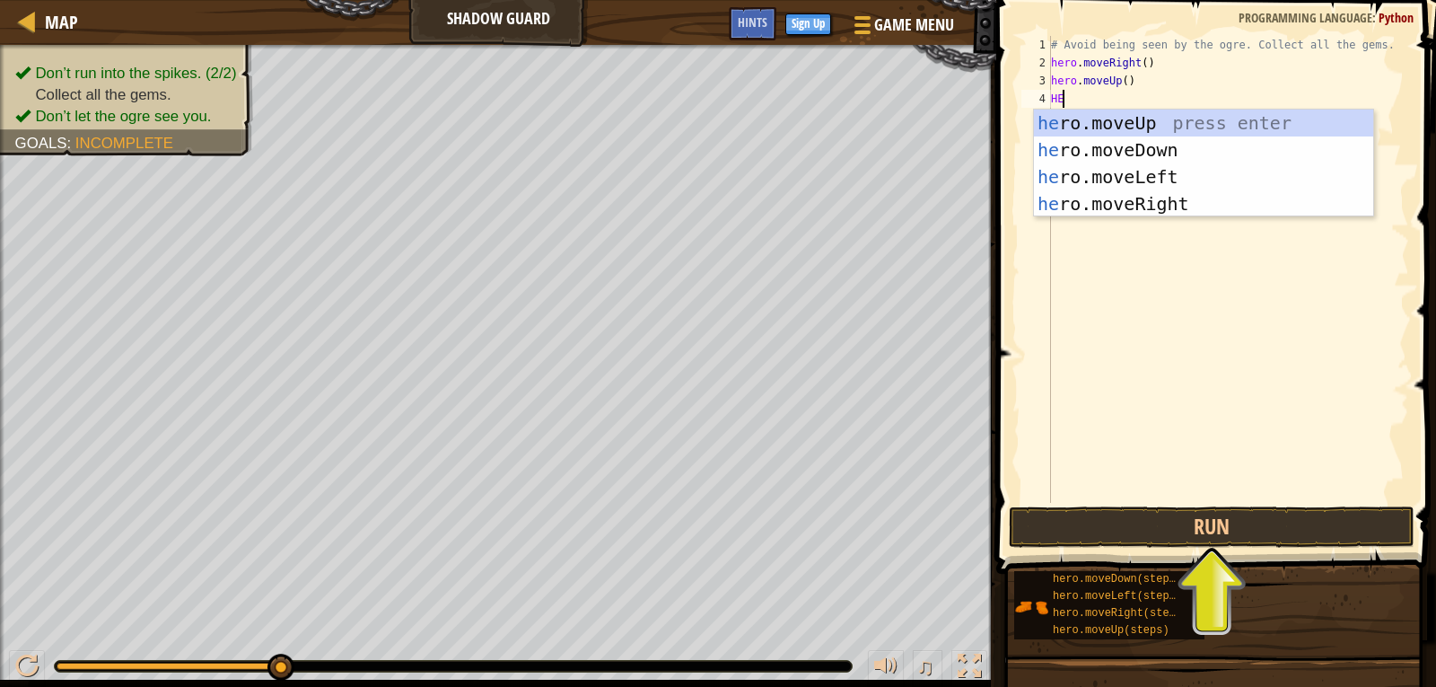
type textarea "HER"
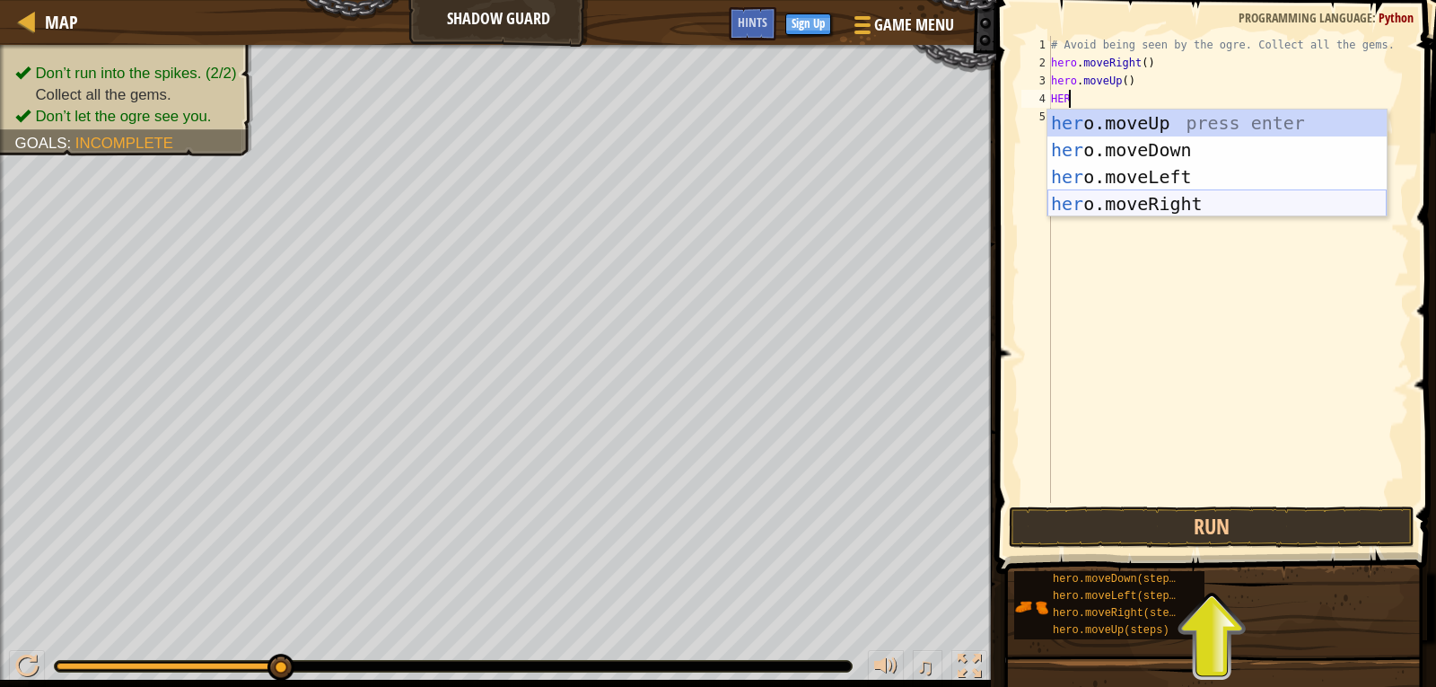
click at [1107, 206] on div "her o.moveUp press enter her o.moveDown press enter her o.moveLeft press enter …" at bounding box center [1217, 191] width 339 height 162
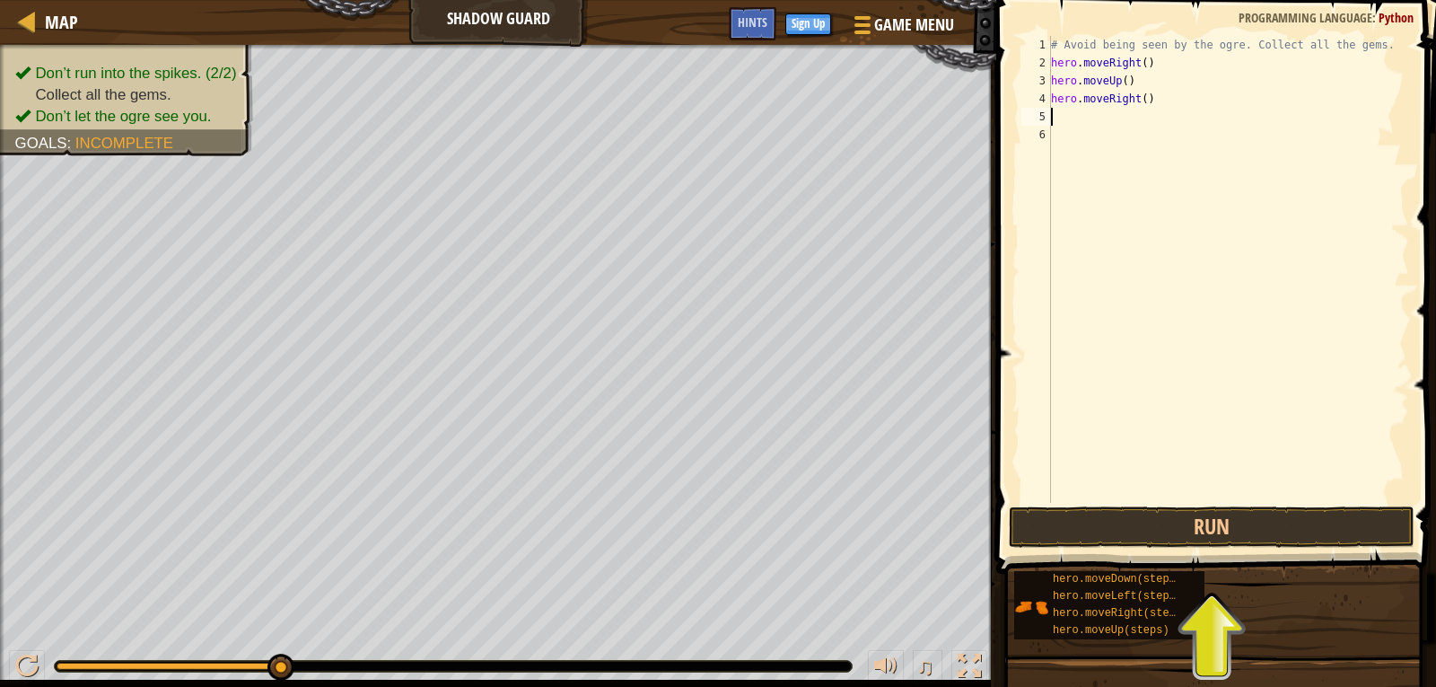
click at [1063, 110] on div "# Avoid being seen by the ogre. Collect all the gems. hero . moveRight ( ) hero…" at bounding box center [1229, 287] width 362 height 503
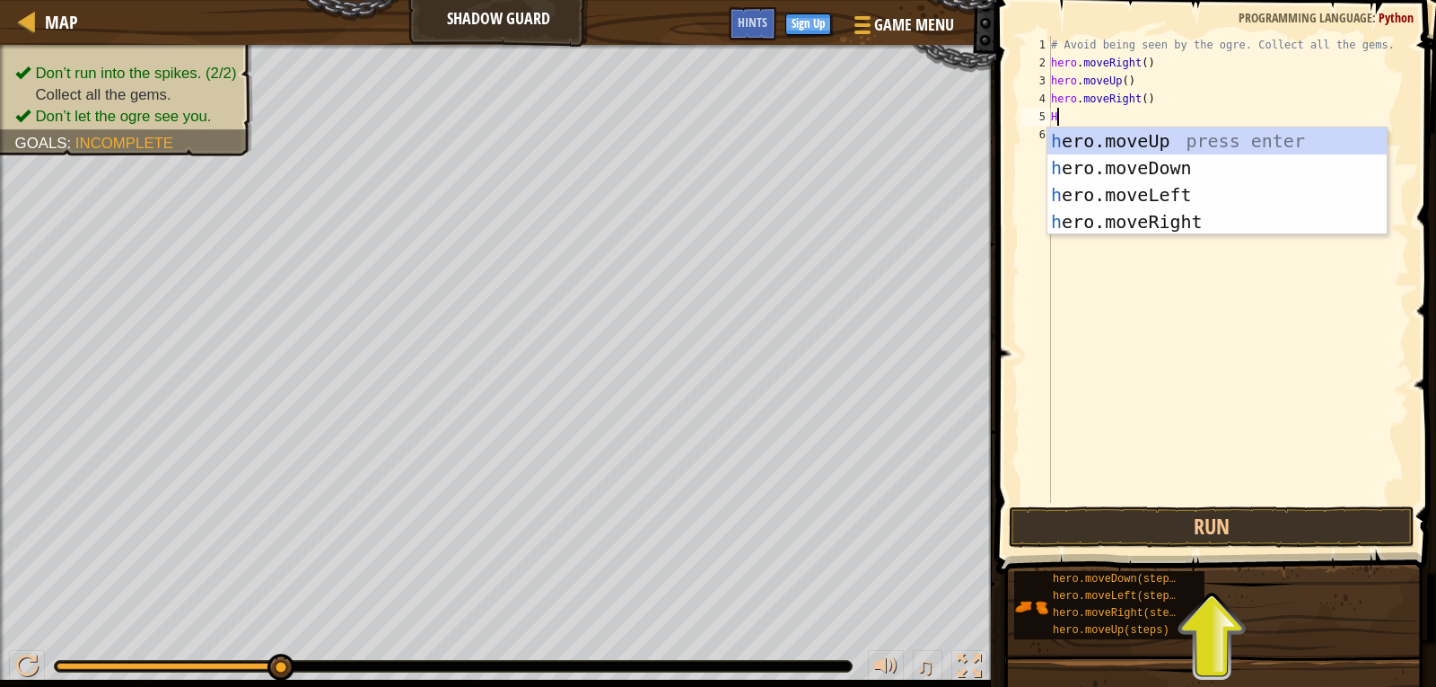
type textarea "HE"
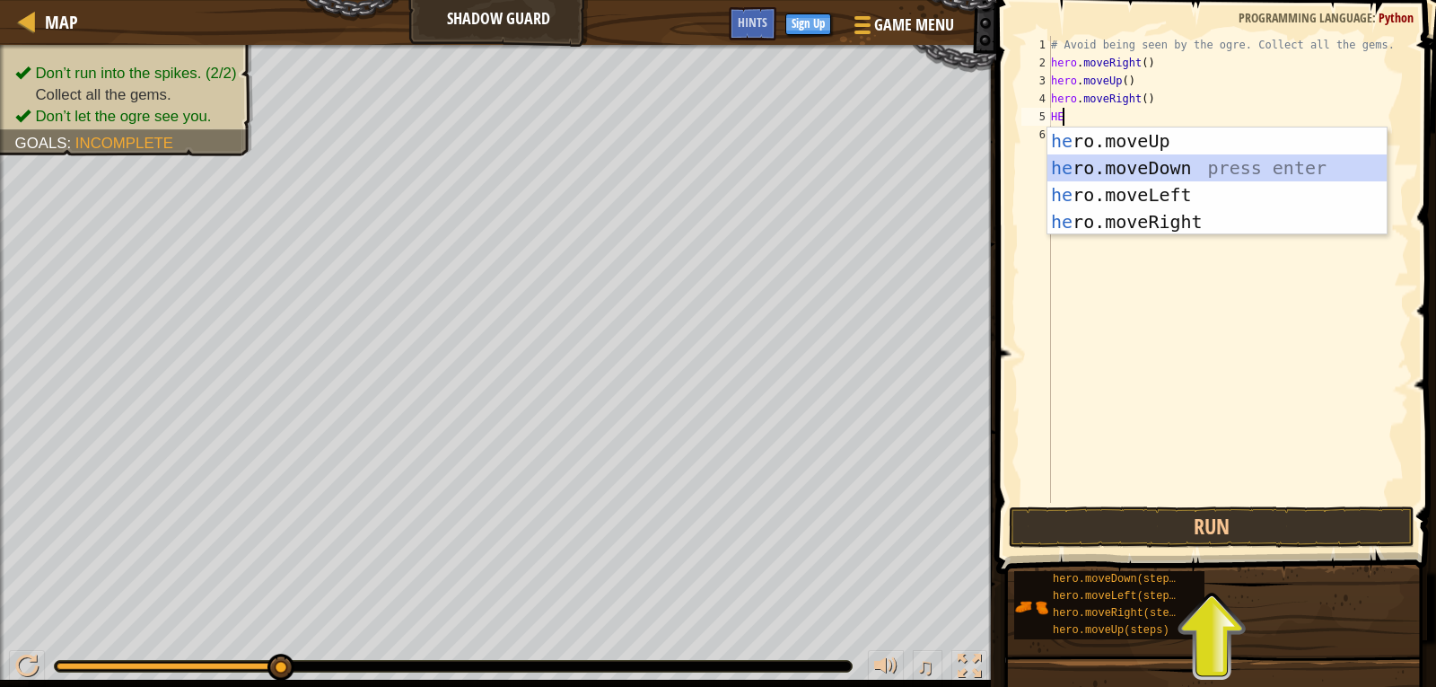
click at [1102, 163] on div "he ro.moveUp press enter he ro.moveDown press enter he ro.moveLeft press enter …" at bounding box center [1217, 208] width 339 height 162
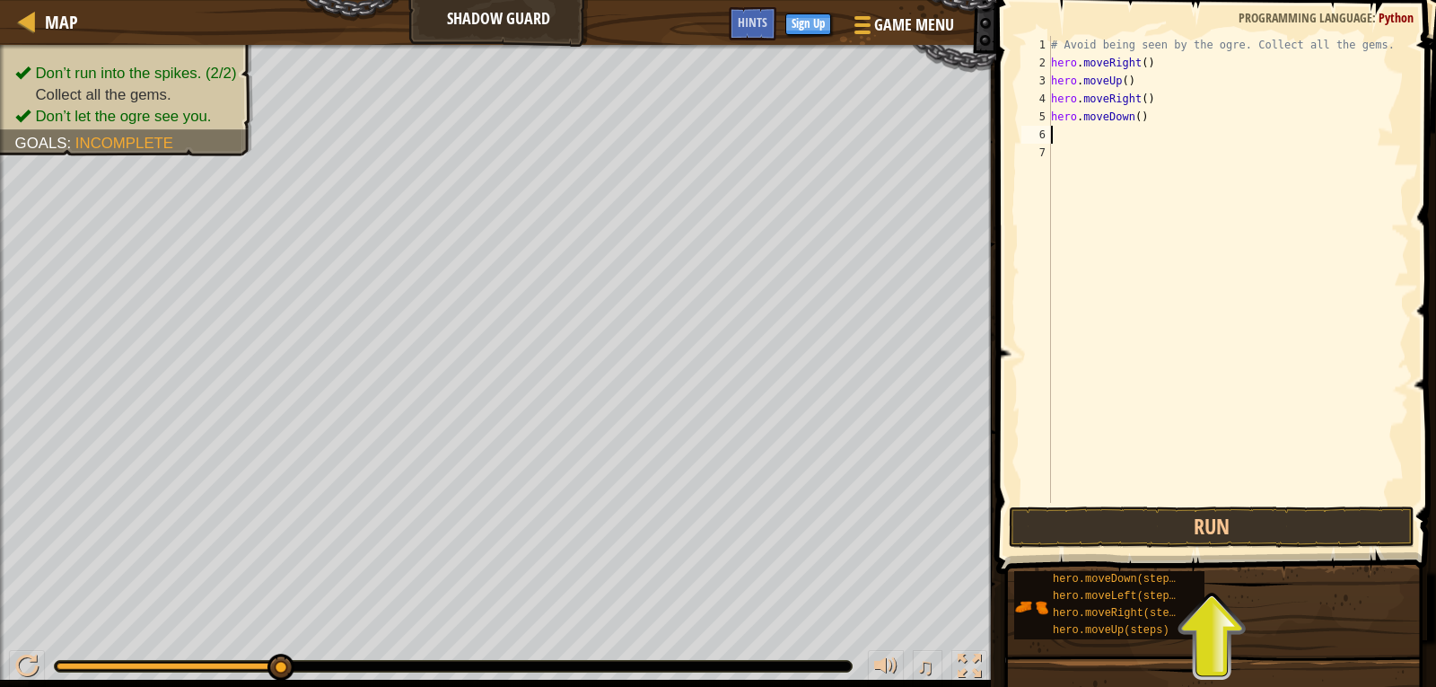
type textarea "H"
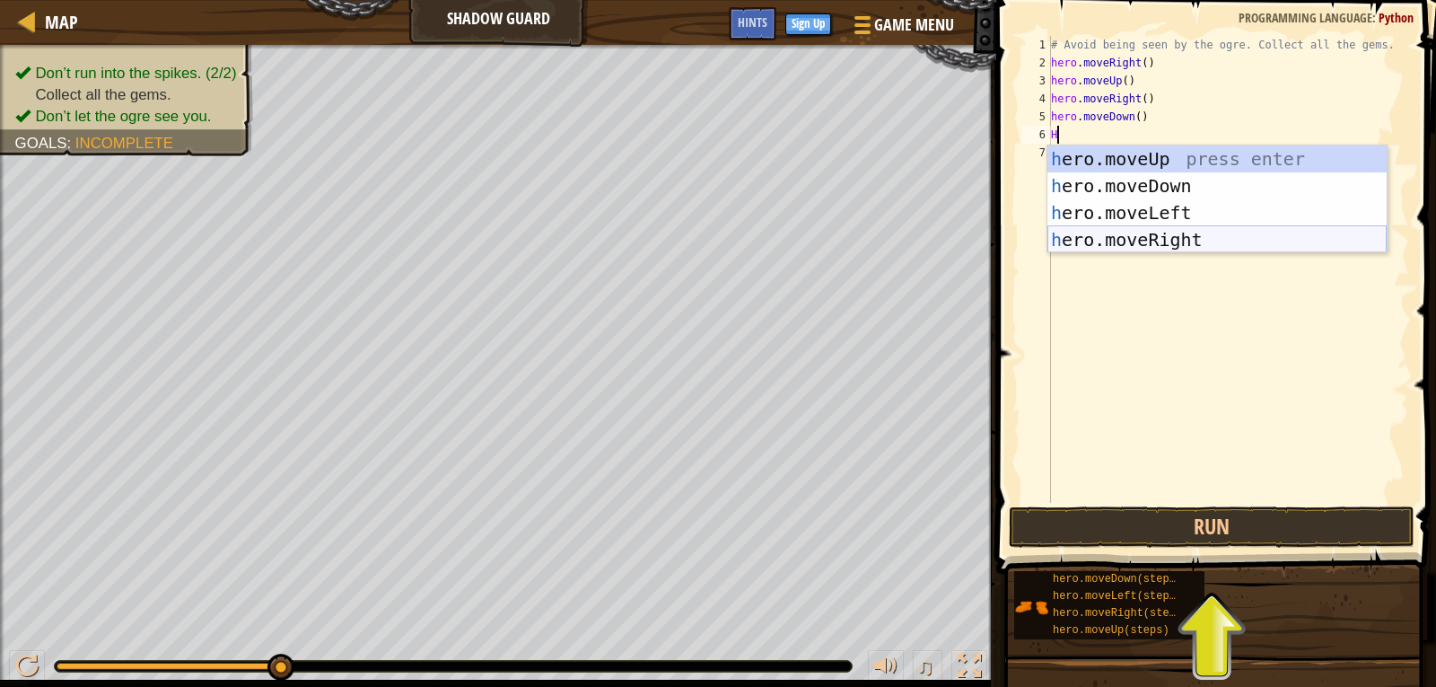
click at [1082, 229] on div "h ero.moveUp press enter h ero.moveDown press enter h ero.moveLeft press enter …" at bounding box center [1217, 226] width 339 height 162
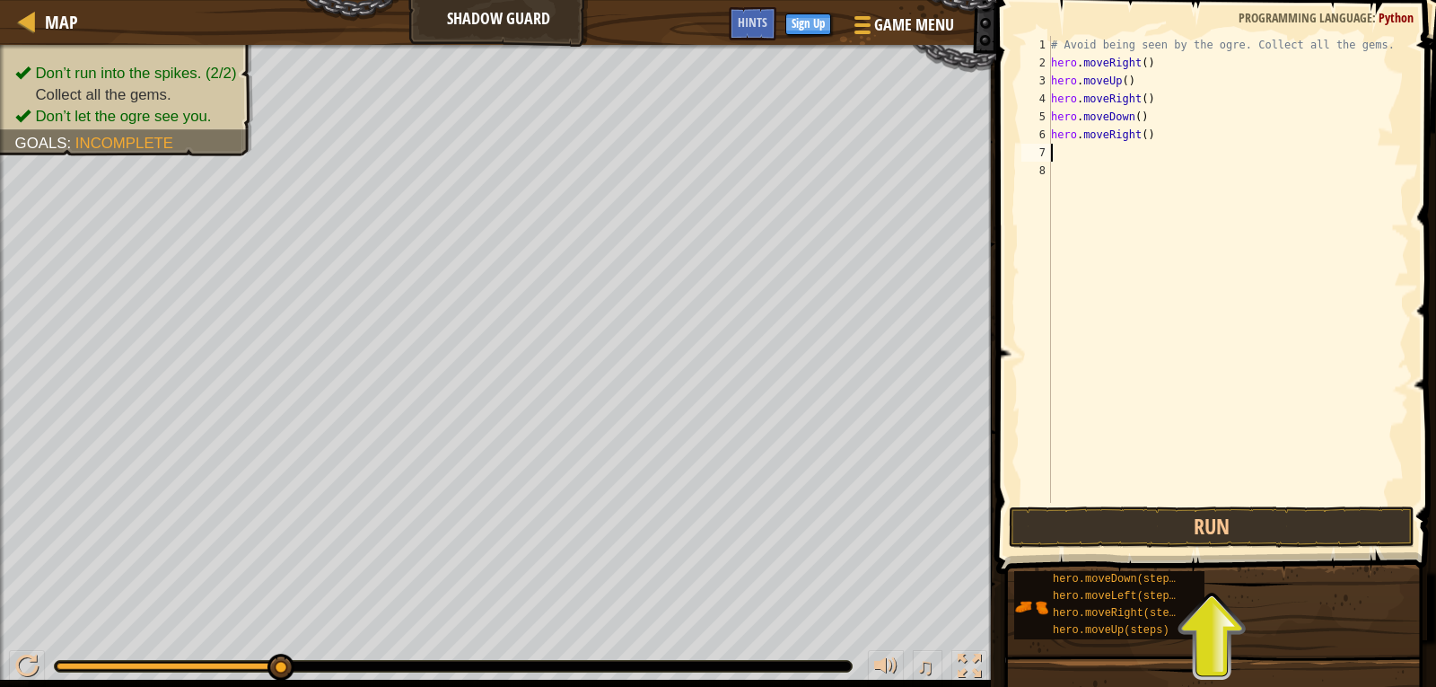
type textarea "H"
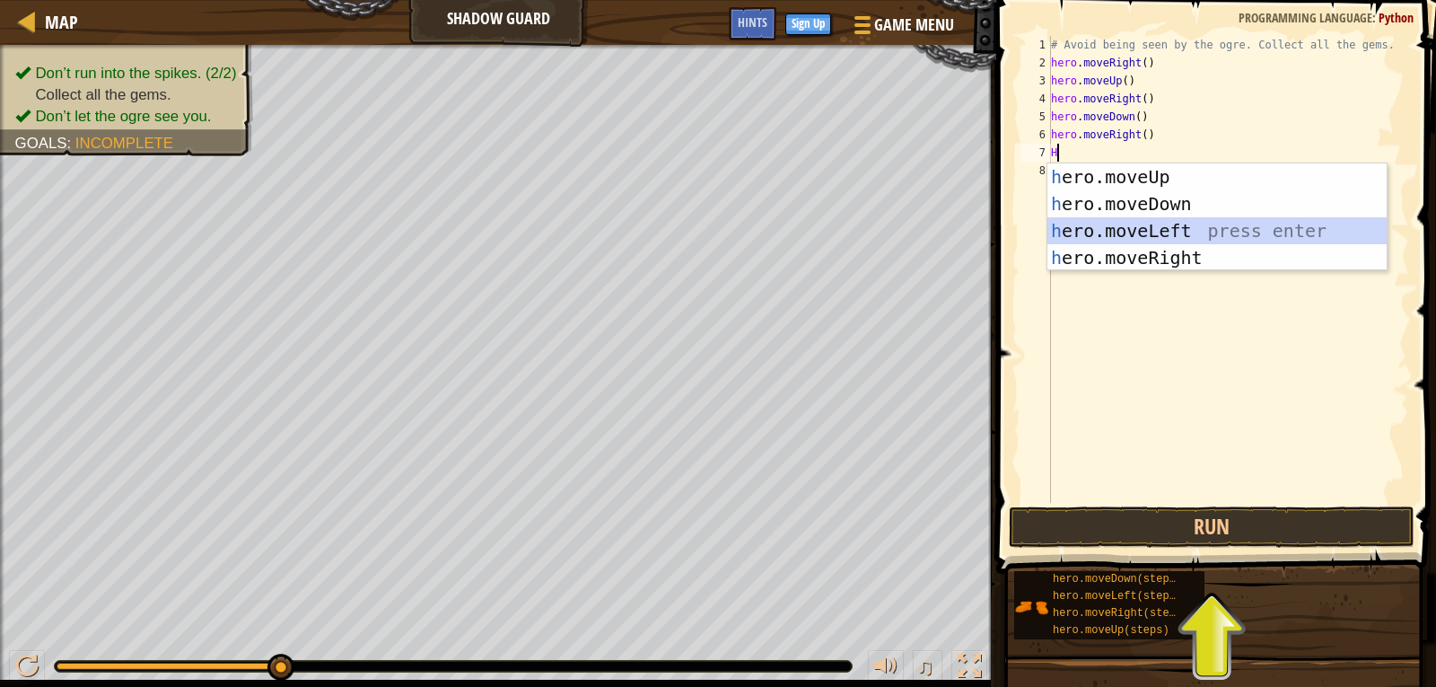
click at [1172, 231] on div "h ero.moveUp press enter h ero.moveDown press enter h ero.moveLeft press enter …" at bounding box center [1217, 244] width 339 height 162
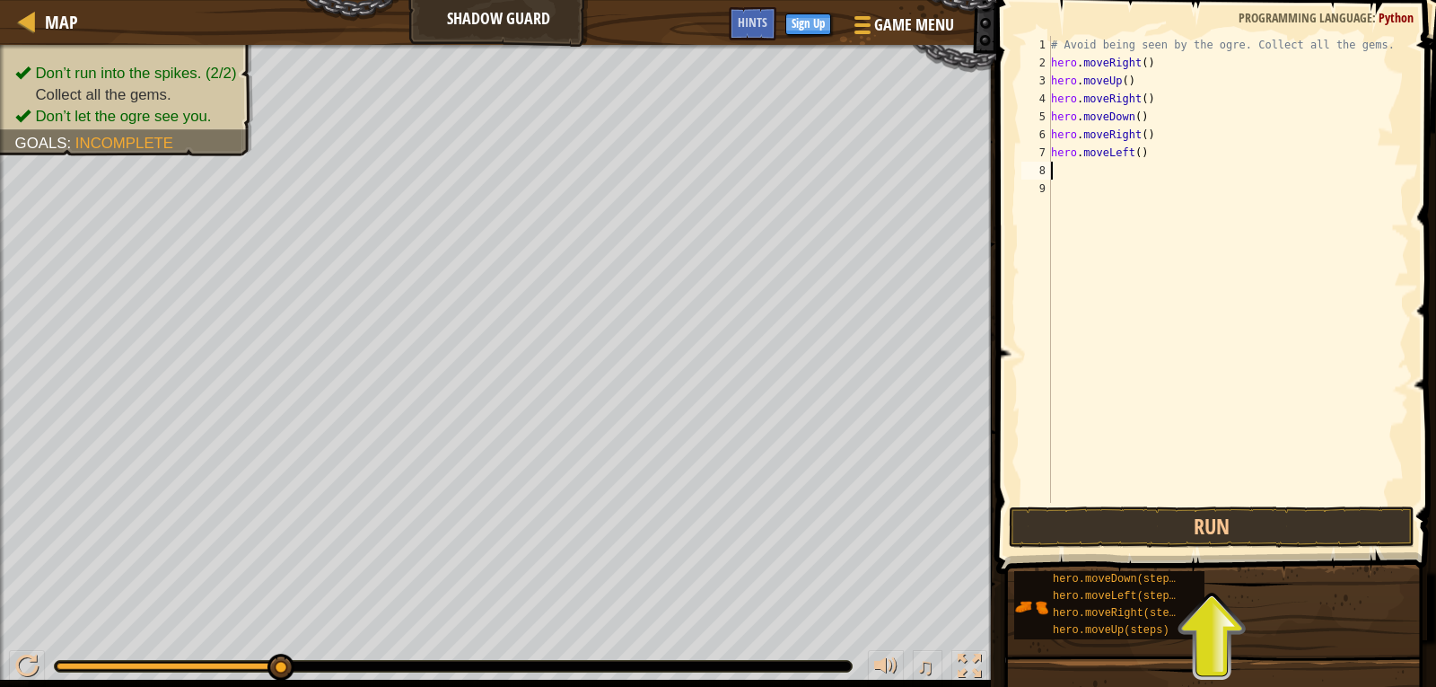
type textarea "H"
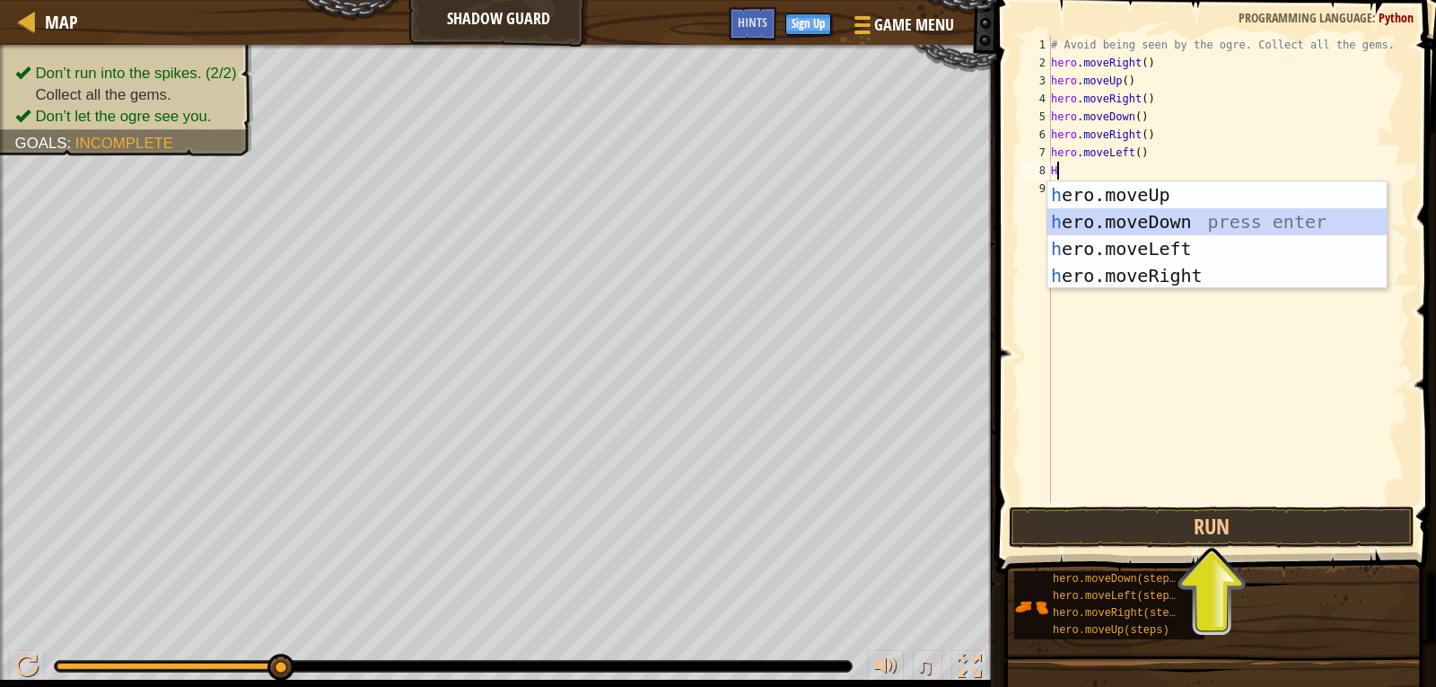
click at [1098, 213] on div "h ero.moveUp press enter h ero.moveDown press enter h ero.moveLeft press enter …" at bounding box center [1217, 262] width 339 height 162
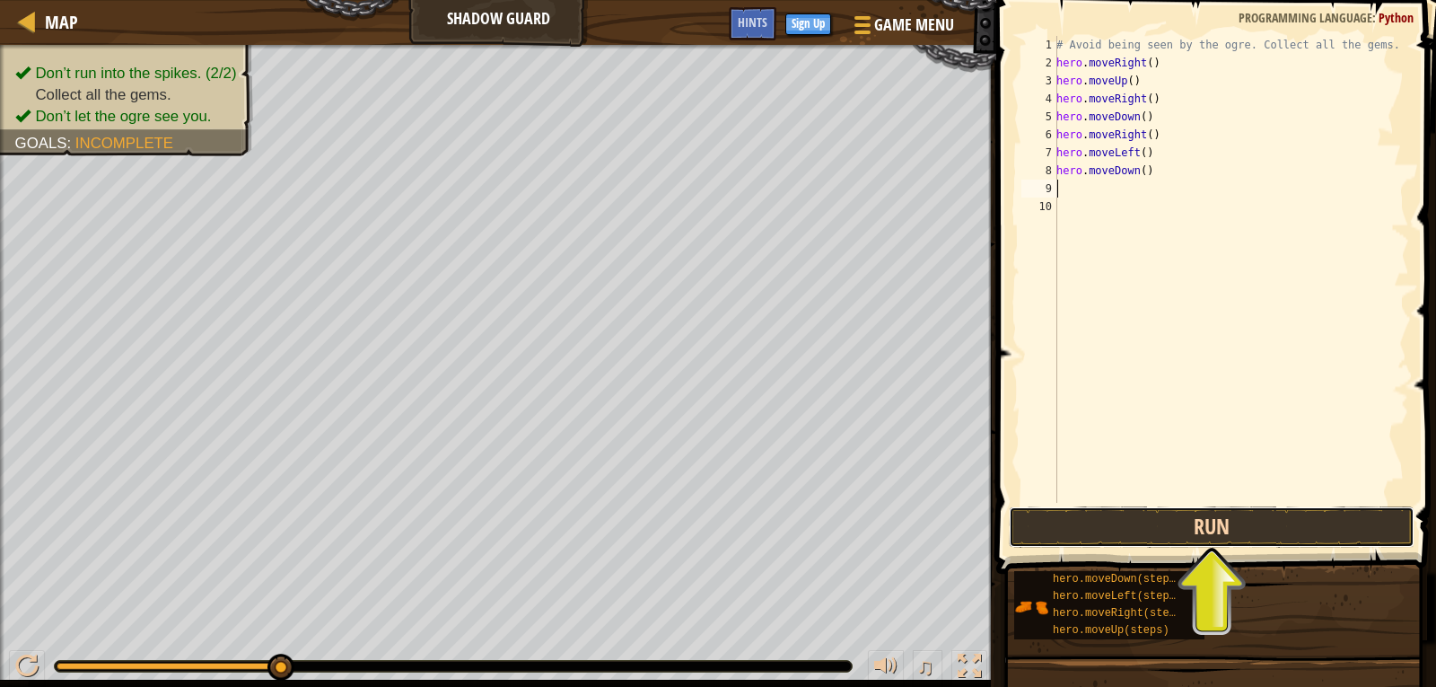
click at [1096, 513] on button "Run" at bounding box center [1212, 526] width 406 height 41
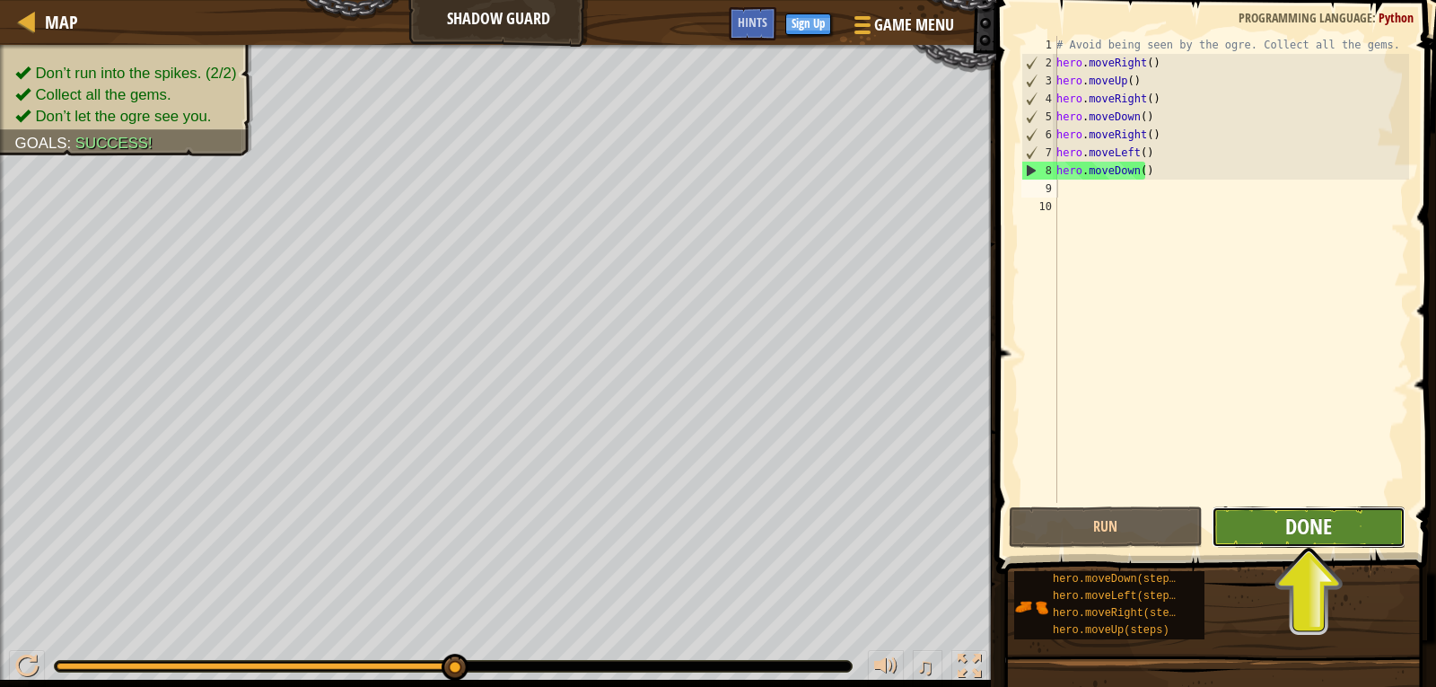
click at [1301, 513] on span "Done" at bounding box center [1309, 526] width 47 height 29
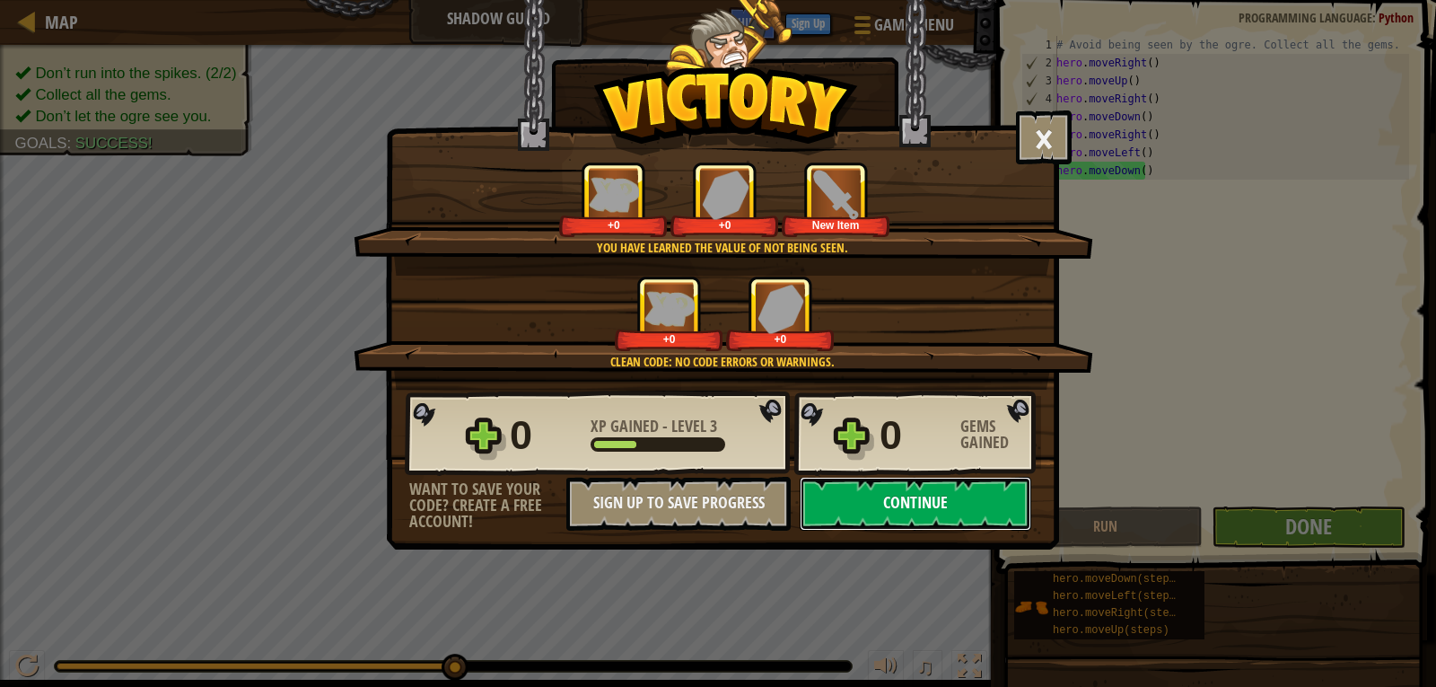
click at [858, 512] on button "Continue" at bounding box center [916, 504] width 232 height 54
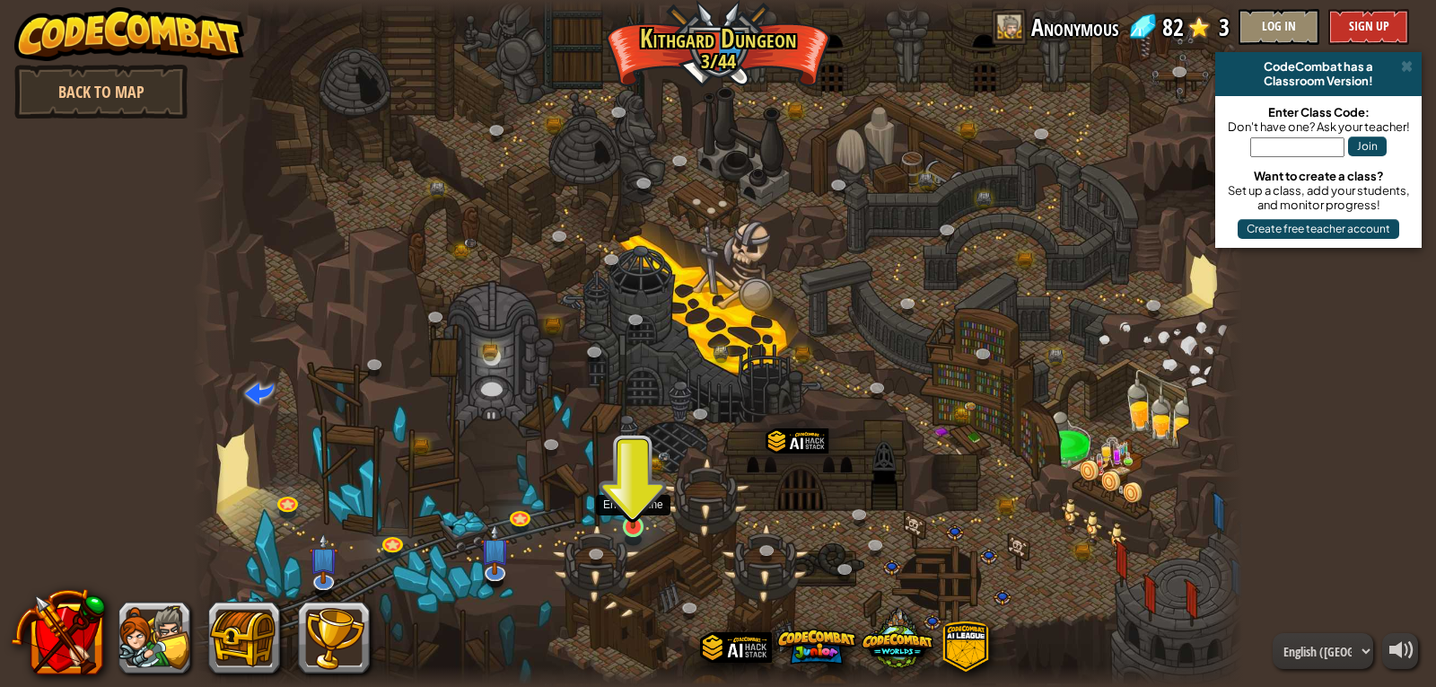
click at [634, 518] on img at bounding box center [633, 498] width 27 height 61
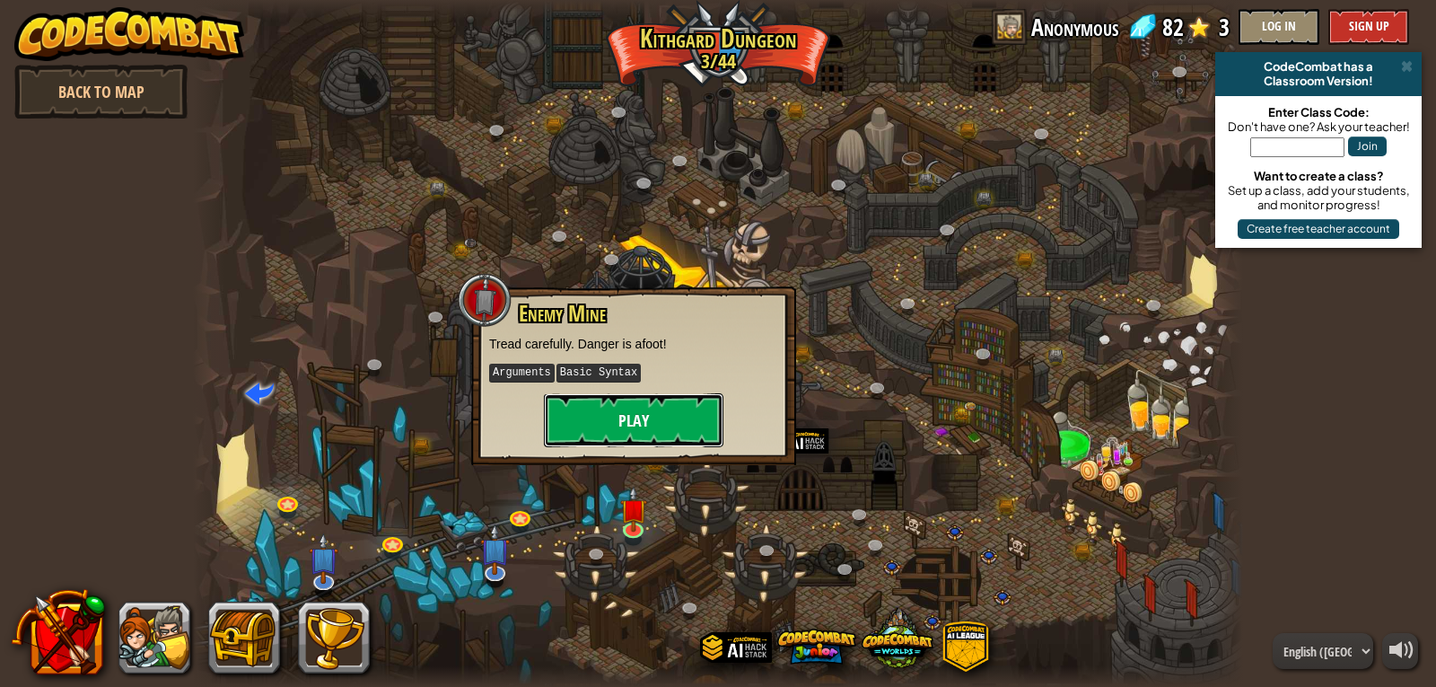
click at [647, 426] on button "Play" at bounding box center [634, 420] width 180 height 54
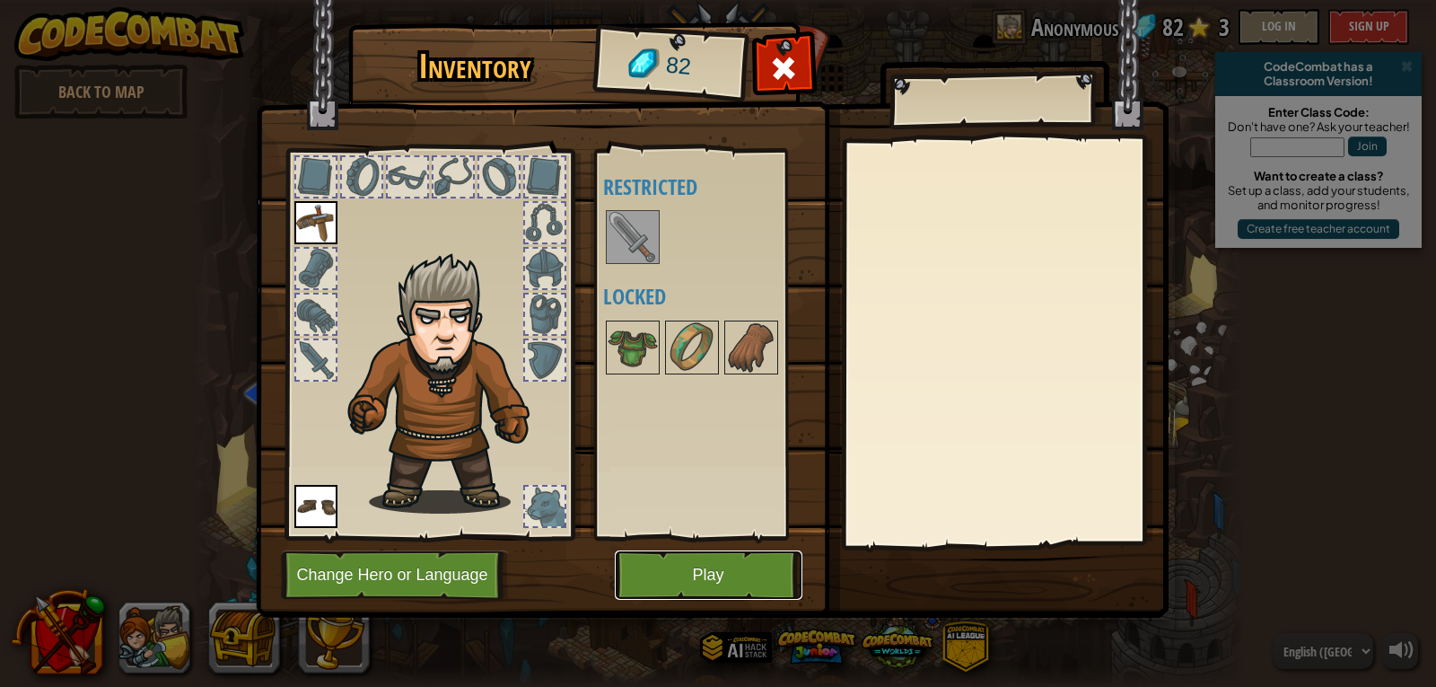
click at [671, 553] on button "Play" at bounding box center [709, 574] width 188 height 49
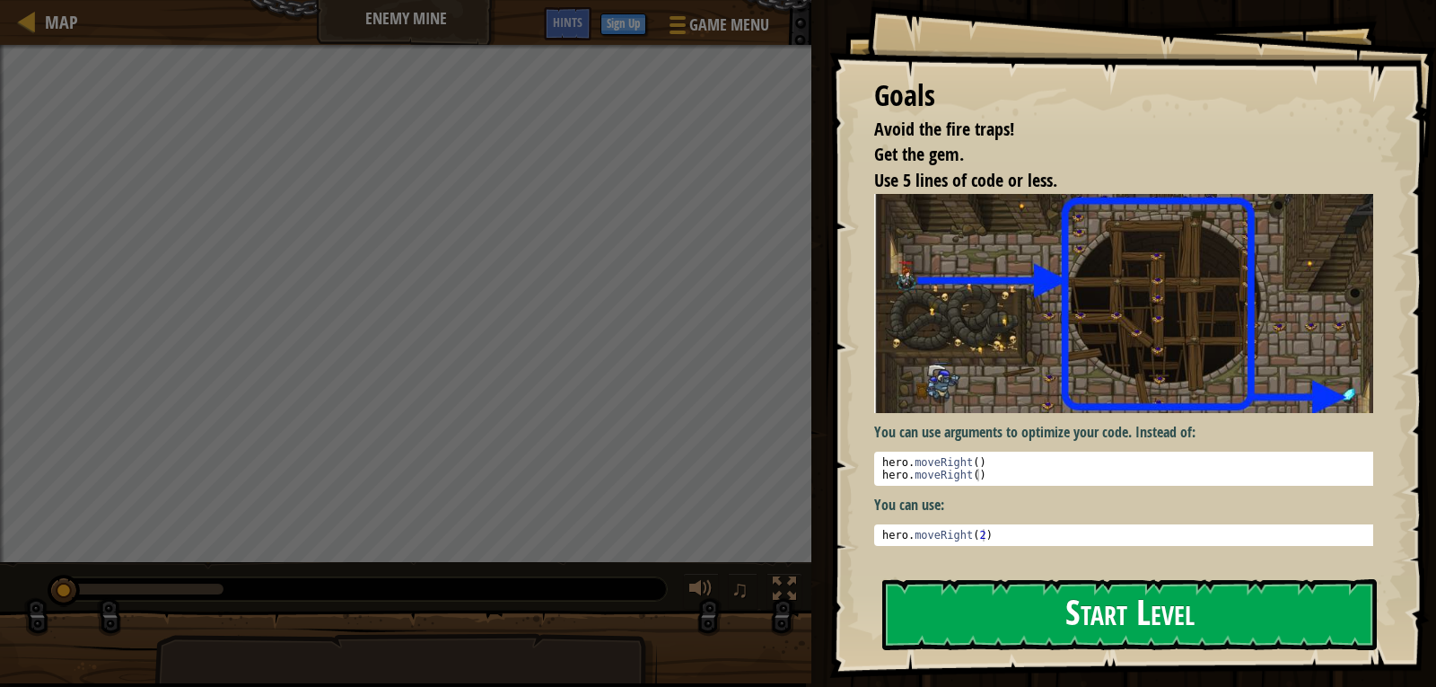
click at [1032, 600] on button "Start Level" at bounding box center [1130, 614] width 495 height 71
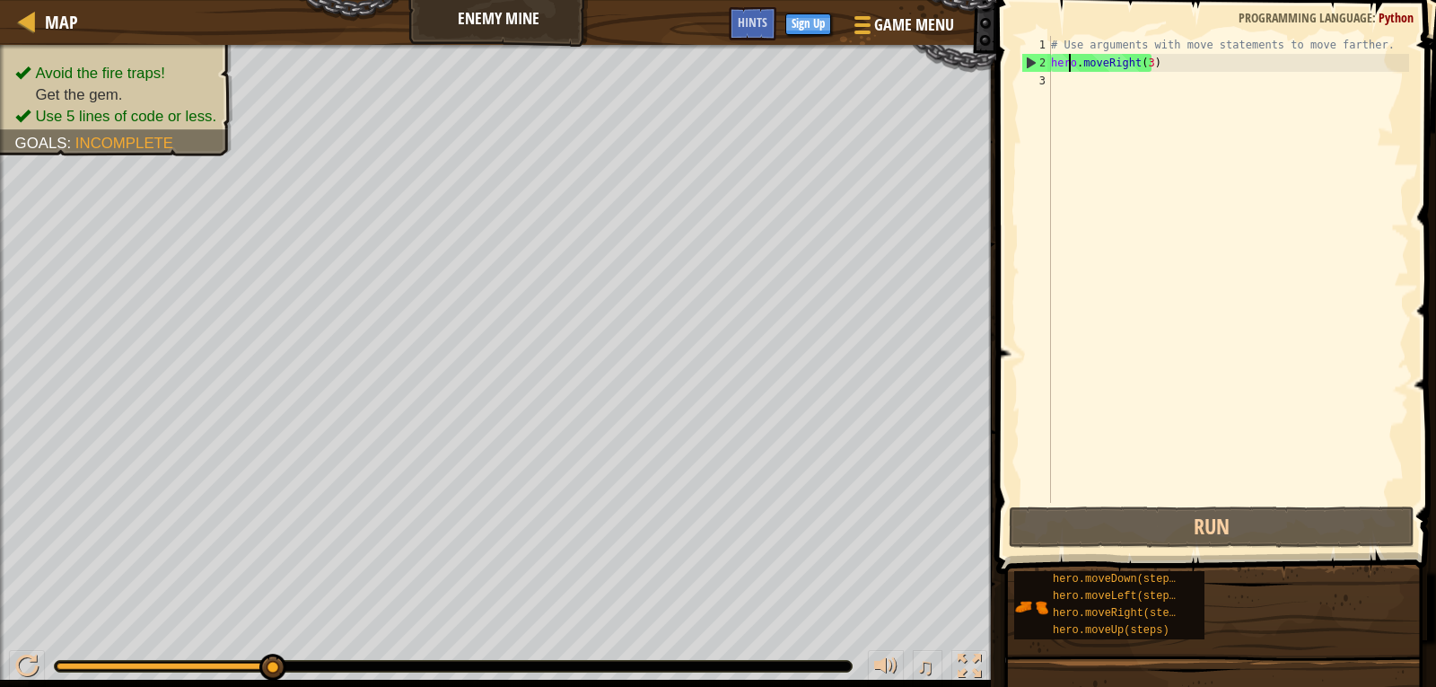
click at [1067, 69] on div "# Use arguments with move statements to move farther. hero . moveRight ( 3 )" at bounding box center [1229, 287] width 362 height 503
type textarea "hero.moveRight(3)"
click at [1060, 74] on div "# Use arguments with move statements to move farther. hero . moveRight ( 3 )" at bounding box center [1229, 287] width 362 height 503
type textarea "H"
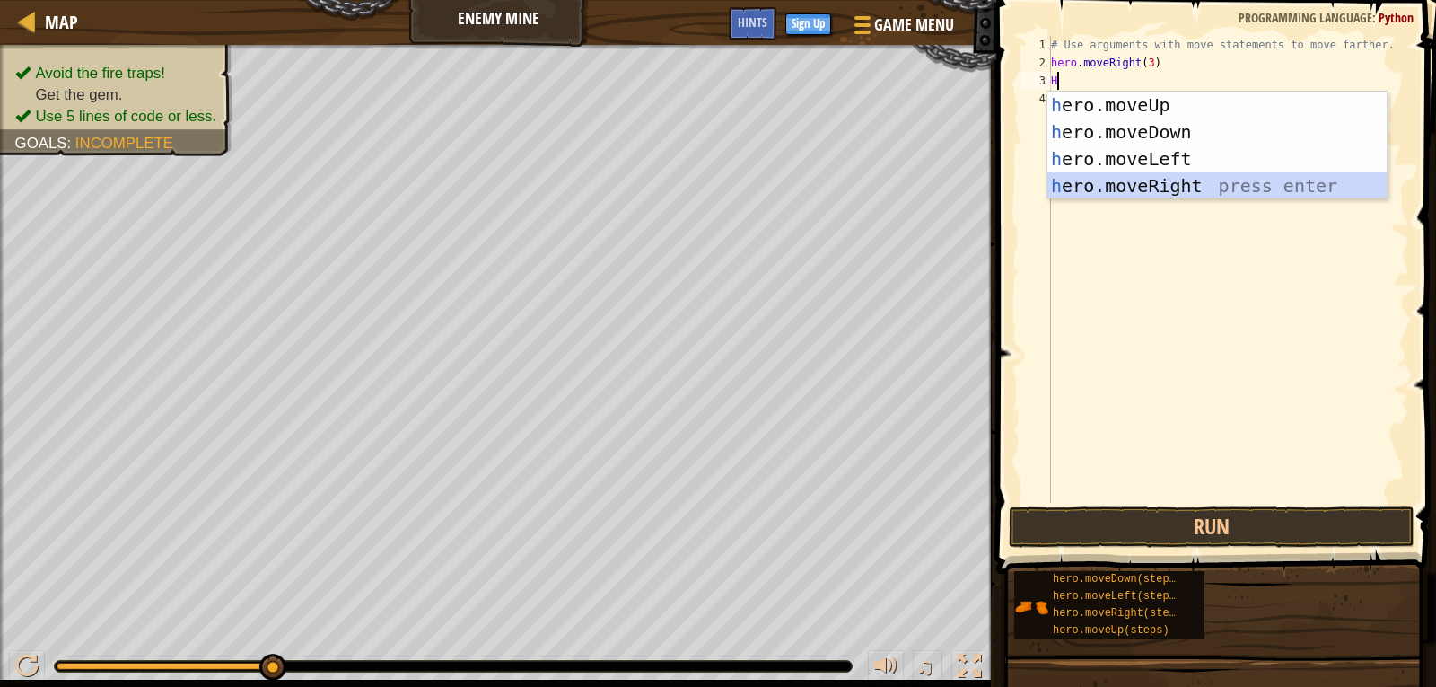
click at [1091, 181] on div "h ero.moveUp press enter h ero.moveDown press enter h ero.moveLeft press enter …" at bounding box center [1217, 173] width 339 height 162
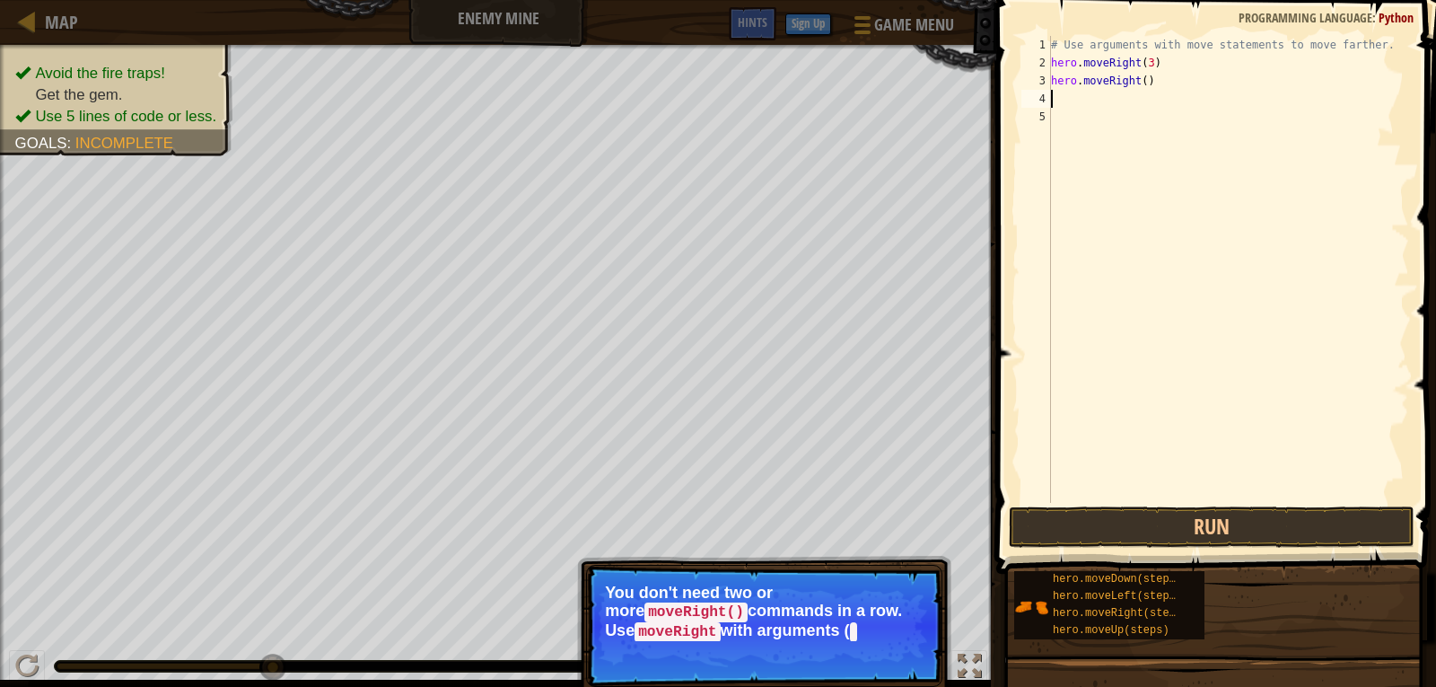
click at [1069, 94] on div "# Use arguments with move statements to move farther. hero . moveRight ( 3 ) he…" at bounding box center [1229, 287] width 362 height 503
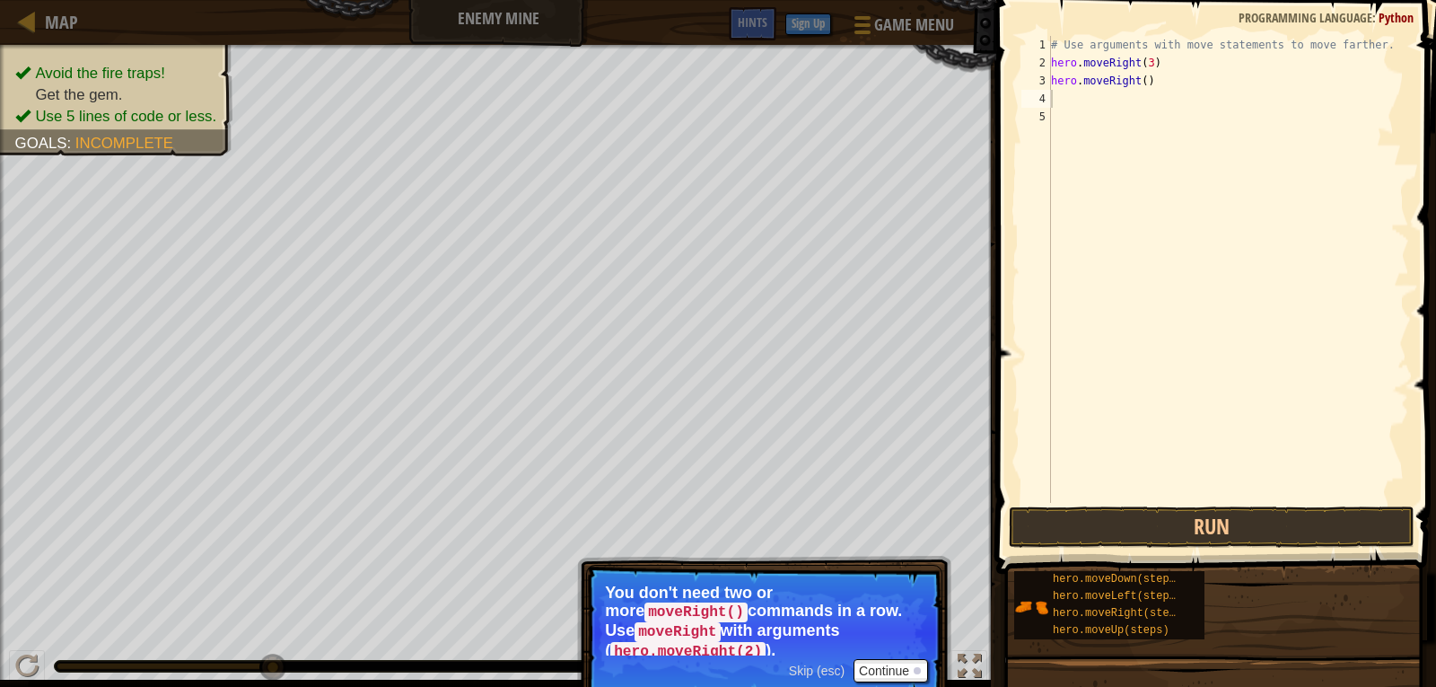
click at [766, 642] on code "hero.moveRight(2)" at bounding box center [688, 652] width 155 height 20
type textarea "H"
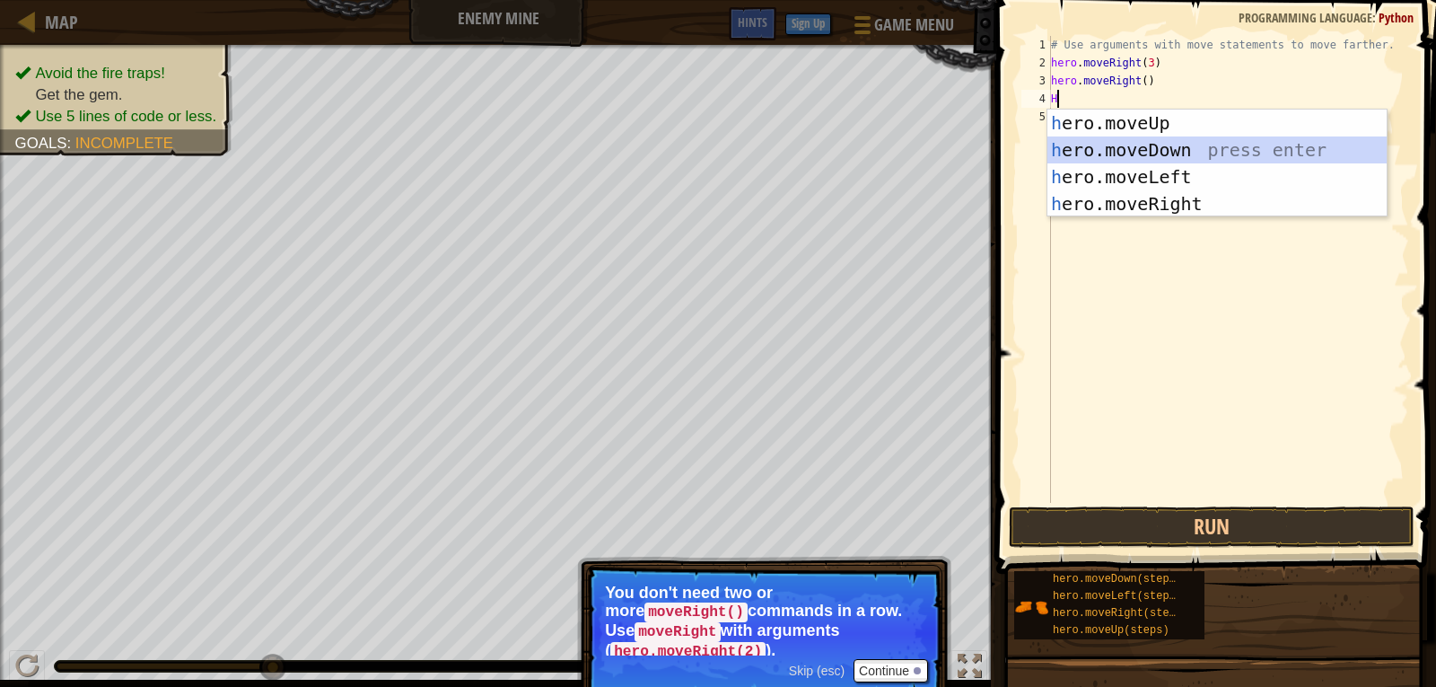
click at [1111, 141] on div "h ero.moveUp press enter h ero.moveDown press enter h ero.moveLeft press enter …" at bounding box center [1217, 191] width 339 height 162
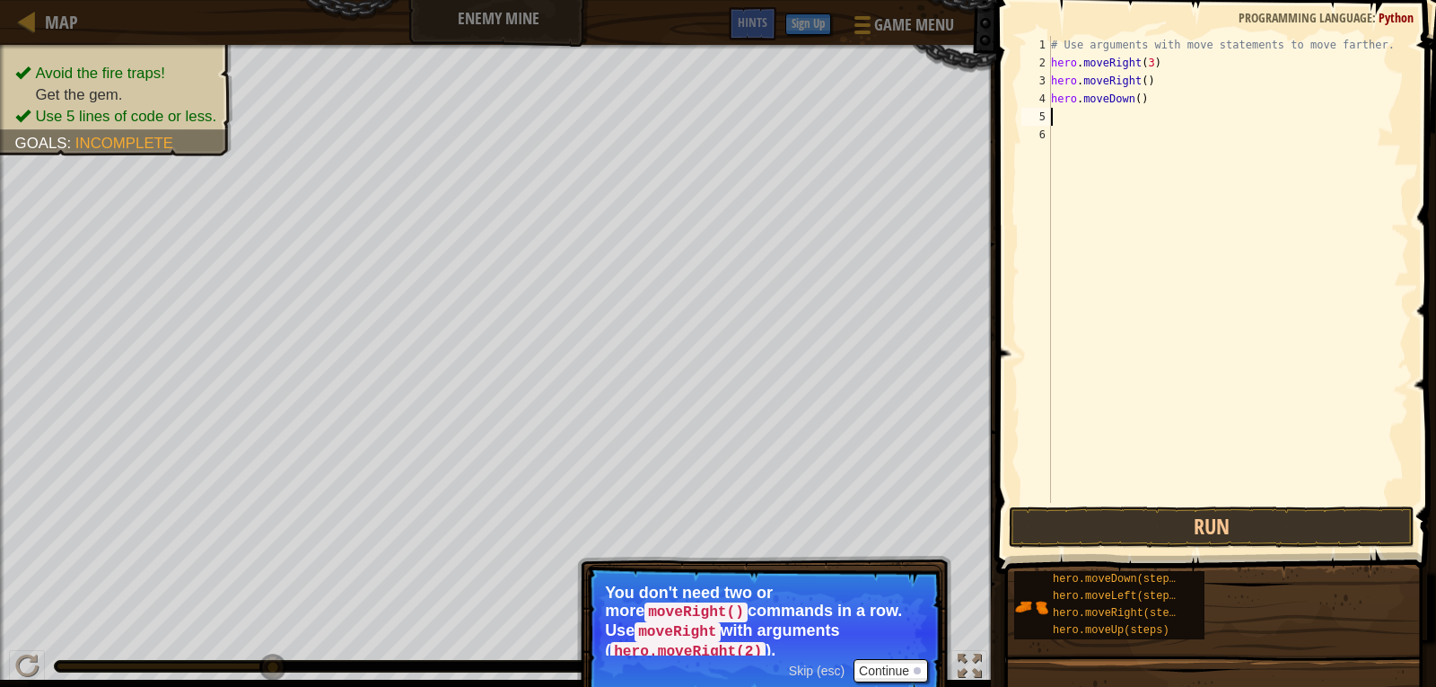
click at [1082, 125] on div "# Use arguments with move statements to move farther. hero . moveRight ( 3 ) he…" at bounding box center [1229, 287] width 362 height 503
type textarea "H"
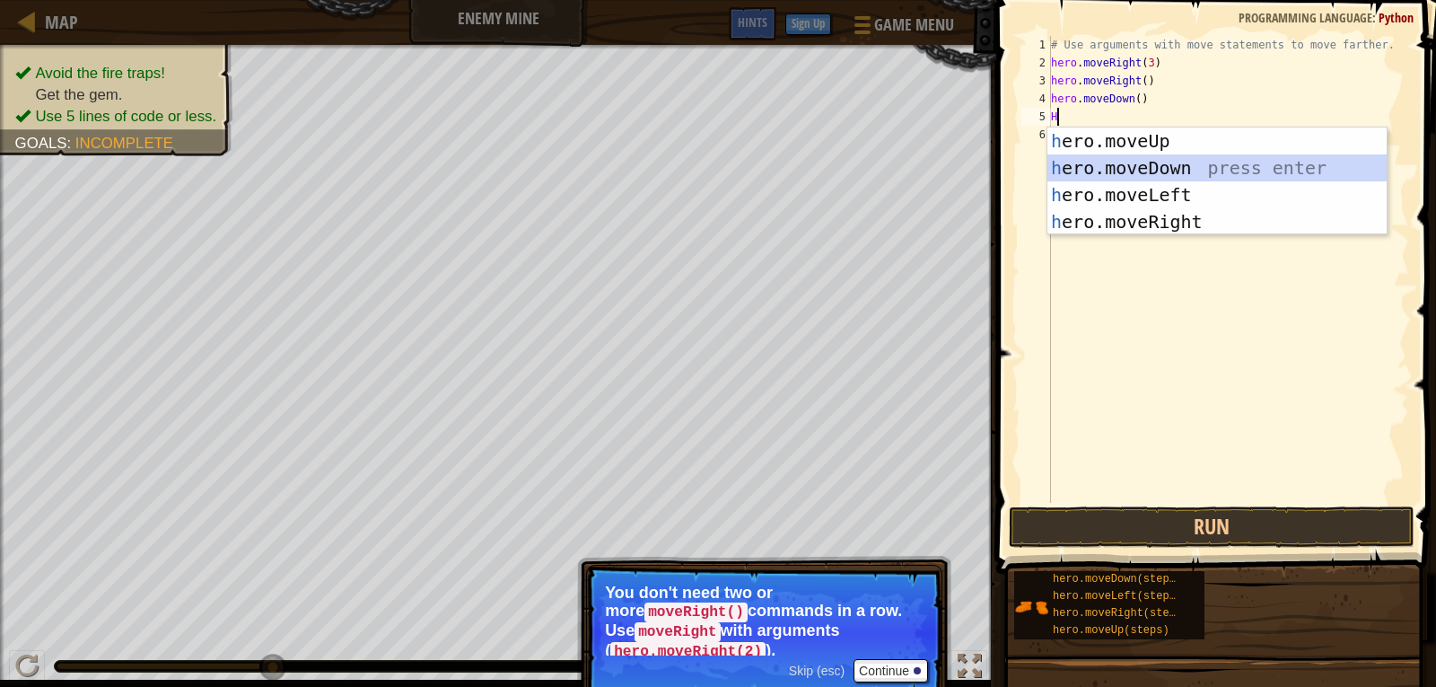
click at [1102, 162] on div "h ero.moveUp press enter h ero.moveDown press enter h ero.moveLeft press enter …" at bounding box center [1217, 208] width 339 height 162
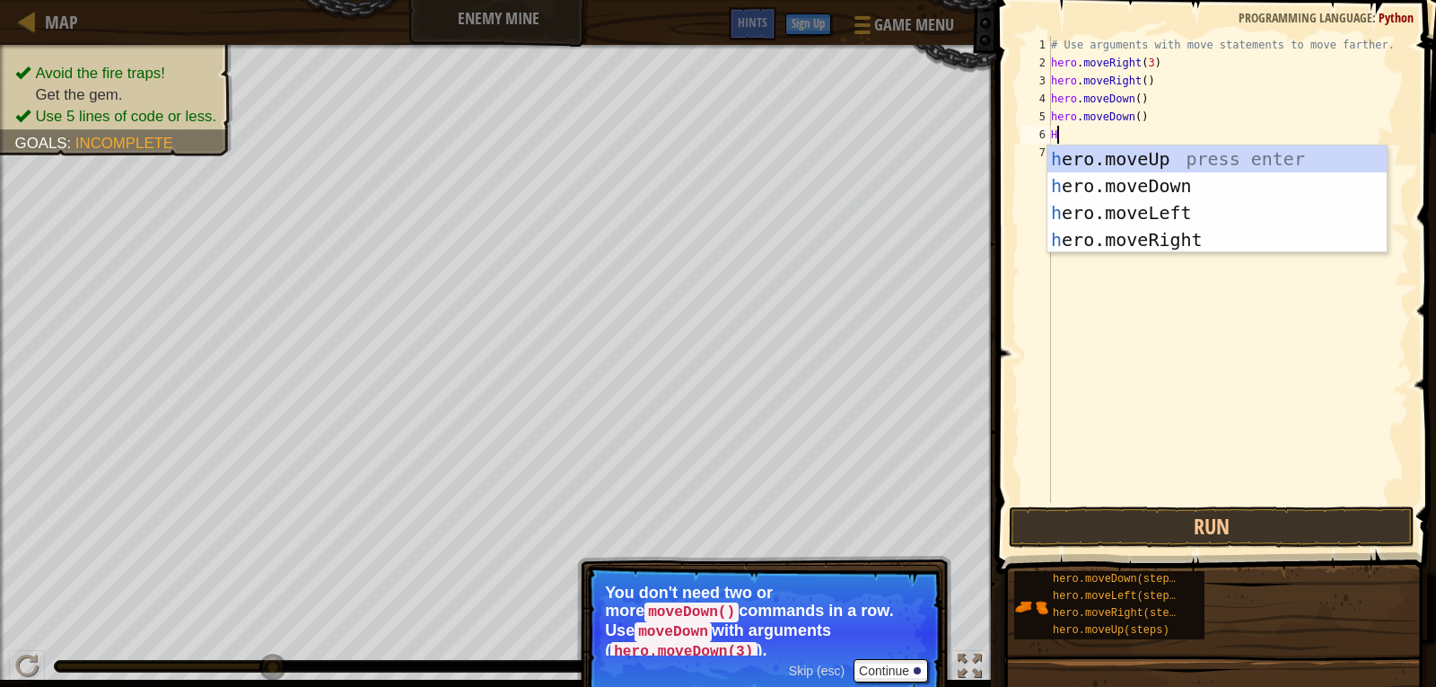
type textarea "H"
click at [757, 642] on code "hero.moveDown(3)" at bounding box center [684, 652] width 146 height 20
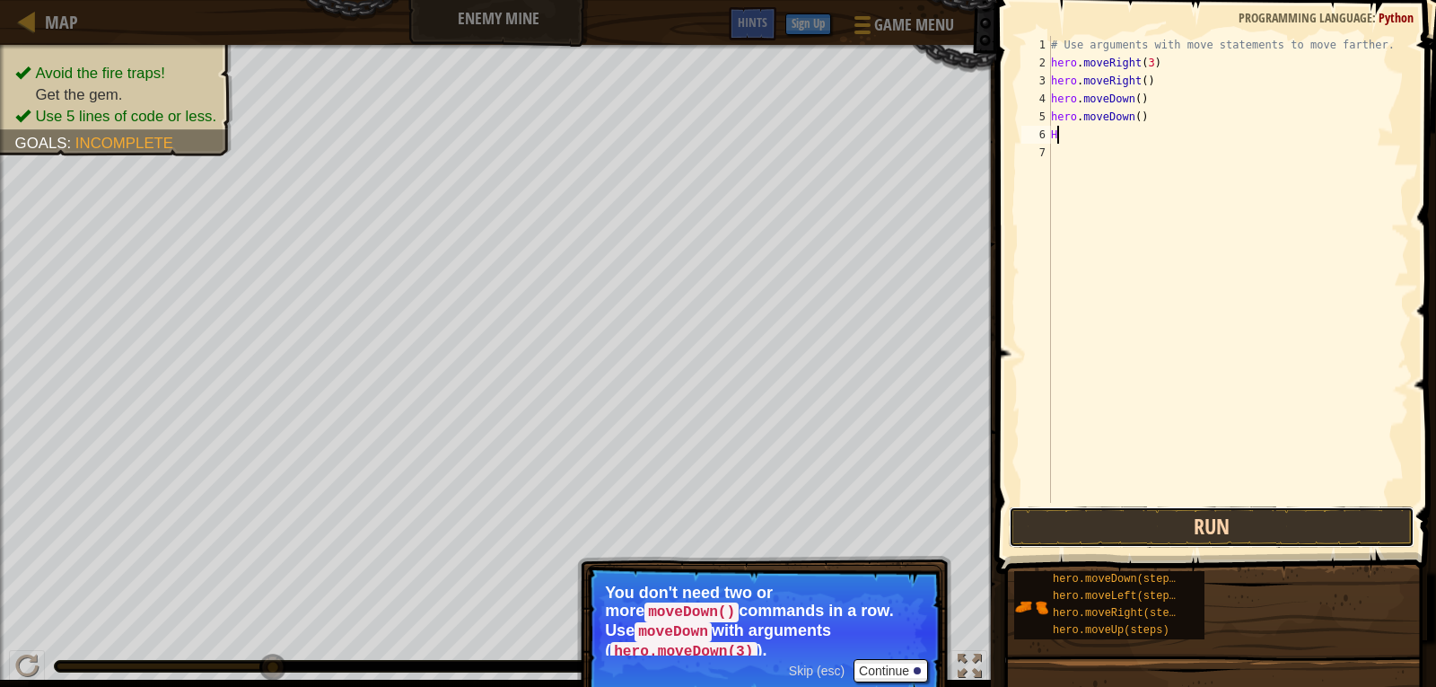
click at [1159, 523] on button "Run" at bounding box center [1212, 526] width 406 height 41
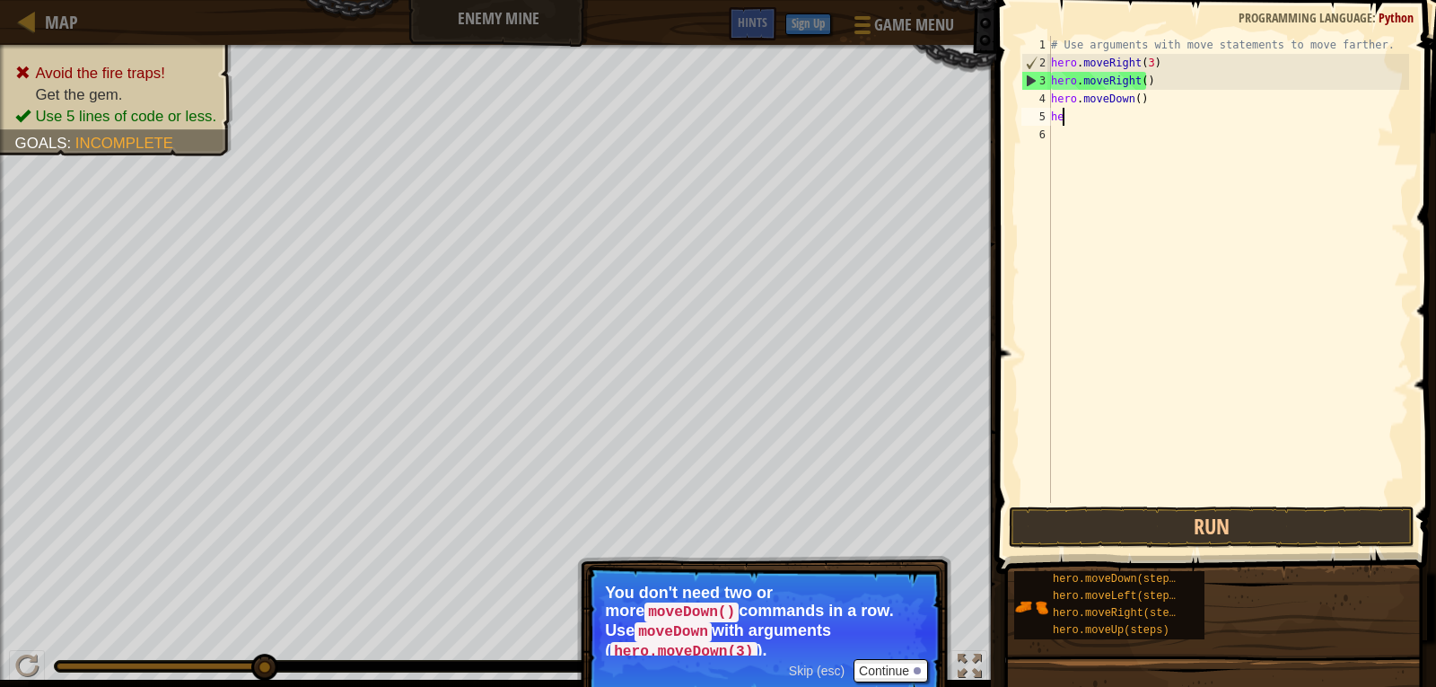
type textarea "h"
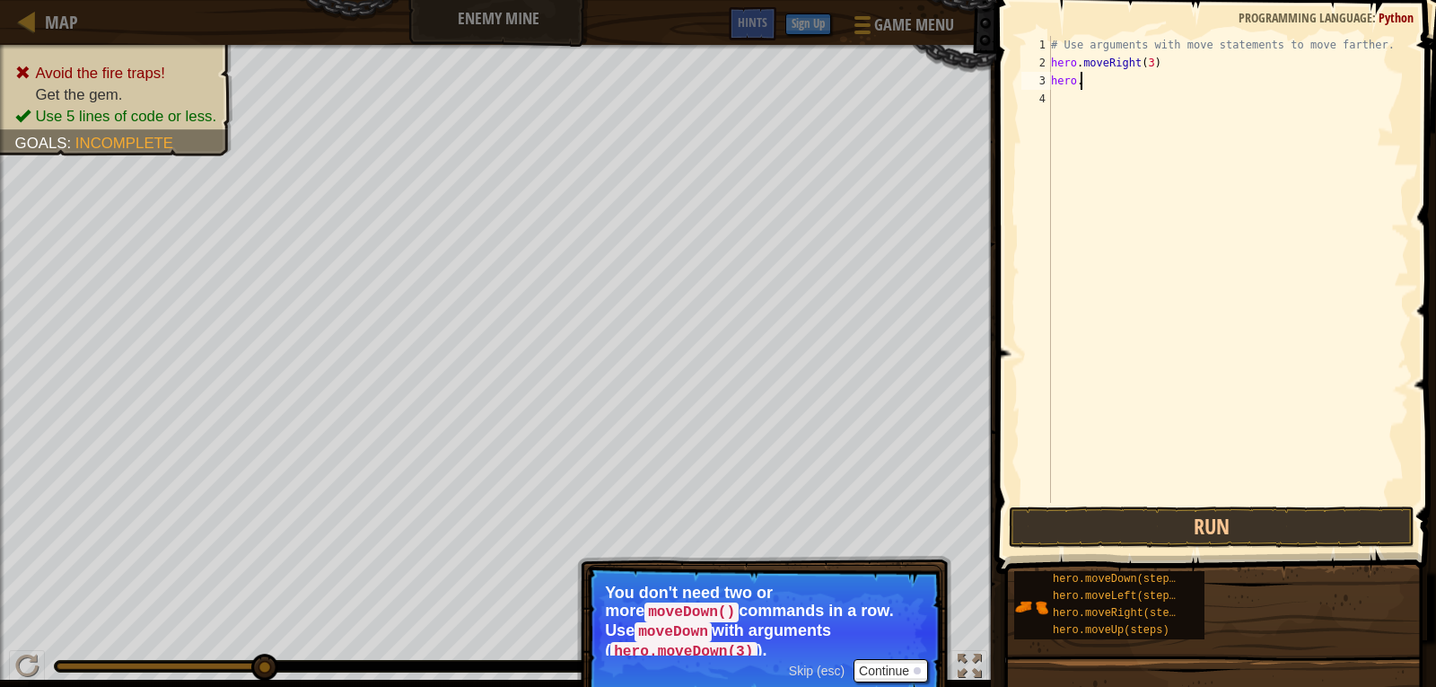
type textarea "h"
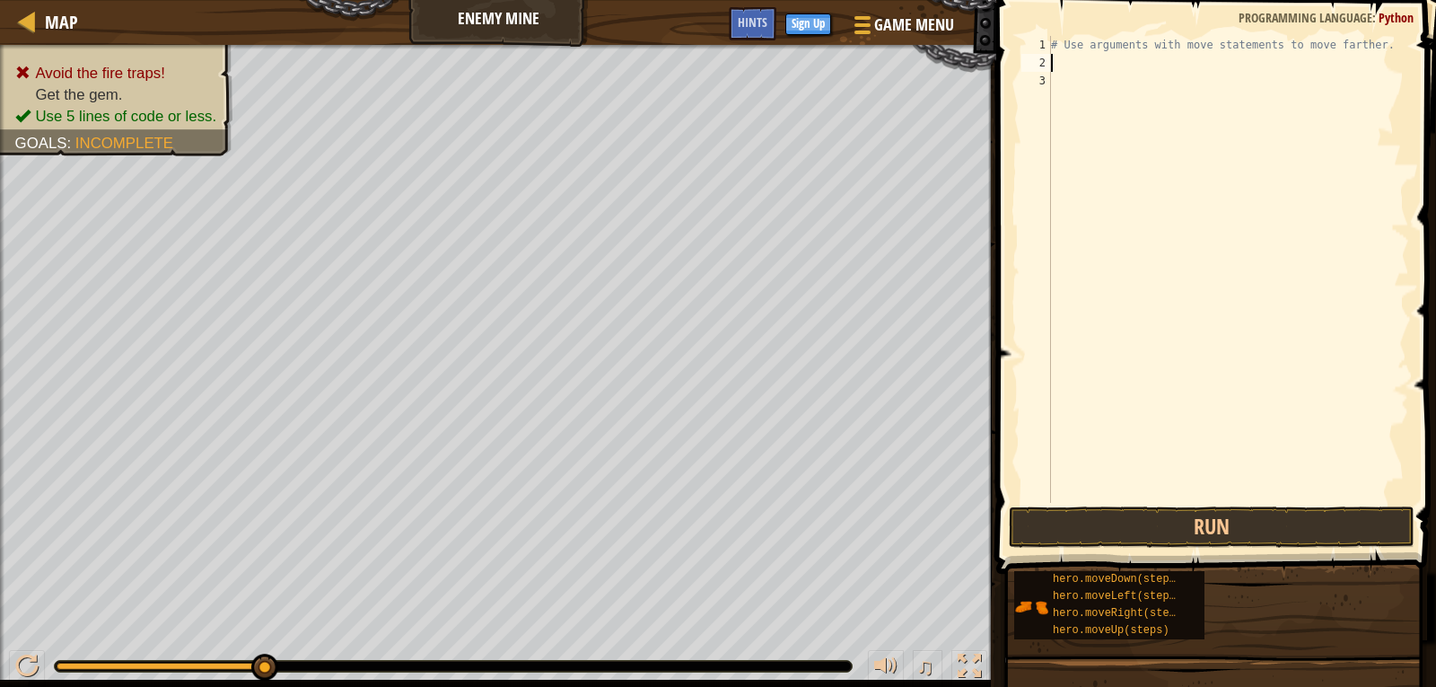
type textarea "H"
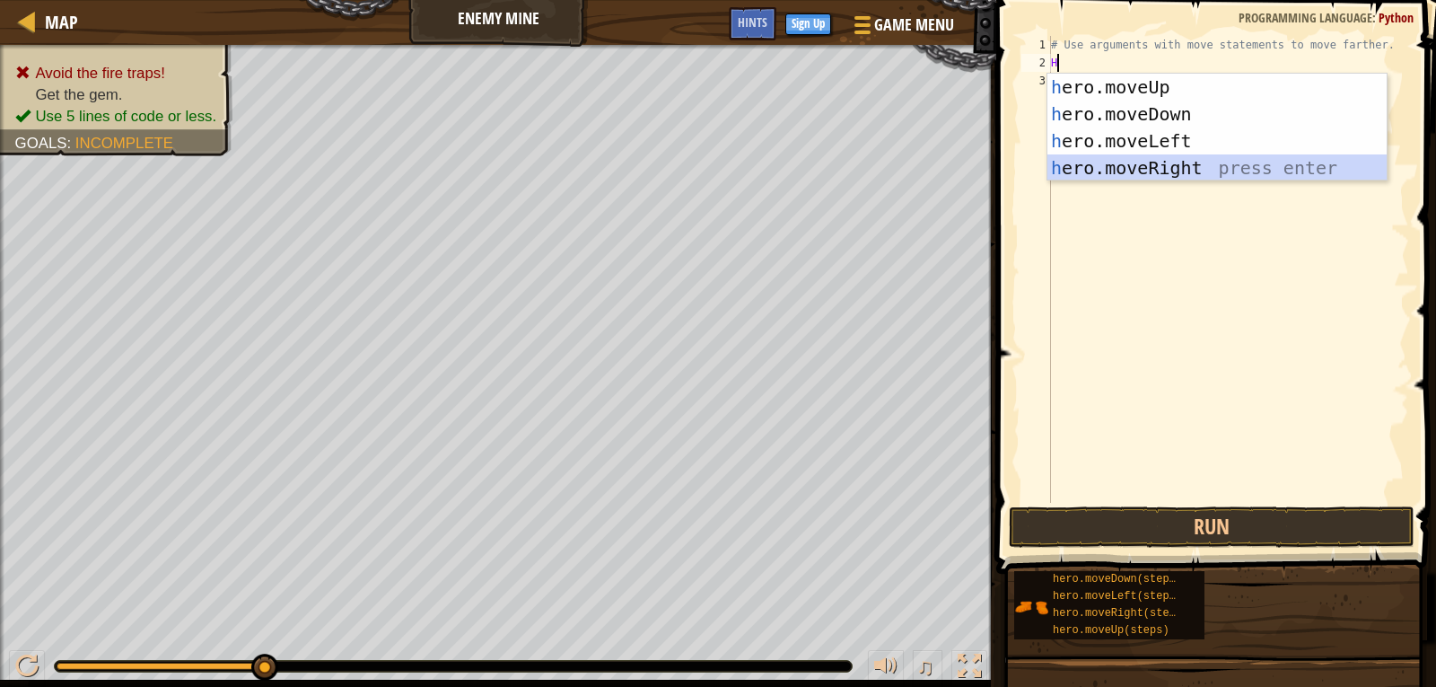
click at [1136, 159] on div "h ero.moveUp press enter h ero.moveDown press enter h ero.moveLeft press enter …" at bounding box center [1217, 155] width 339 height 162
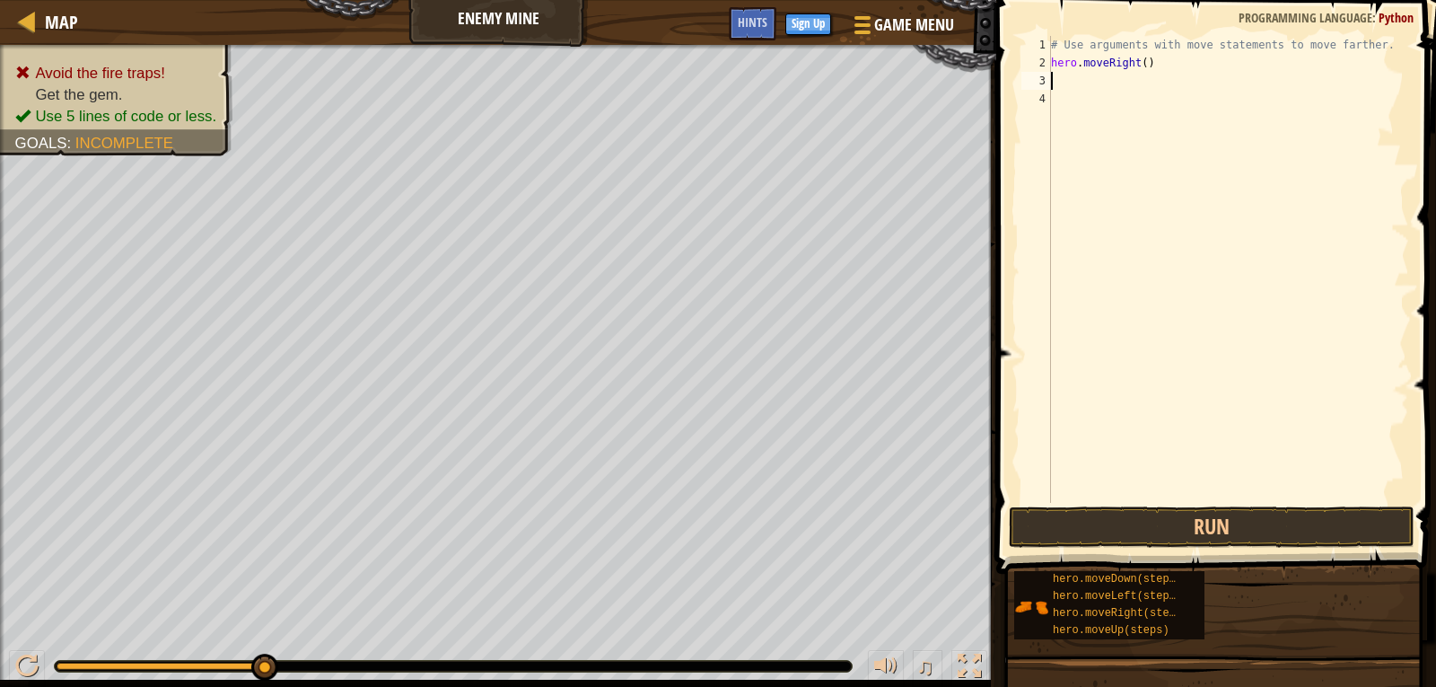
type textarea "H"
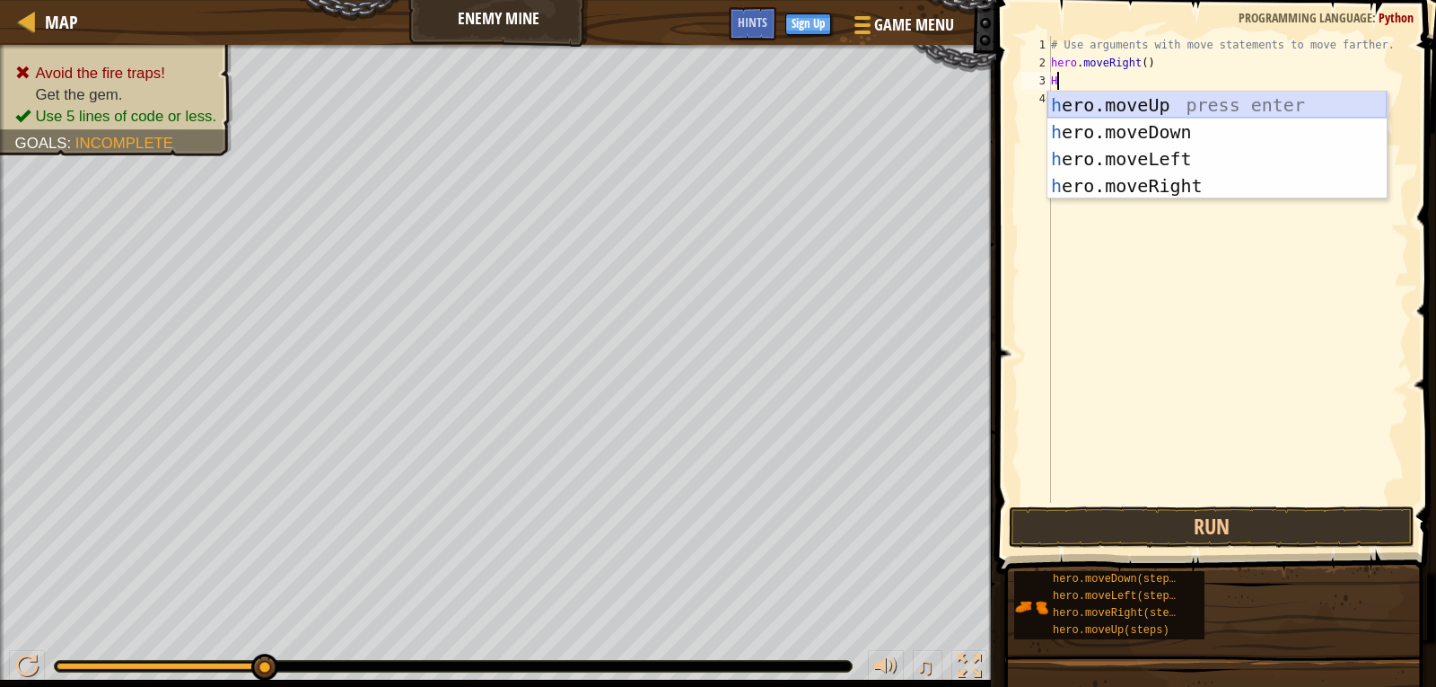
click at [1158, 95] on div "h ero.moveUp press enter h ero.moveDown press enter h ero.moveLeft press enter …" at bounding box center [1217, 173] width 339 height 162
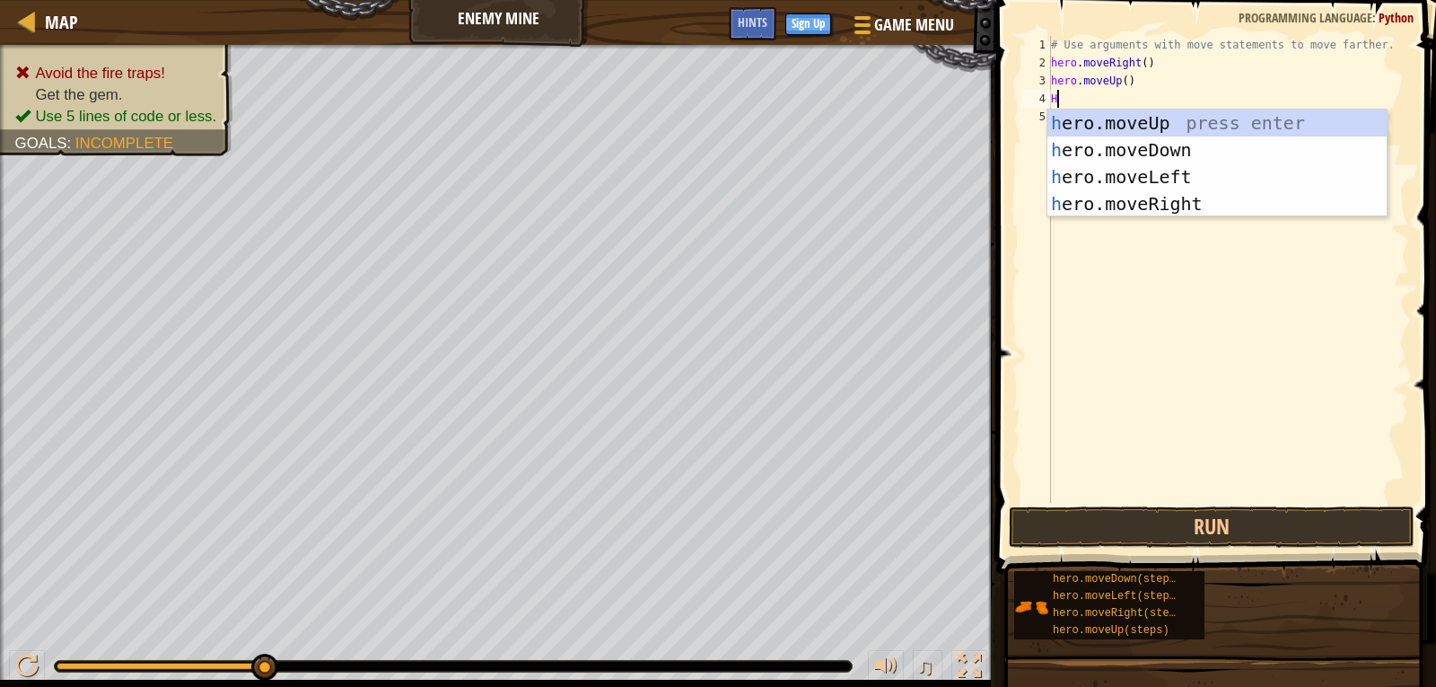
type textarea "H"
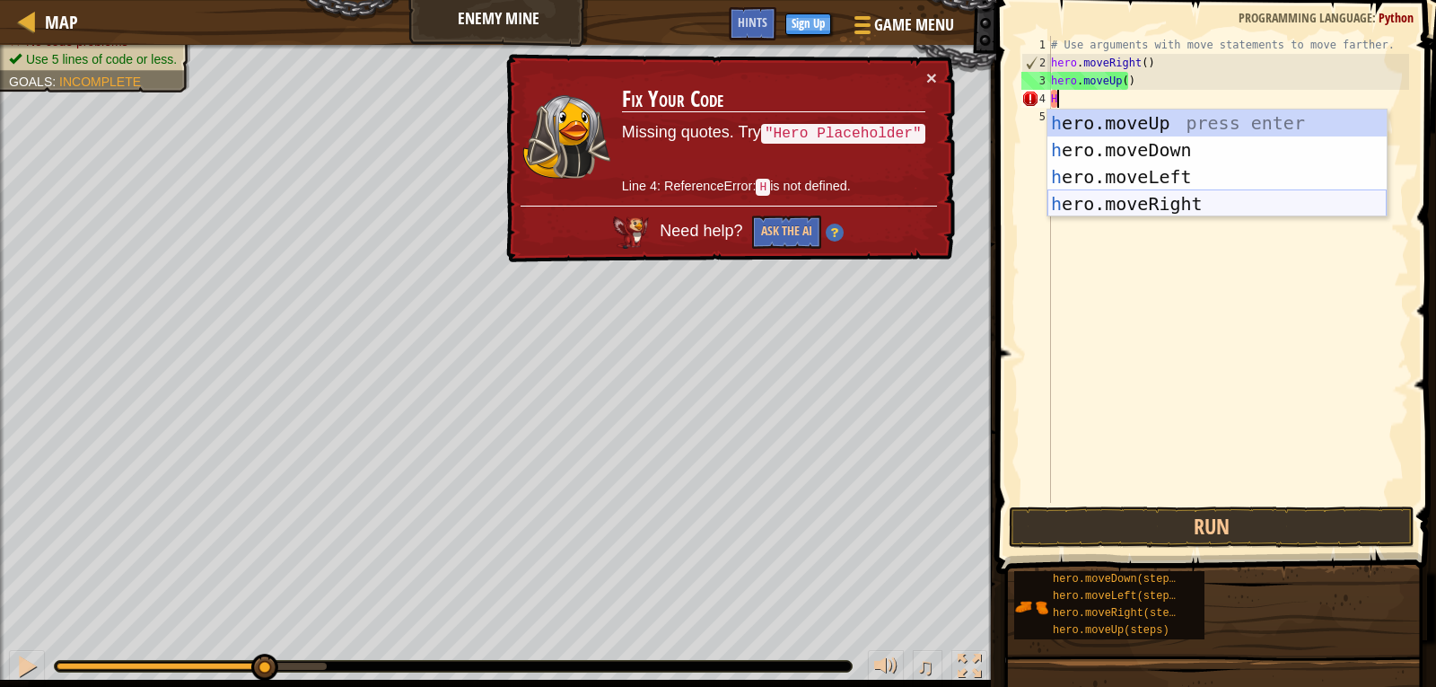
click at [1124, 209] on div "h ero.moveUp press enter h ero.moveDown press enter h ero.moveLeft press enter …" at bounding box center [1217, 191] width 339 height 162
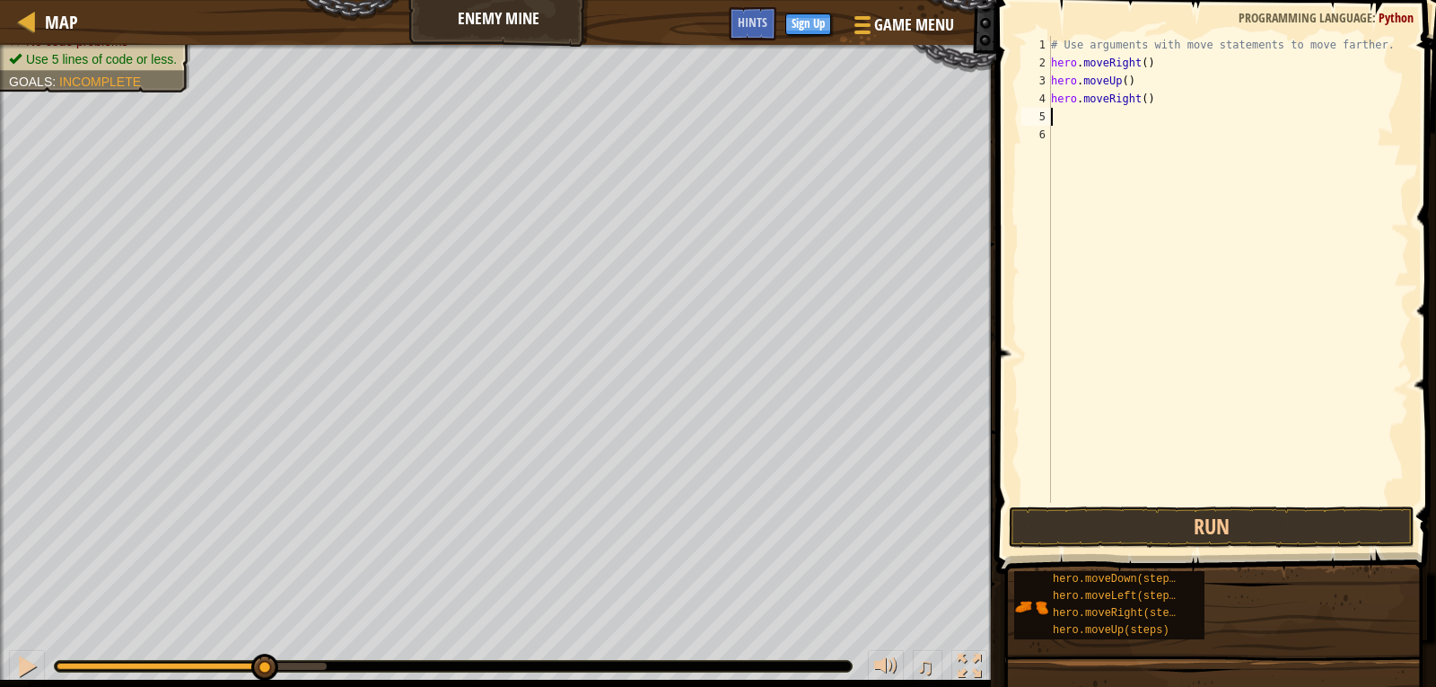
type textarea "H"
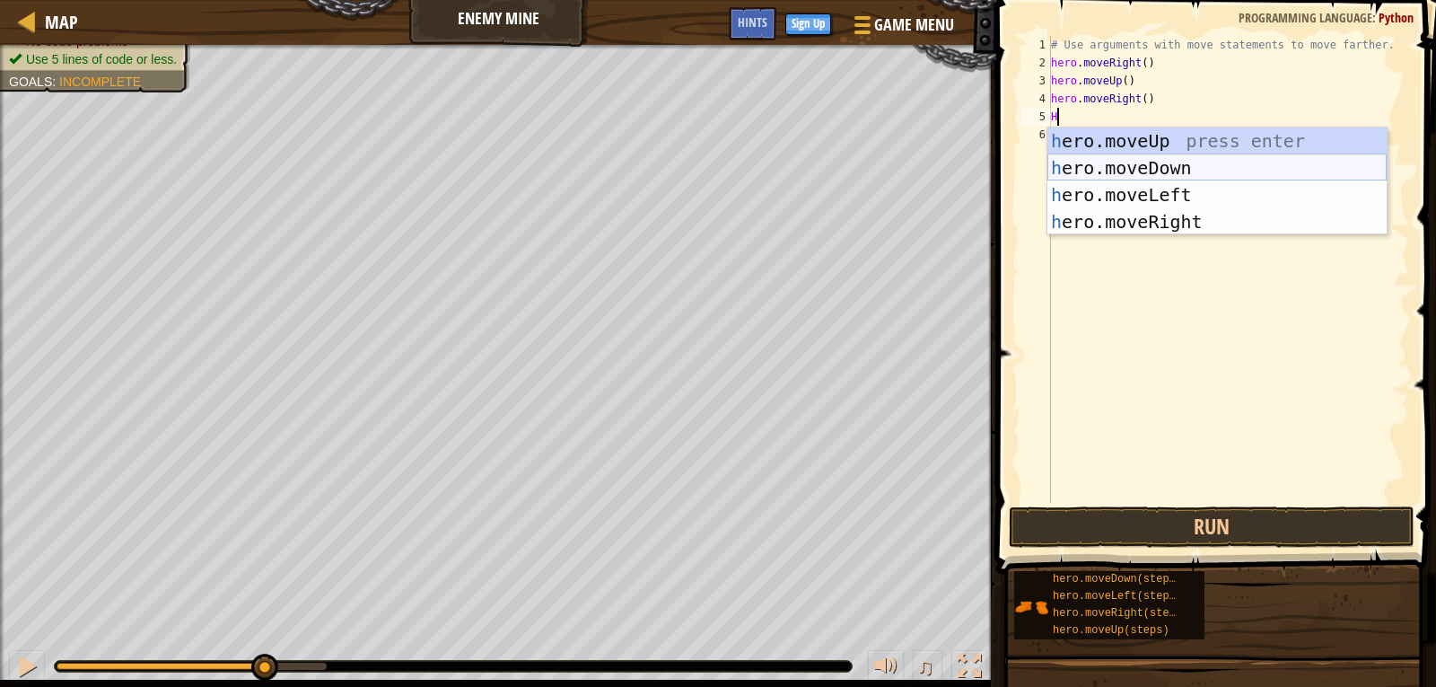
click at [1144, 163] on div "h ero.moveUp press enter h ero.moveDown press enter h ero.moveLeft press enter …" at bounding box center [1217, 208] width 339 height 162
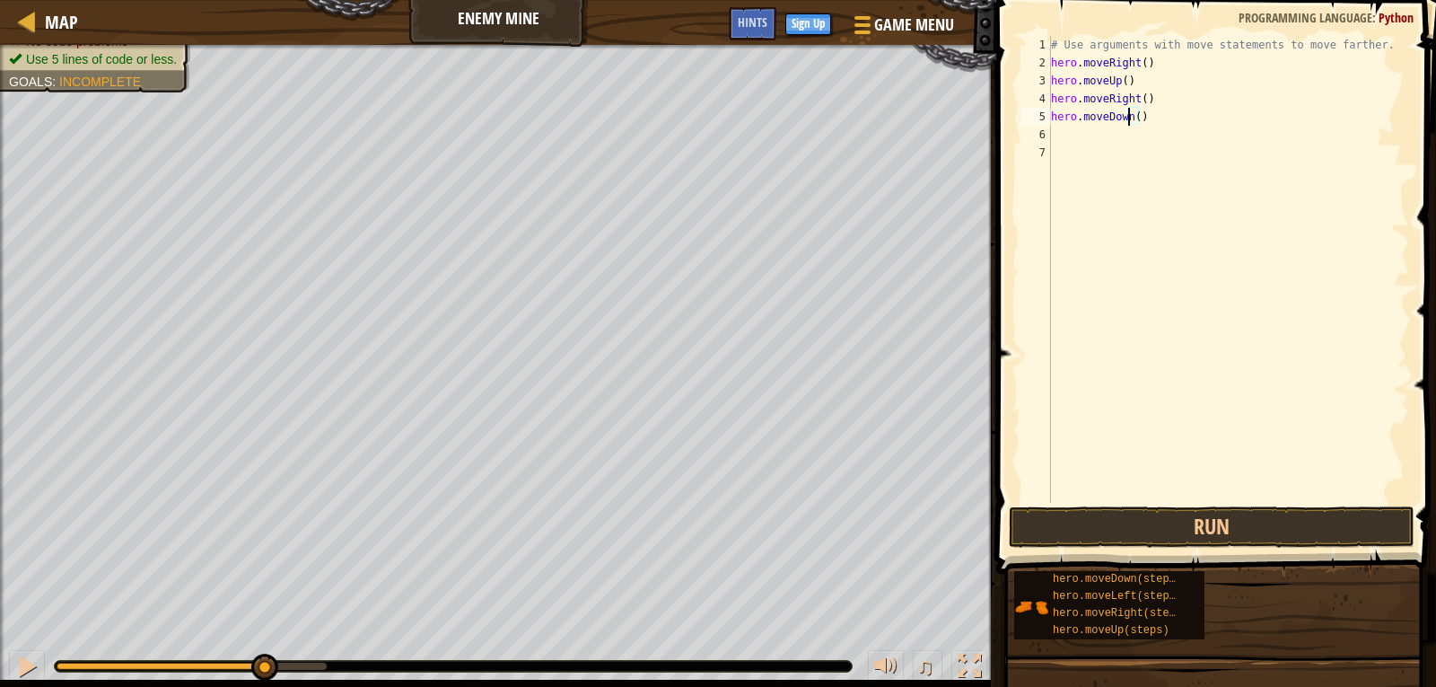
click at [1129, 125] on div "# Use arguments with move statements to move farther. hero . moveRight ( ) hero…" at bounding box center [1229, 287] width 362 height 503
click at [1135, 119] on div "# Use arguments with move statements to move farther. hero . moveRight ( ) hero…" at bounding box center [1229, 287] width 362 height 503
type textarea "hero.moveDown(3)"
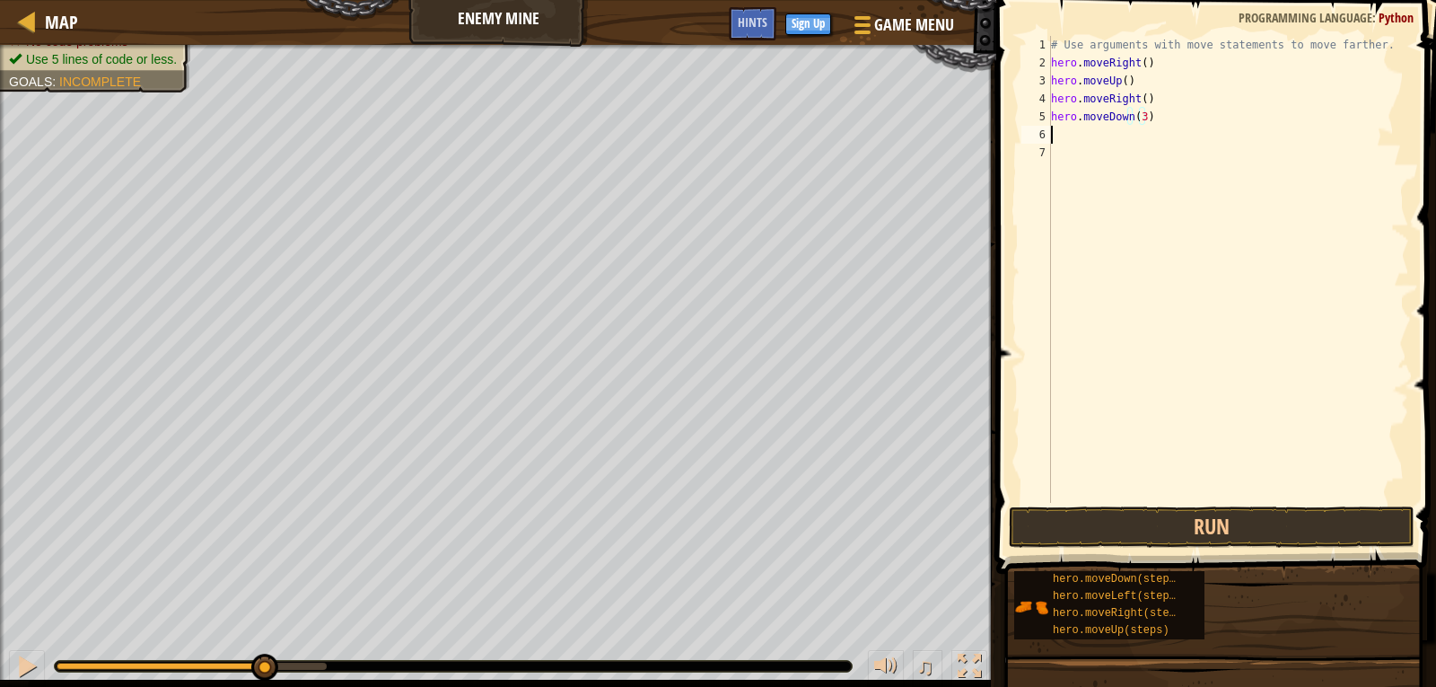
click at [1084, 130] on div "# Use arguments with move statements to move farther. hero . moveRight ( ) hero…" at bounding box center [1229, 287] width 362 height 503
type textarea "H"
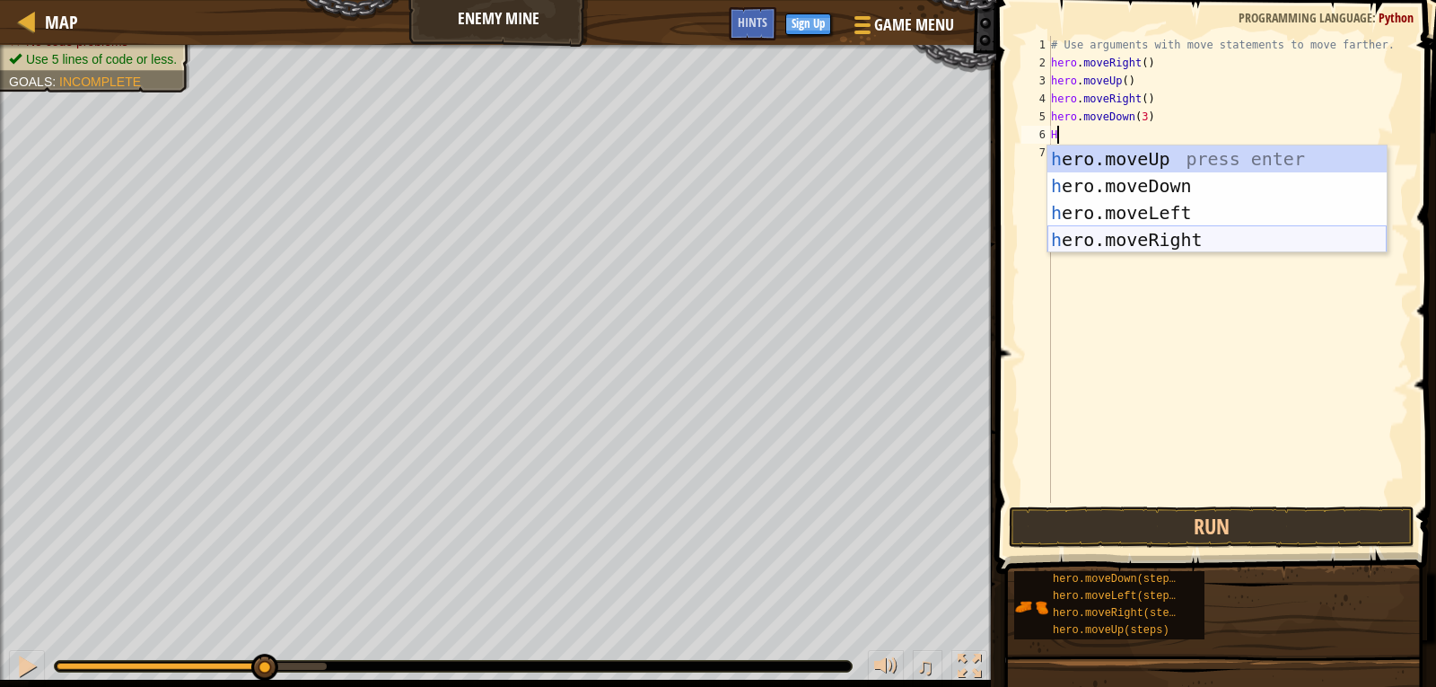
click at [1120, 237] on div "h ero.moveUp press enter h ero.moveDown press enter h ero.moveLeft press enter …" at bounding box center [1217, 226] width 339 height 162
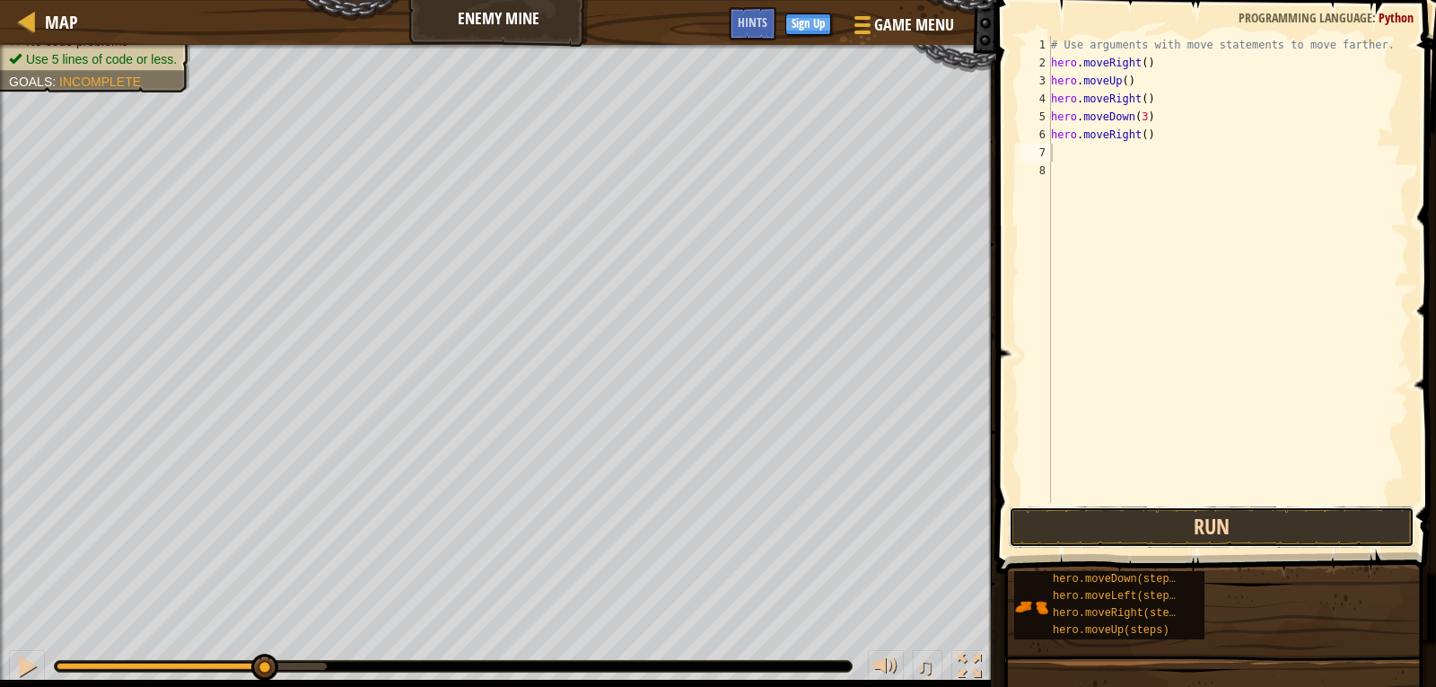
click at [1211, 529] on button "Run" at bounding box center [1212, 526] width 406 height 41
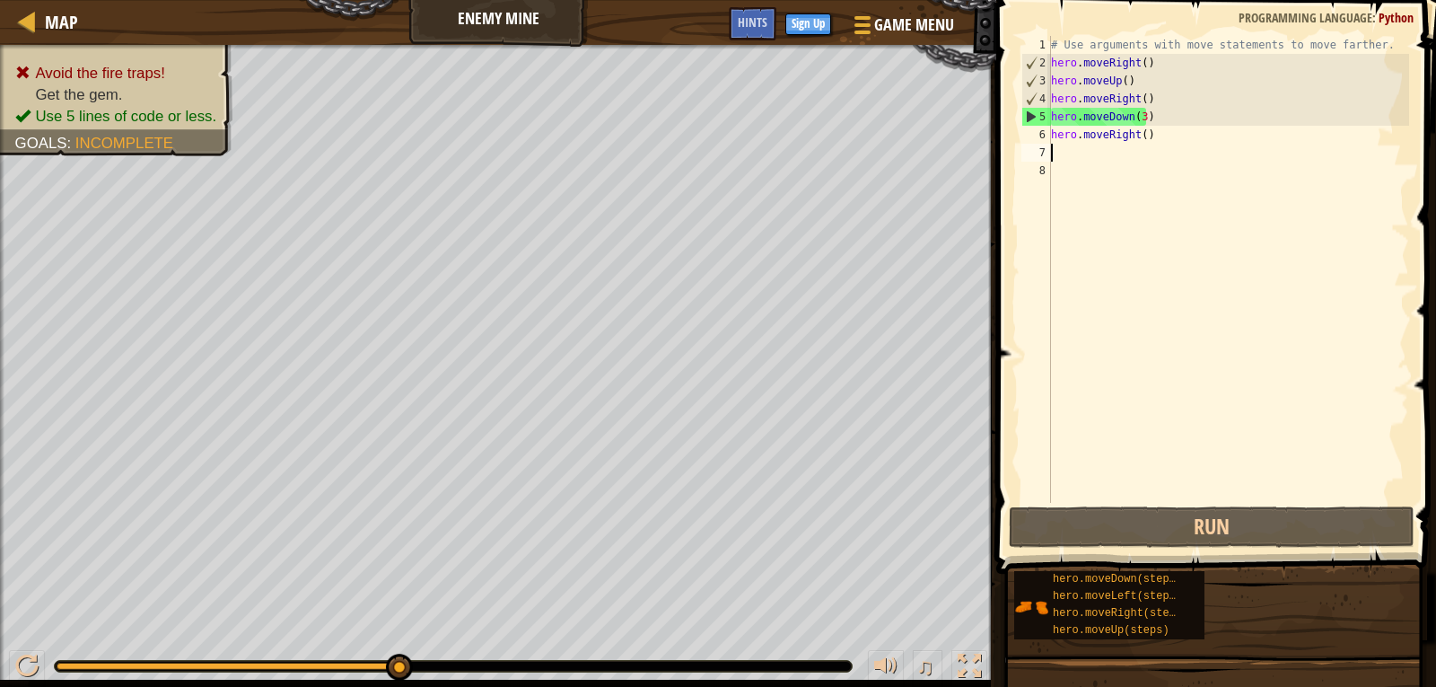
click at [1140, 55] on div "# Use arguments with move statements to move farther. hero . moveRight ( ) hero…" at bounding box center [1229, 287] width 362 height 503
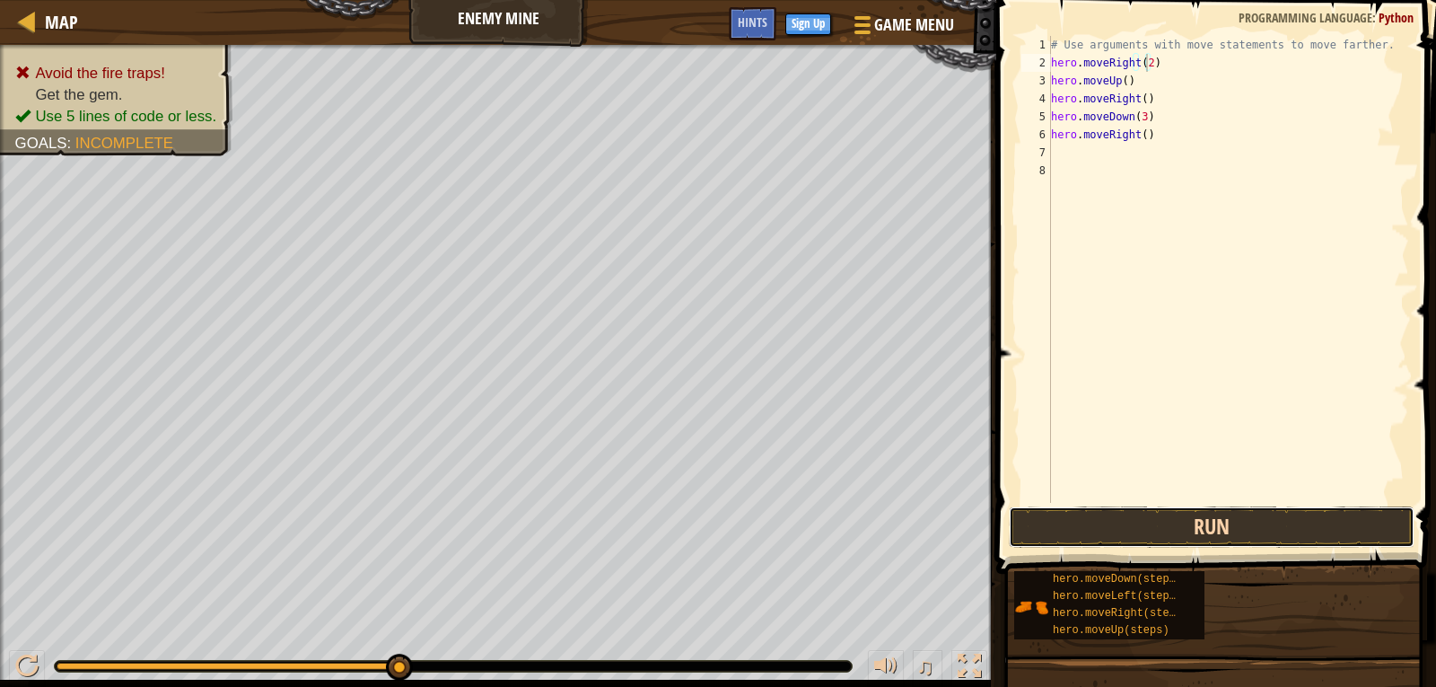
click at [1291, 532] on button "Run" at bounding box center [1212, 526] width 406 height 41
click at [1256, 512] on button "Run" at bounding box center [1212, 526] width 406 height 41
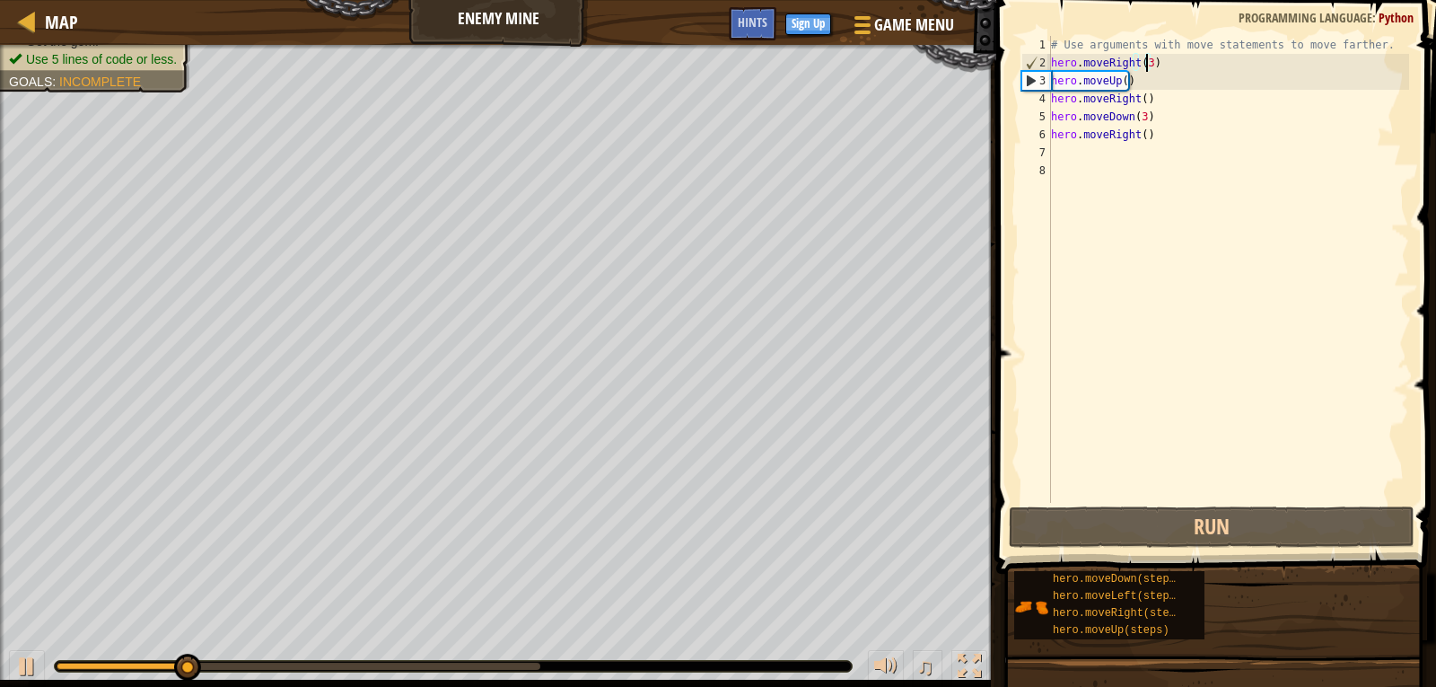
click at [1137, 127] on div "# Use arguments with move statements to move farther. hero . moveRight ( 3 ) he…" at bounding box center [1229, 287] width 362 height 503
click at [1143, 131] on div "# Use arguments with move statements to move farther. hero . moveRight ( 3 ) he…" at bounding box center [1229, 287] width 362 height 503
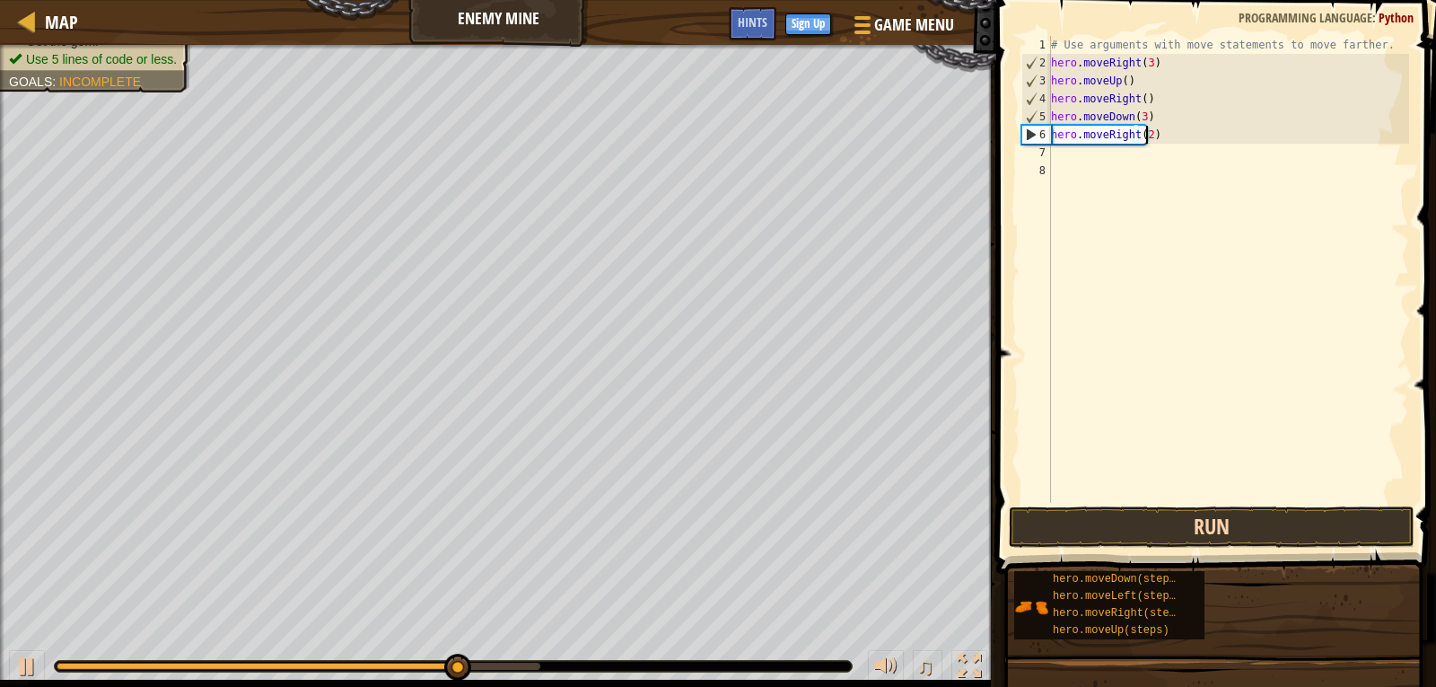
type textarea "hero.moveRight(2)"
click at [1347, 523] on button "Run" at bounding box center [1212, 526] width 406 height 41
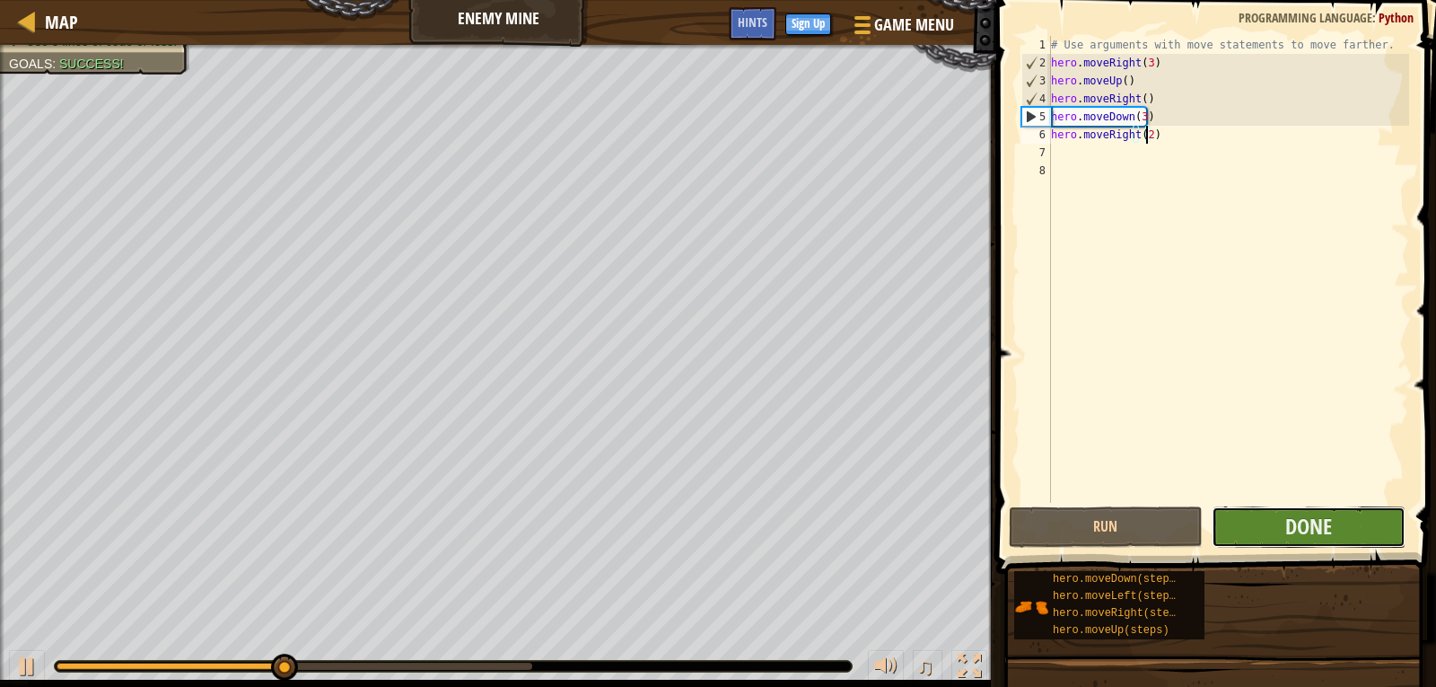
click at [1263, 521] on button "Done" at bounding box center [1309, 526] width 194 height 41
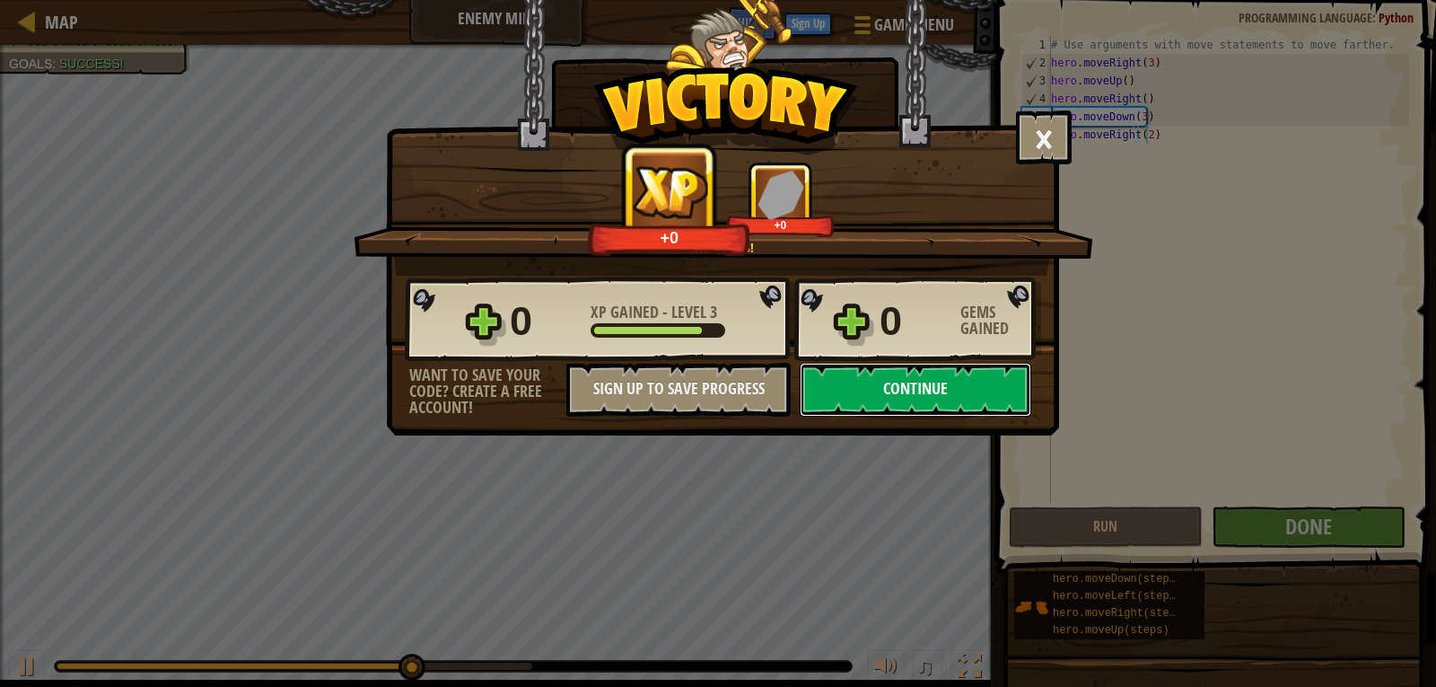
click at [953, 387] on button "Continue" at bounding box center [916, 390] width 232 height 54
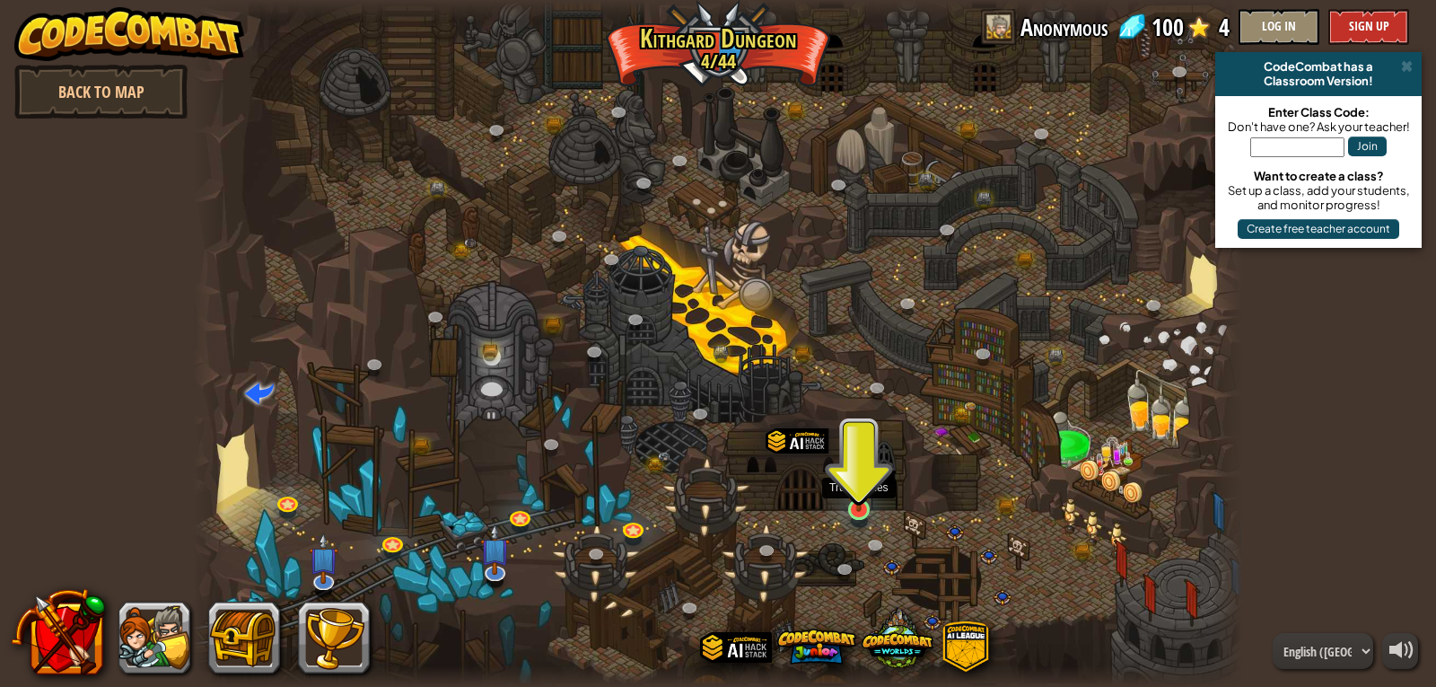
click at [865, 503] on img at bounding box center [859, 481] width 27 height 61
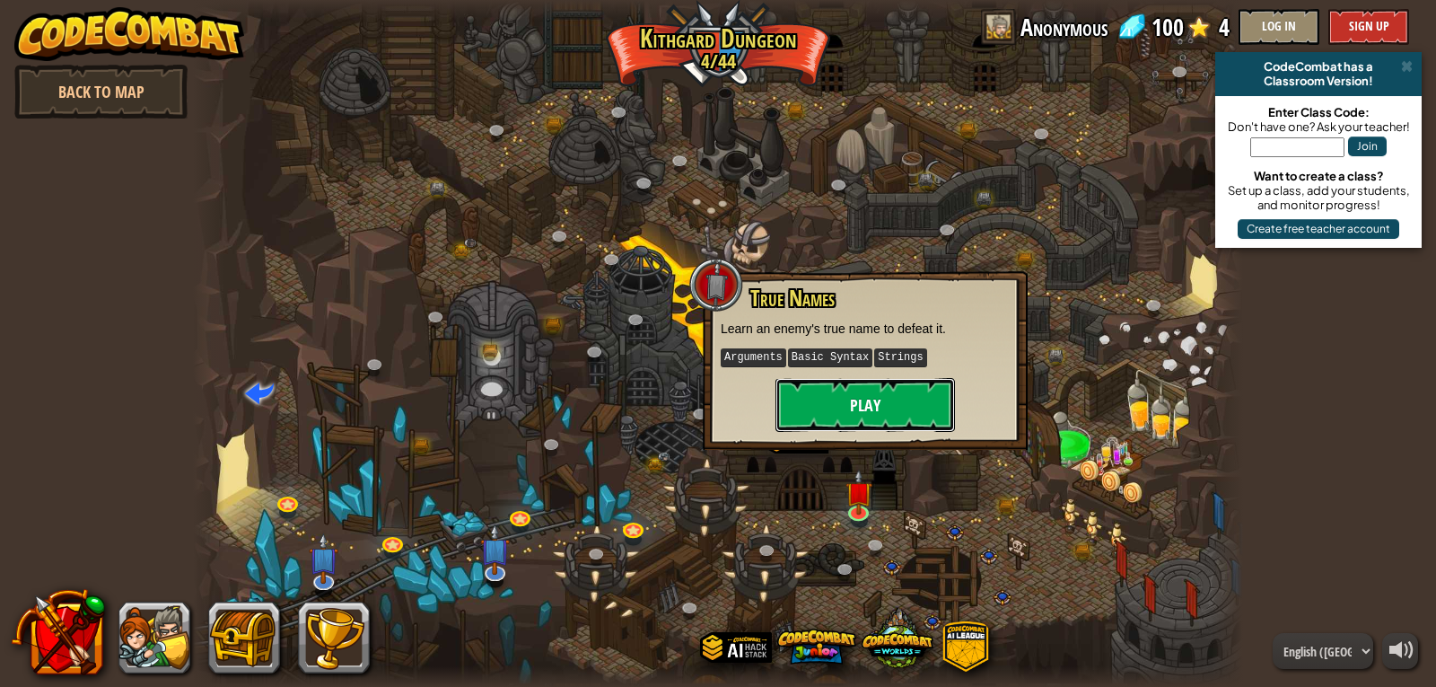
click at [908, 387] on button "Play" at bounding box center [866, 405] width 180 height 54
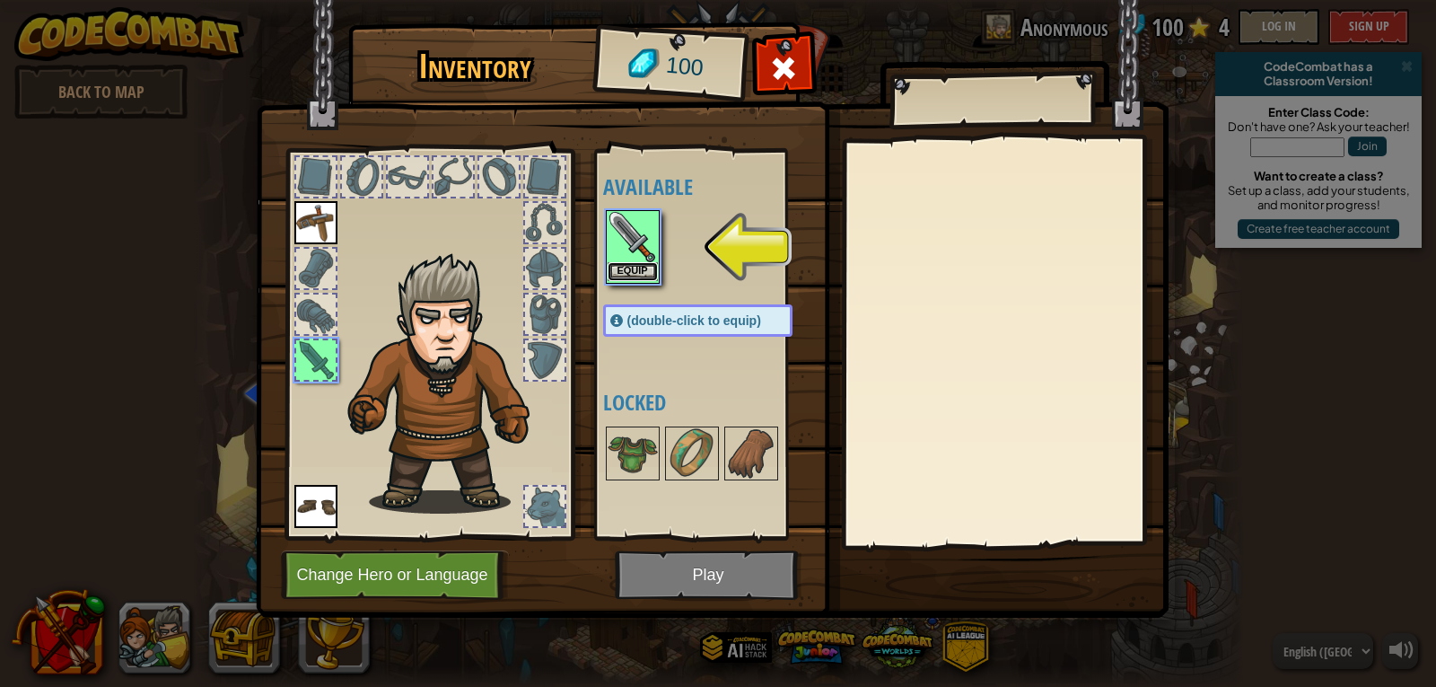
click at [624, 272] on button "Equip" at bounding box center [633, 271] width 50 height 19
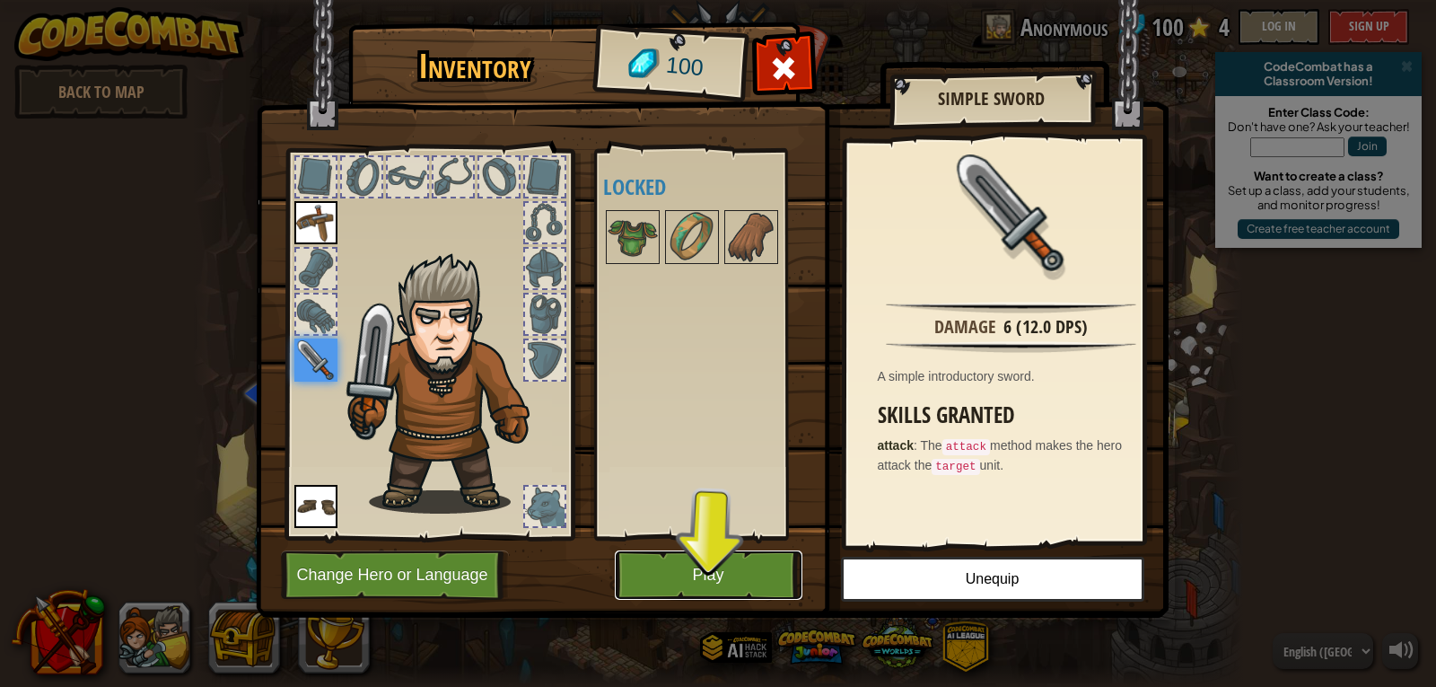
click at [626, 585] on button "Play" at bounding box center [709, 574] width 188 height 49
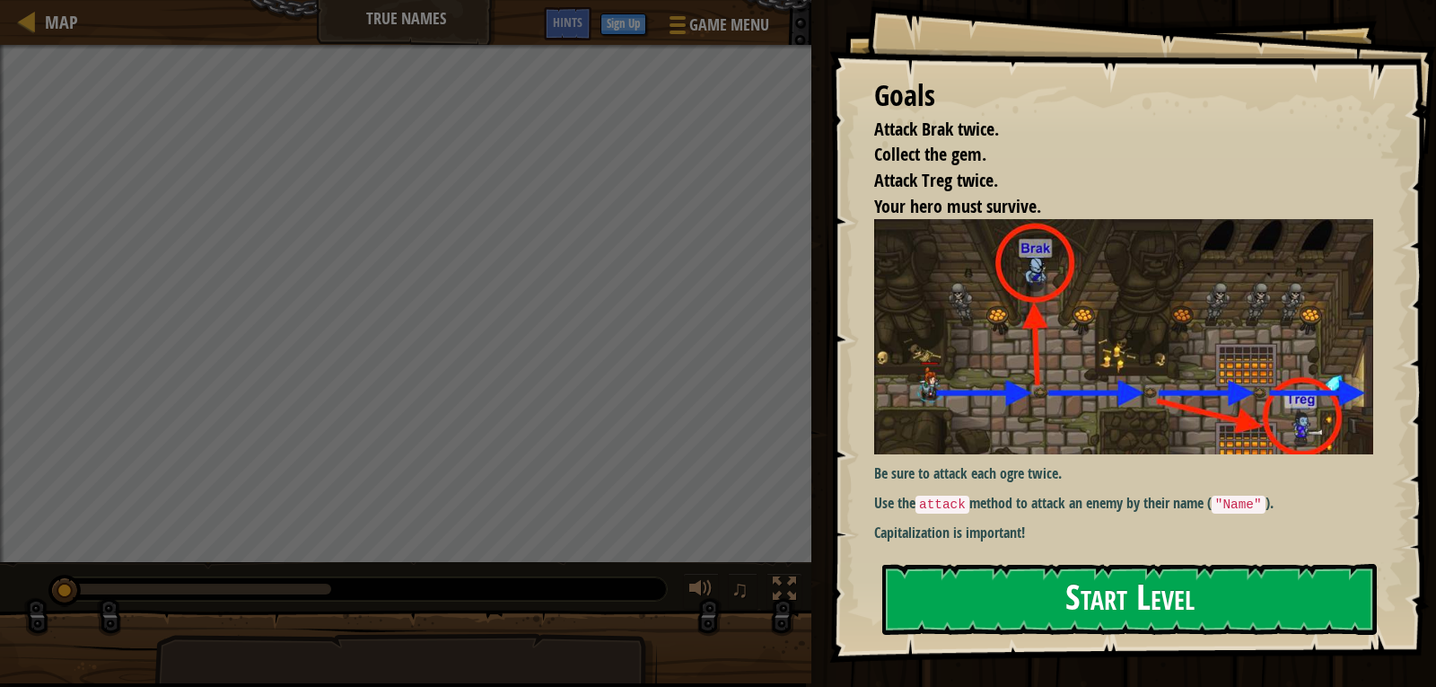
click at [1101, 614] on button "Start Level" at bounding box center [1130, 599] width 495 height 71
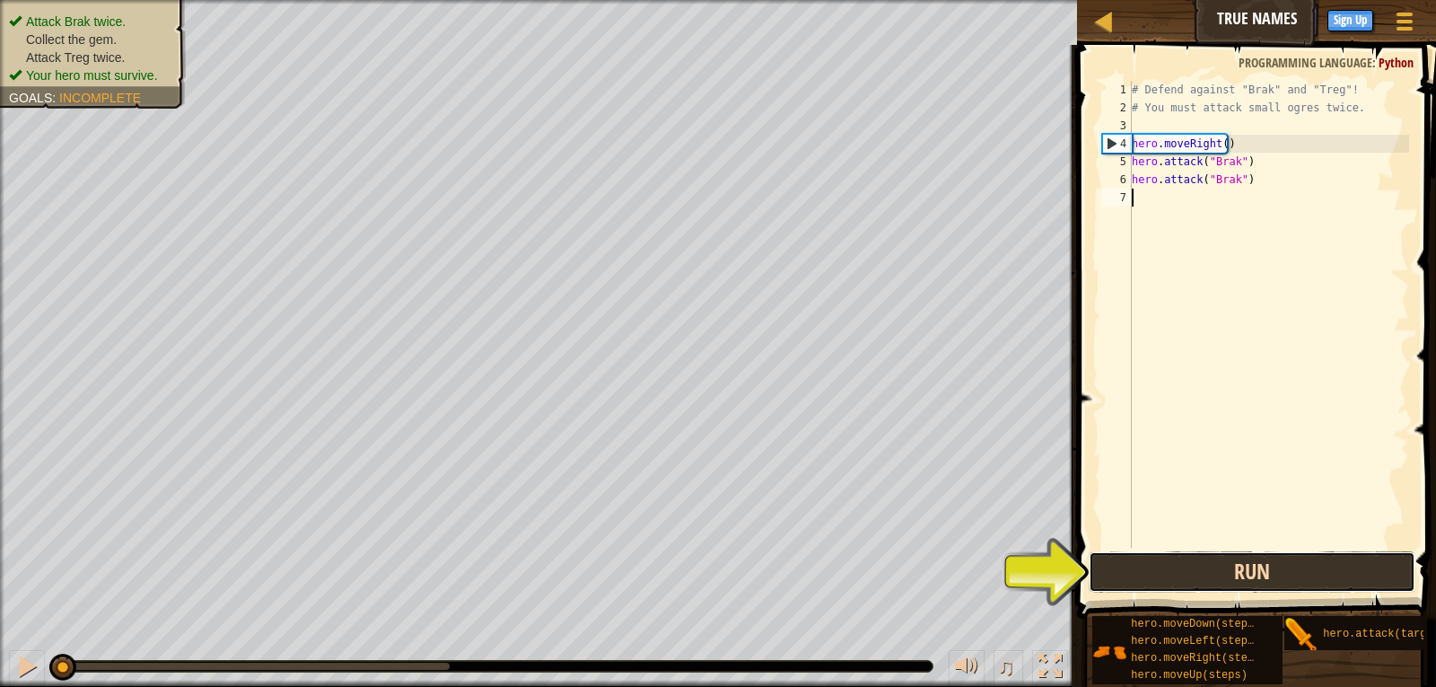
click at [1193, 560] on button "Run" at bounding box center [1253, 571] width 328 height 41
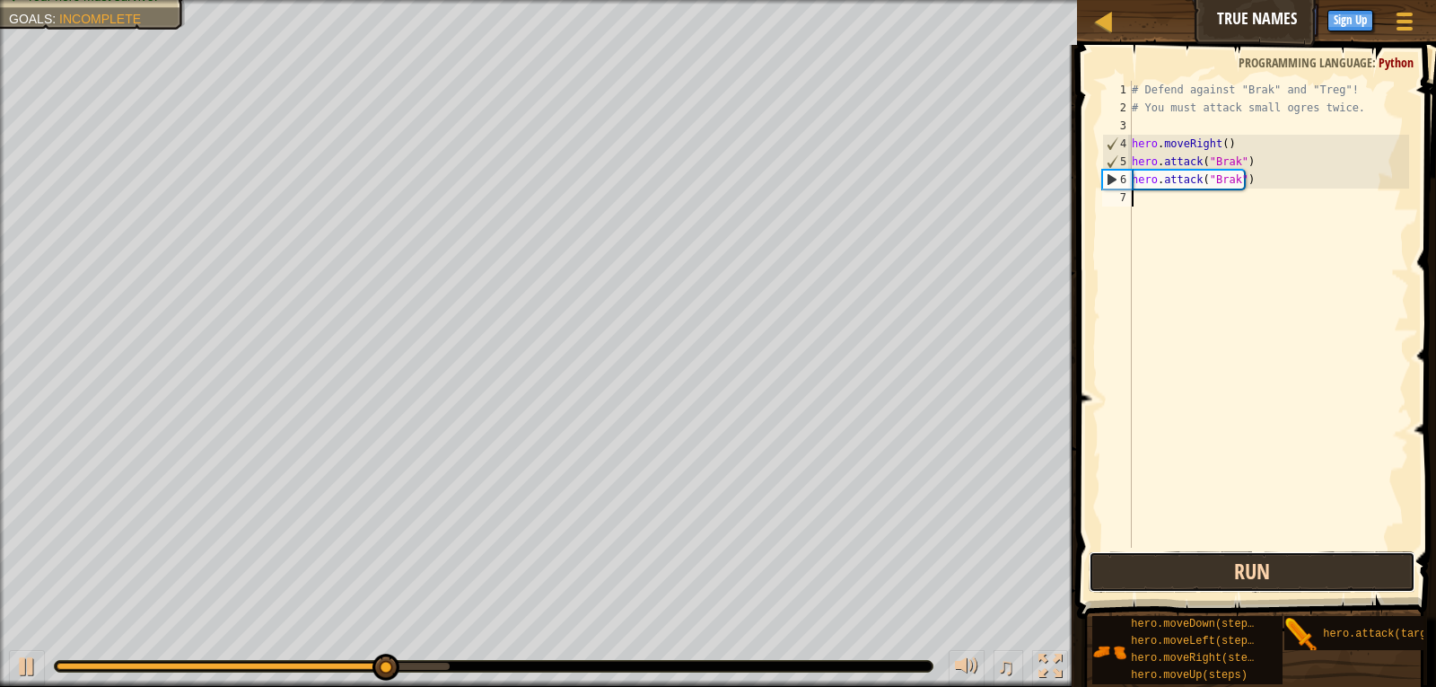
click at [1264, 563] on button "Run" at bounding box center [1253, 571] width 328 height 41
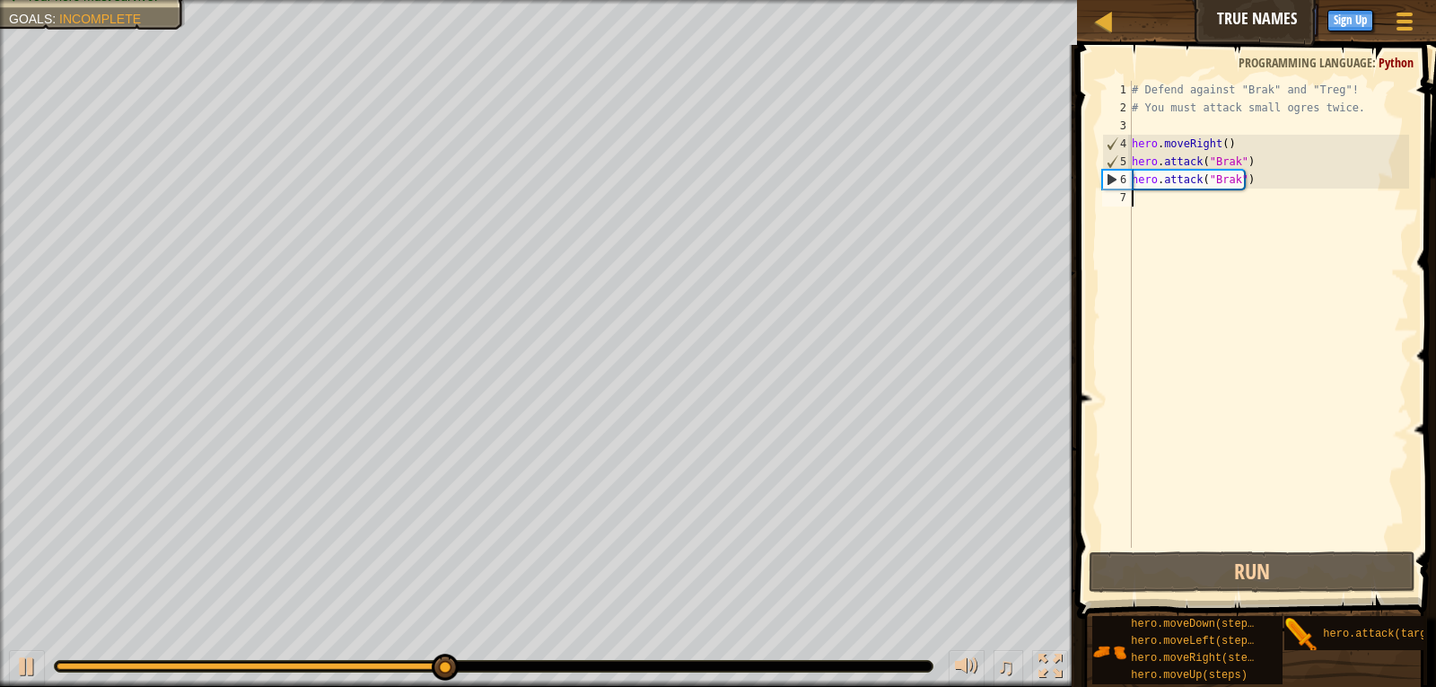
click at [1162, 203] on div "# Defend against "Brak" and "Treg"! # You must attack small ogres twice. hero .…" at bounding box center [1269, 332] width 281 height 503
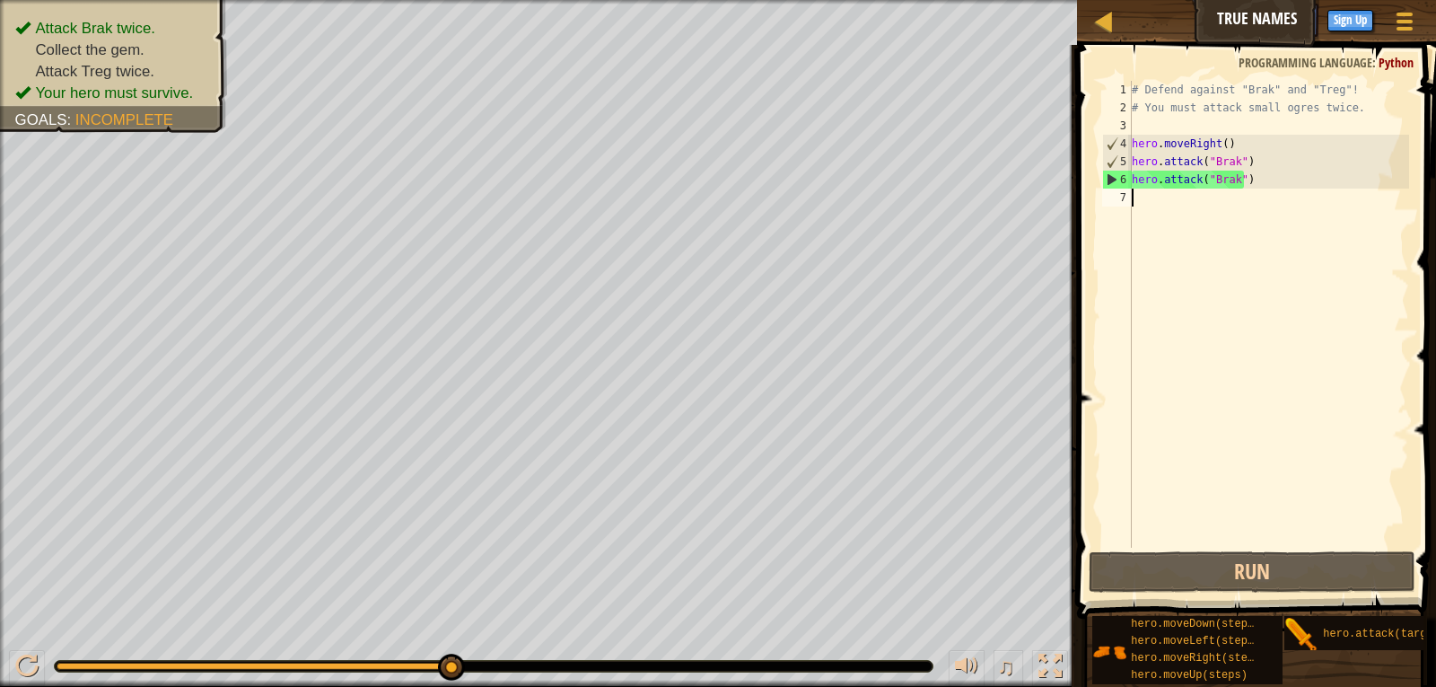
type textarea "H"
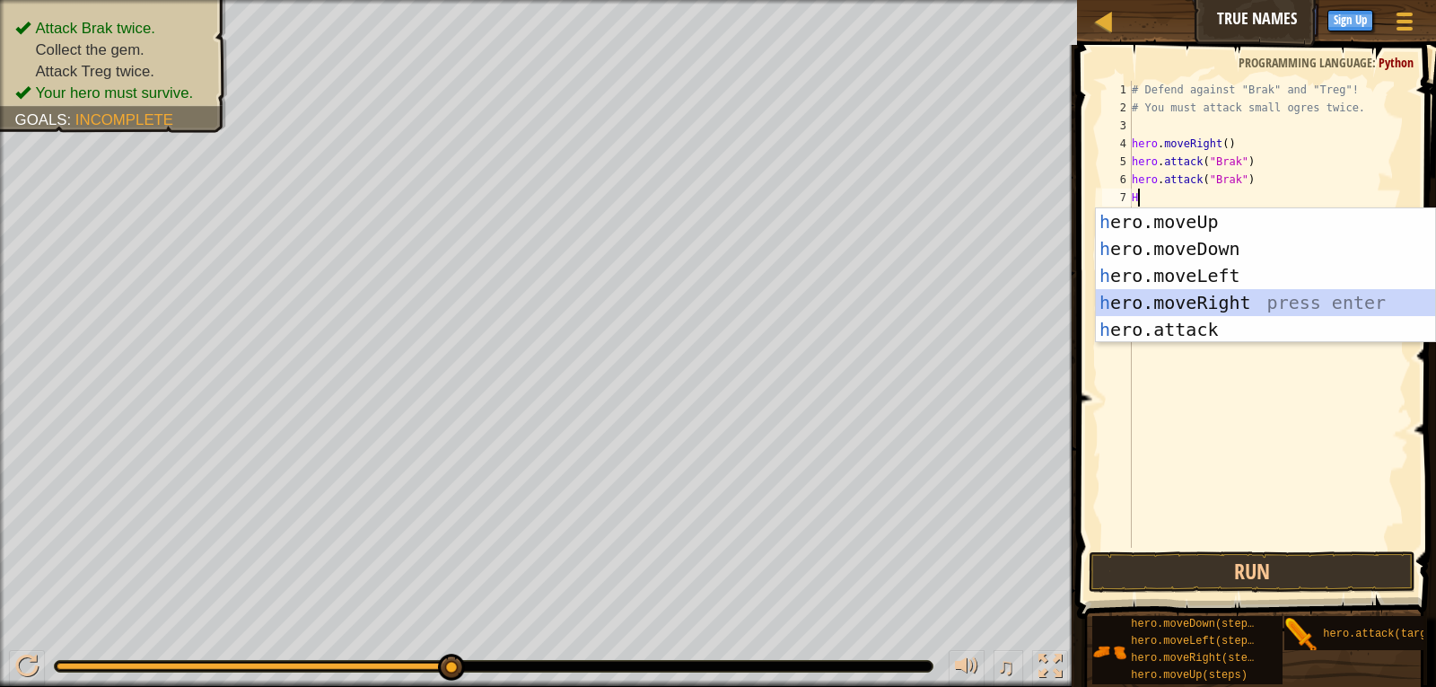
click at [1204, 302] on div "h ero.moveUp press enter h ero.moveDown press enter h ero.moveLeft press enter …" at bounding box center [1265, 302] width 339 height 189
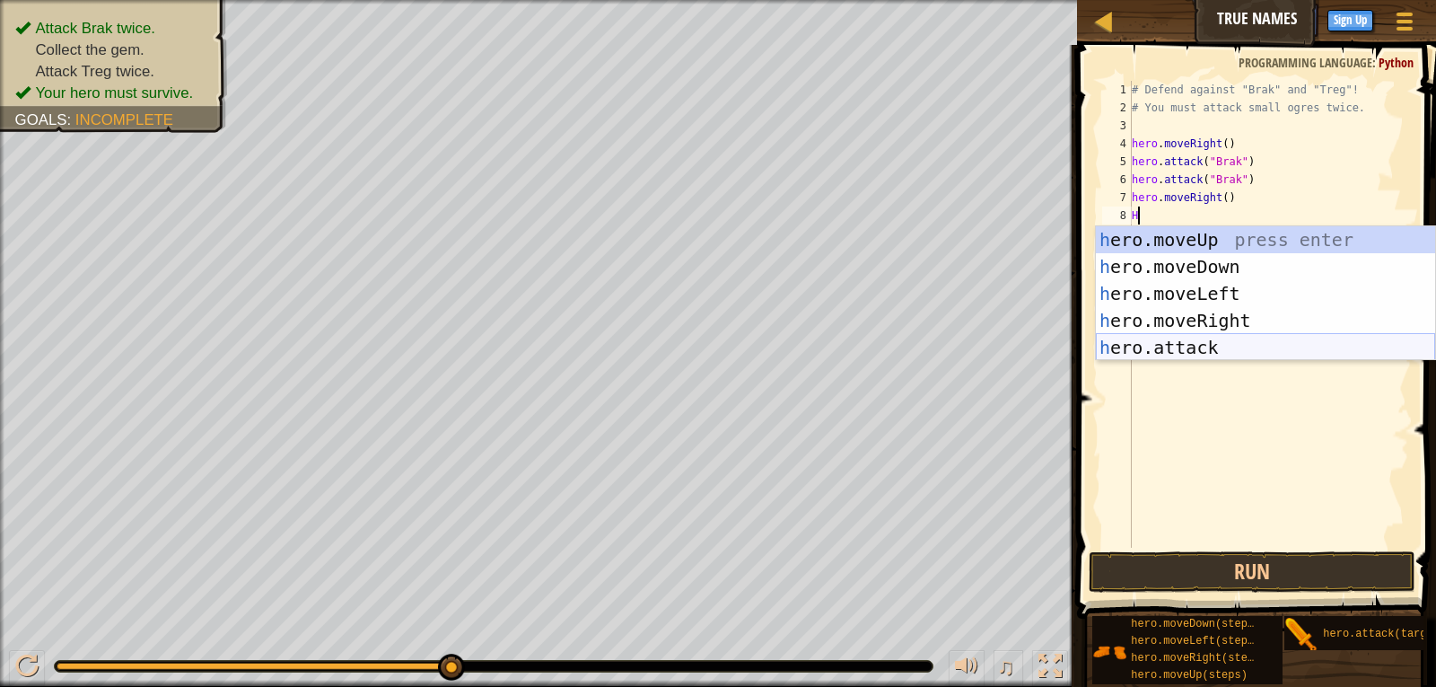
click at [1189, 346] on div "h ero.moveUp press enter h ero.moveDown press enter h ero.moveLeft press enter …" at bounding box center [1265, 320] width 339 height 189
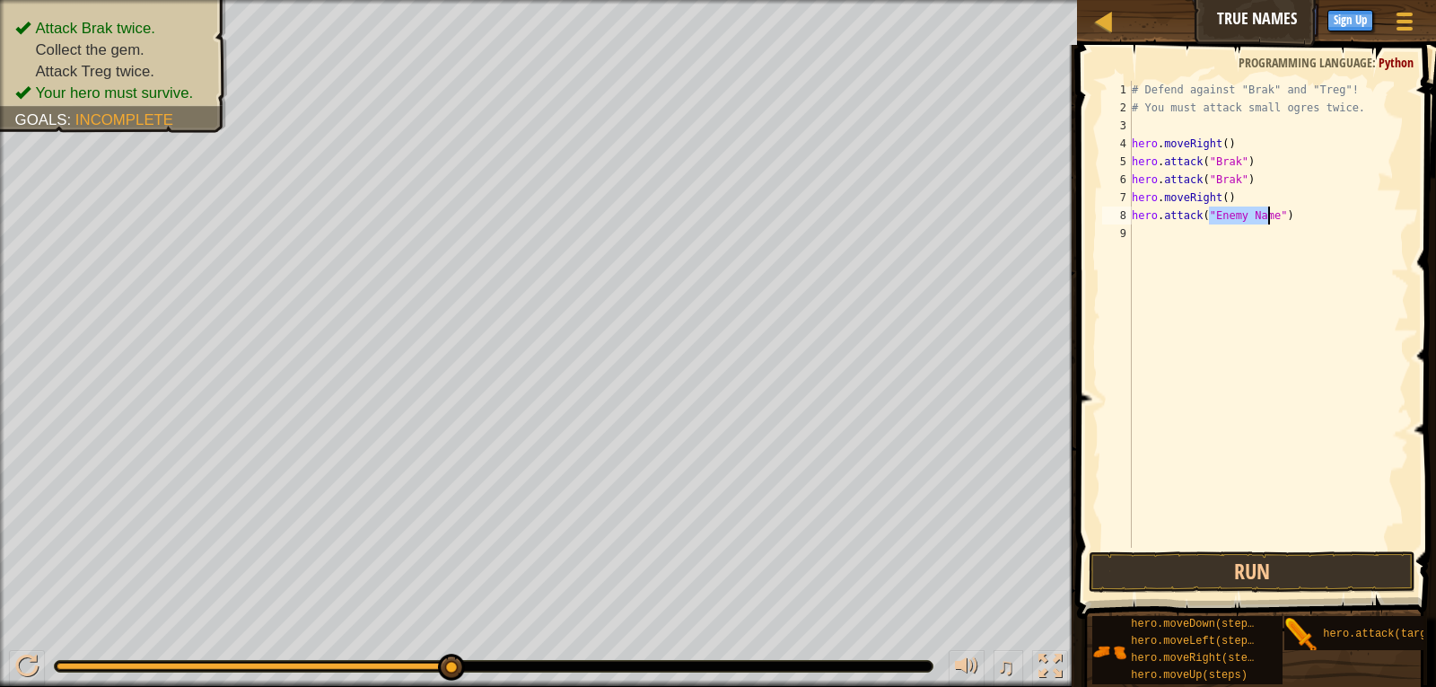
click at [1223, 213] on div "# Defend against "Brak" and "Treg"! # You must attack small ogres twice. hero .…" at bounding box center [1269, 314] width 281 height 467
click at [1264, 211] on div "# Defend against "Brak" and "Treg"! # You must attack small ogres twice. hero .…" at bounding box center [1269, 332] width 281 height 503
click at [1268, 213] on div "# Defend against "Brak" and "Treg"! # You must attack small ogres twice. hero .…" at bounding box center [1269, 332] width 281 height 503
type textarea "hero.attack("Treg")"
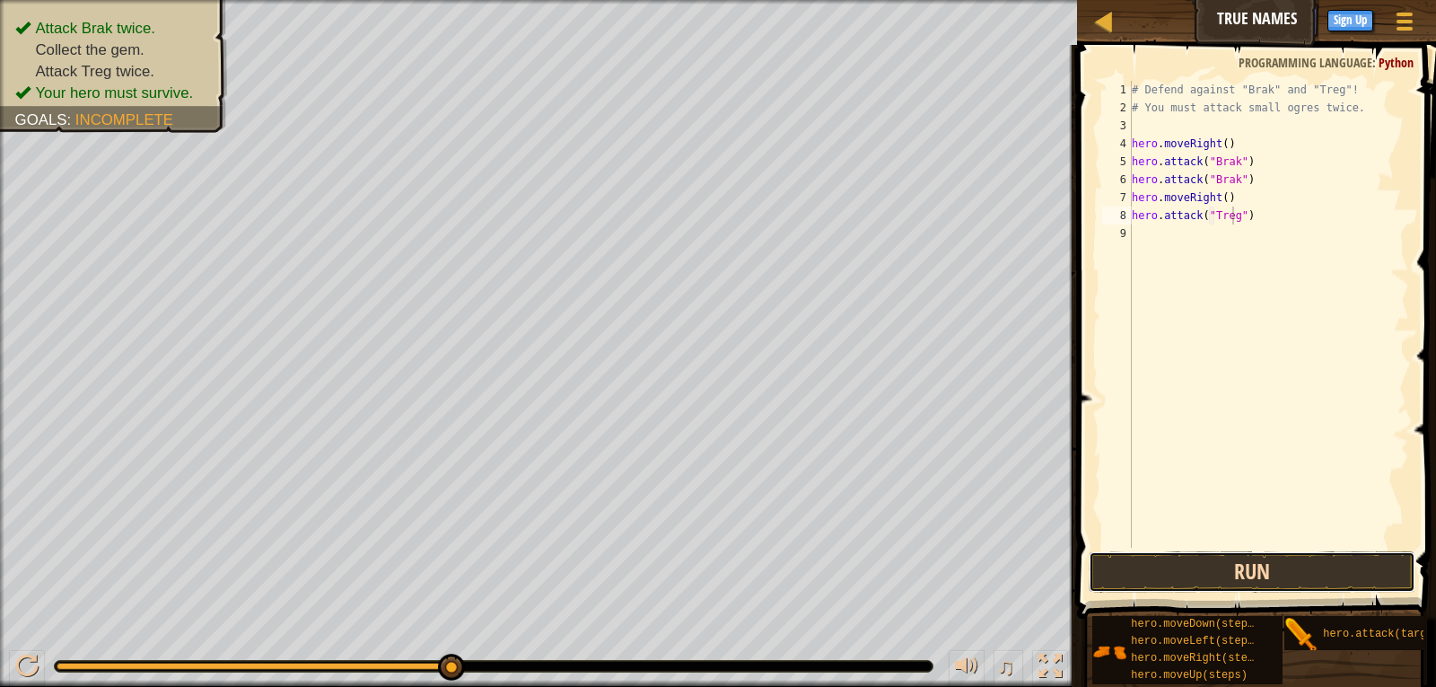
click at [1314, 563] on button "Run" at bounding box center [1253, 571] width 328 height 41
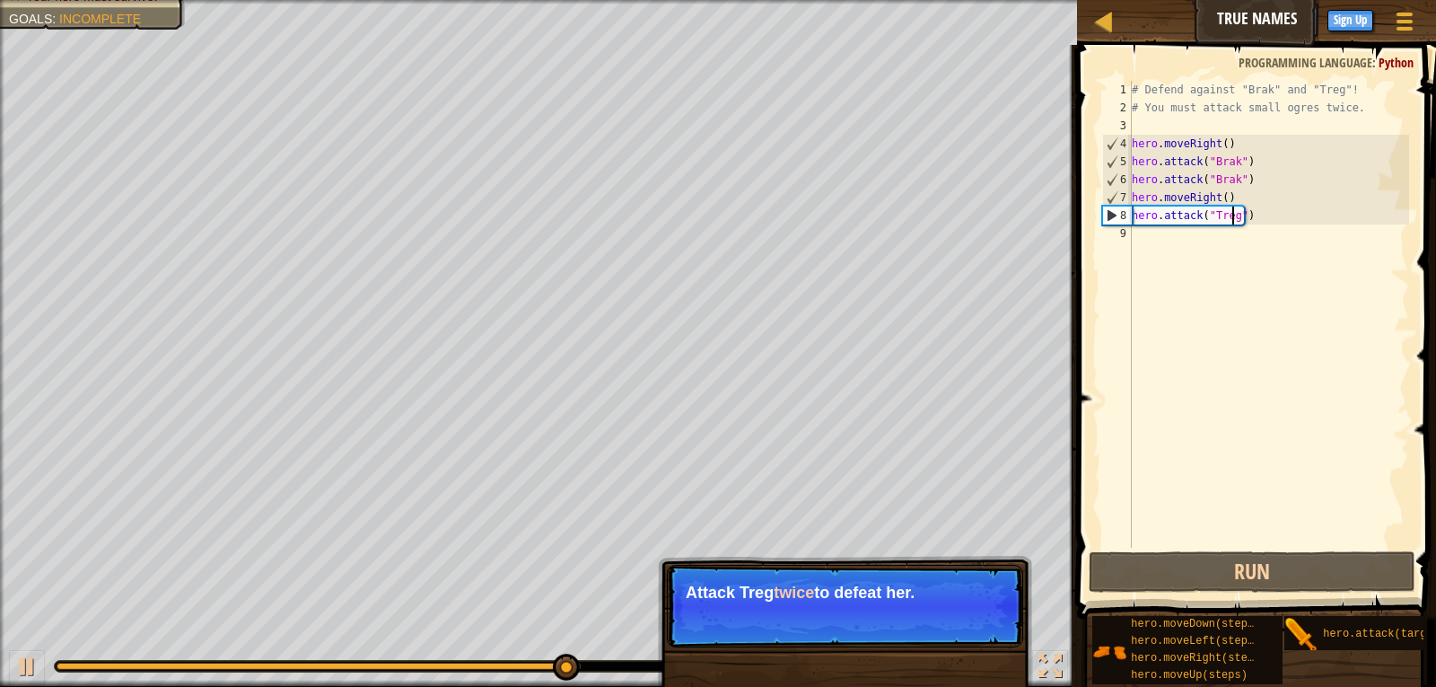
click at [1163, 242] on div "# Defend against "Brak" and "Treg"! # You must attack small ogres twice. hero .…" at bounding box center [1269, 332] width 281 height 503
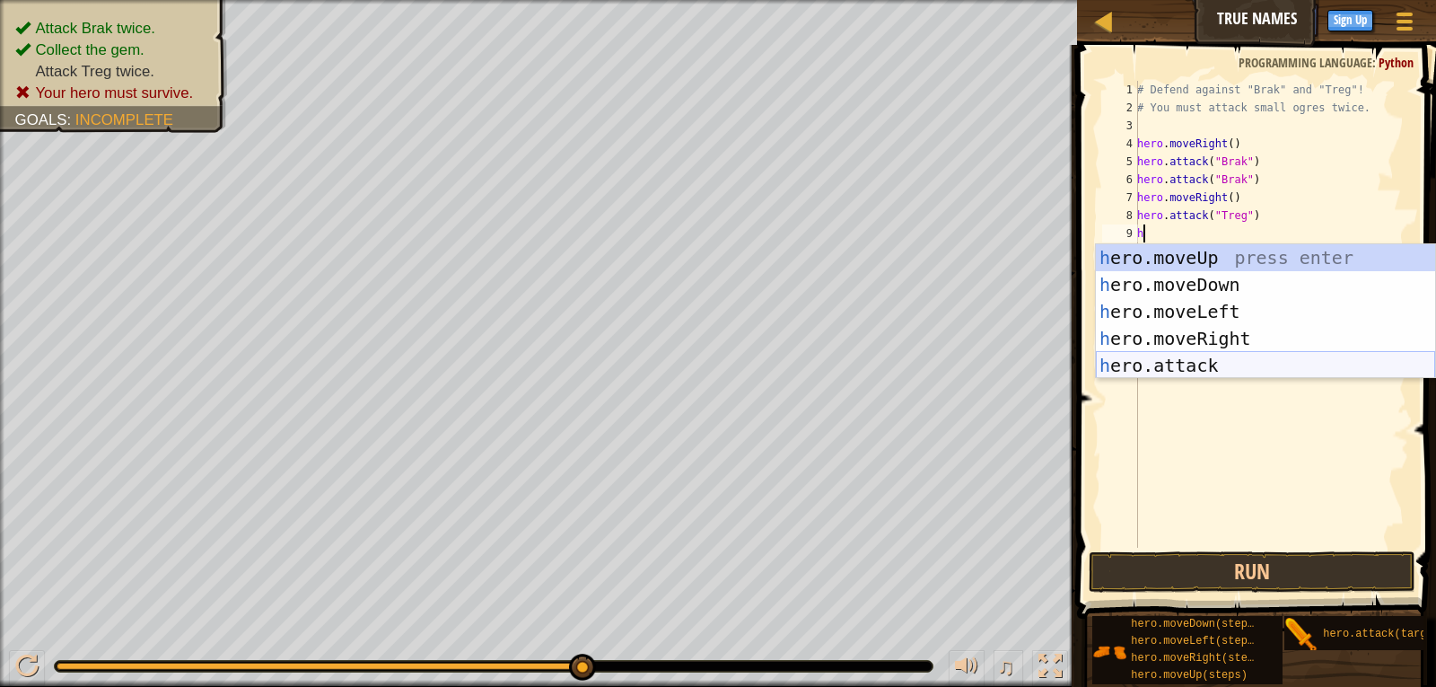
click at [1182, 362] on div "h ero.moveUp press enter h ero.moveDown press enter h ero.moveLeft press enter …" at bounding box center [1265, 338] width 339 height 189
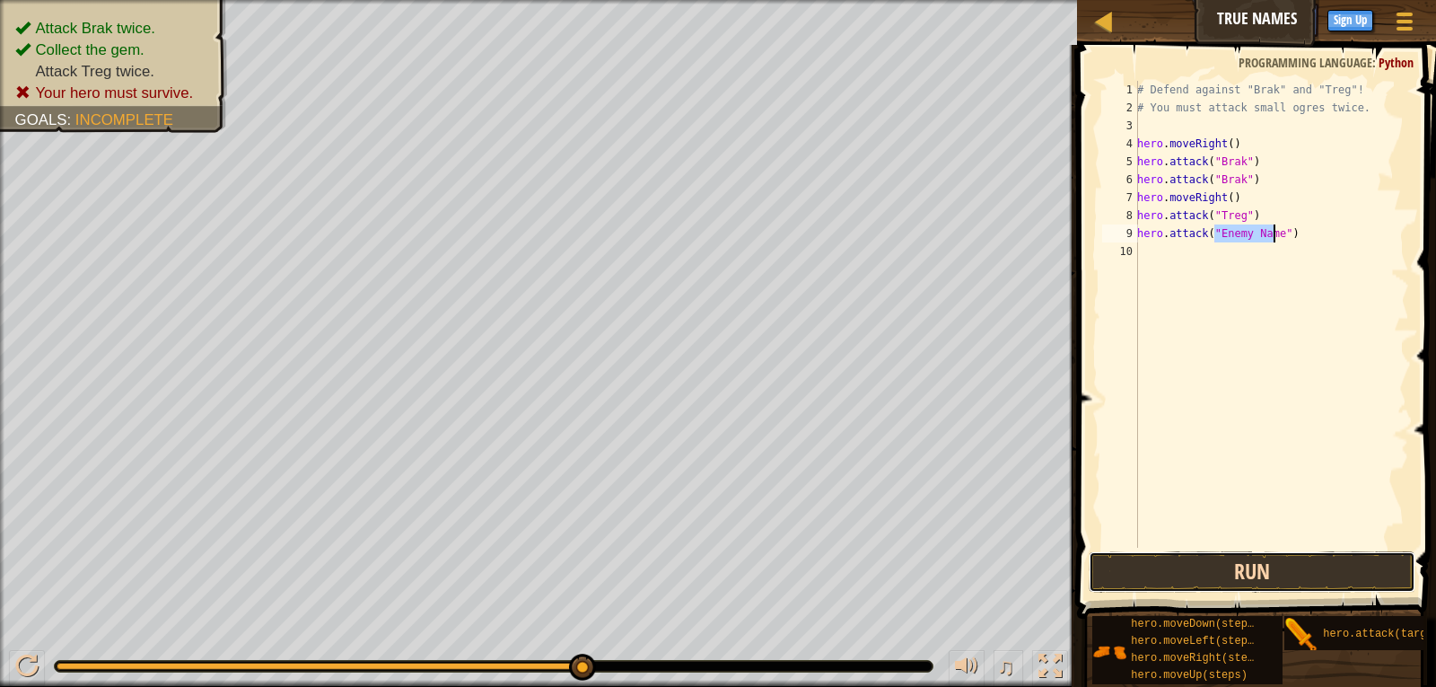
click at [1257, 557] on button "Run" at bounding box center [1253, 571] width 328 height 41
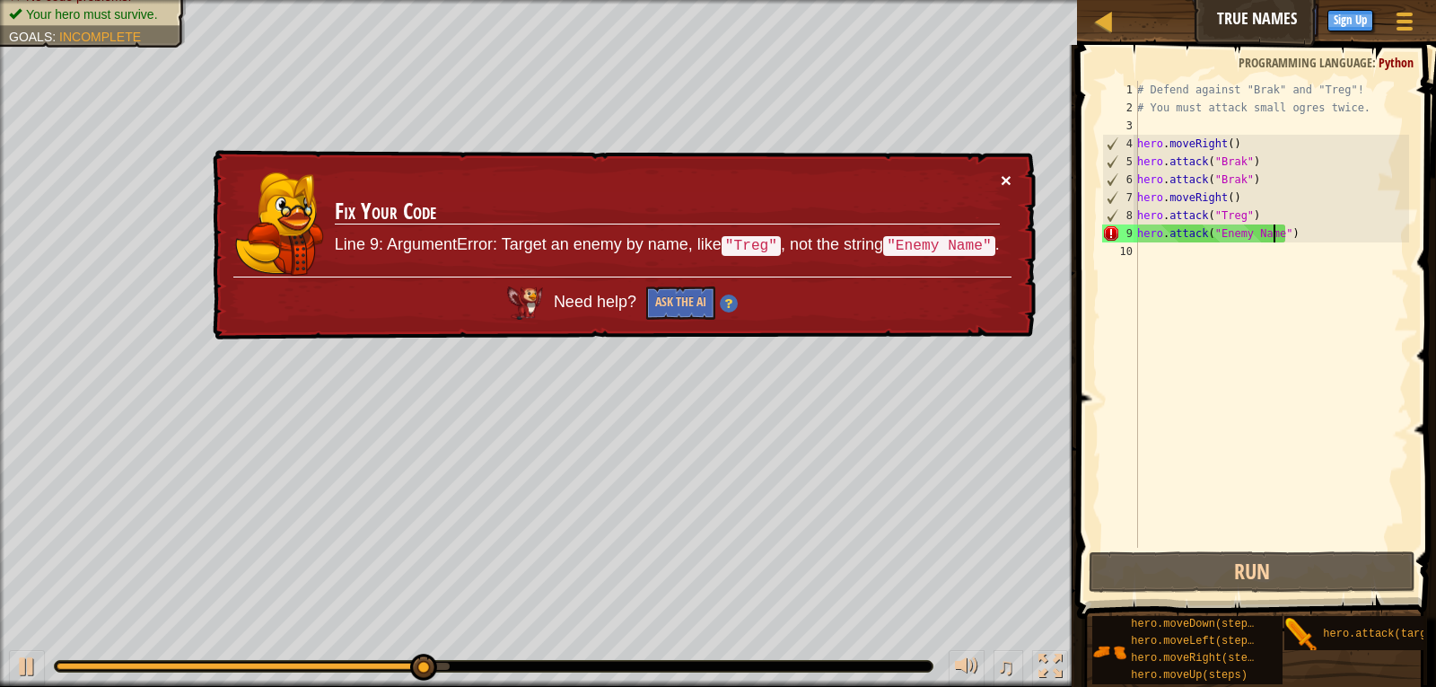
click at [1006, 176] on button "×" at bounding box center [1006, 180] width 11 height 19
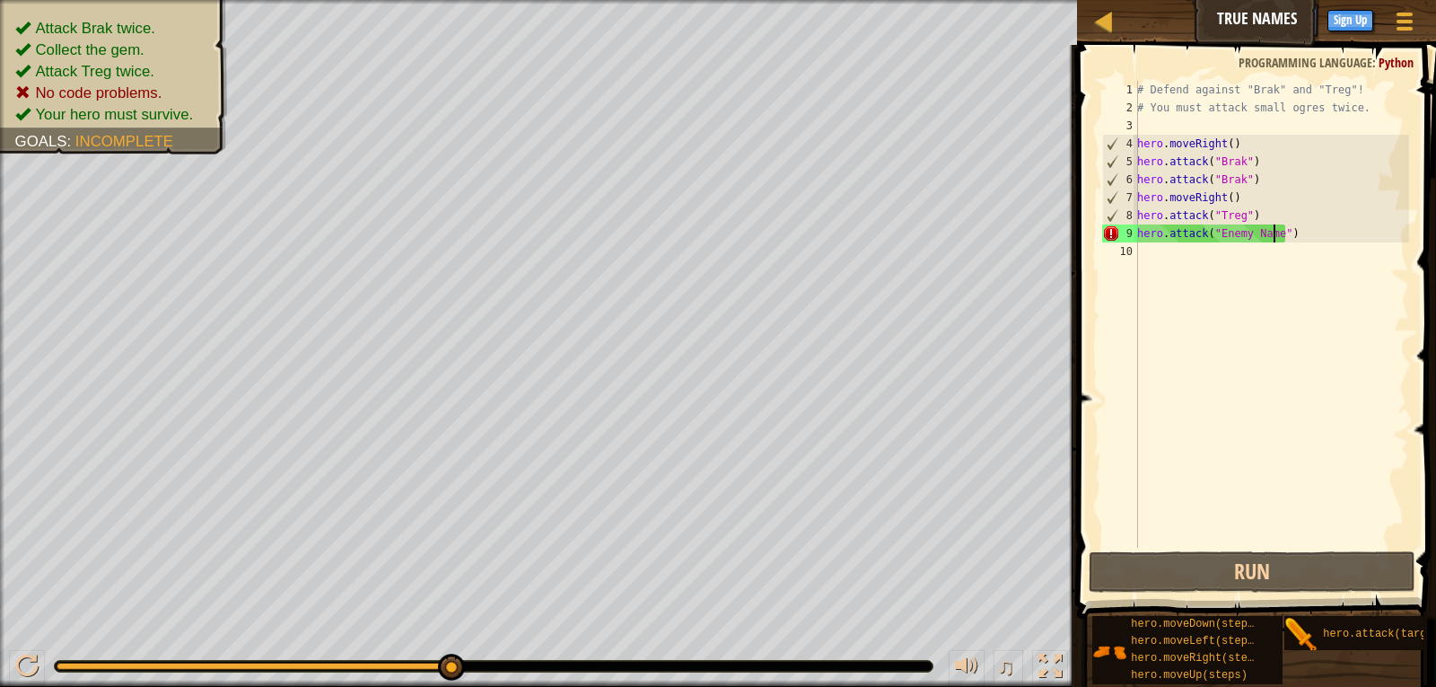
click at [1267, 230] on div "# Defend against "Brak" and "Treg"! # You must attack small ogres twice. hero .…" at bounding box center [1272, 332] width 276 height 503
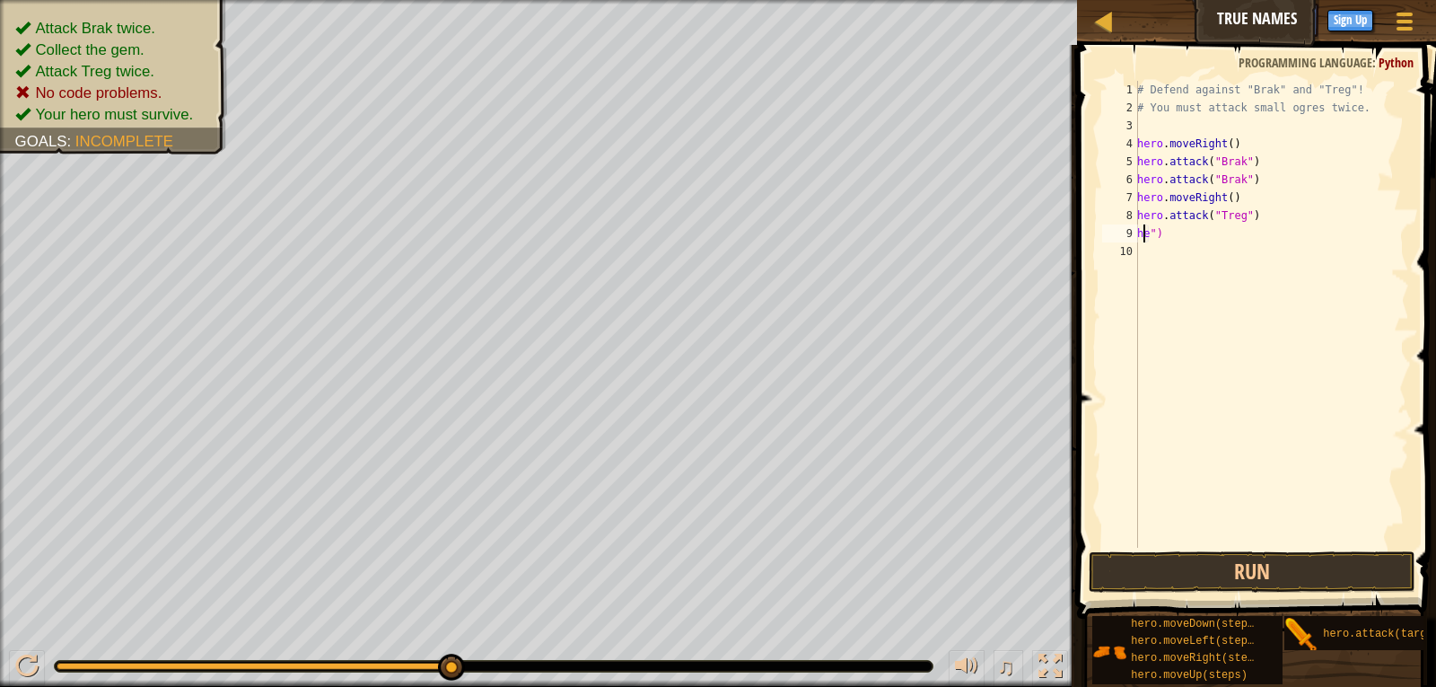
scroll to position [8, 1]
type textarea "e")"
click at [1164, 247] on div "# Defend against "Brak" and "Treg"! # You must attack small ogres twice. hero .…" at bounding box center [1272, 332] width 276 height 503
click at [1162, 233] on div "# Defend against "Brak" and "Treg"! # You must attack small ogres twice. hero .…" at bounding box center [1272, 332] width 276 height 503
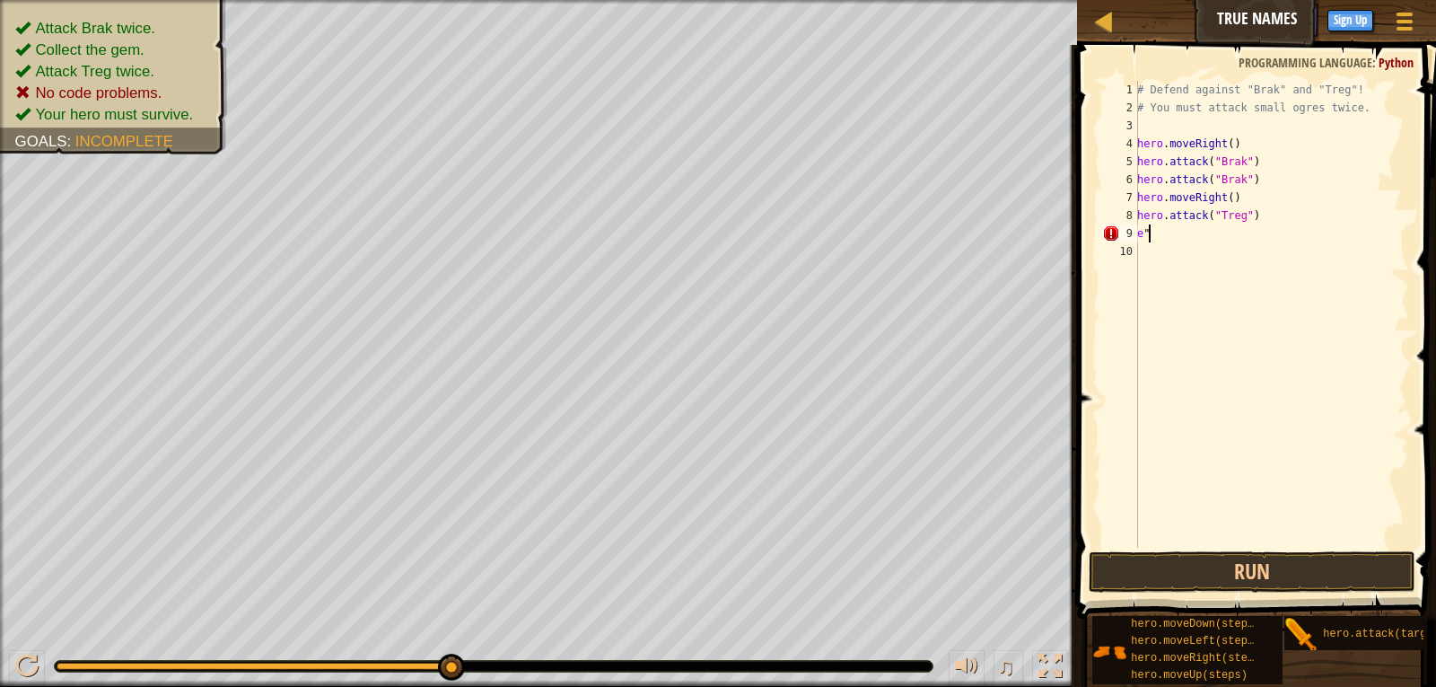
type textarea "e"
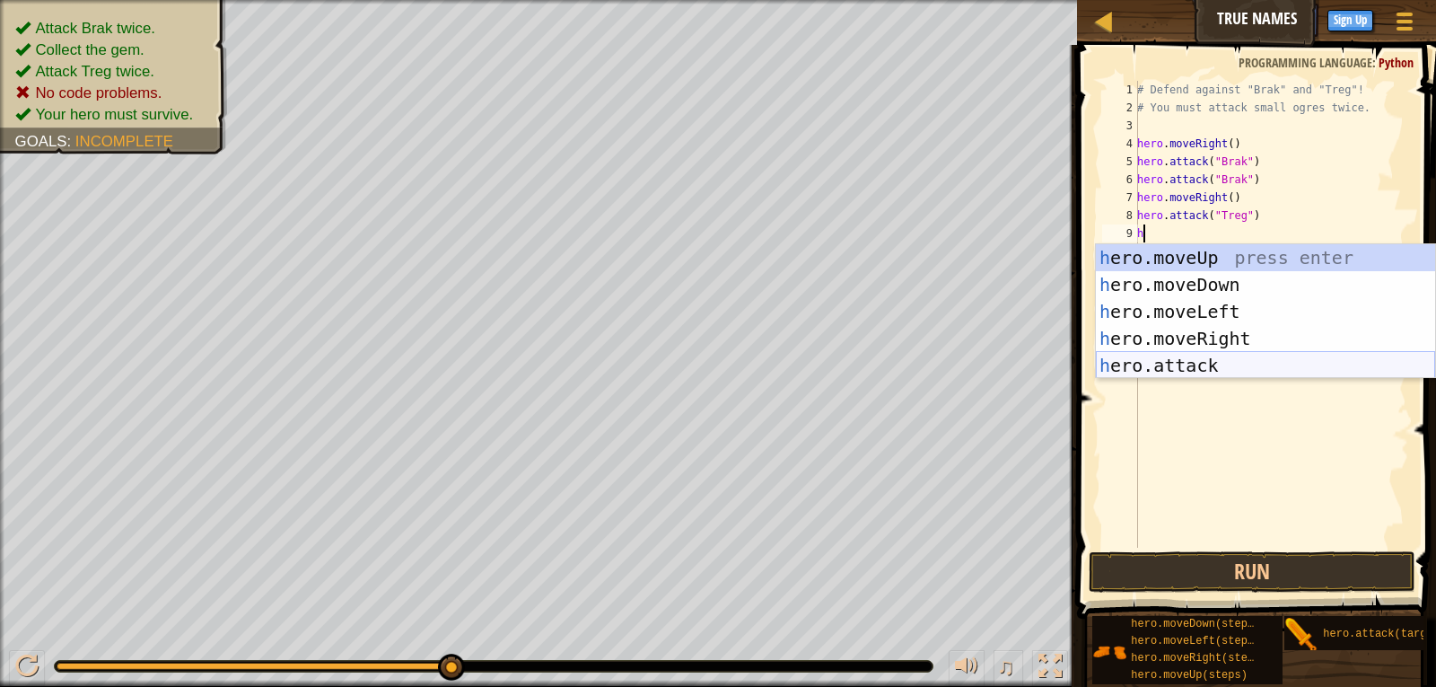
click at [1191, 360] on div "h ero.moveUp press enter h ero.moveDown press enter h ero.moveLeft press enter …" at bounding box center [1265, 338] width 339 height 189
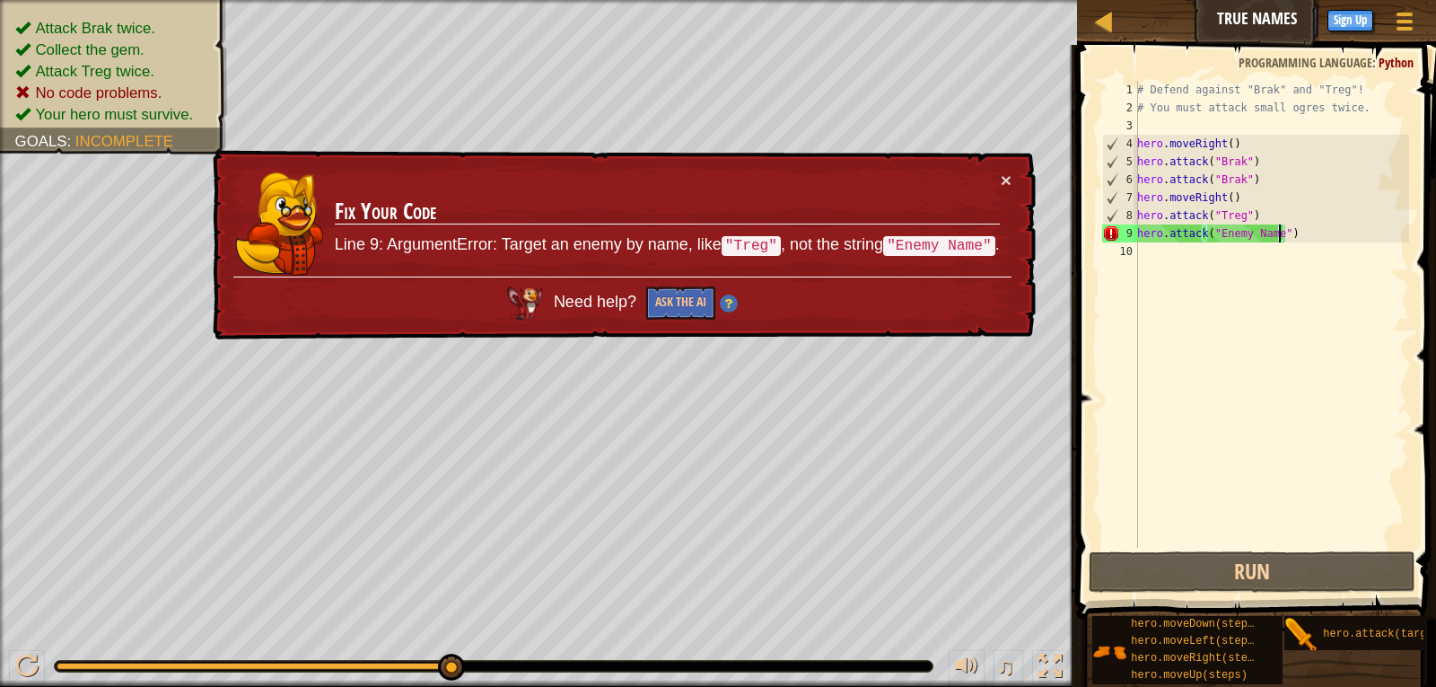
click at [1279, 239] on div "# Defend against "Brak" and "Treg"! # You must attack small ogres twice. hero .…" at bounding box center [1272, 332] width 276 height 503
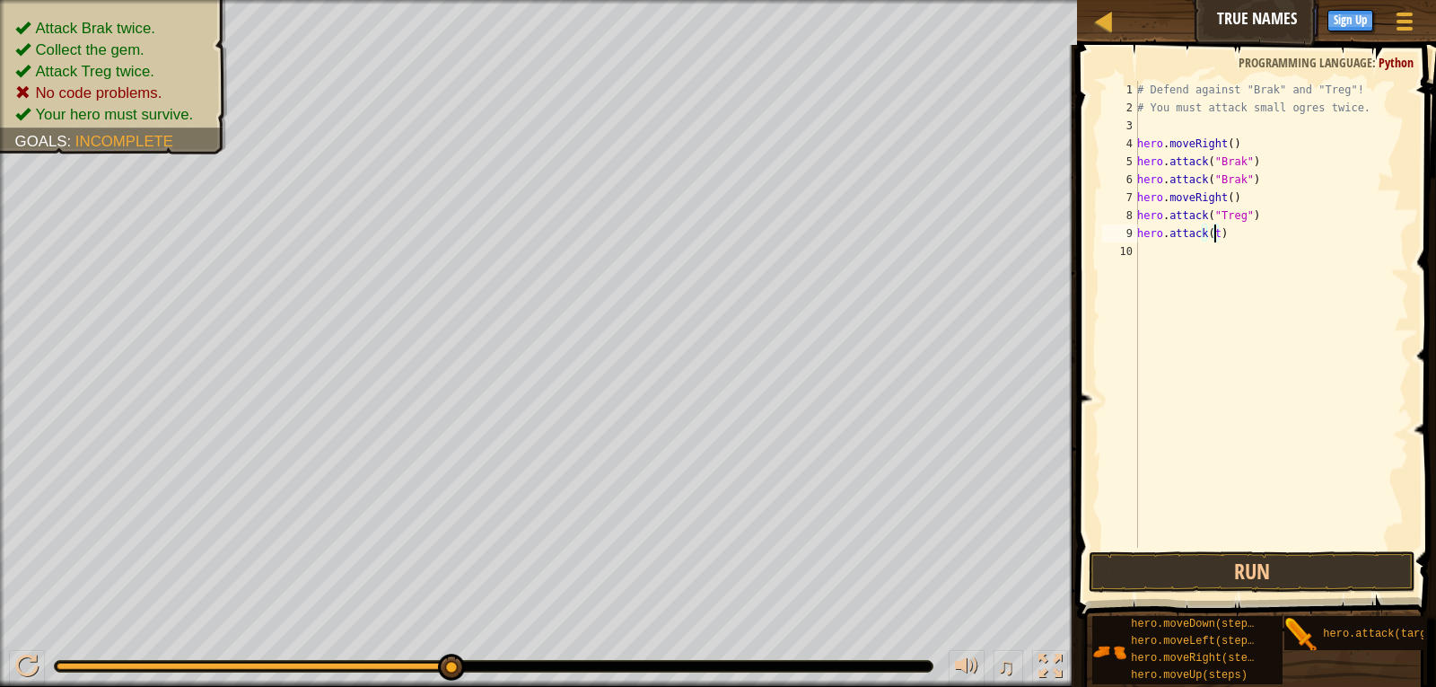
scroll to position [8, 5]
click at [1252, 228] on div "# Defend against "Brak" and "Treg"! # You must attack small ogres twice. hero .…" at bounding box center [1272, 332] width 276 height 503
type textarea "her"
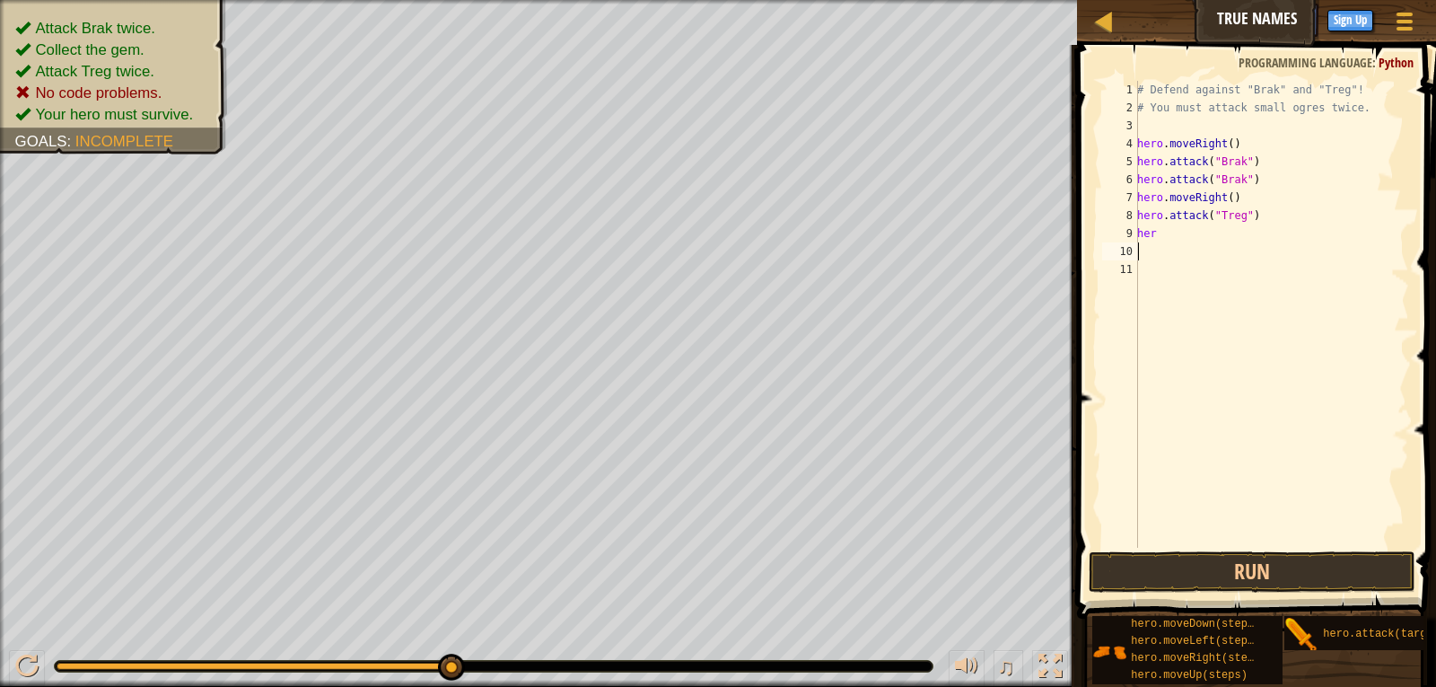
click at [1252, 228] on div "# Defend against "Brak" and "Treg"! # You must attack small ogres twice. hero .…" at bounding box center [1272, 332] width 276 height 503
type textarea "h"
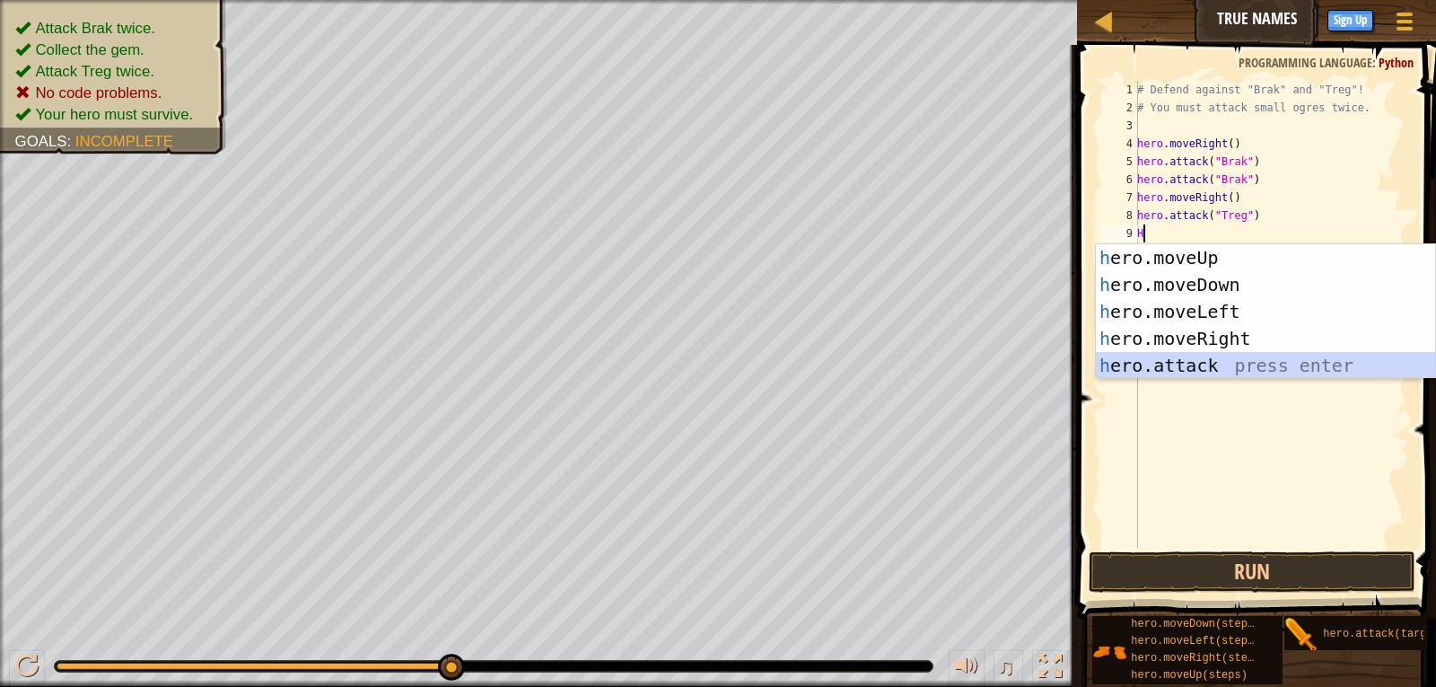
click at [1292, 358] on div "h ero.moveUp press enter h ero.moveDown press enter h ero.moveLeft press enter …" at bounding box center [1265, 338] width 339 height 189
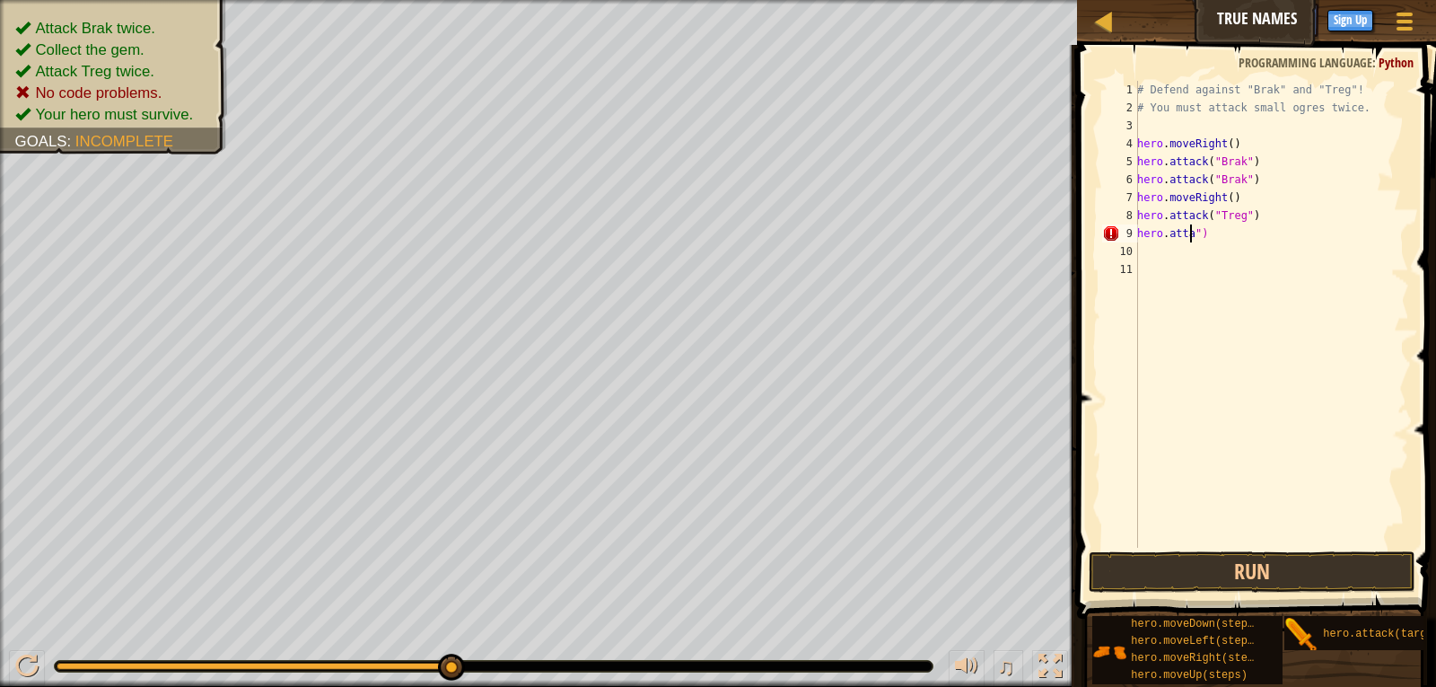
click at [1221, 229] on div "# Defend against "Brak" and "Treg"! # You must attack small ogres twice. hero .…" at bounding box center [1272, 332] width 276 height 503
type textarea "h"
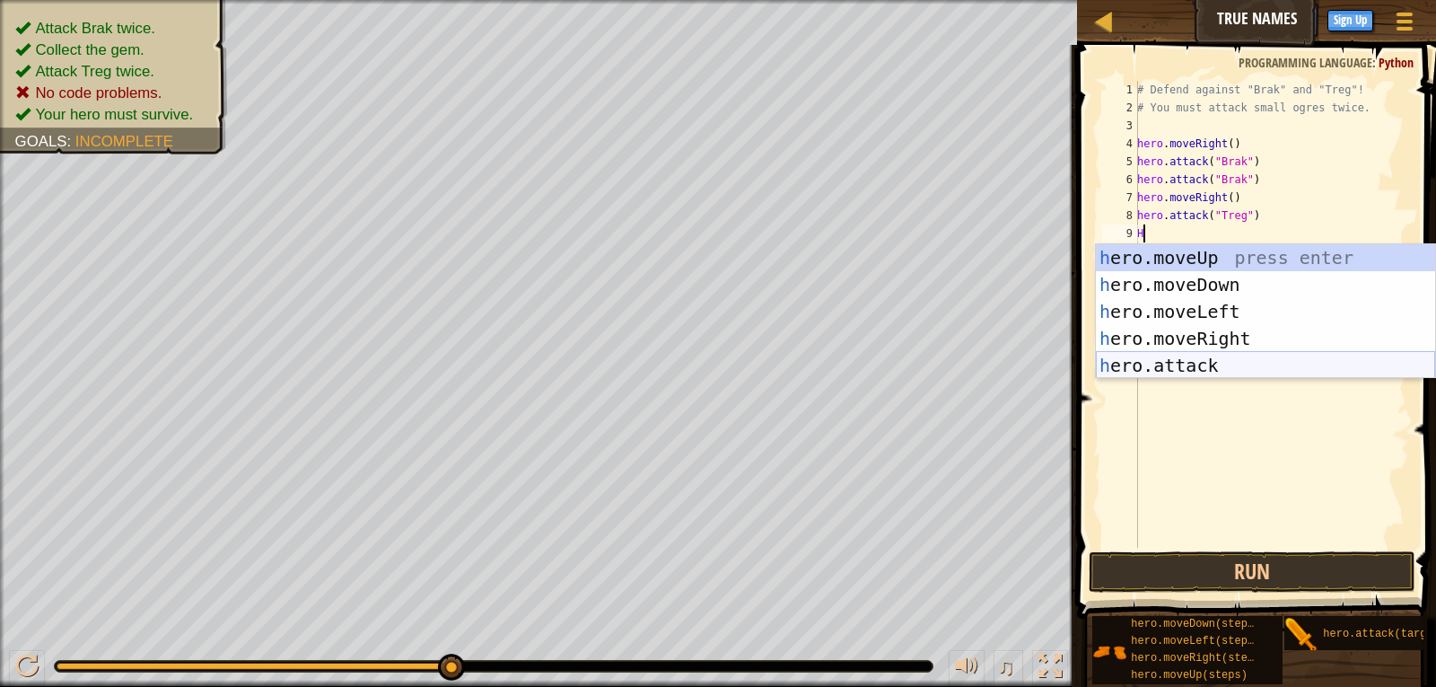
click at [1209, 359] on div "h ero.moveUp press enter h ero.moveDown press enter h ero.moveLeft press enter …" at bounding box center [1265, 338] width 339 height 189
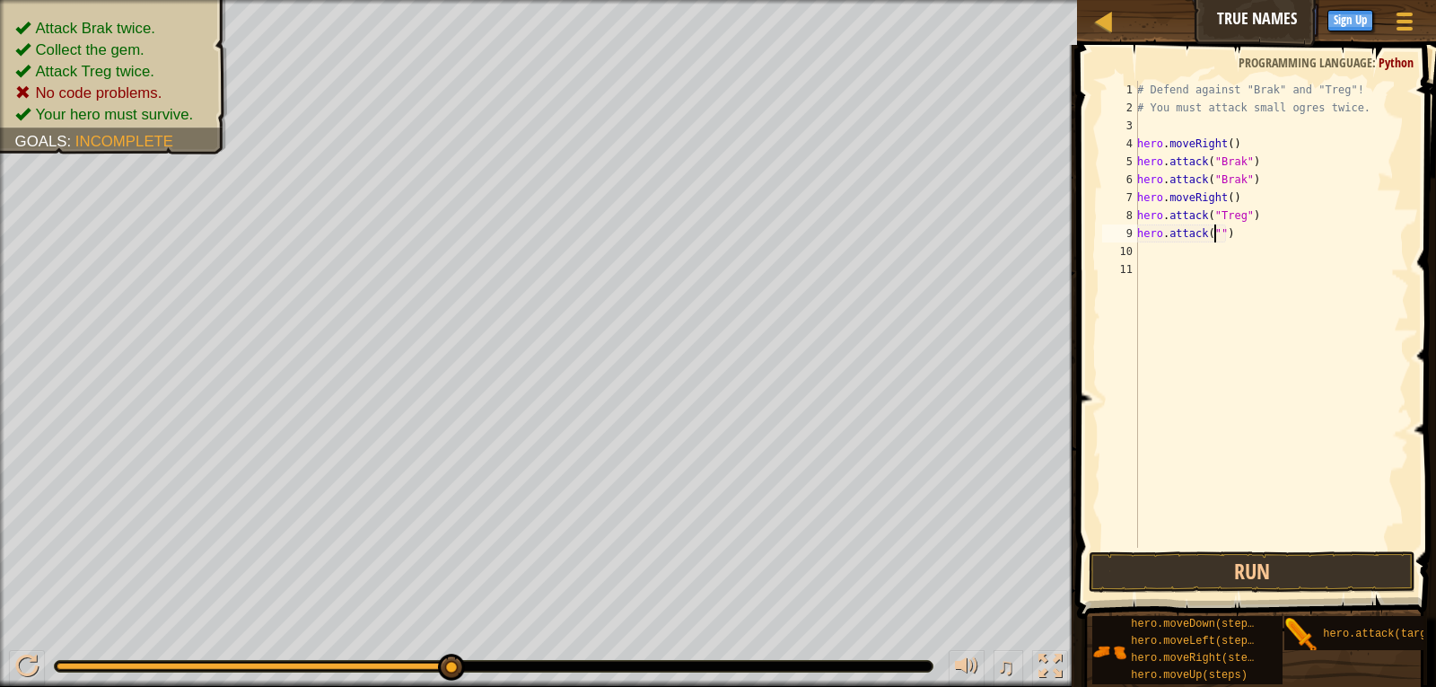
scroll to position [8, 7]
type textarea "hero.attack("")"
type textarea "T"
click at [1212, 225] on div "# Defend against "Brak" and "Treg"! # You must attack small ogres twice. hero .…" at bounding box center [1272, 332] width 276 height 503
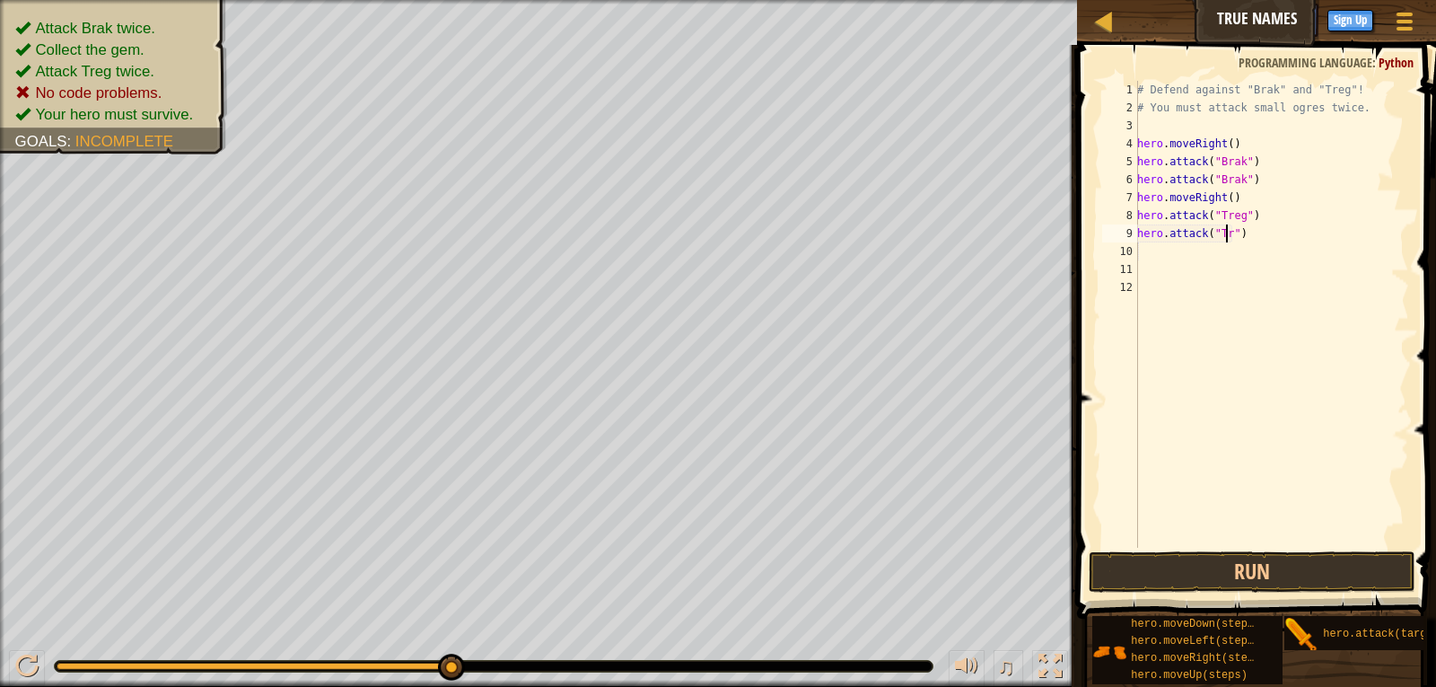
scroll to position [8, 8]
type textarea "hero.attack("Treg")"
click at [1357, 567] on button "Run" at bounding box center [1253, 571] width 328 height 41
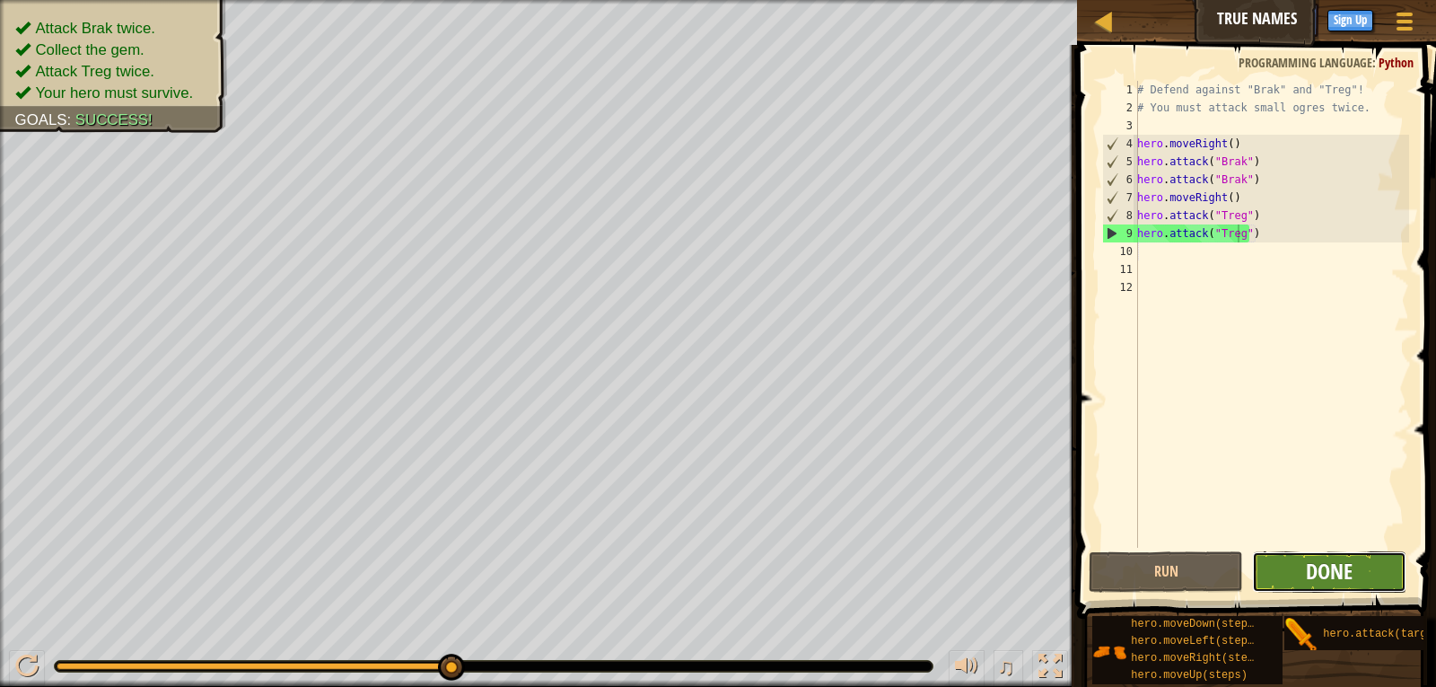
click at [1352, 567] on span "Done" at bounding box center [1329, 571] width 47 height 29
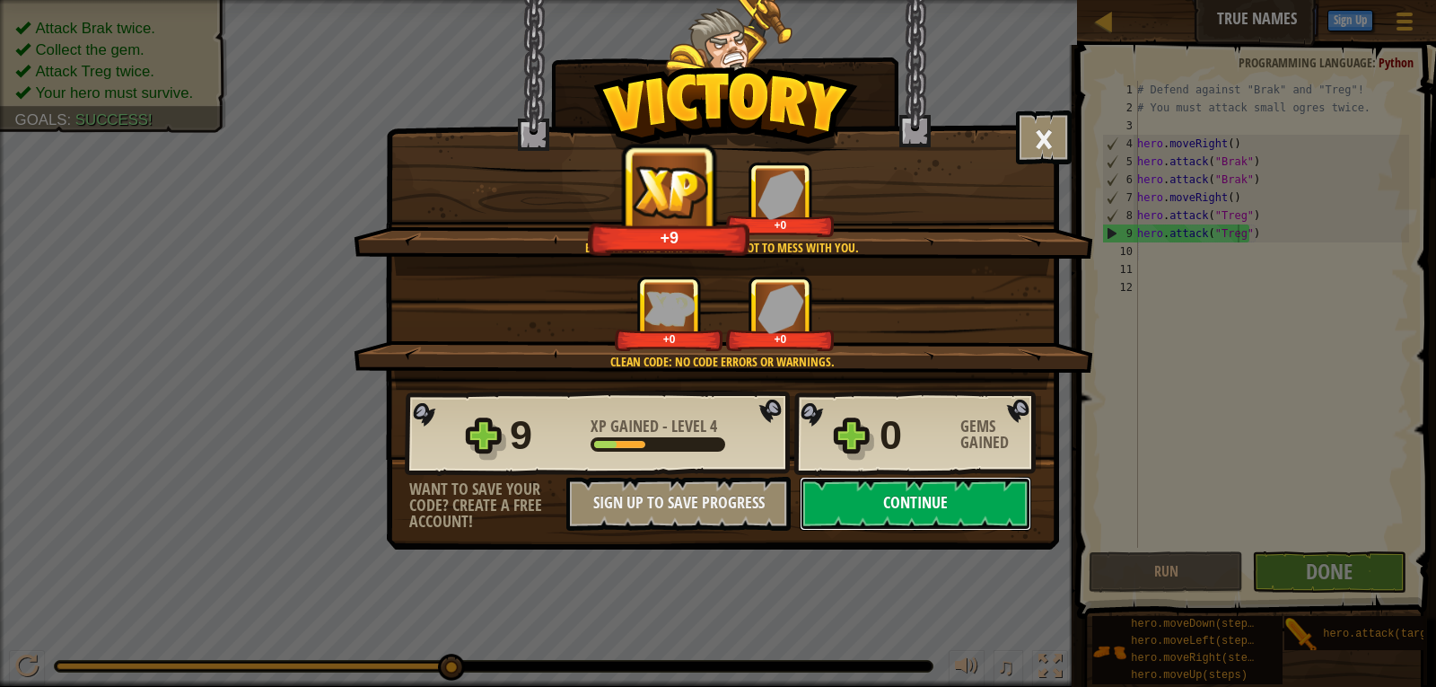
click at [983, 484] on button "Continue" at bounding box center [916, 504] width 232 height 54
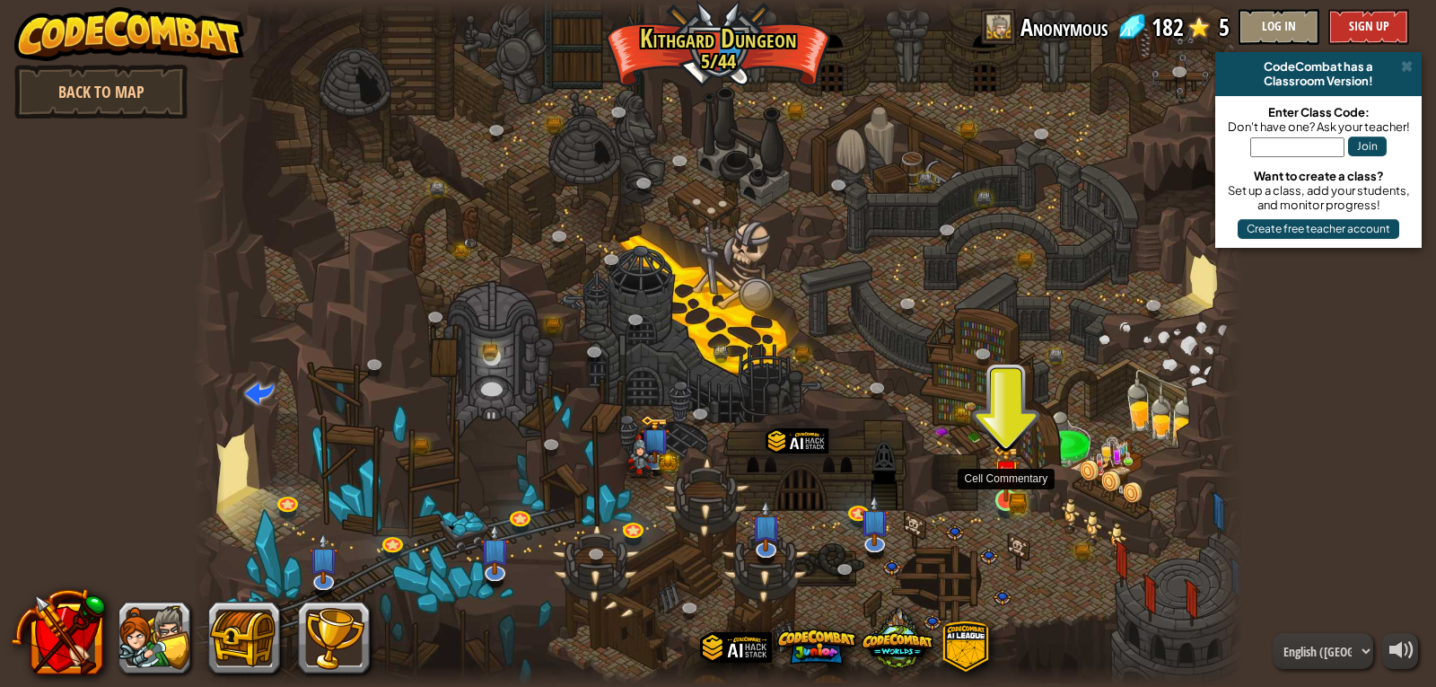
click at [1004, 493] on img at bounding box center [1006, 473] width 27 height 58
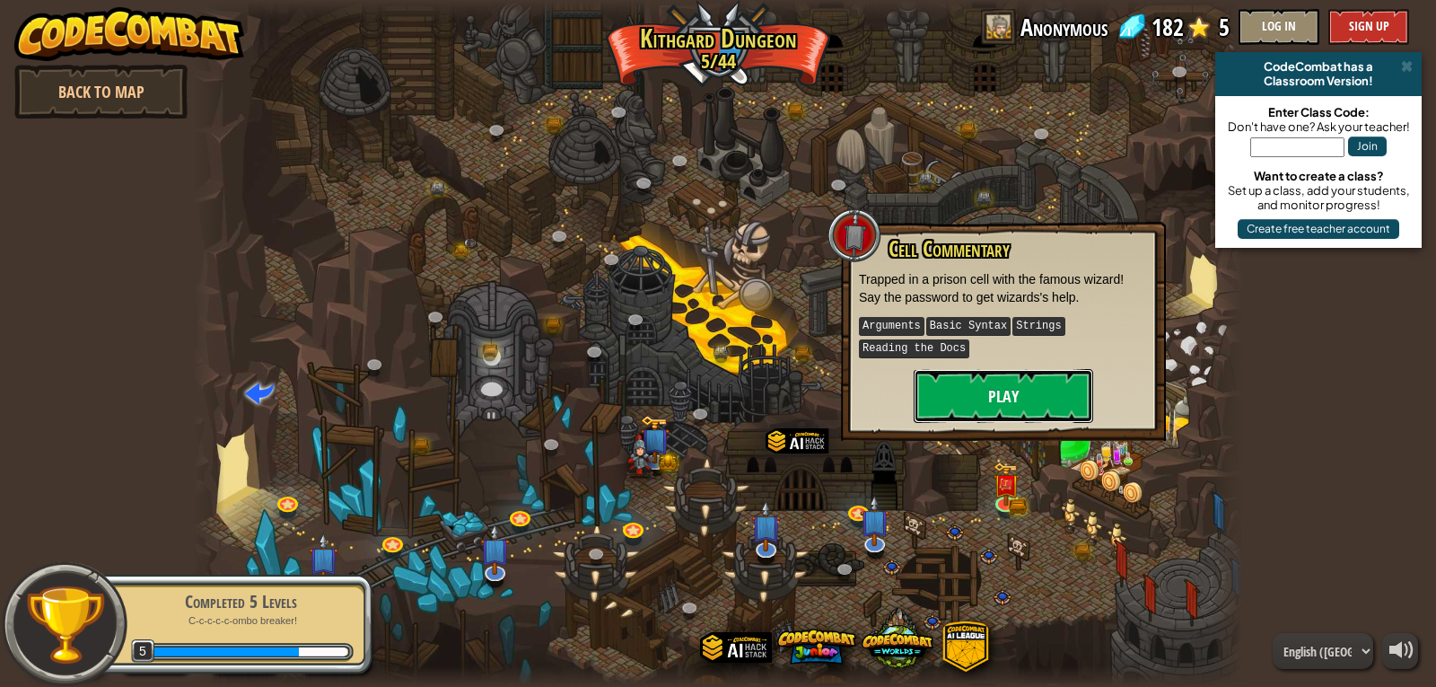
click at [1001, 389] on button "Play" at bounding box center [1004, 396] width 180 height 54
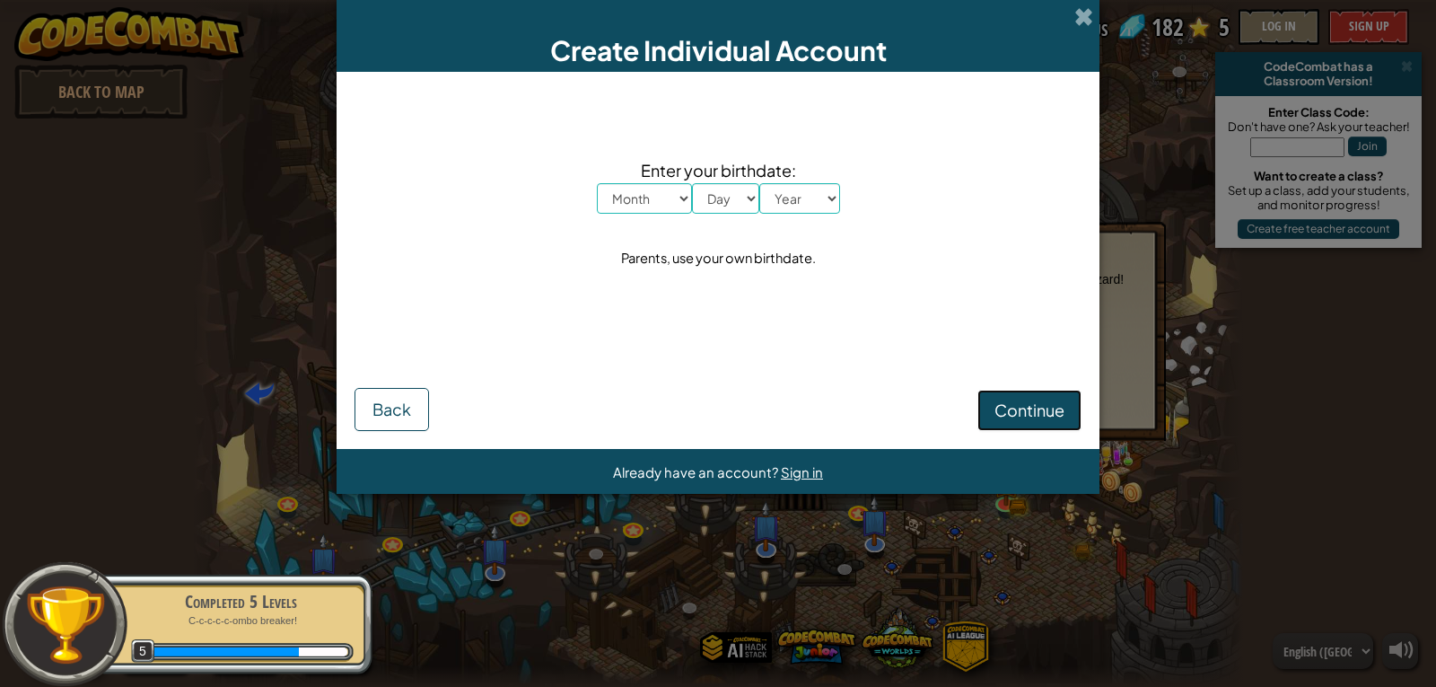
click at [1033, 406] on span "Continue" at bounding box center [1030, 410] width 70 height 21
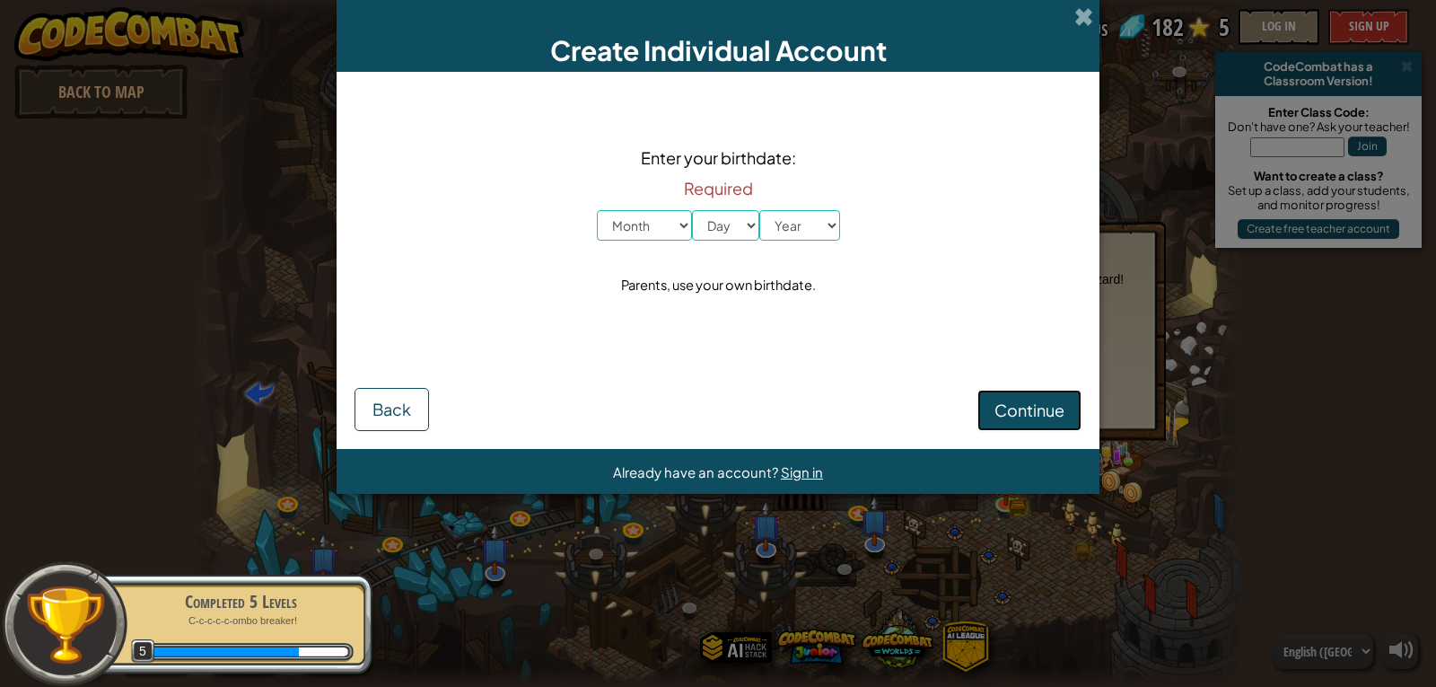
click at [1033, 406] on span "Continue" at bounding box center [1030, 410] width 70 height 21
click at [1083, 16] on span at bounding box center [1084, 16] width 19 height 19
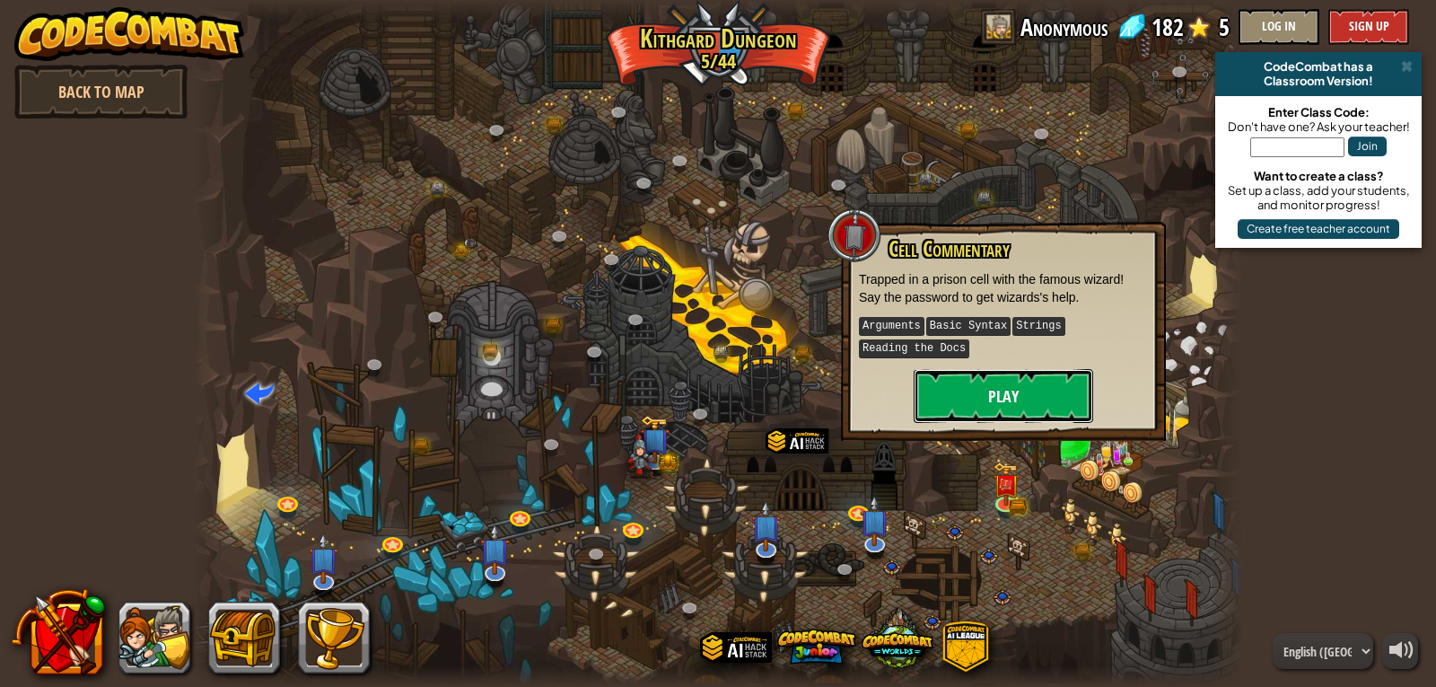
click at [1040, 389] on button "Play" at bounding box center [1004, 396] width 180 height 54
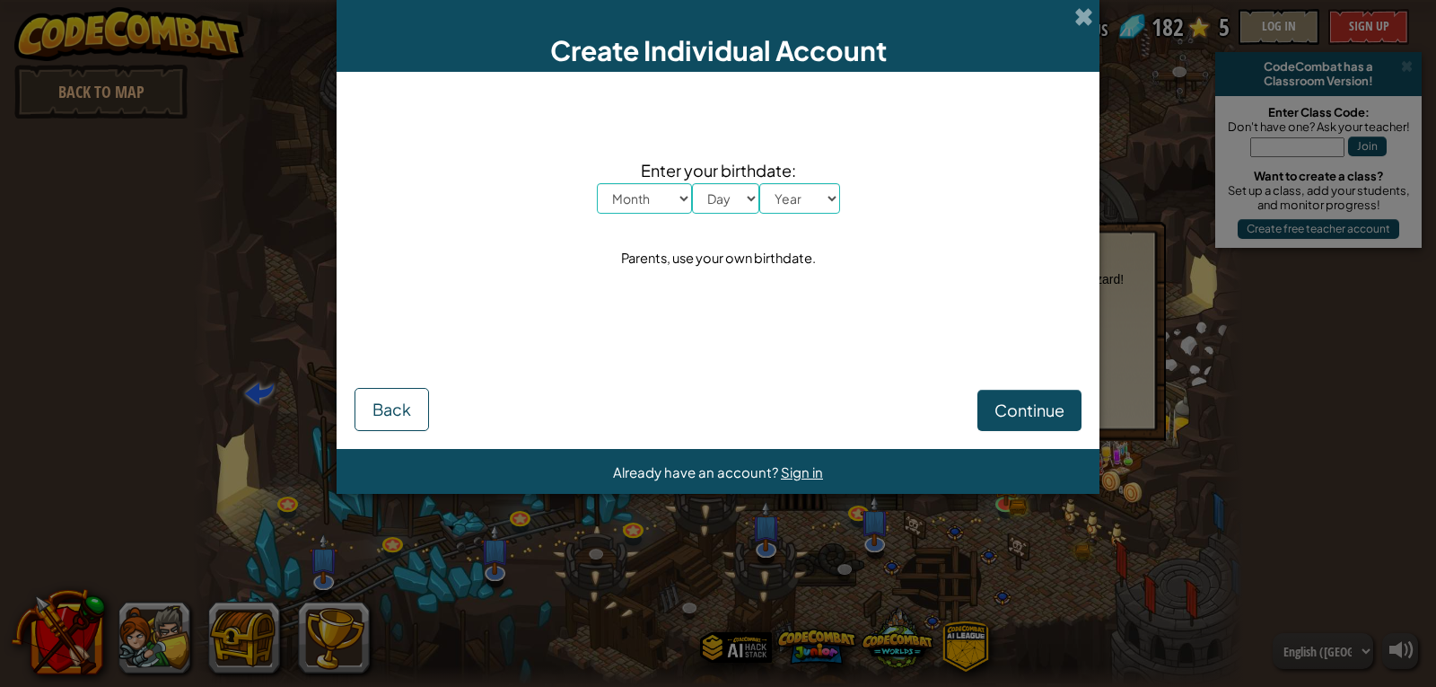
click at [1089, 1] on div "Create Individual Account" at bounding box center [718, 36] width 763 height 72
click at [1071, 13] on div "Create Individual Account" at bounding box center [718, 36] width 763 height 72
click at [1080, 13] on span at bounding box center [1084, 16] width 19 height 19
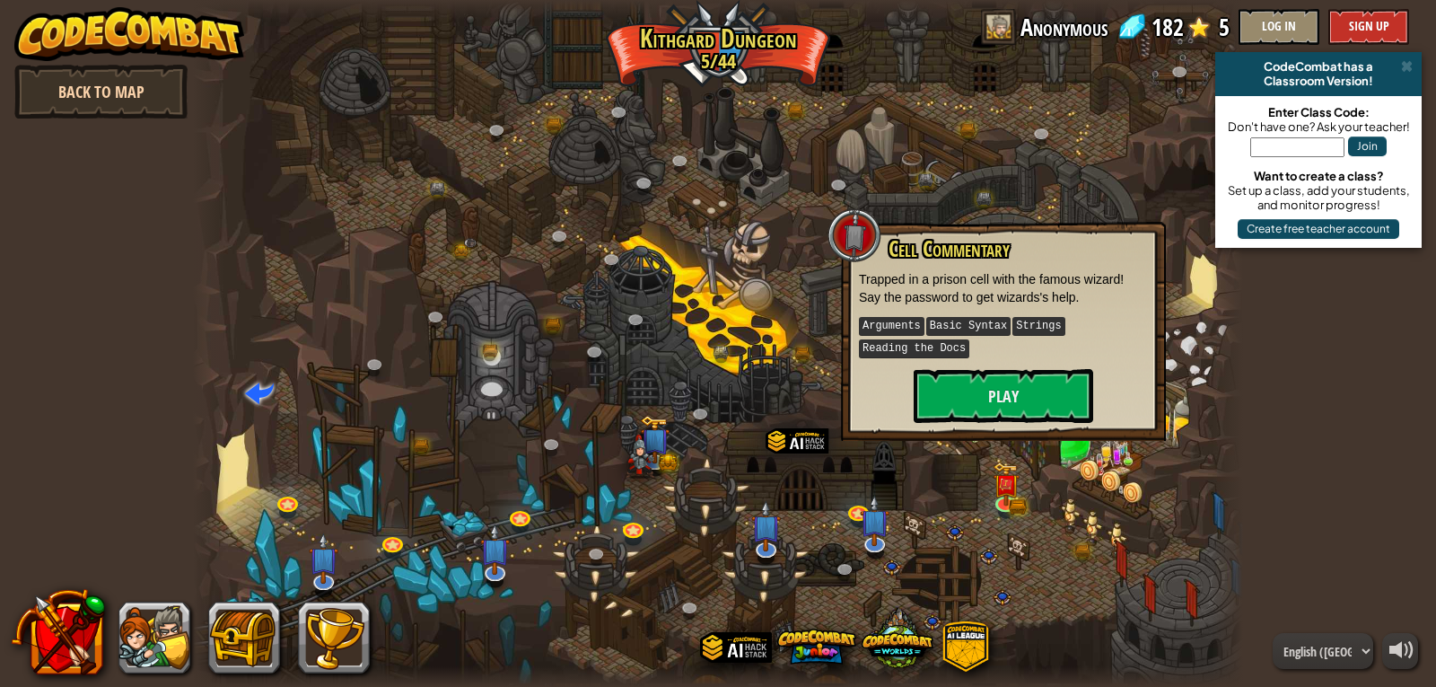
click at [153, 74] on link "Back to Map" at bounding box center [100, 92] width 173 height 54
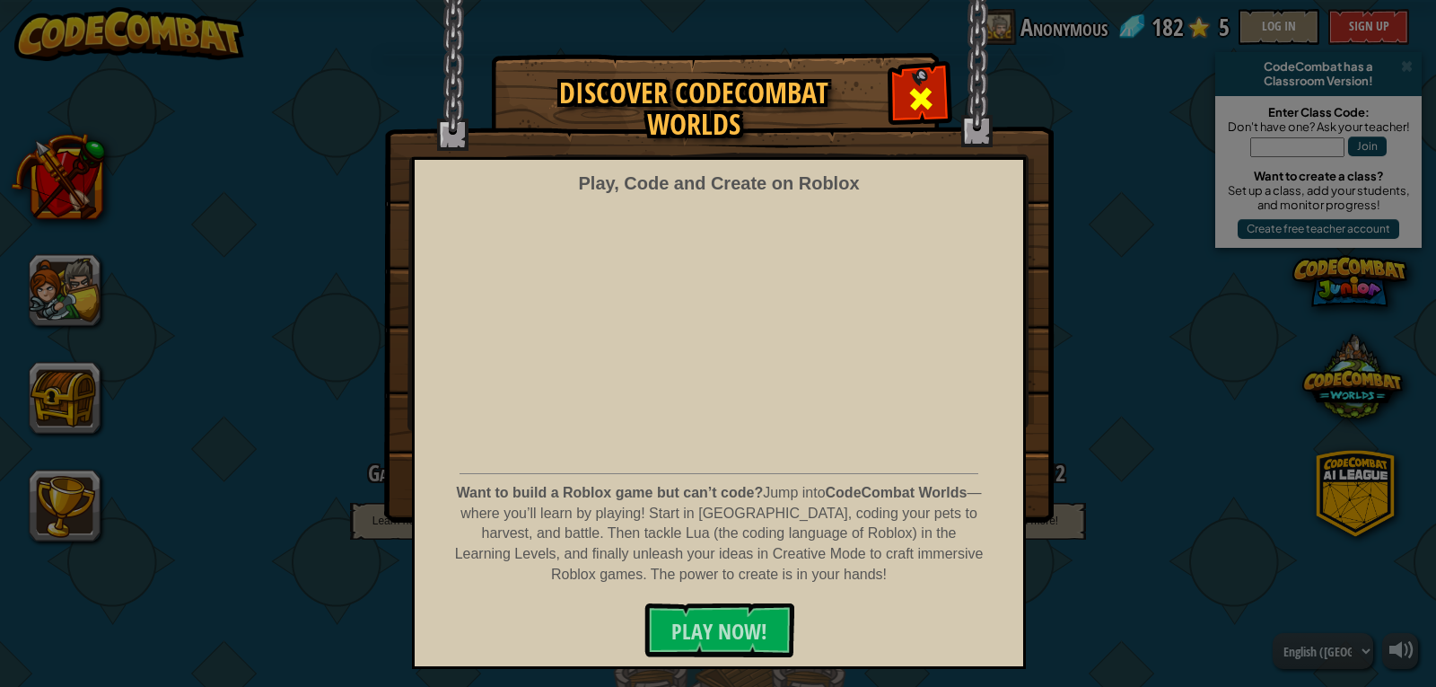
click at [927, 104] on span at bounding box center [921, 98] width 29 height 29
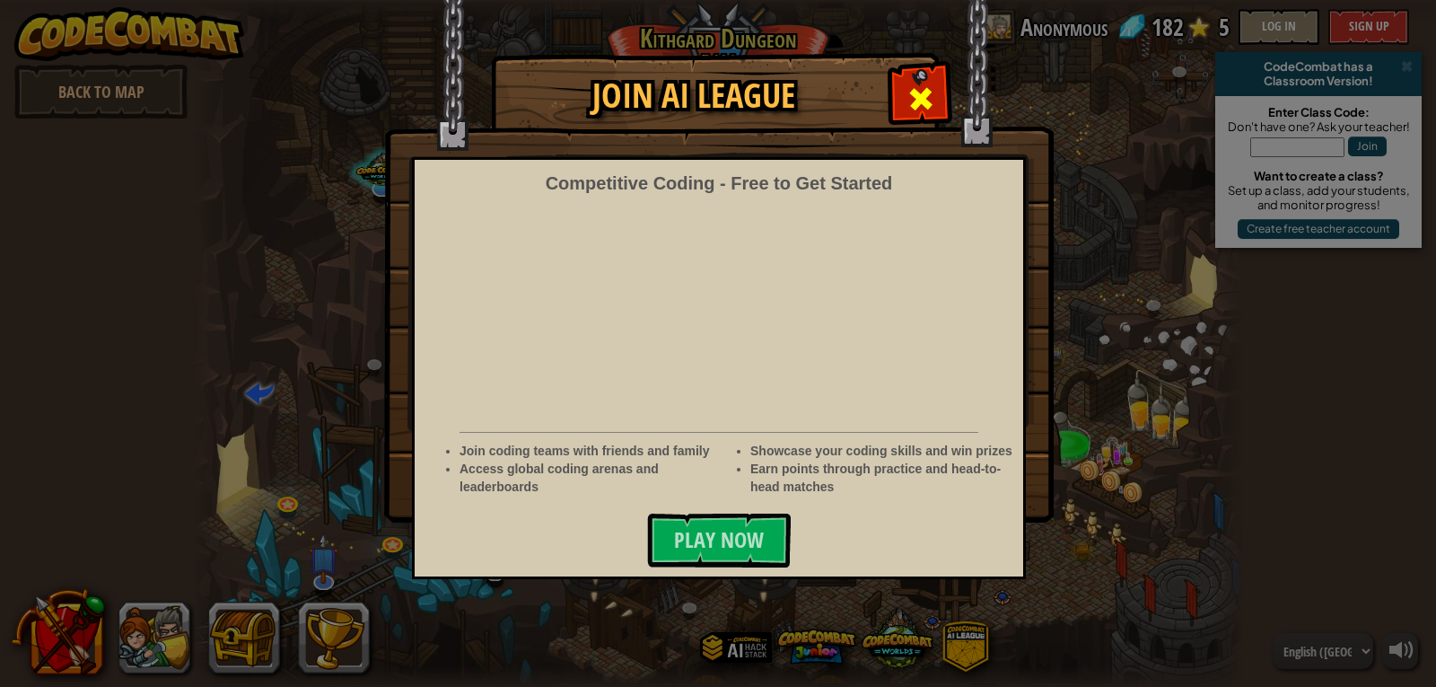
click at [919, 84] on span at bounding box center [921, 98] width 29 height 29
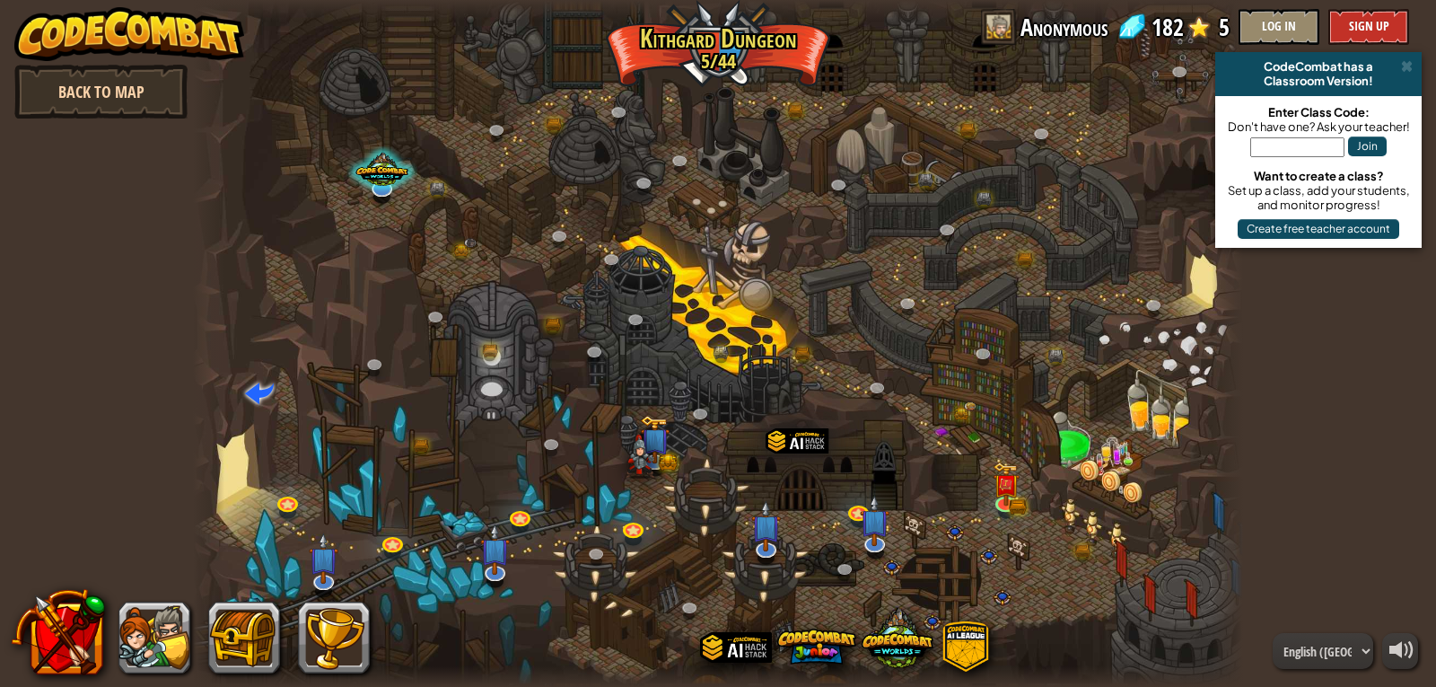
click at [143, 86] on link "Back to Map" at bounding box center [100, 92] width 173 height 54
